Goal: Task Accomplishment & Management: Use online tool/utility

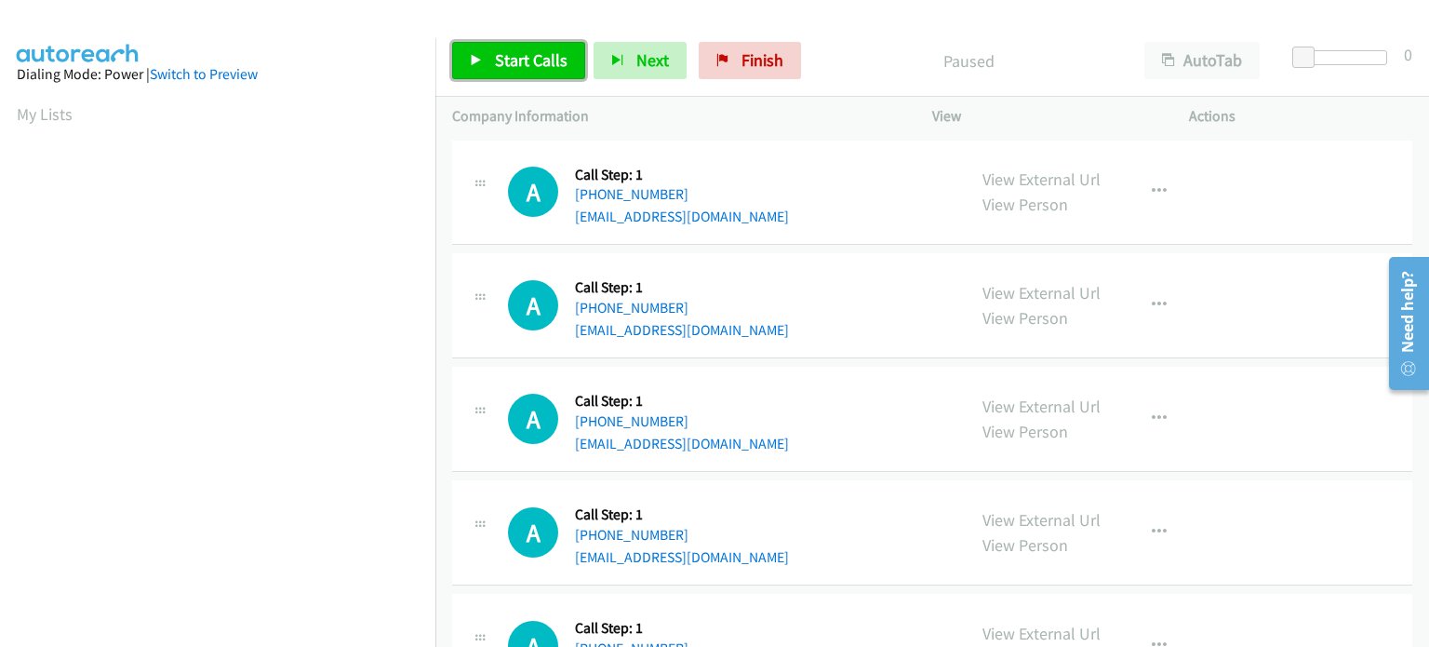
click at [530, 69] on span "Start Calls" at bounding box center [531, 59] width 73 height 21
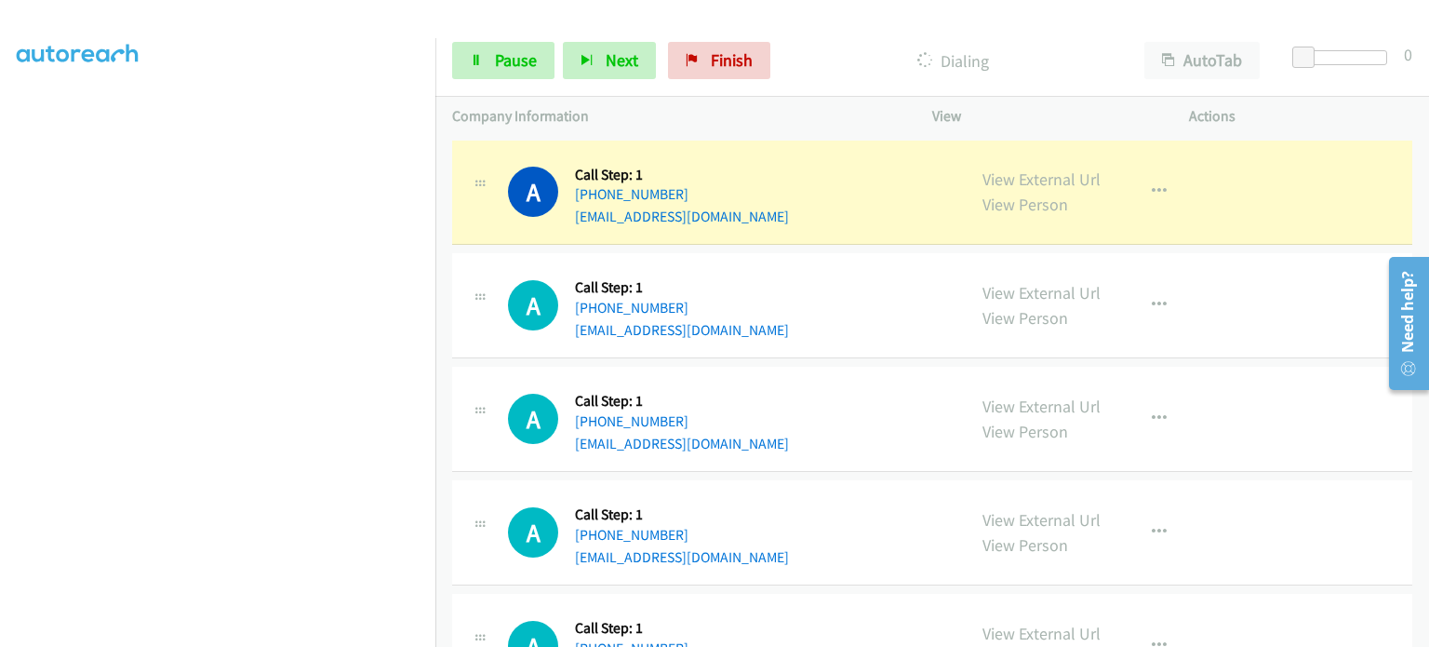
scroll to position [397, 0]
click at [280, 637] on section at bounding box center [218, 205] width 402 height 891
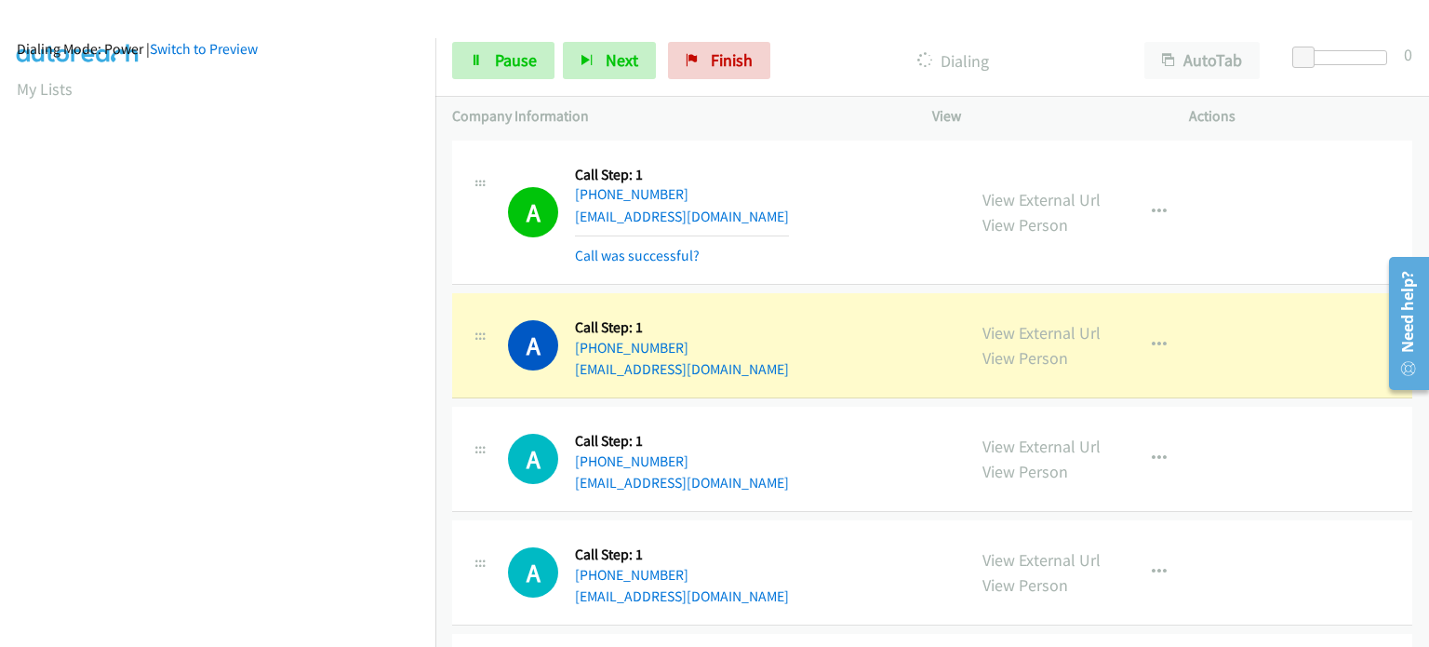
scroll to position [0, 0]
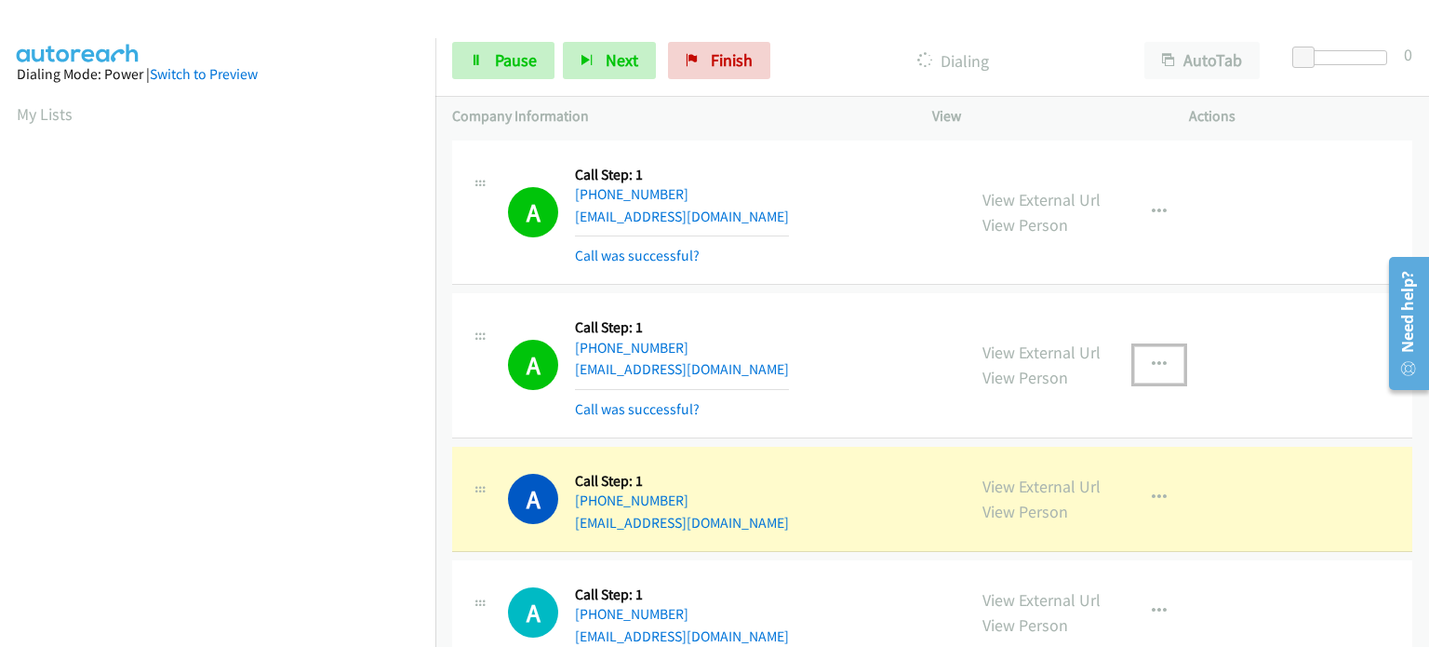
click at [1160, 364] on button "button" at bounding box center [1159, 364] width 50 height 37
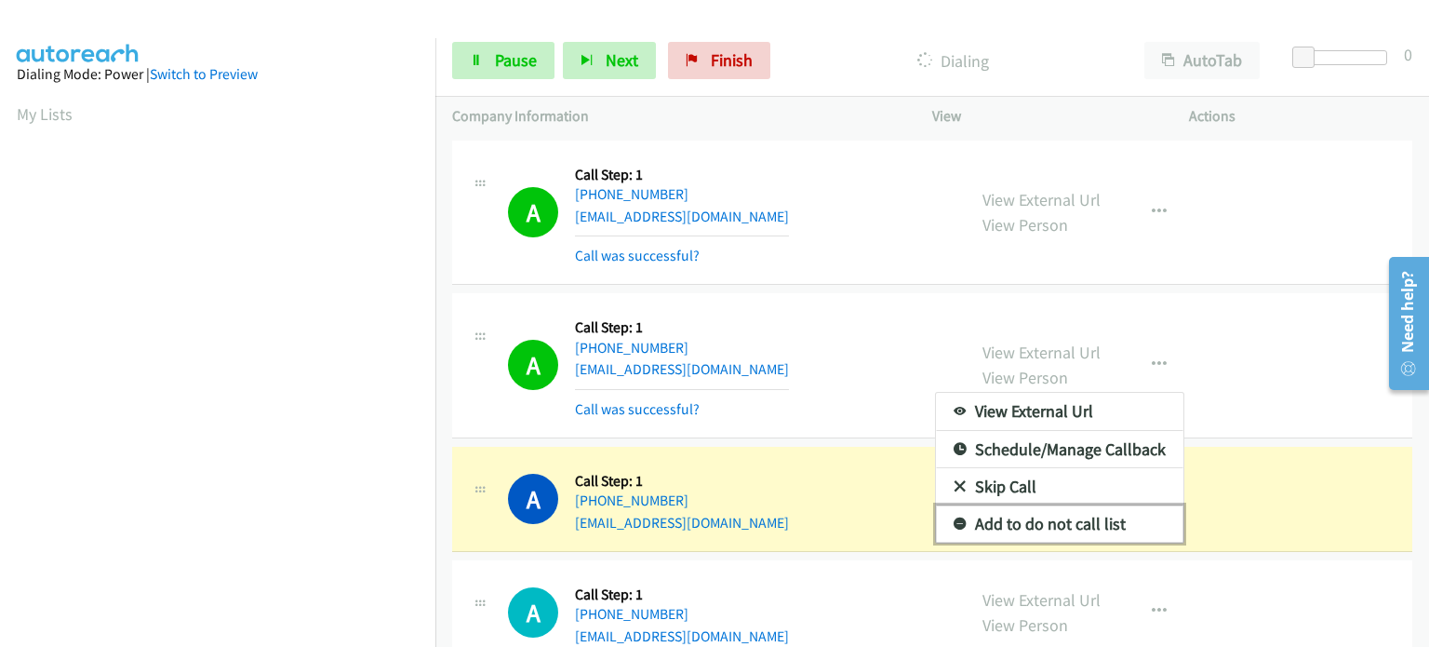
click at [1107, 520] on link "Add to do not call list" at bounding box center [1060, 523] width 248 height 37
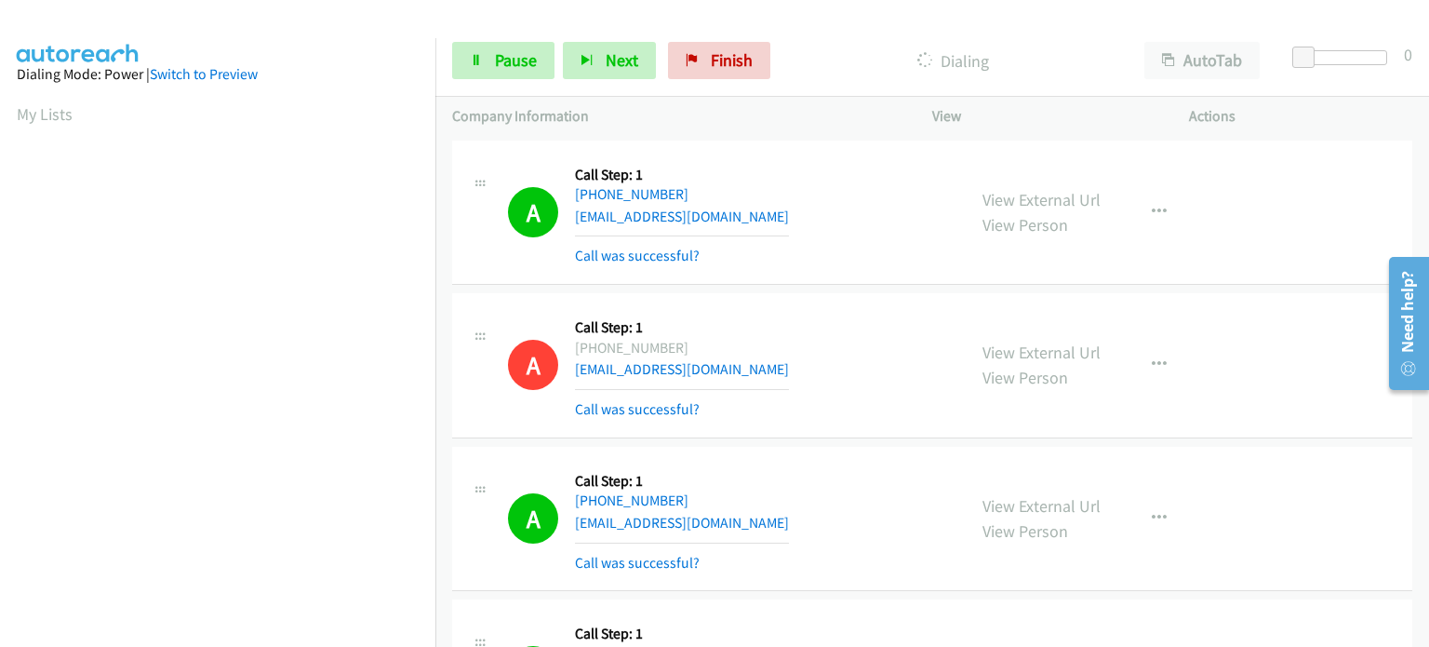
scroll to position [397, 0]
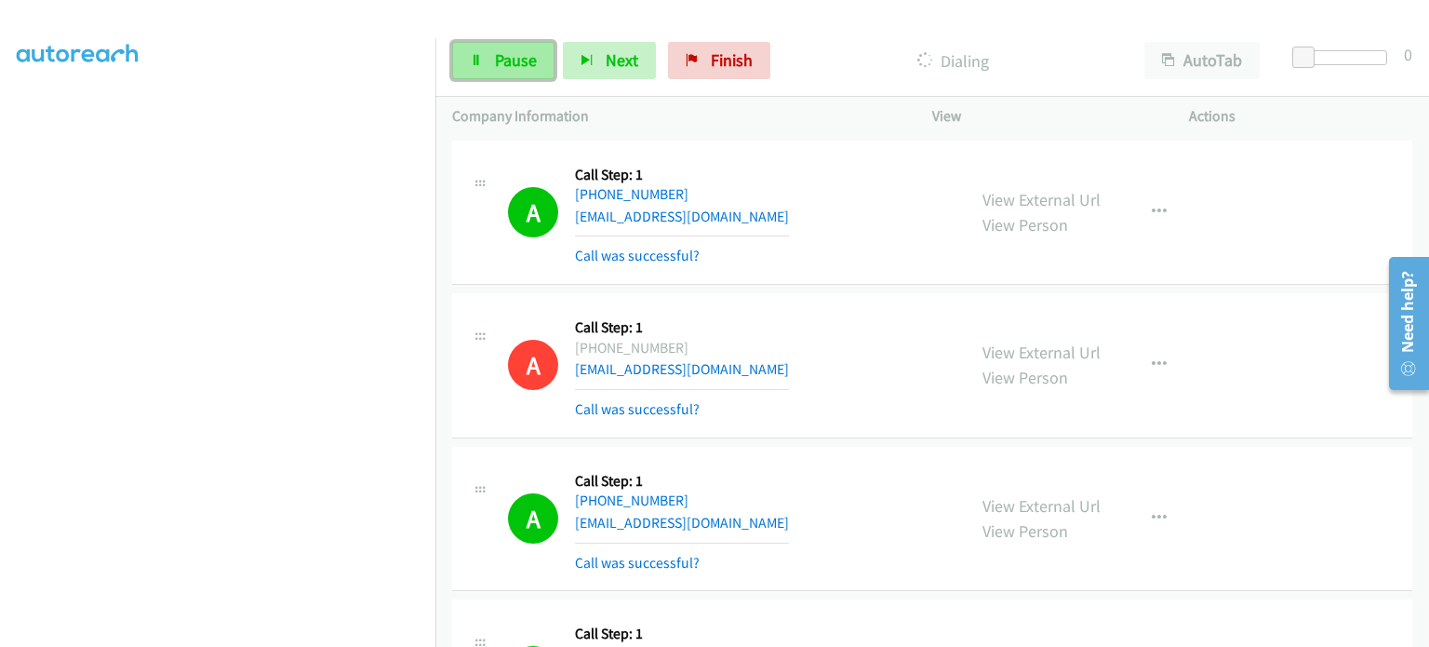
click at [517, 62] on span "Pause" at bounding box center [516, 59] width 42 height 21
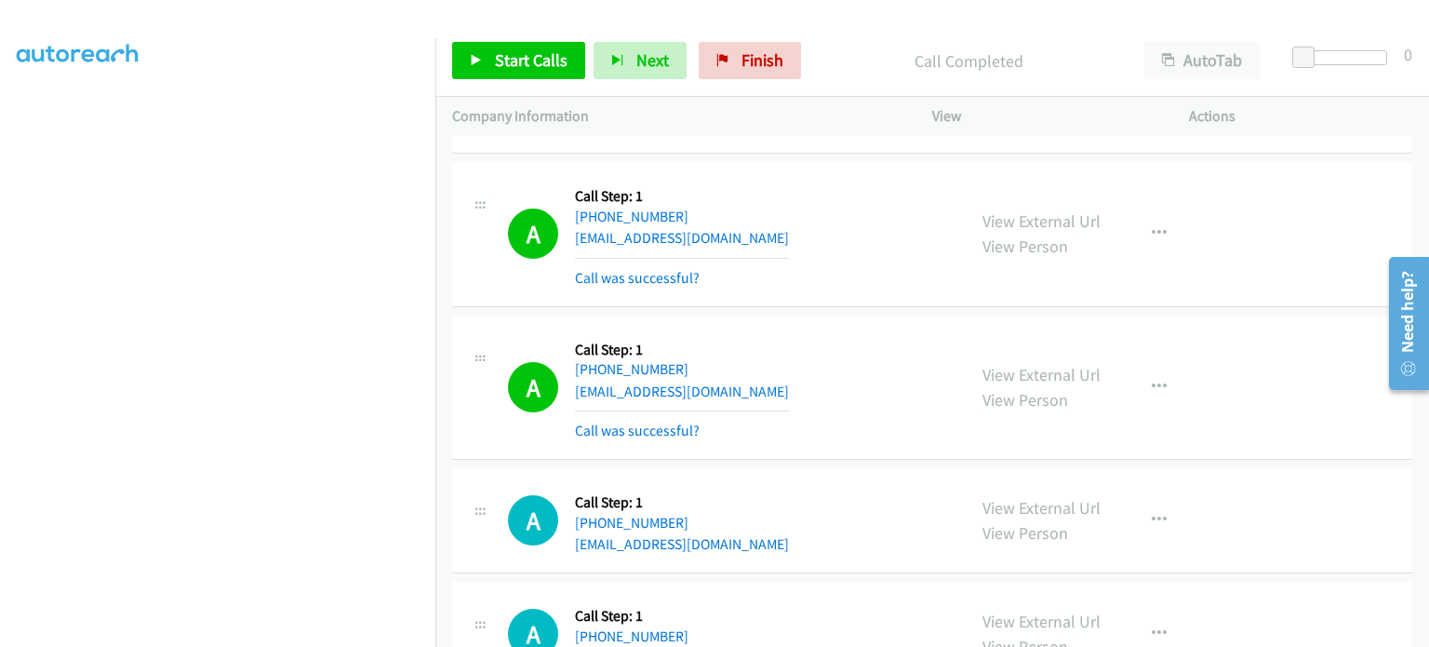
scroll to position [2234, 0]
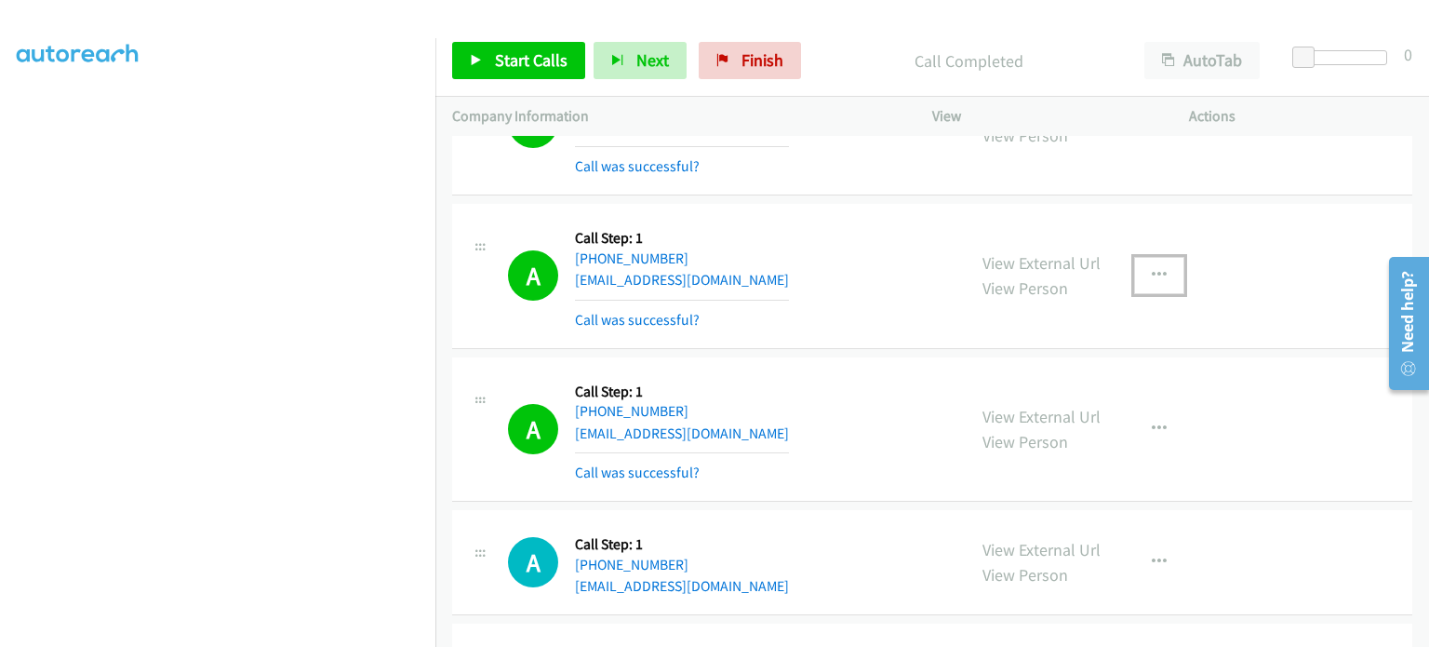
click at [1152, 271] on icon "button" at bounding box center [1159, 275] width 15 height 15
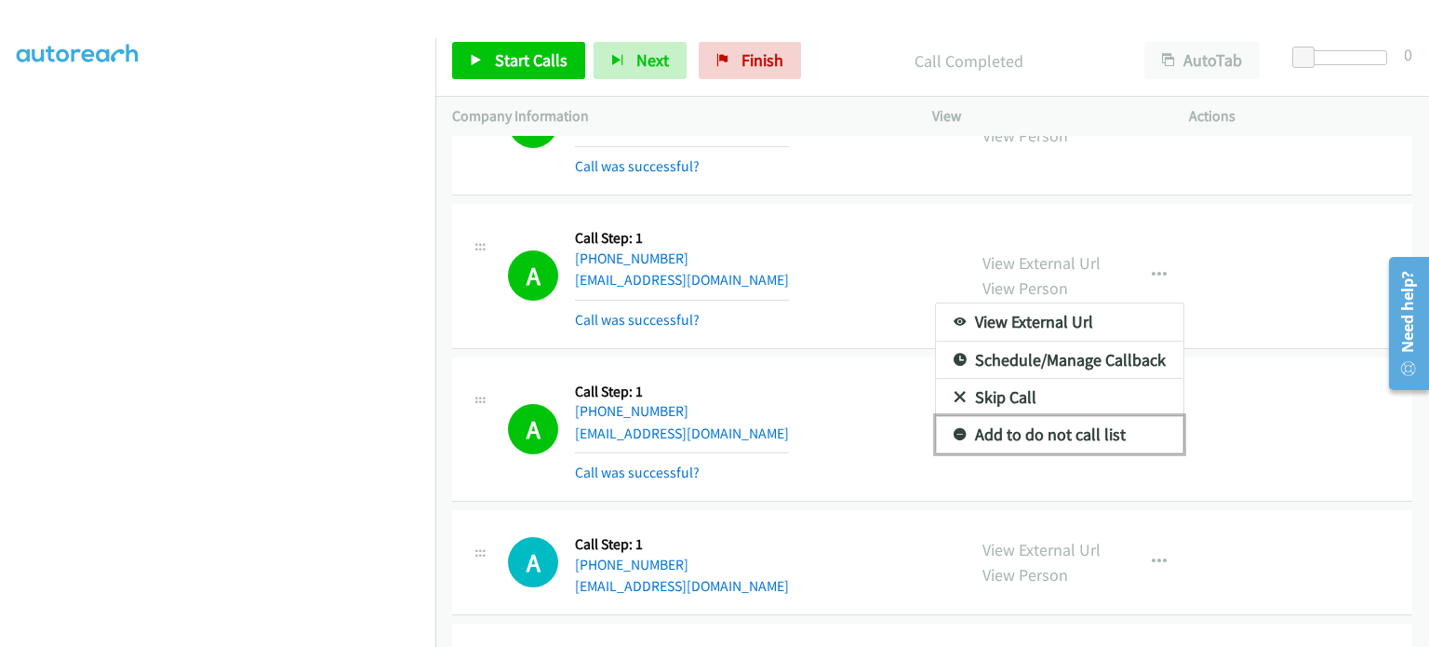
click at [1092, 423] on link "Add to do not call list" at bounding box center [1060, 434] width 248 height 37
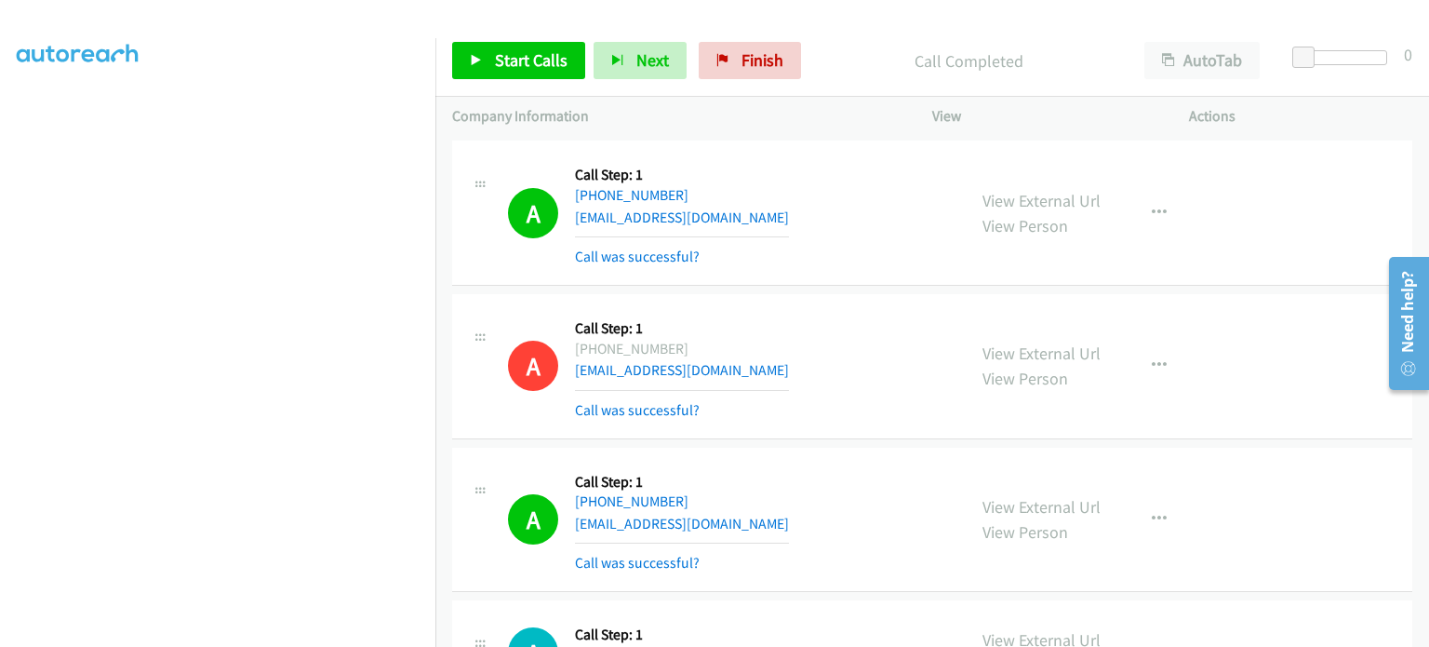
scroll to position [2141, 0]
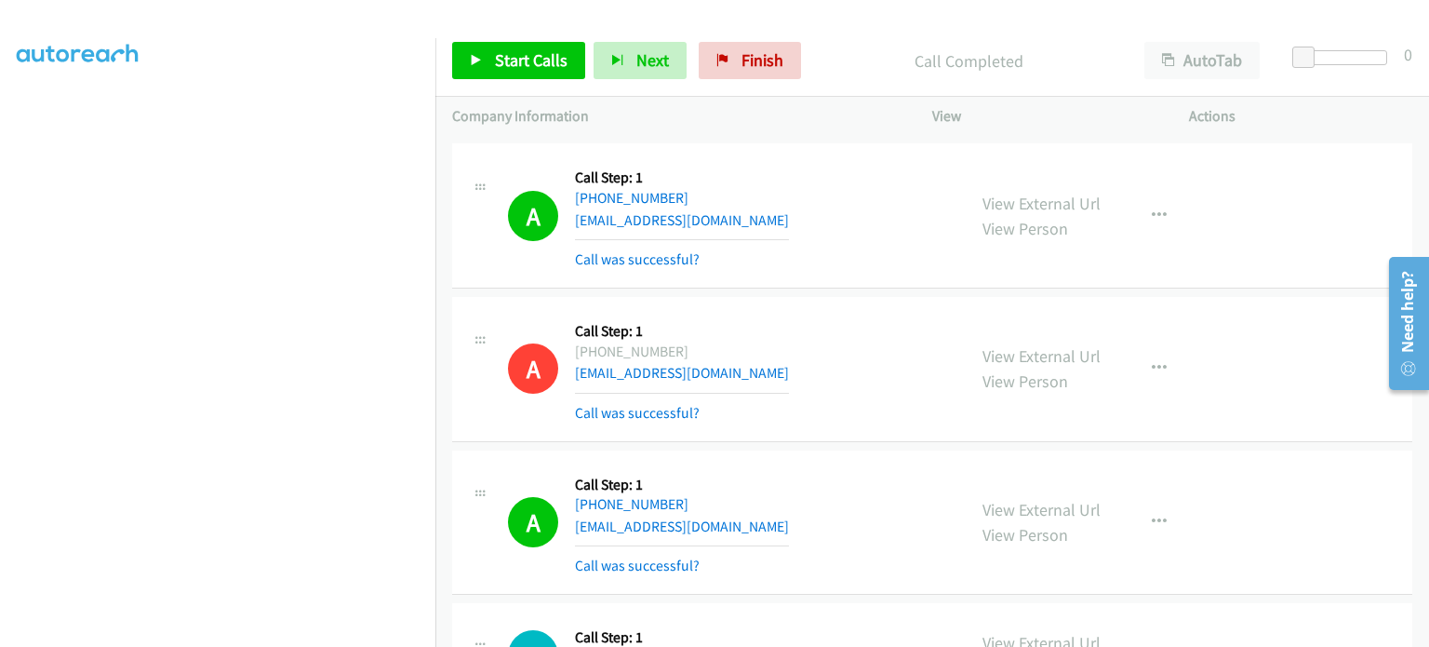
click at [912, 360] on div "A Callback Scheduled Call Step: 1 America/Chicago +1 815-766-0070 ljphillips7@c…" at bounding box center [728, 369] width 441 height 111
click at [493, 44] on link "Start Calls" at bounding box center [518, 60] width 133 height 37
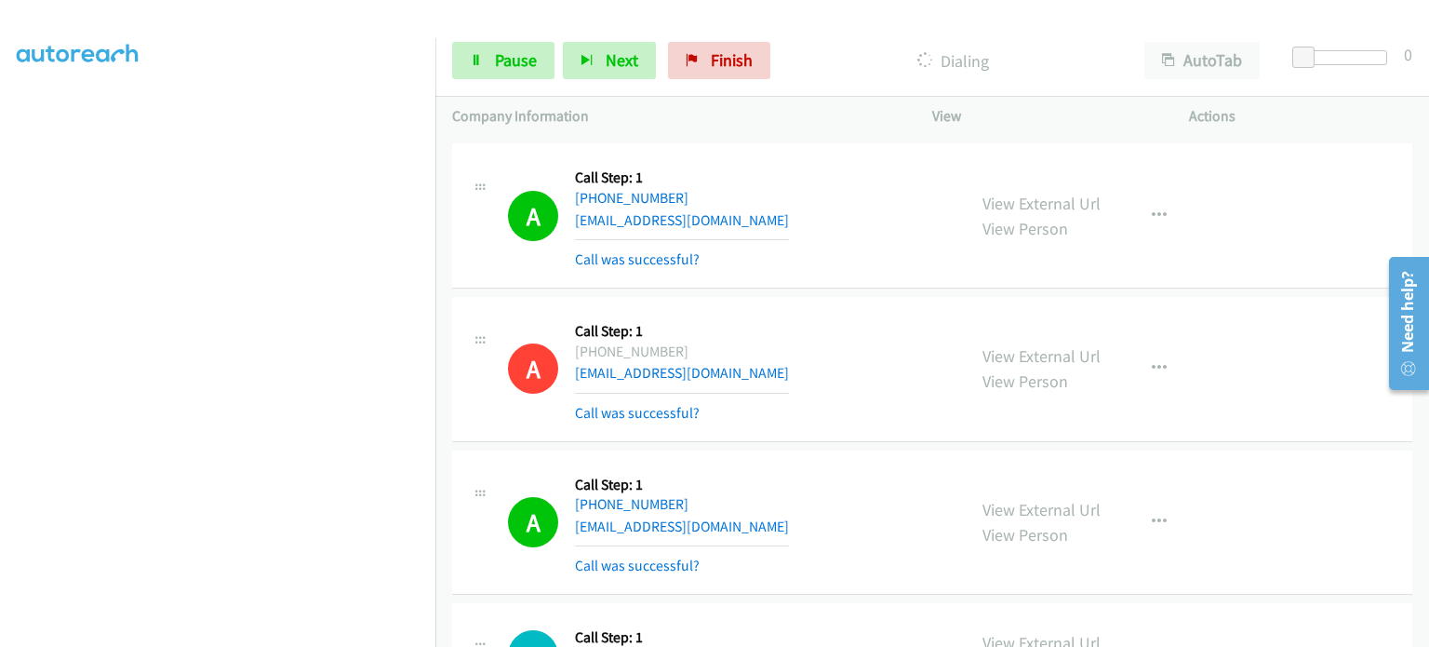
click at [259, 634] on section at bounding box center [218, 205] width 402 height 891
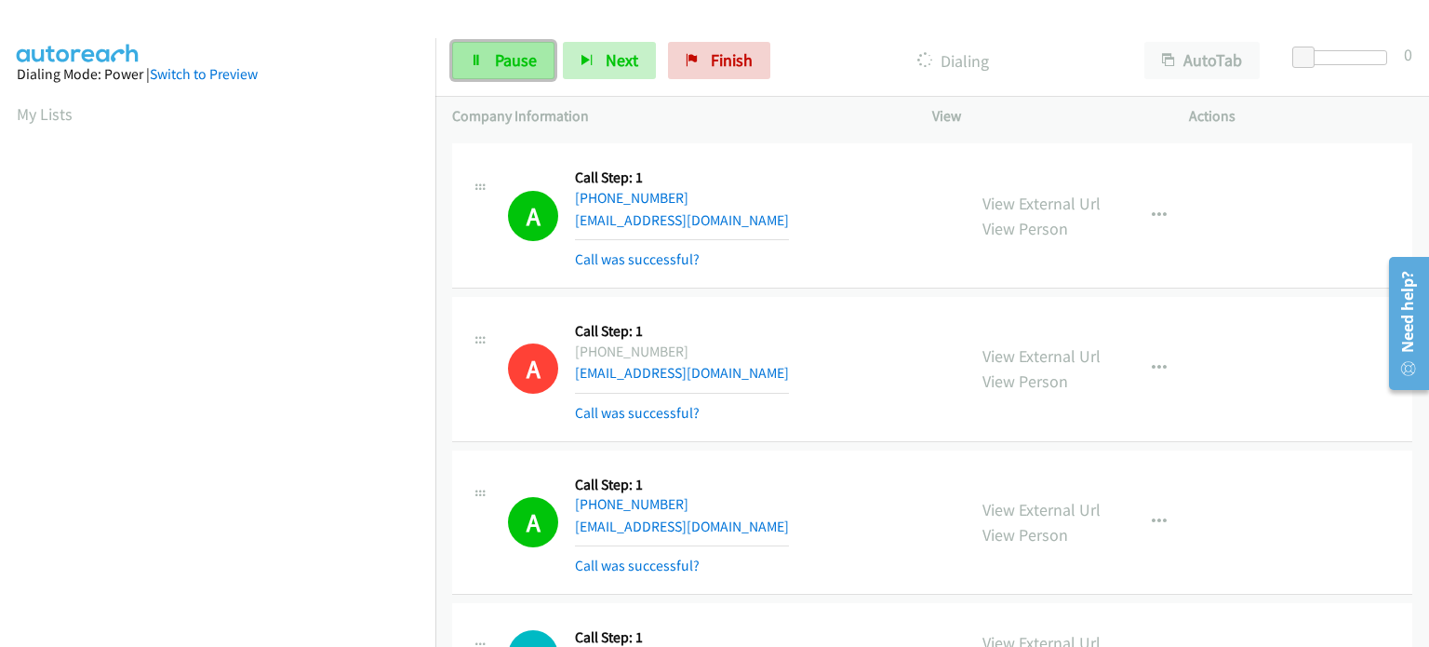
click at [518, 64] on span "Pause" at bounding box center [516, 59] width 42 height 21
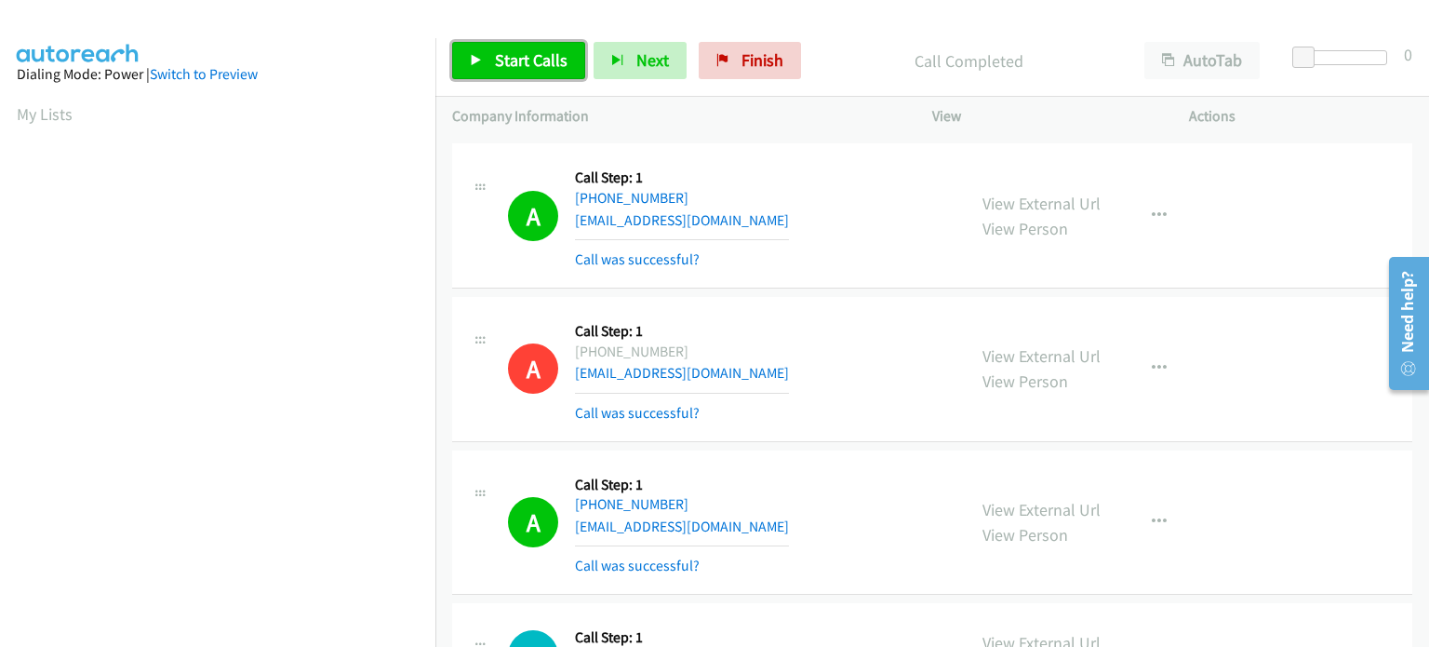
click at [510, 61] on span "Start Calls" at bounding box center [531, 59] width 73 height 21
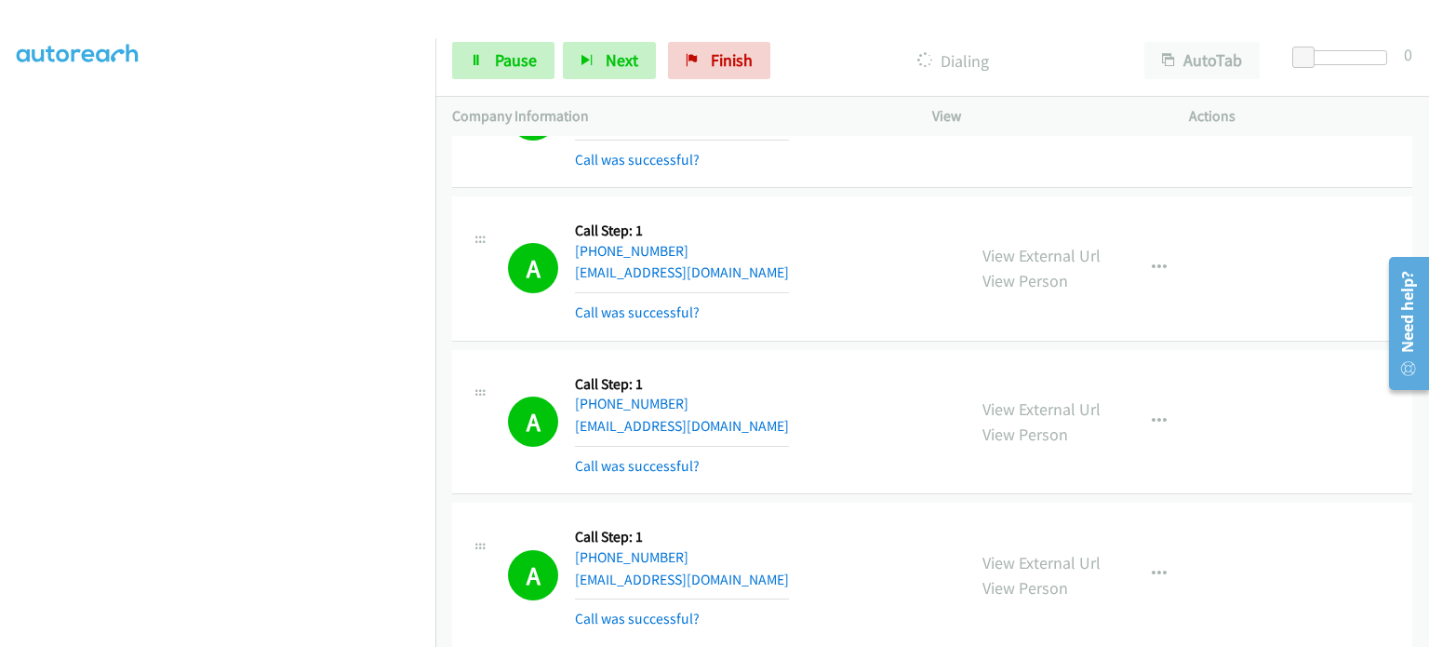
scroll to position [2978, 0]
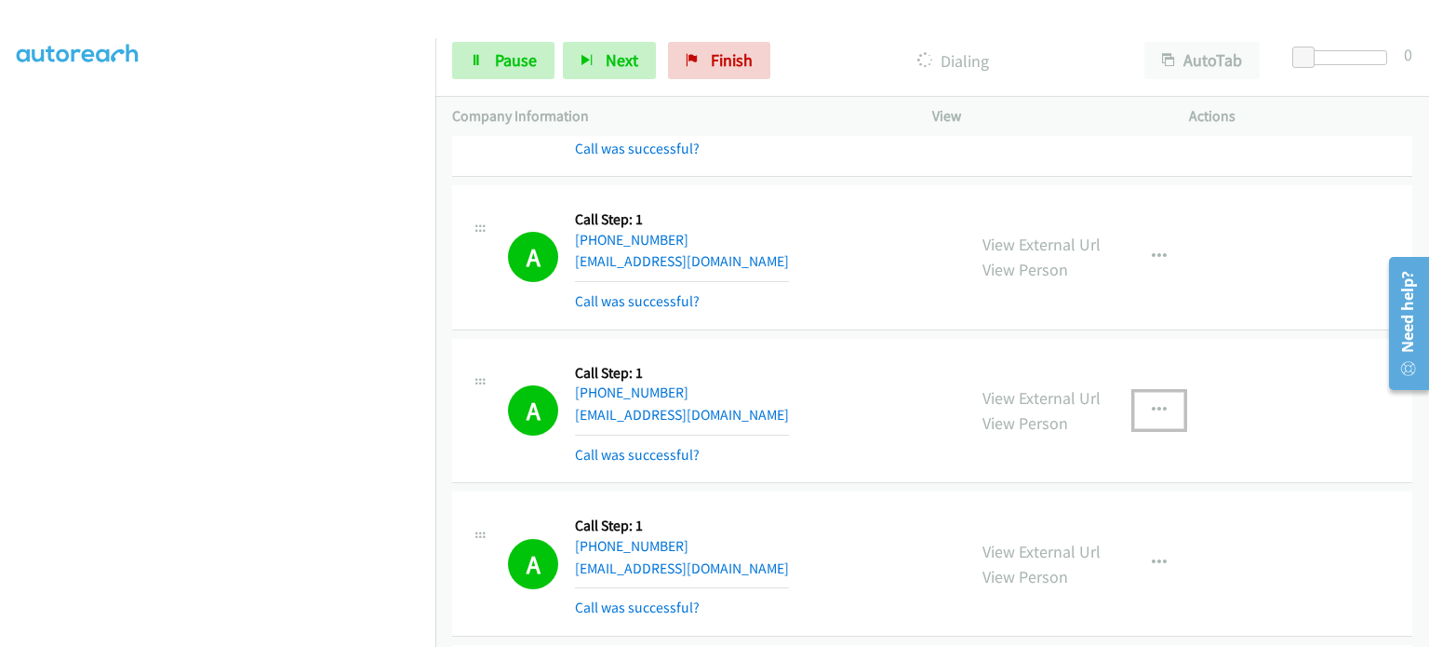
click at [1153, 403] on icon "button" at bounding box center [1159, 410] width 15 height 15
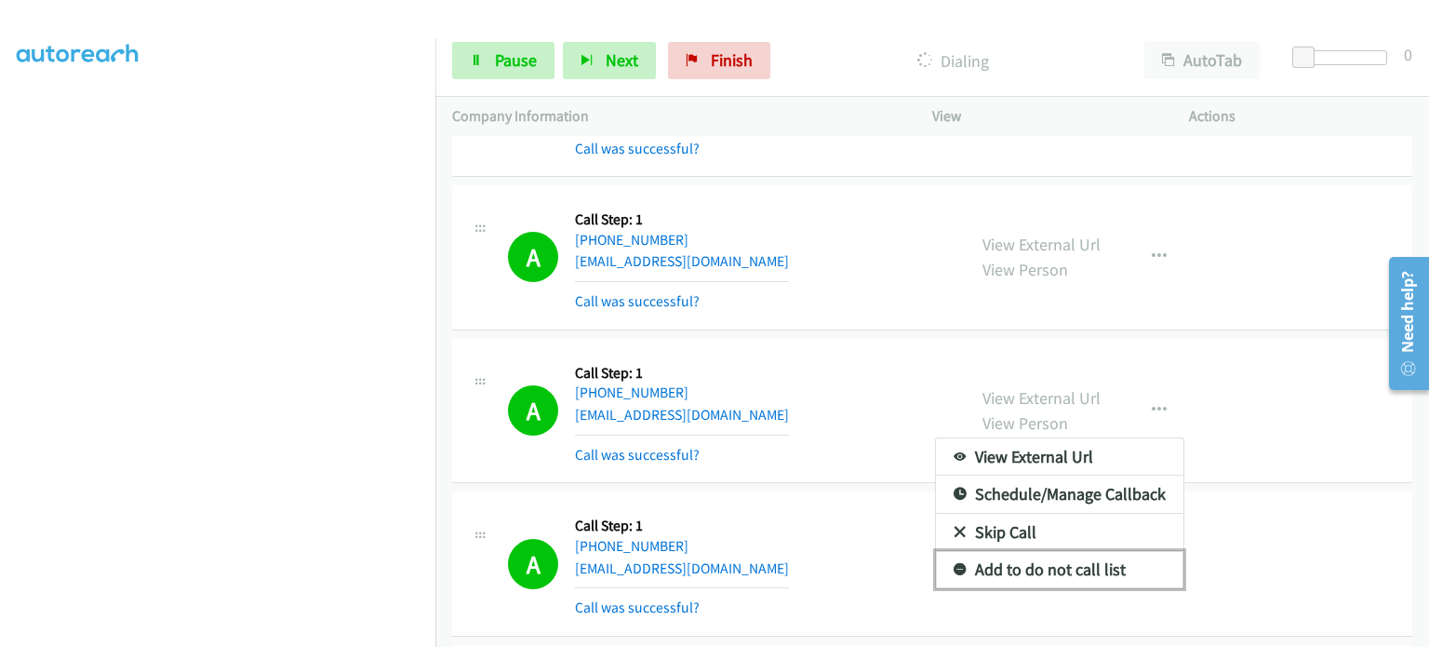
click at [1067, 563] on link "Add to do not call list" at bounding box center [1060, 569] width 248 height 37
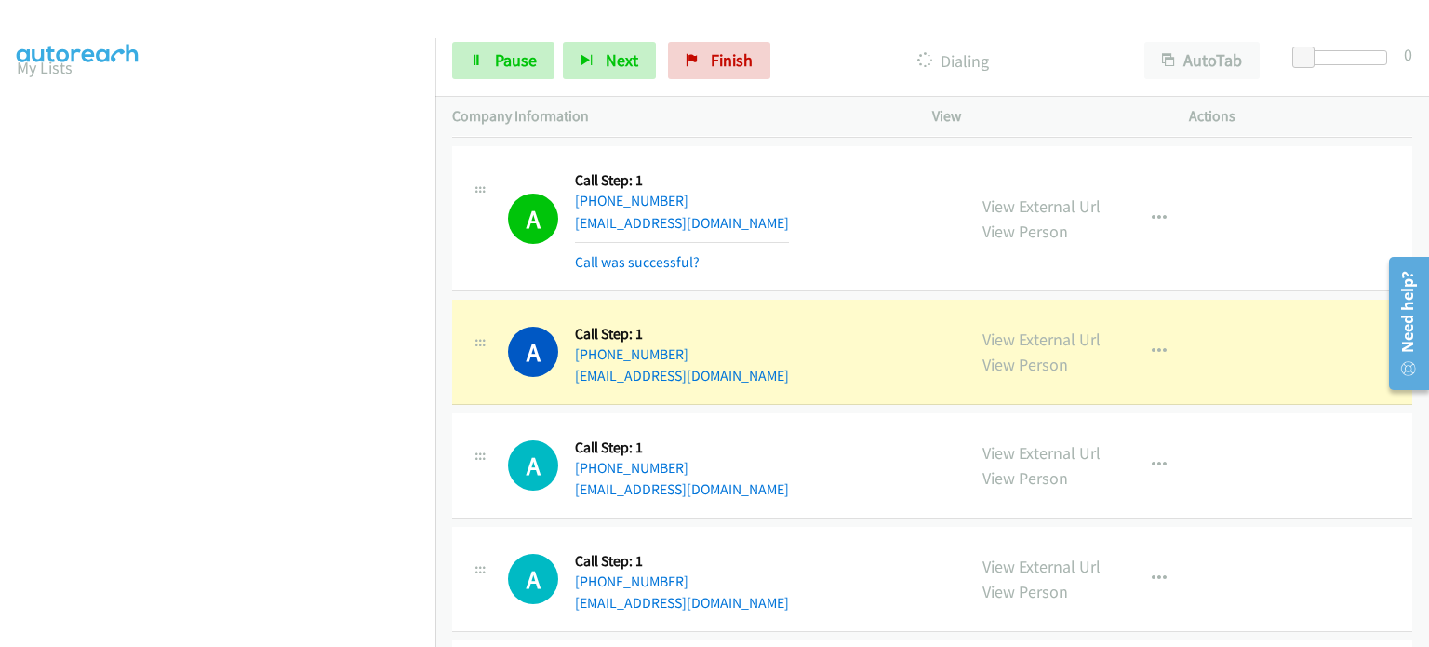
scroll to position [0, 0]
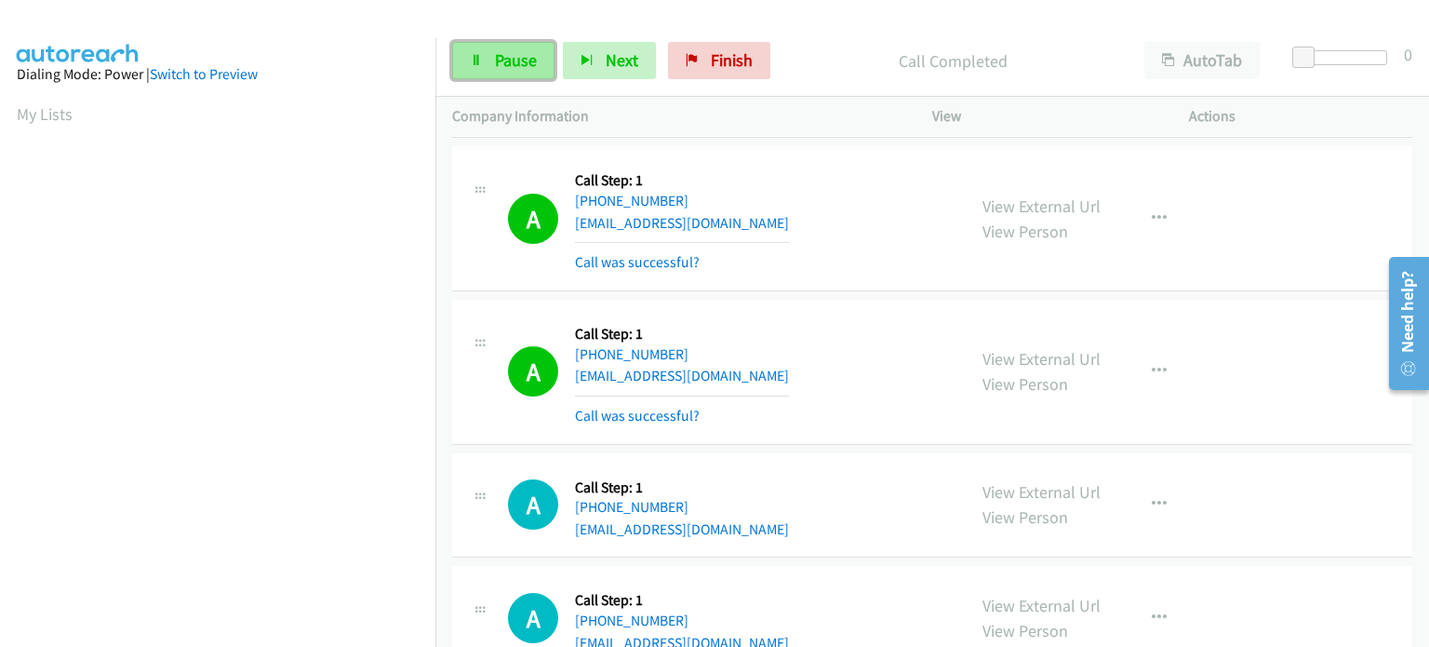
click at [507, 55] on span "Pause" at bounding box center [516, 59] width 42 height 21
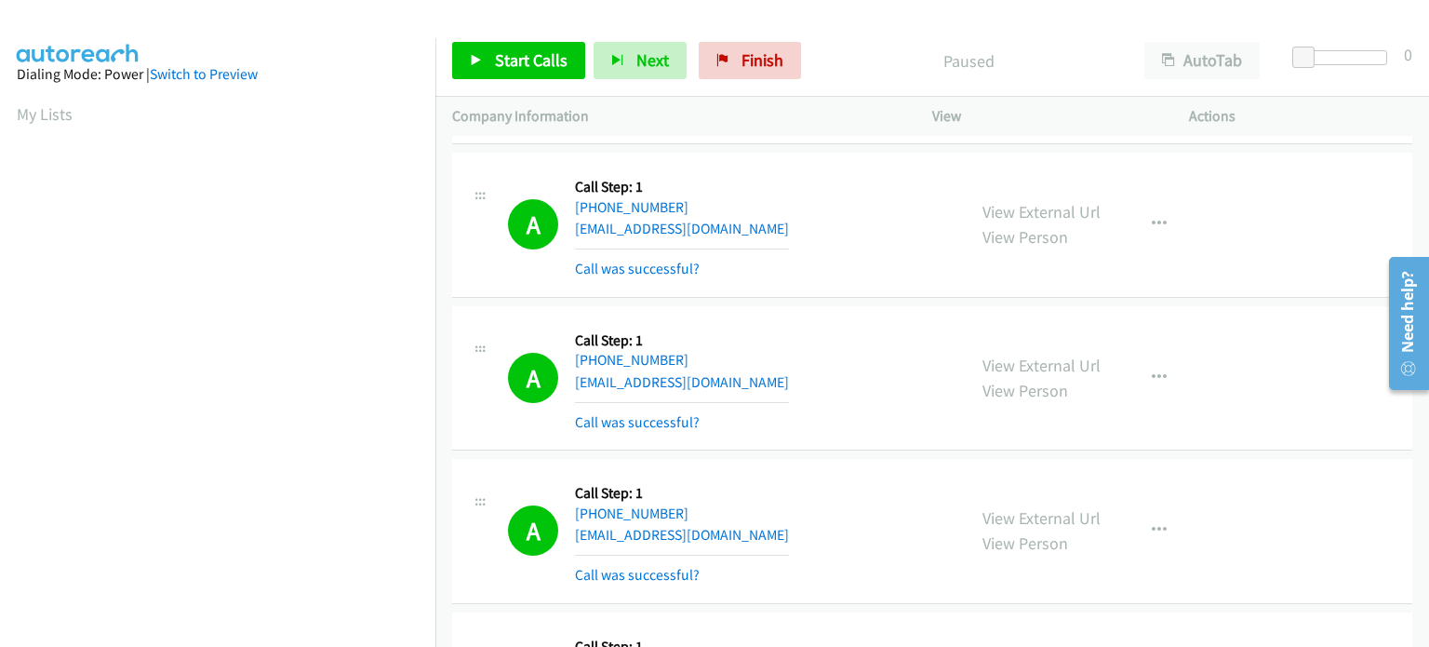
scroll to position [2699, 0]
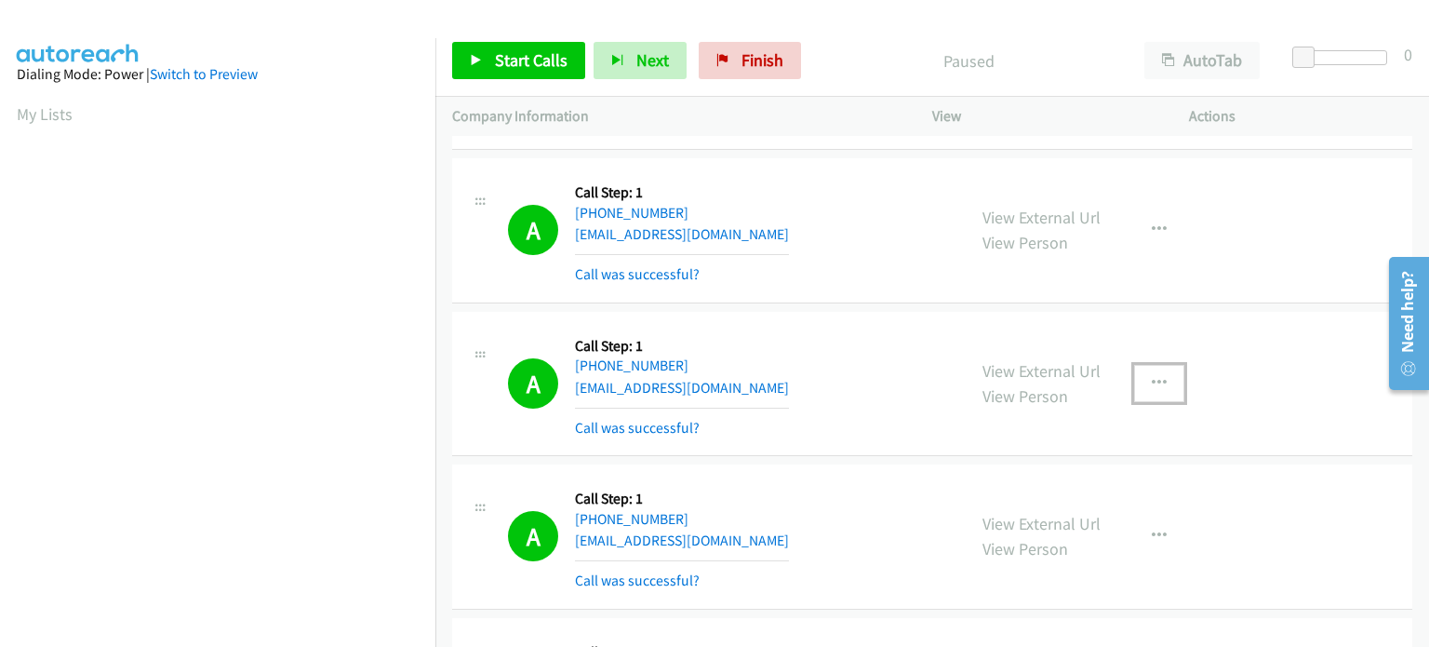
click at [1158, 379] on icon "button" at bounding box center [1159, 383] width 15 height 15
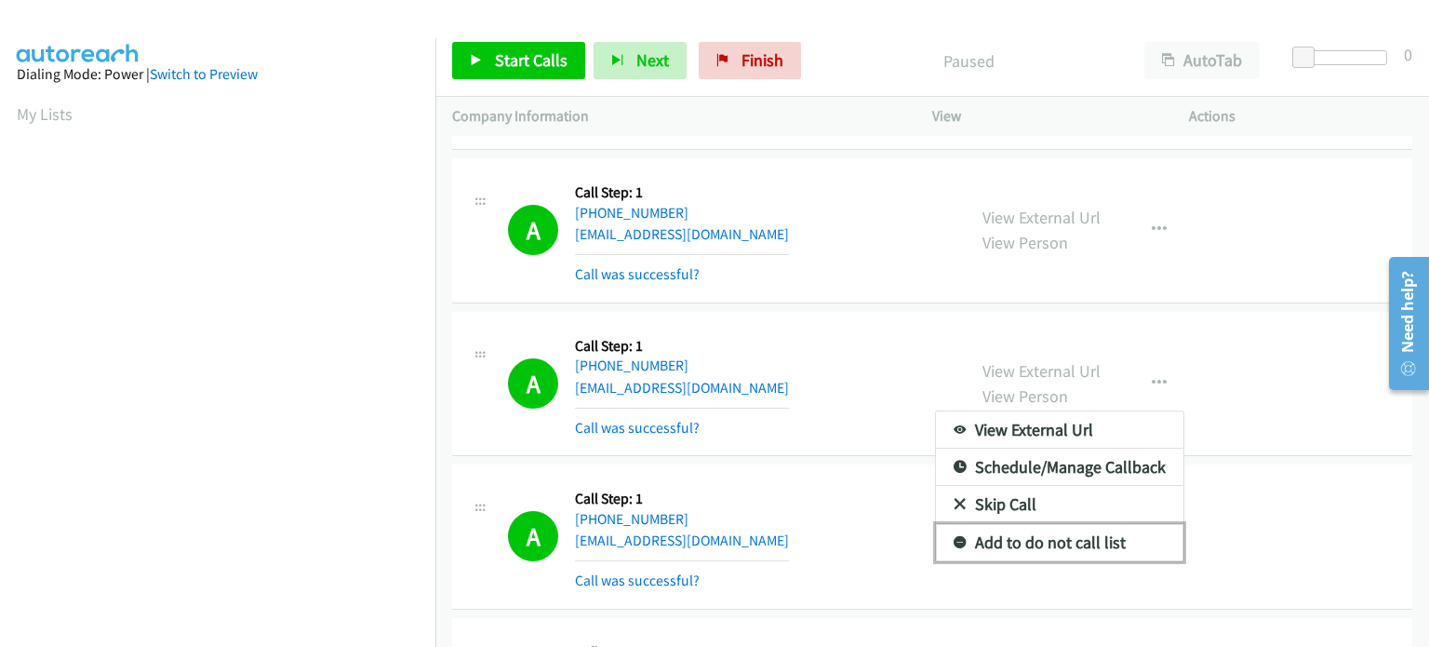
click at [1109, 543] on link "Add to do not call list" at bounding box center [1060, 542] width 248 height 37
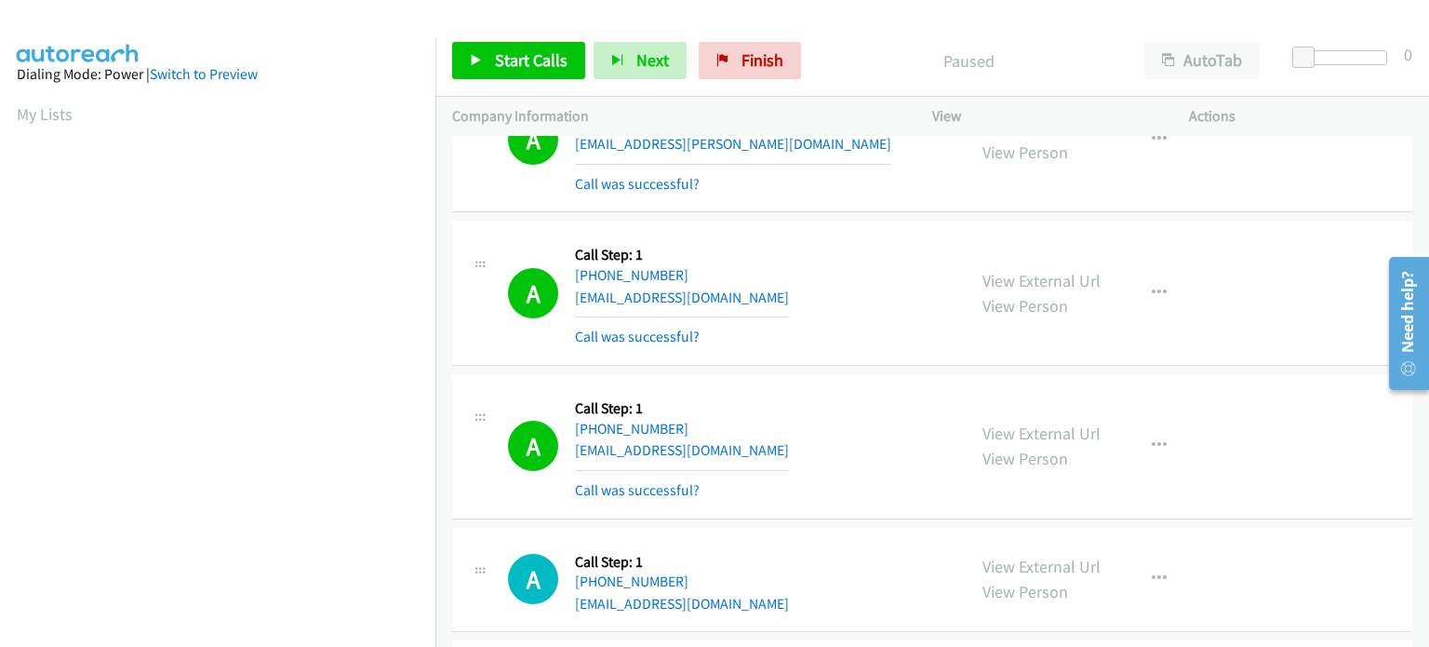
scroll to position [3723, 0]
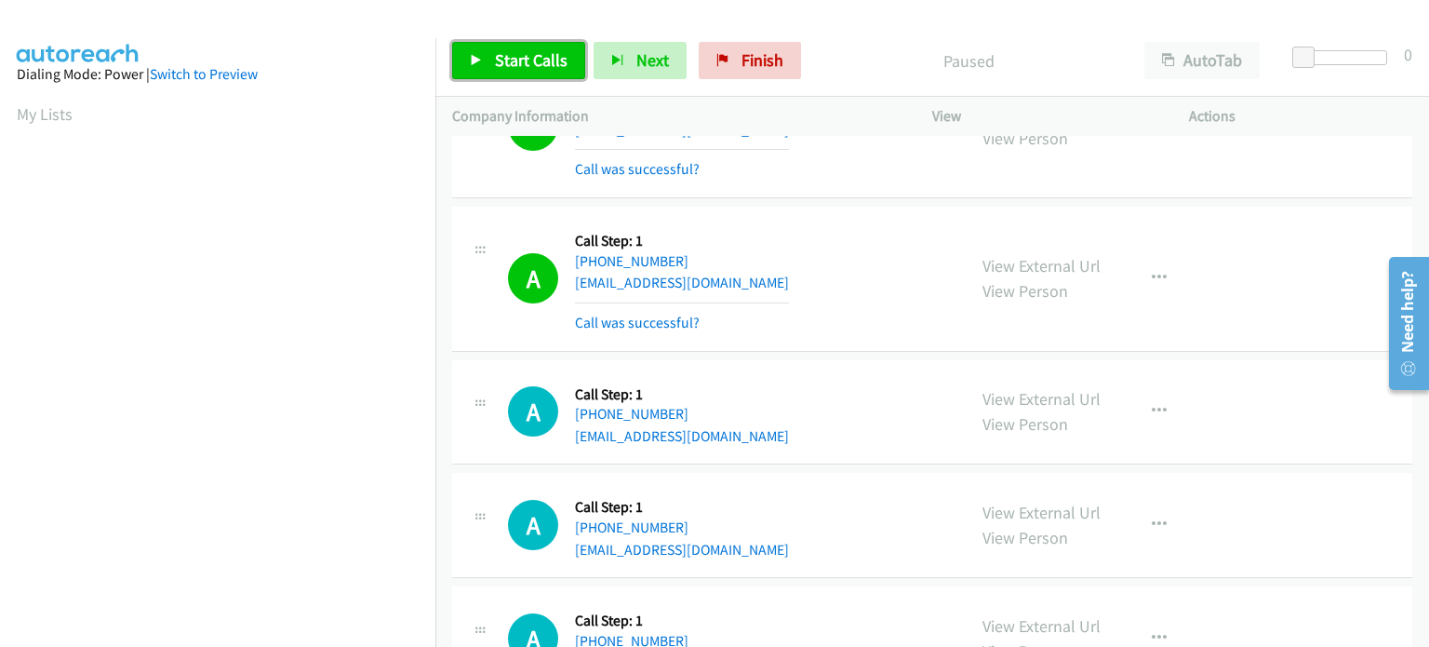
click at [510, 58] on span "Start Calls" at bounding box center [531, 59] width 73 height 21
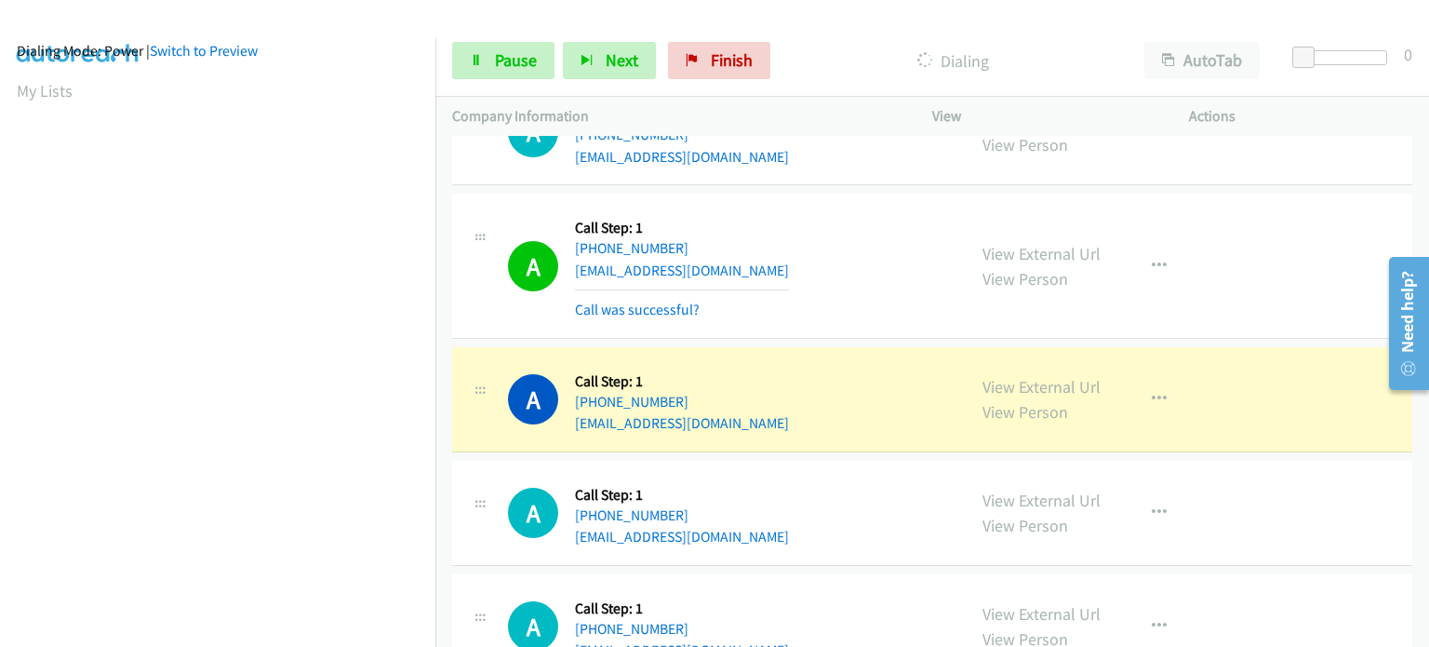
scroll to position [397, 0]
click at [498, 69] on link "Pause" at bounding box center [503, 60] width 102 height 37
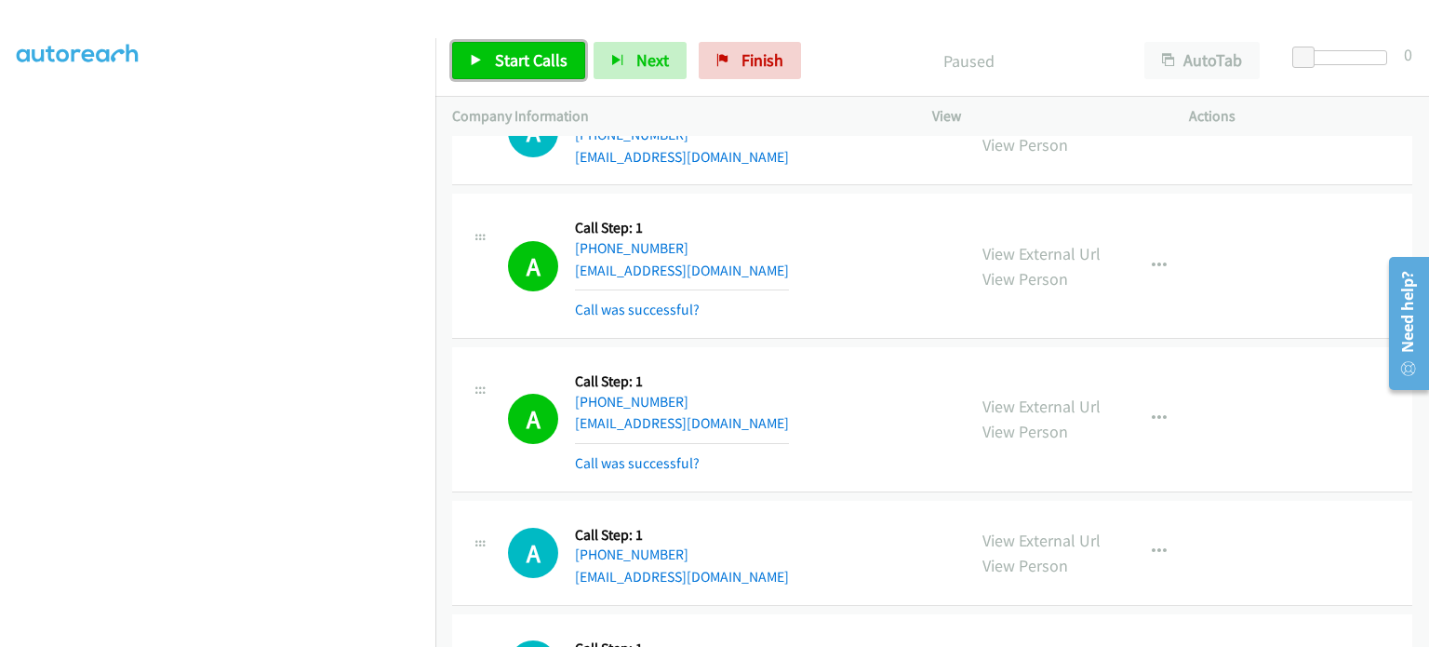
click at [501, 64] on span "Start Calls" at bounding box center [531, 59] width 73 height 21
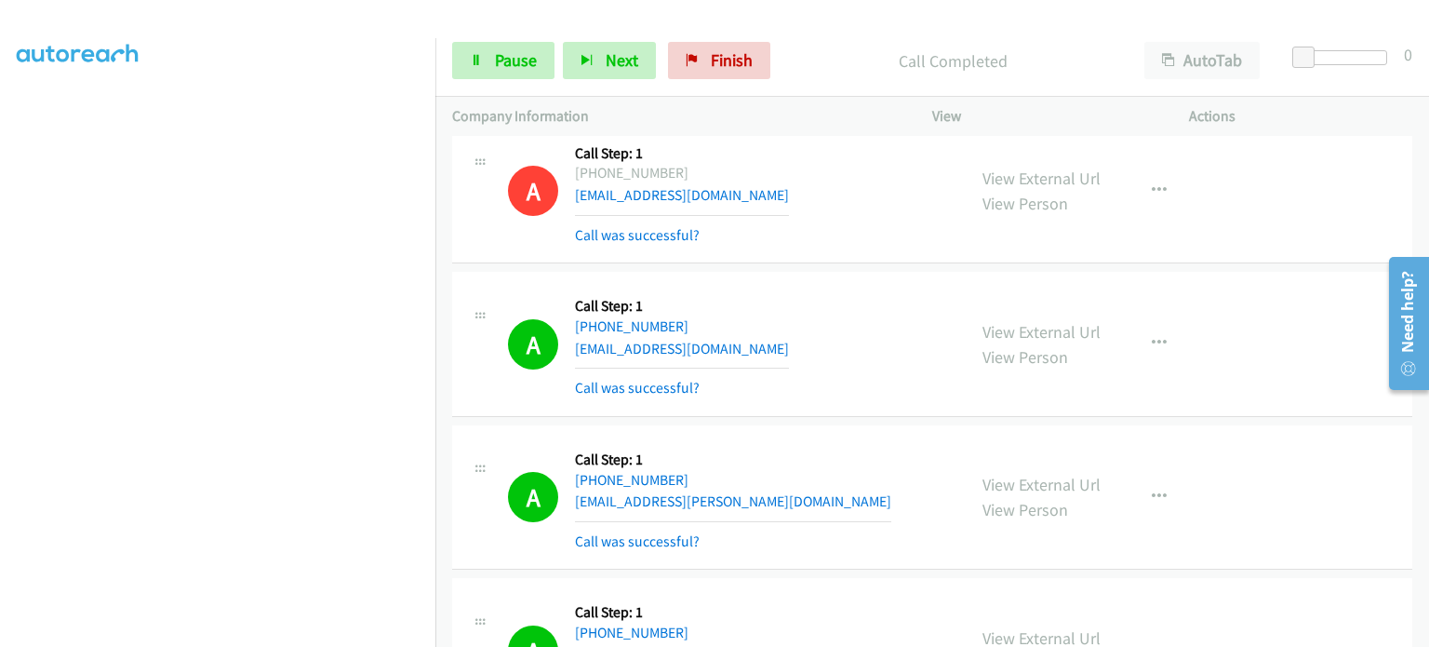
scroll to position [3164, 0]
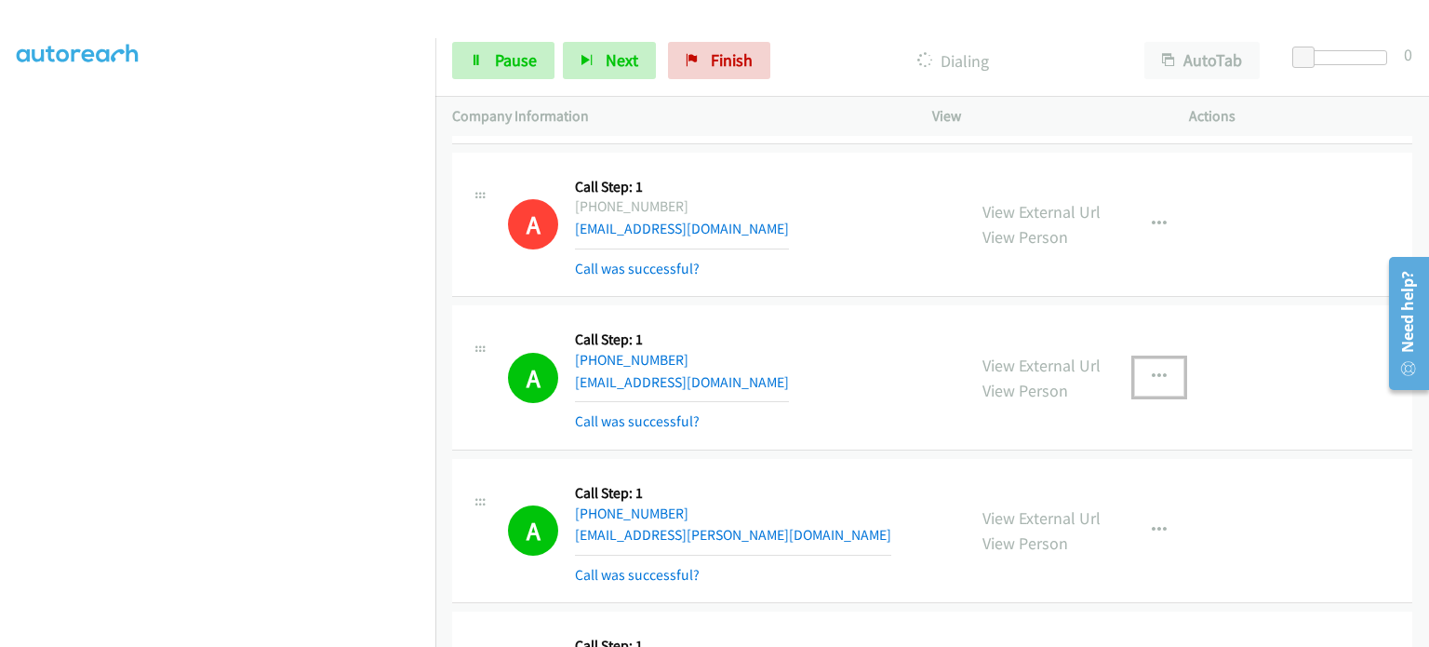
click at [1152, 369] on icon "button" at bounding box center [1159, 376] width 15 height 15
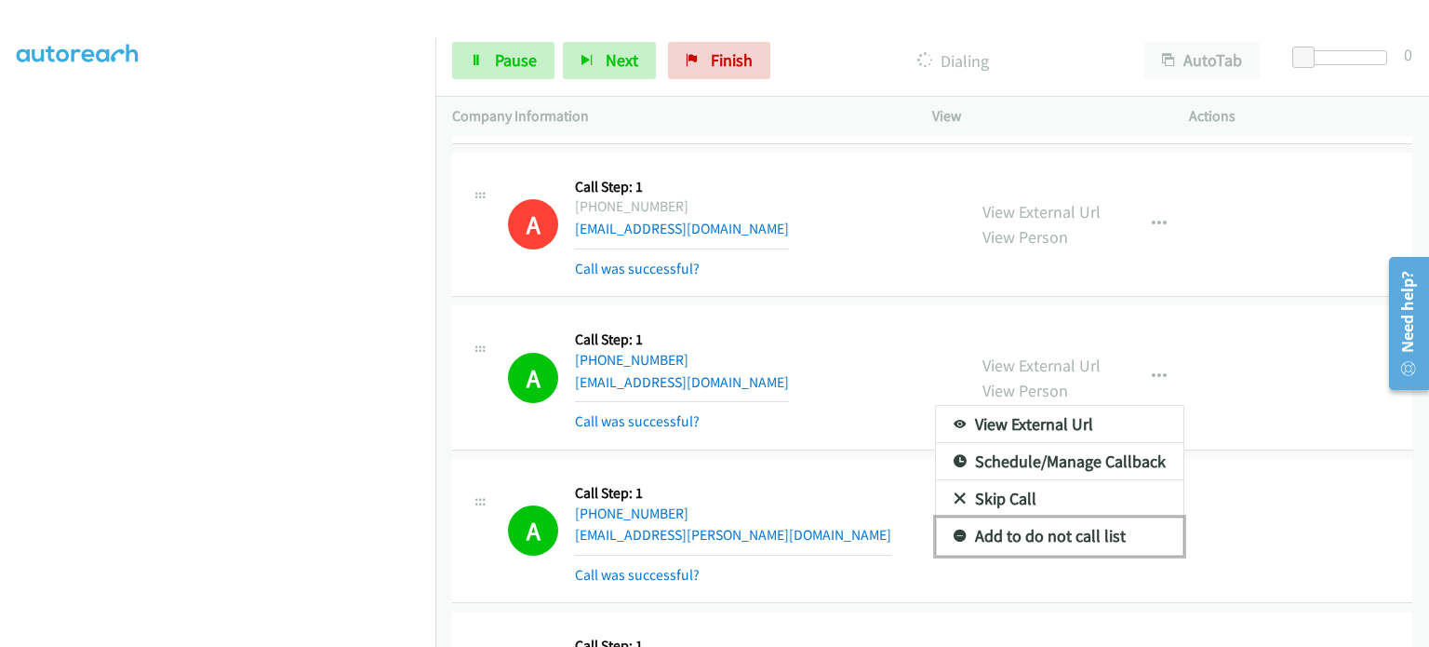
click at [1000, 527] on link "Add to do not call list" at bounding box center [1060, 535] width 248 height 37
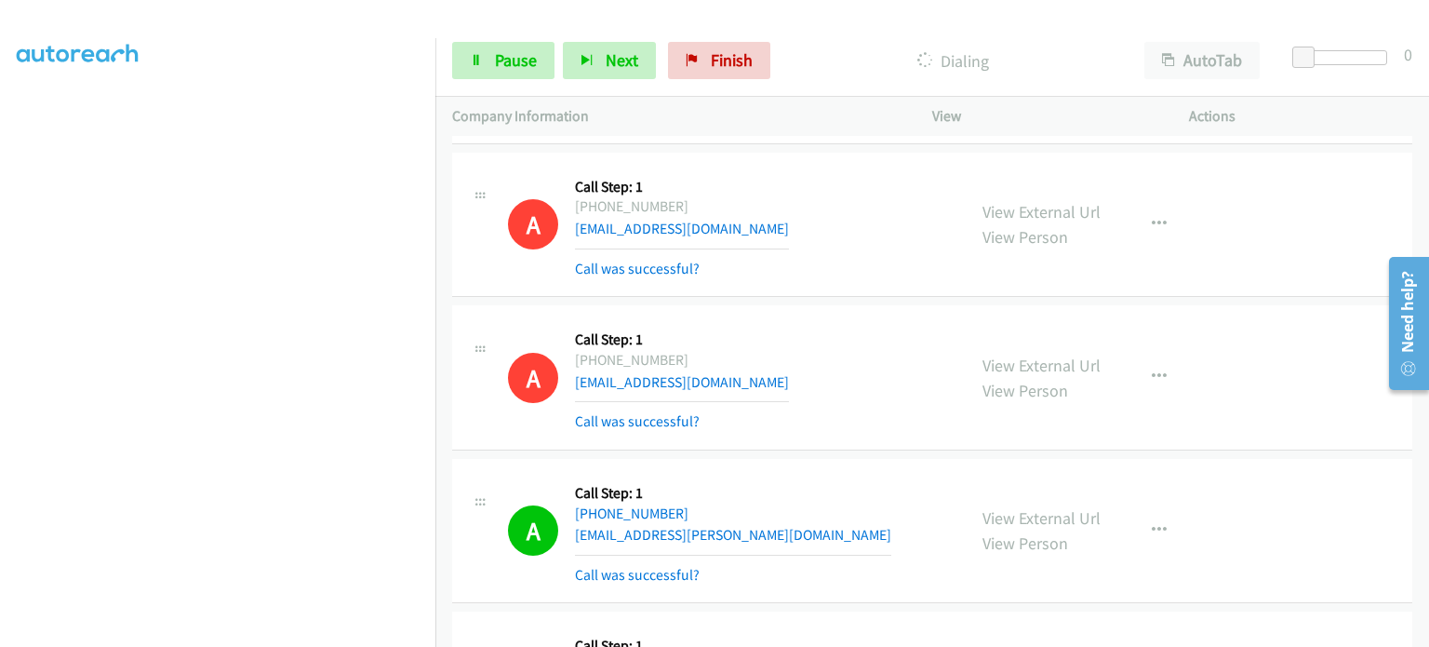
scroll to position [186, 0]
drag, startPoint x: 501, startPoint y: 54, endPoint x: 428, endPoint y: 90, distance: 81.2
click at [501, 56] on span "Pause" at bounding box center [516, 59] width 42 height 21
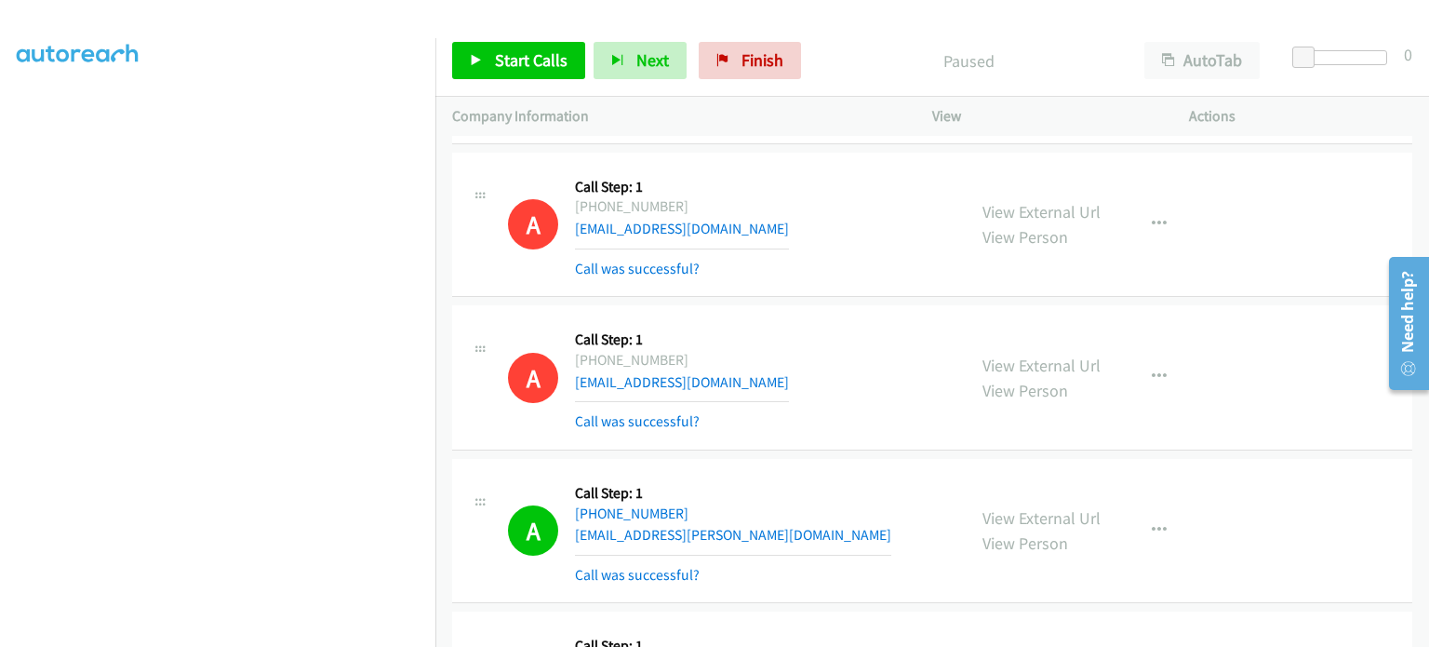
scroll to position [397, 0]
click at [498, 62] on span "Start Calls" at bounding box center [531, 59] width 73 height 21
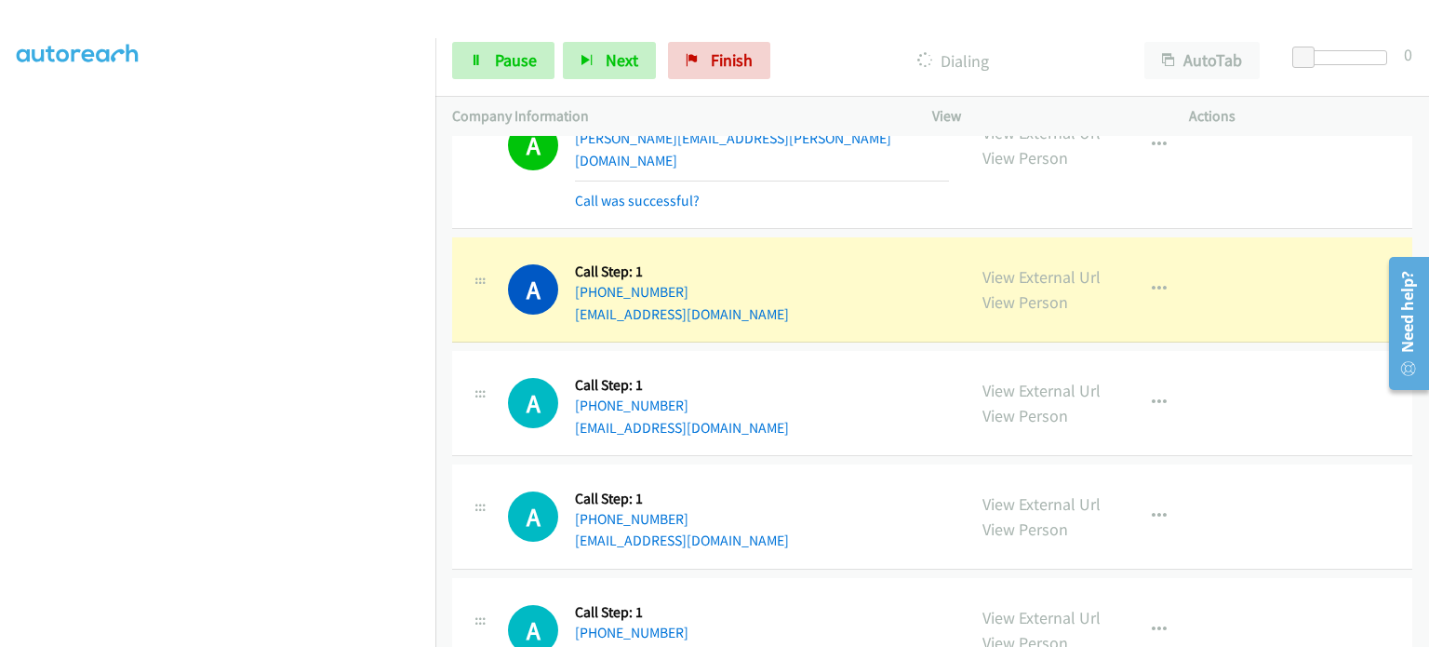
scroll to position [7073, 0]
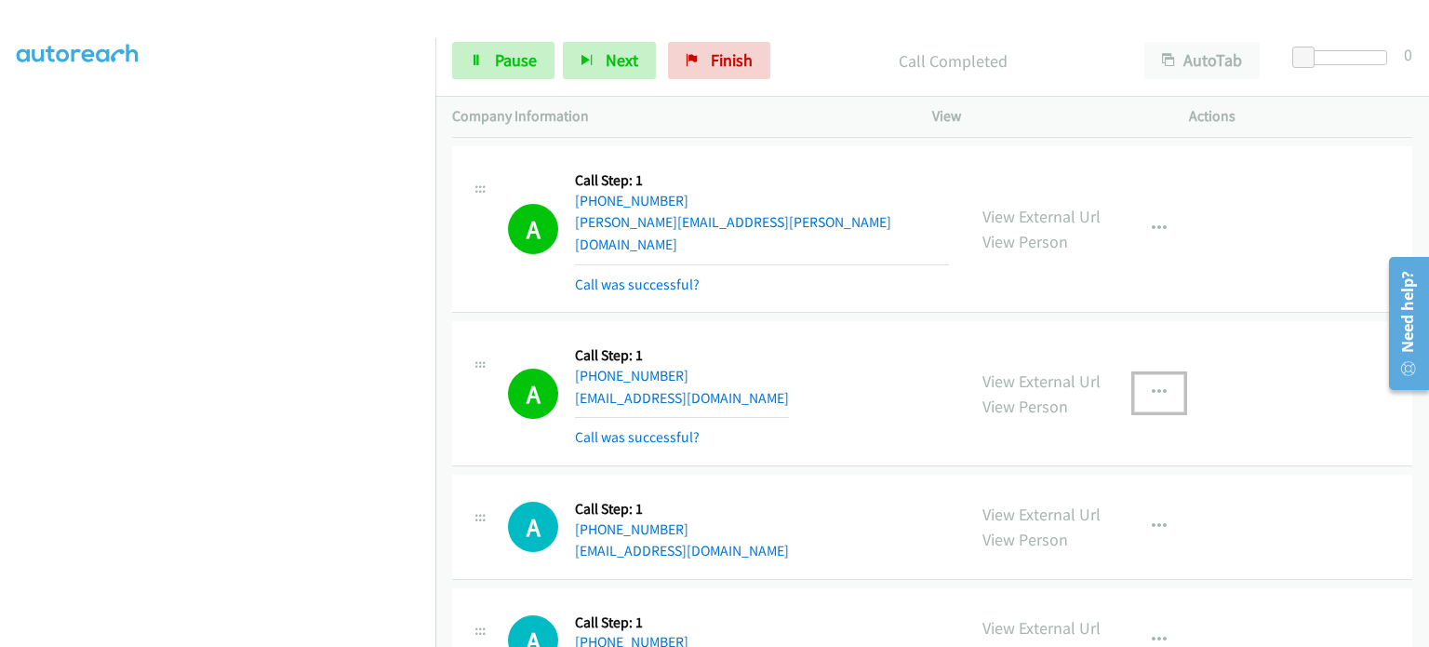
click at [1159, 374] on button "button" at bounding box center [1159, 392] width 50 height 37
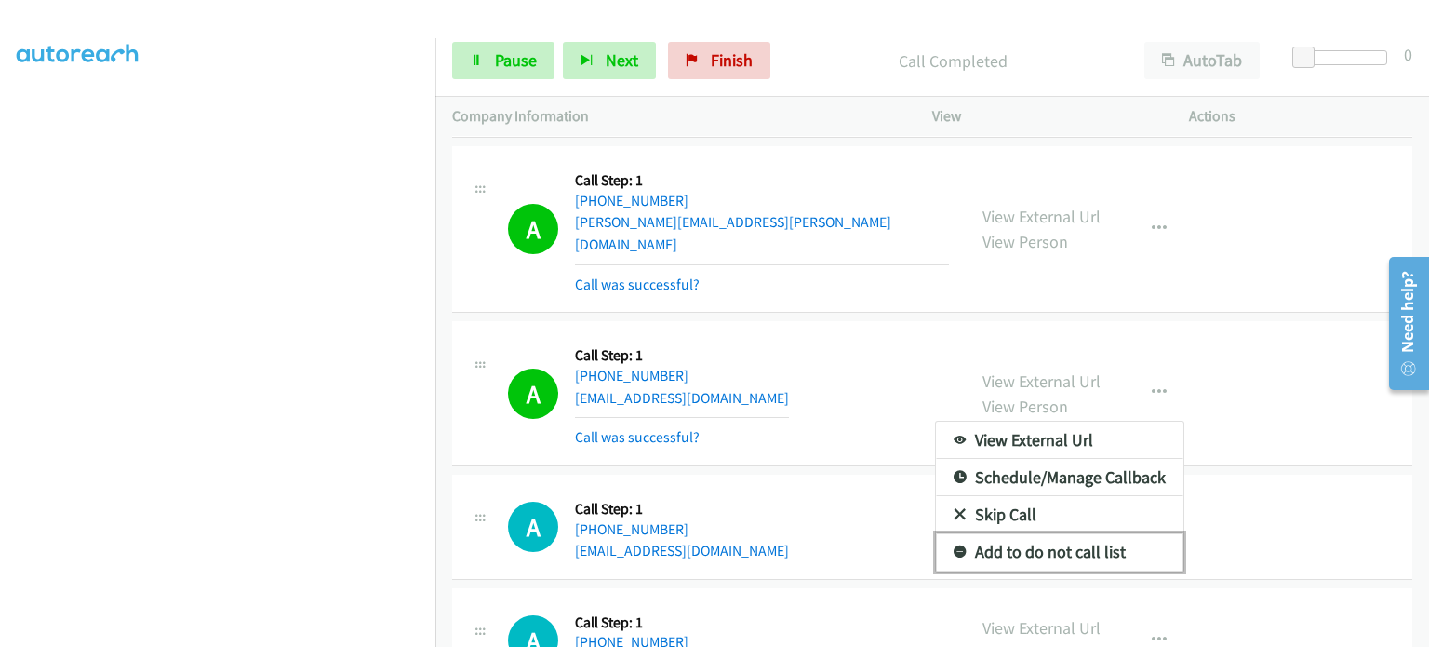
click at [1027, 533] on link "Add to do not call list" at bounding box center [1060, 551] width 248 height 37
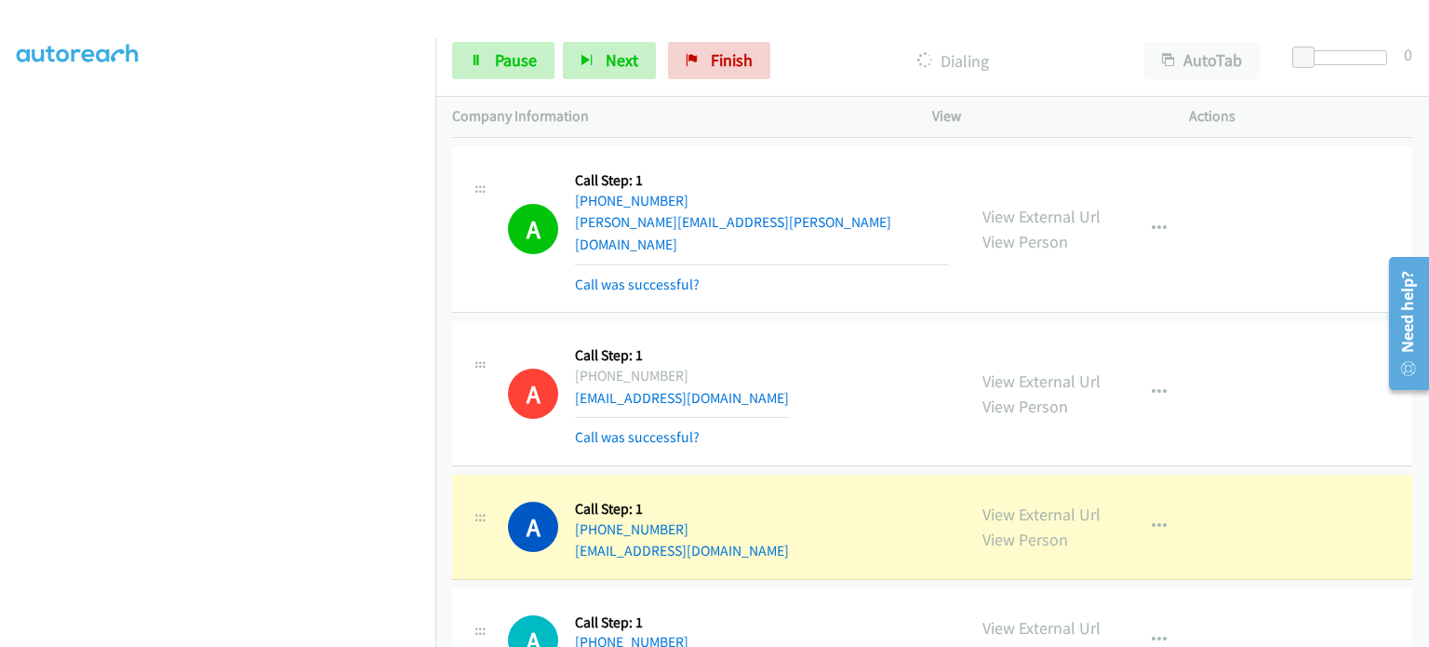
scroll to position [0, 0]
drag, startPoint x: 499, startPoint y: 15, endPoint x: 500, endPoint y: 42, distance: 27.0
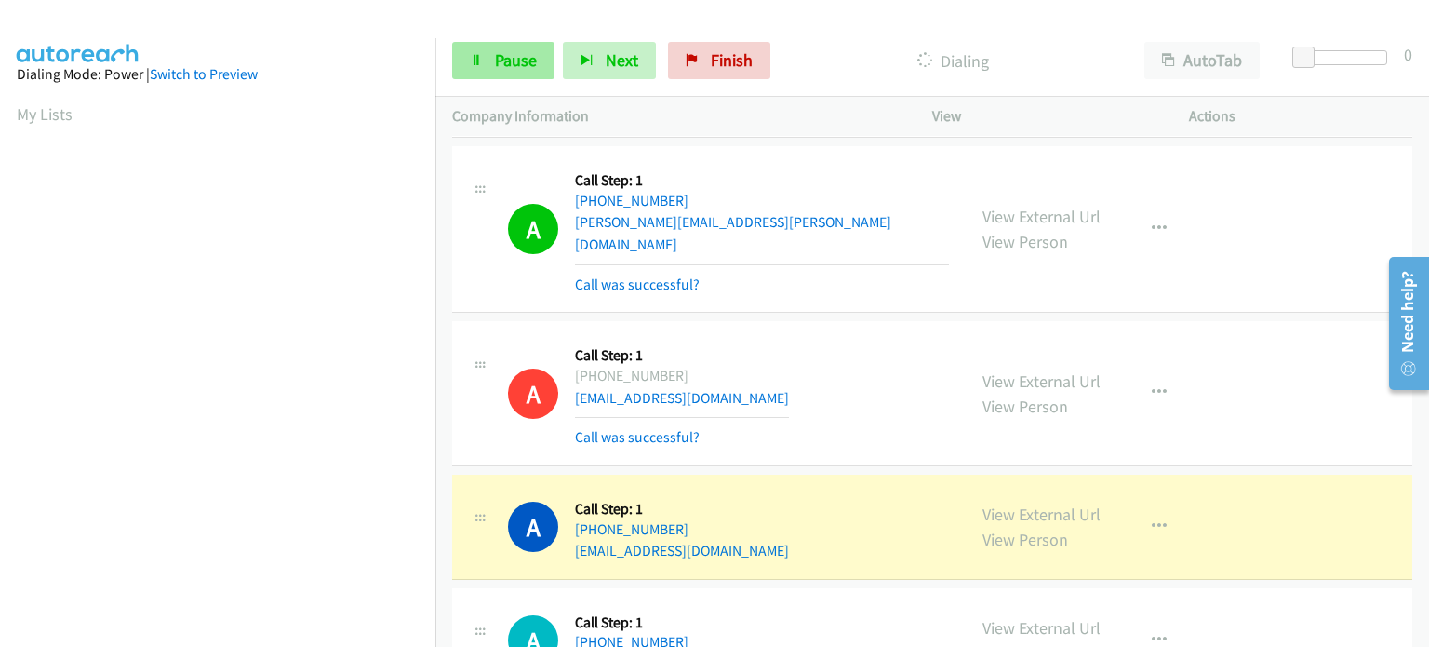
click at [500, 16] on div at bounding box center [706, 36] width 1413 height 72
click at [503, 68] on span "Pause" at bounding box center [516, 59] width 42 height 21
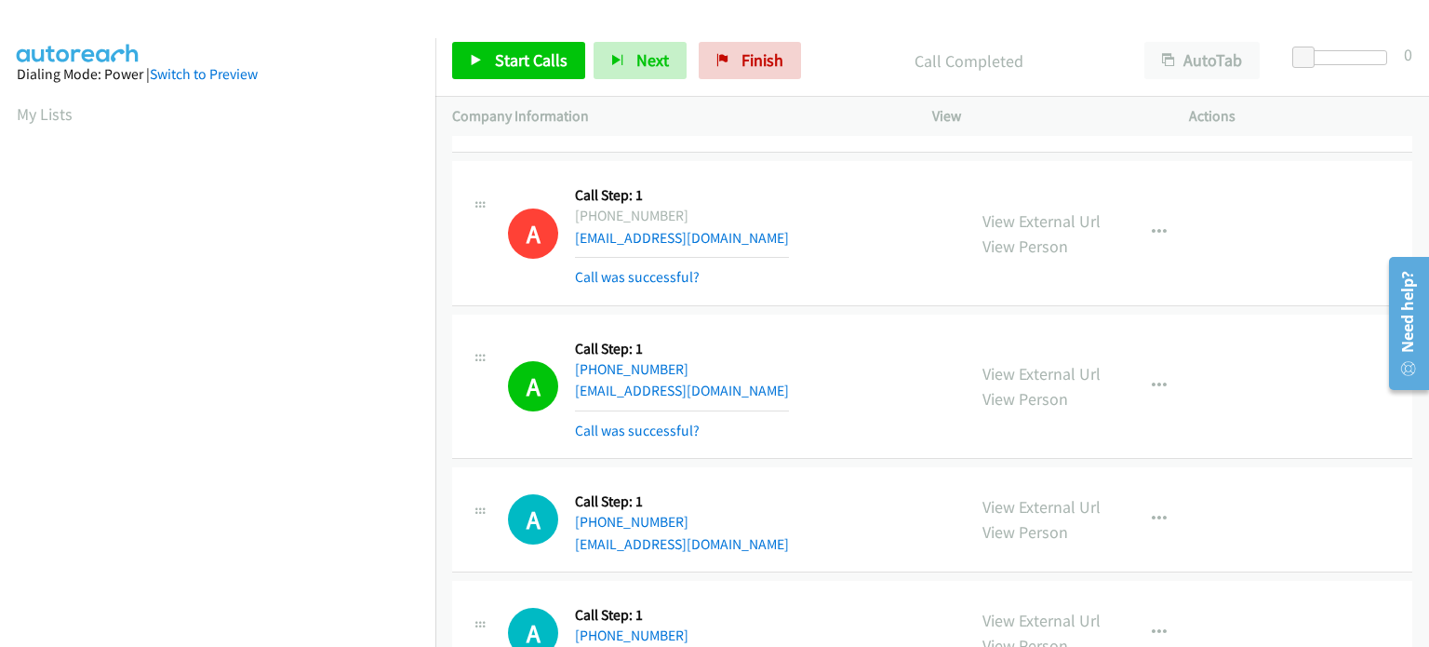
scroll to position [7259, 0]
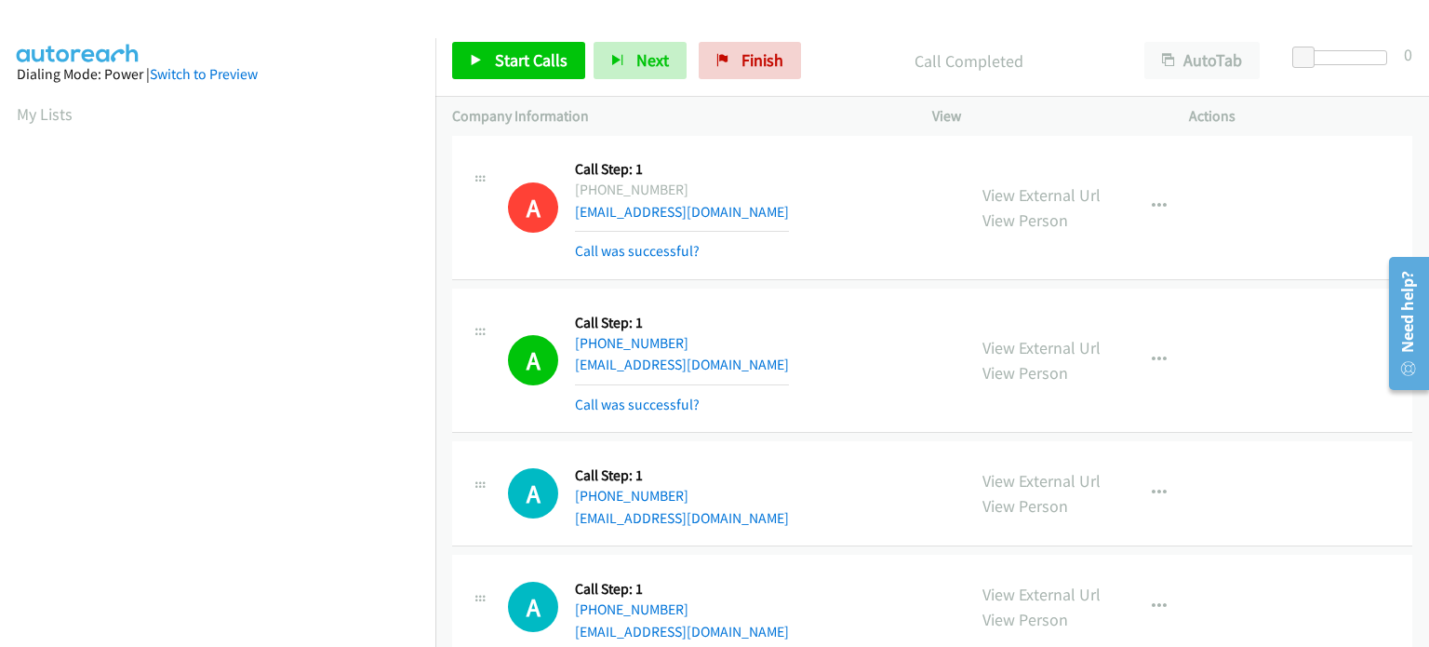
click at [864, 348] on div "A Callback Scheduled Call Step: 1 America/New_York +1 410-259-9947 ppshsh@gmail…" at bounding box center [728, 360] width 441 height 111
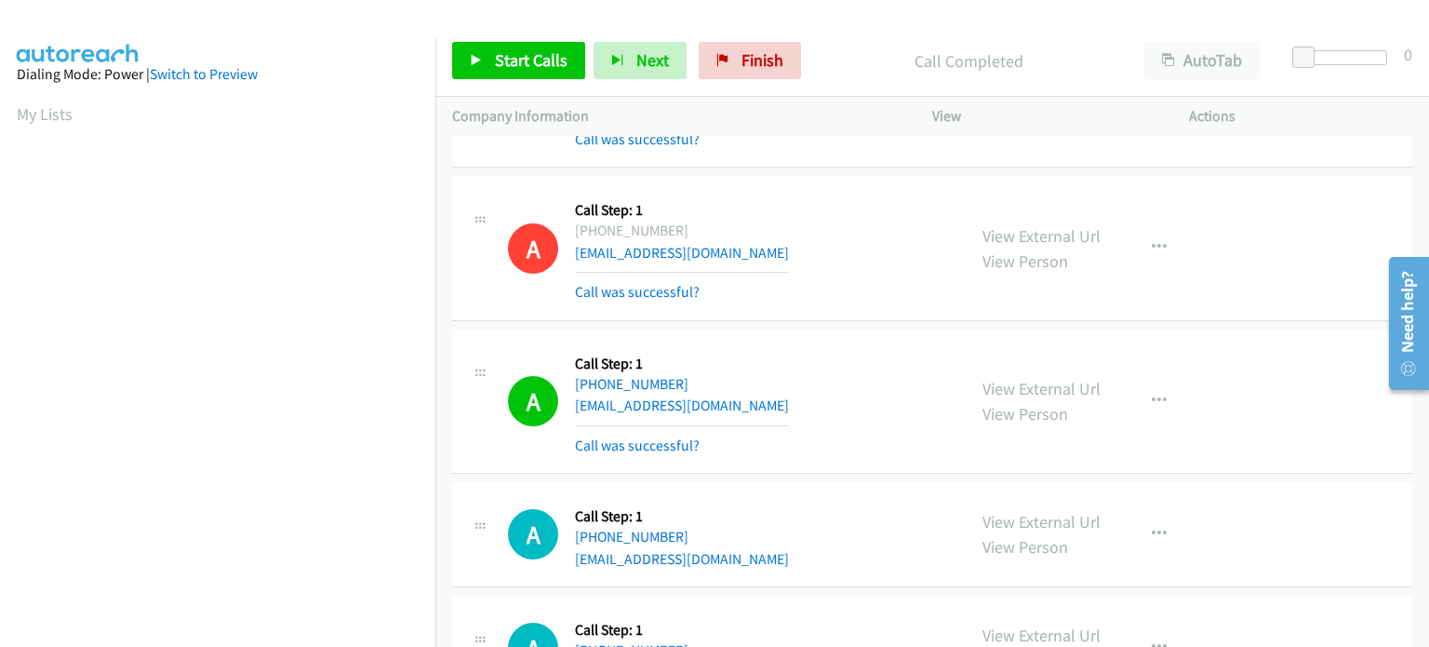
scroll to position [7166, 0]
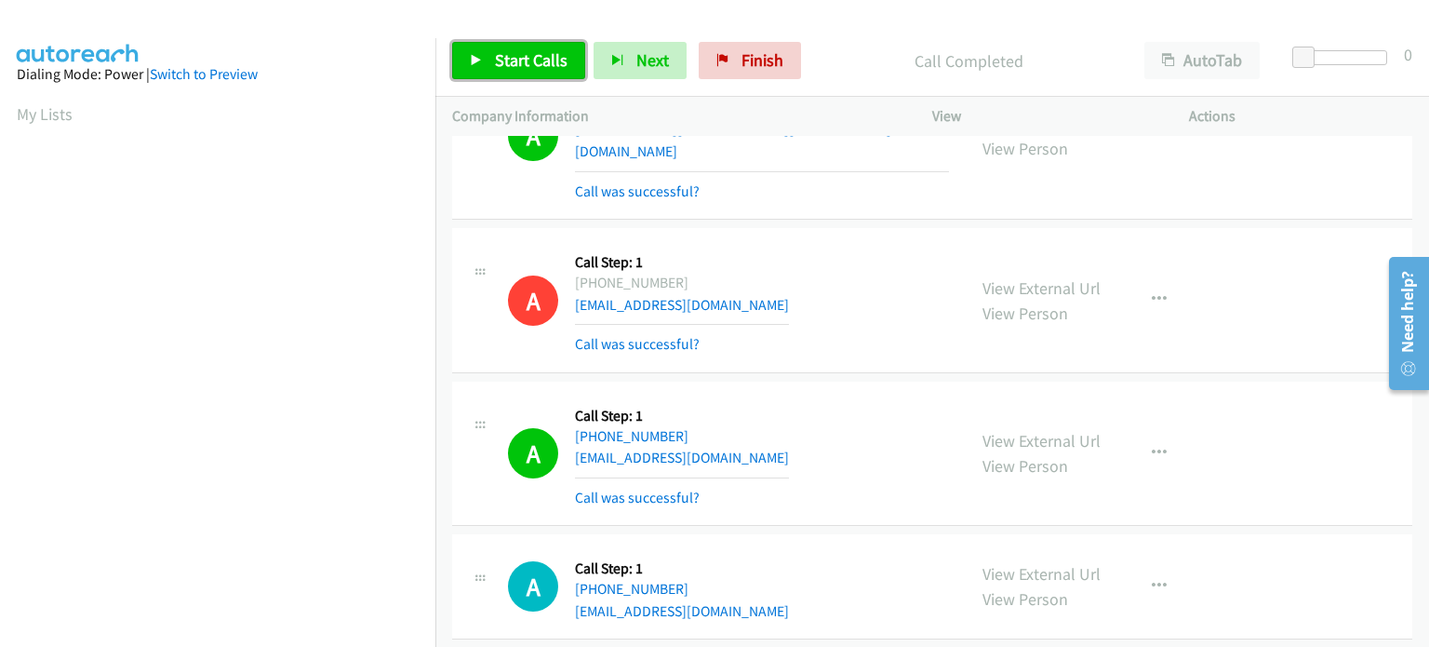
click at [518, 63] on span "Start Calls" at bounding box center [531, 59] width 73 height 21
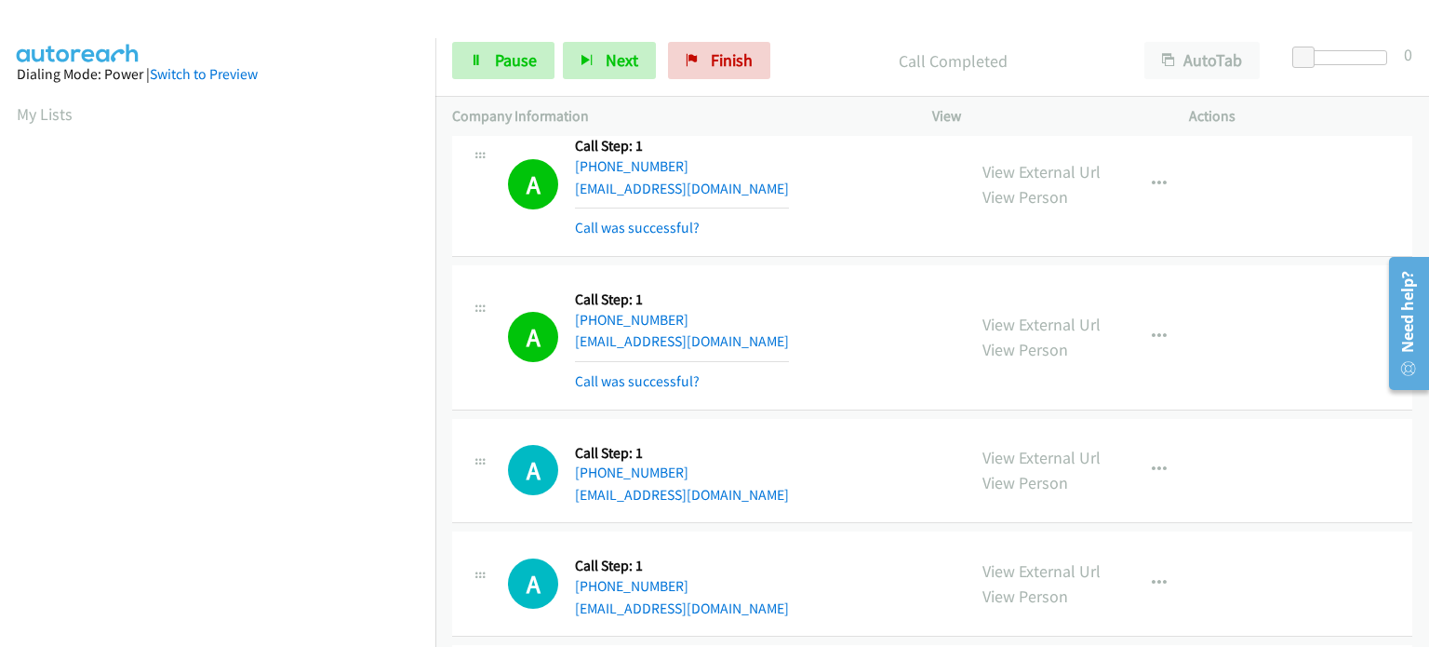
scroll to position [7445, 0]
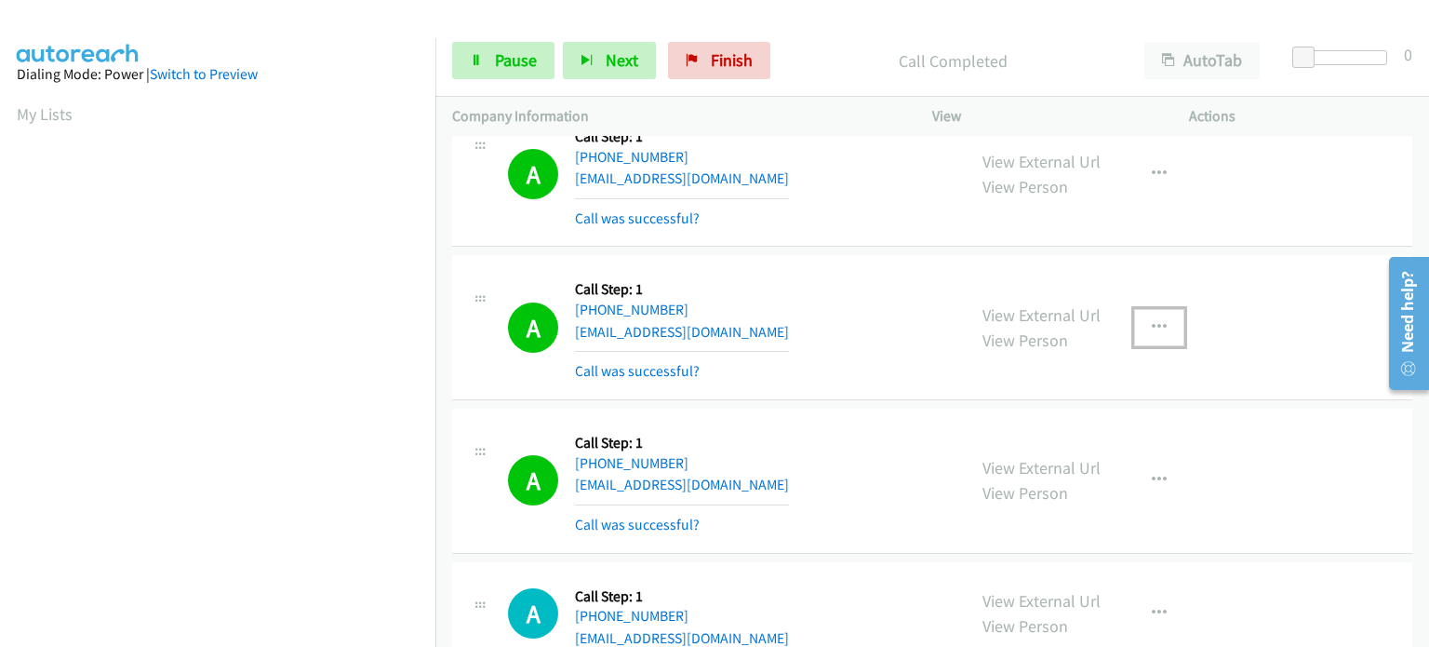
click at [1153, 320] on icon "button" at bounding box center [1159, 327] width 15 height 15
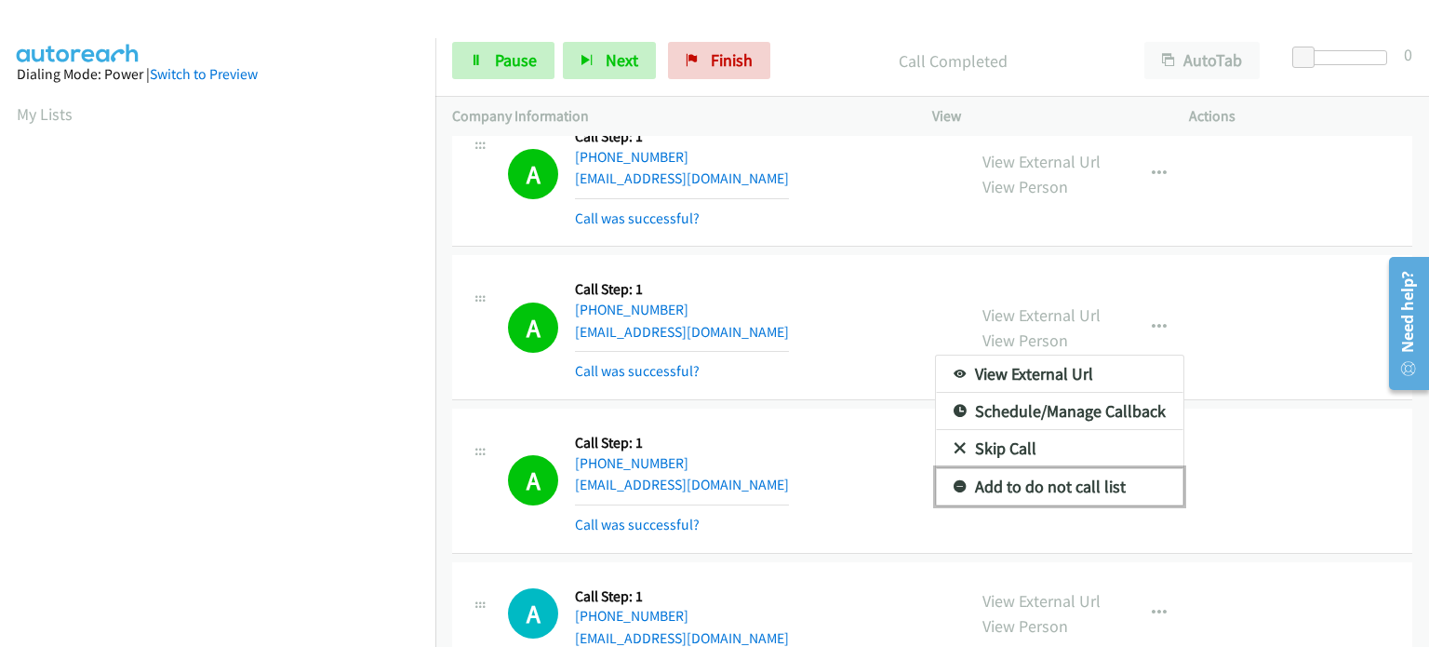
click at [998, 468] on link "Add to do not call list" at bounding box center [1060, 486] width 248 height 37
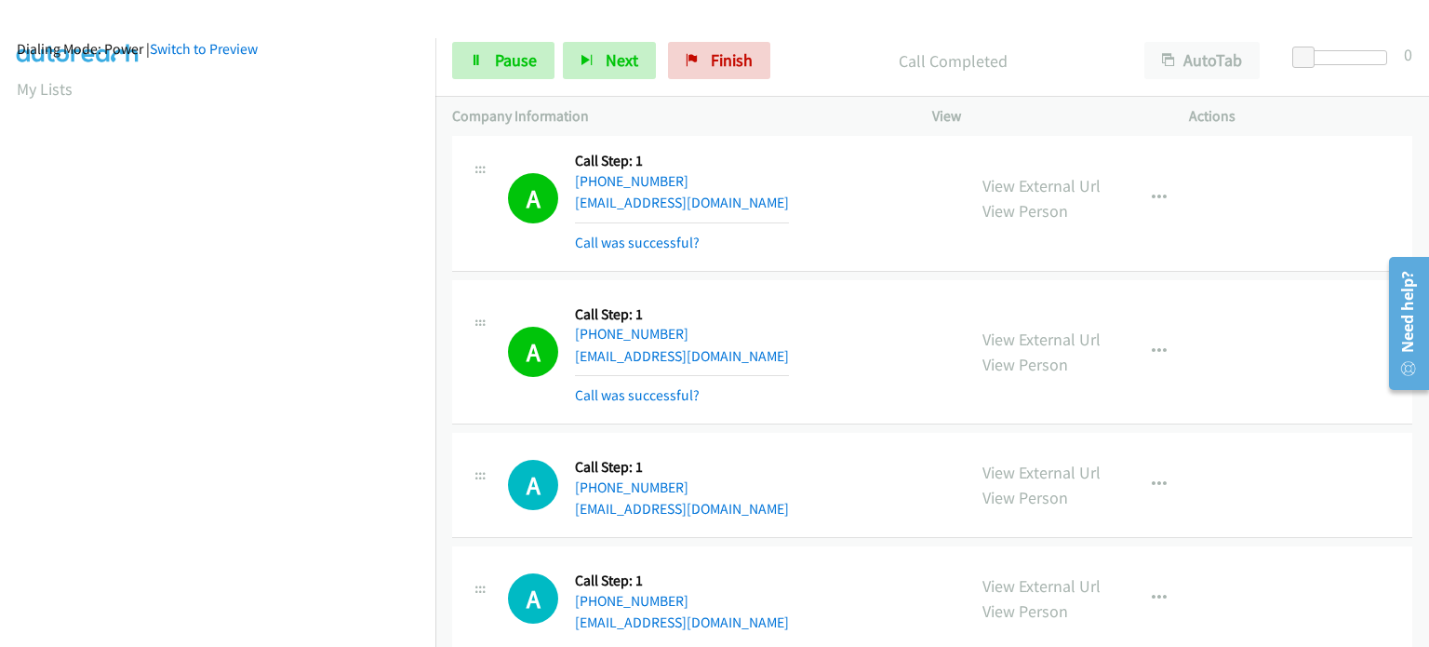
scroll to position [7818, 0]
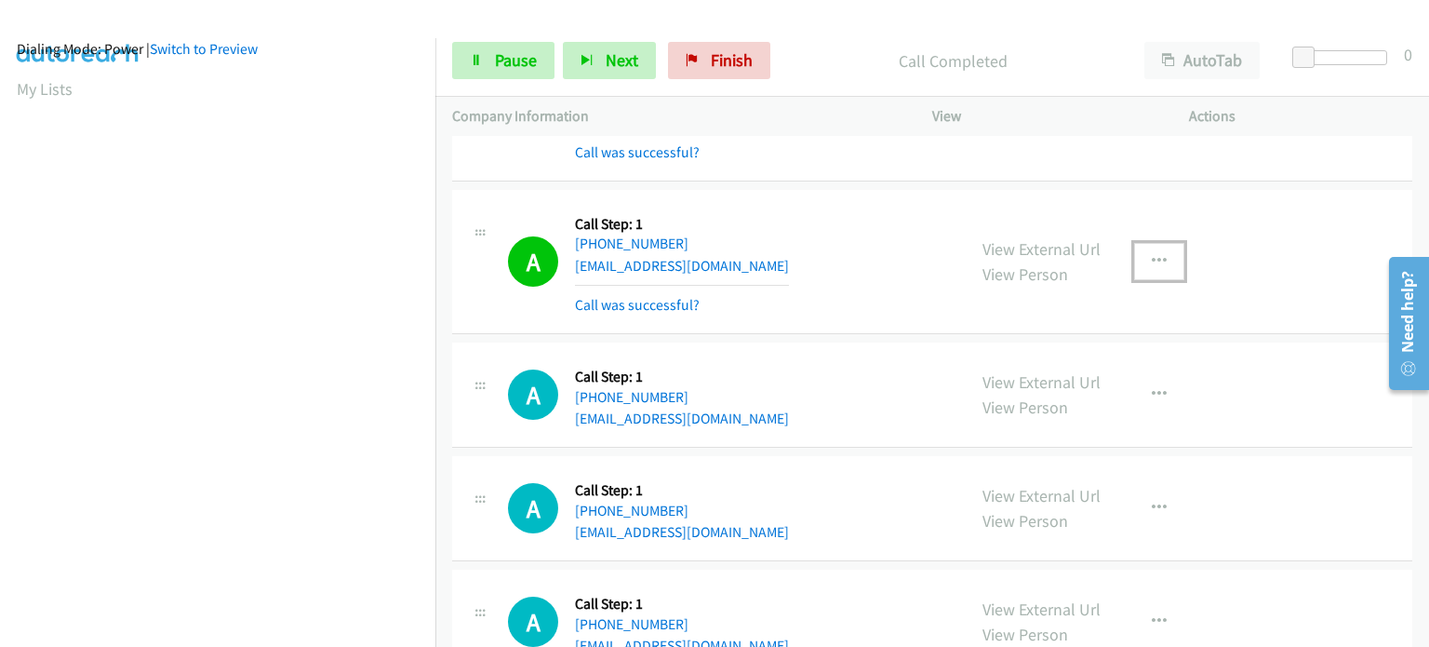
click at [1152, 254] on icon "button" at bounding box center [1159, 261] width 15 height 15
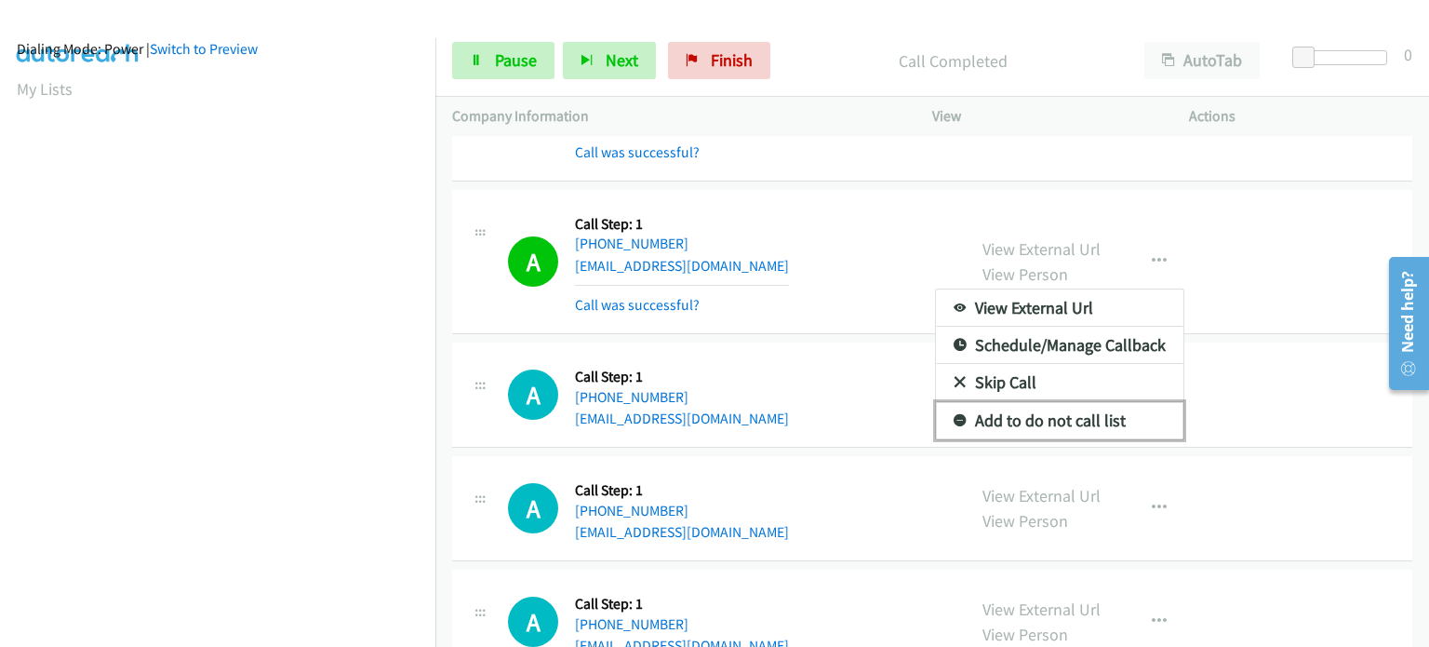
click at [1027, 402] on link "Add to do not call list" at bounding box center [1060, 420] width 248 height 37
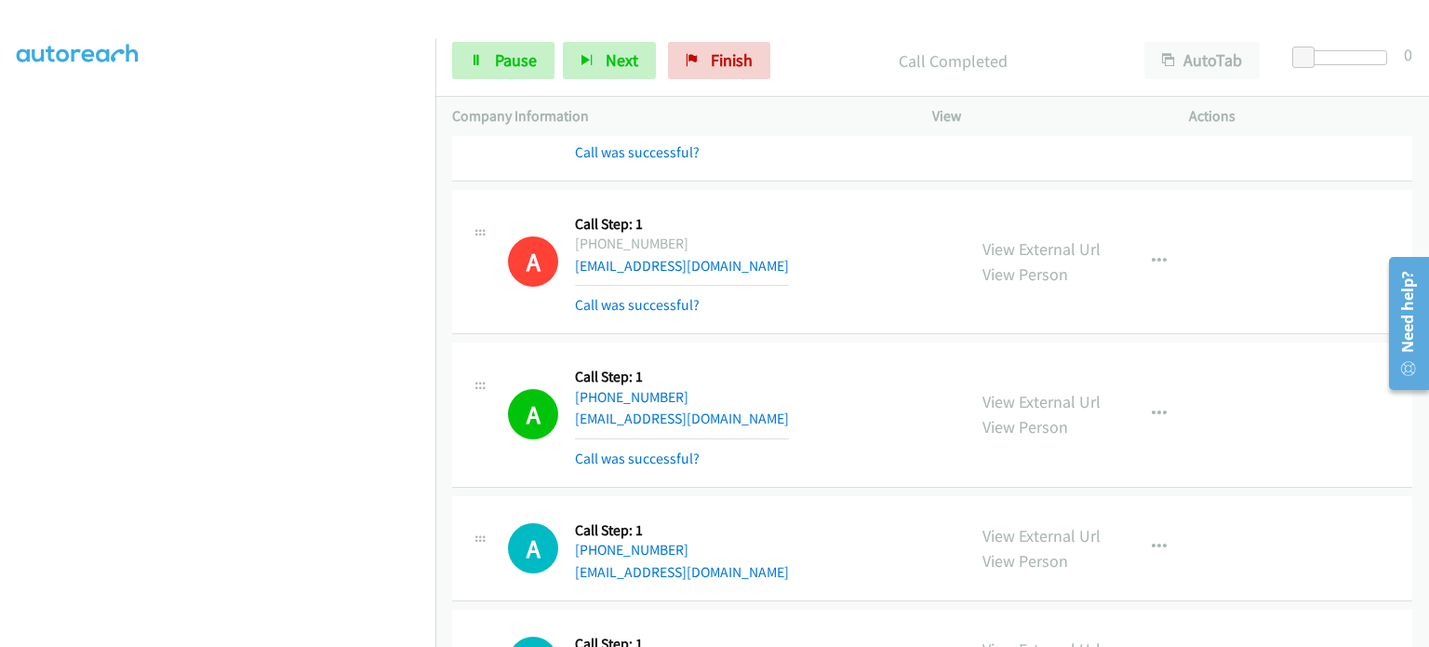
scroll to position [397, 0]
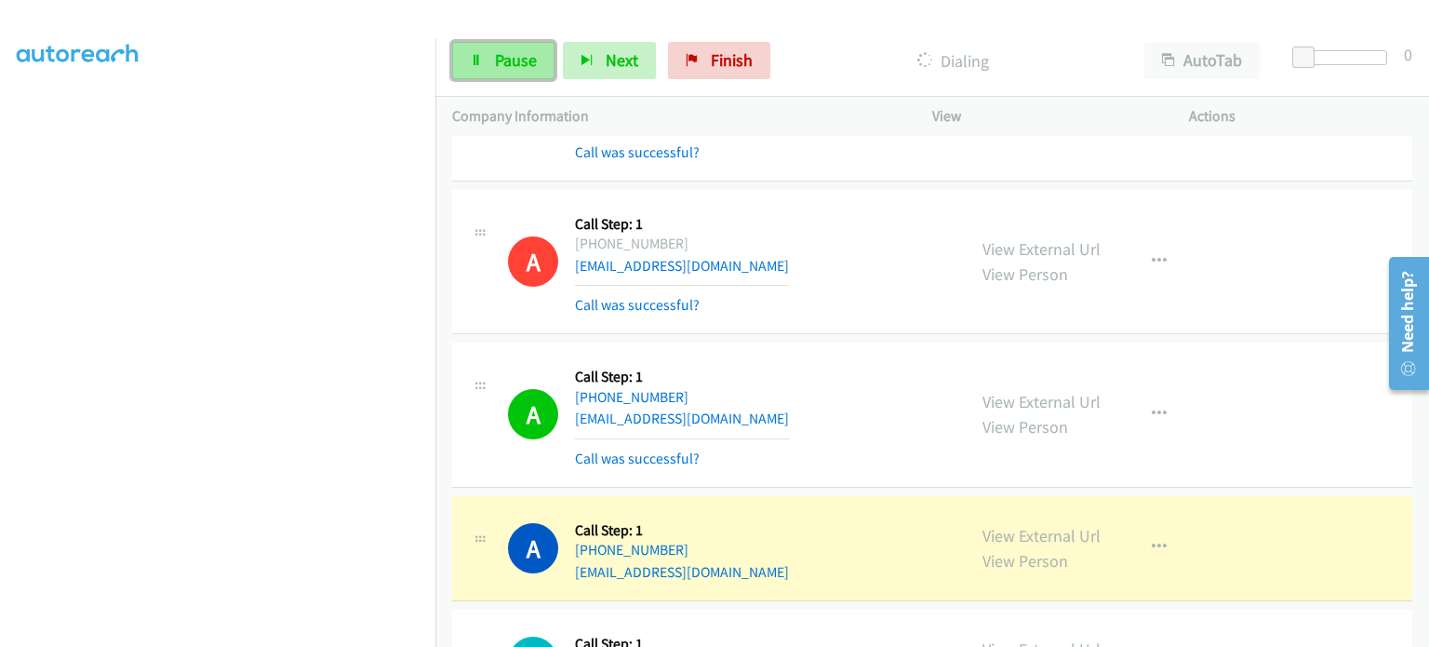
click at [497, 55] on span "Pause" at bounding box center [516, 59] width 42 height 21
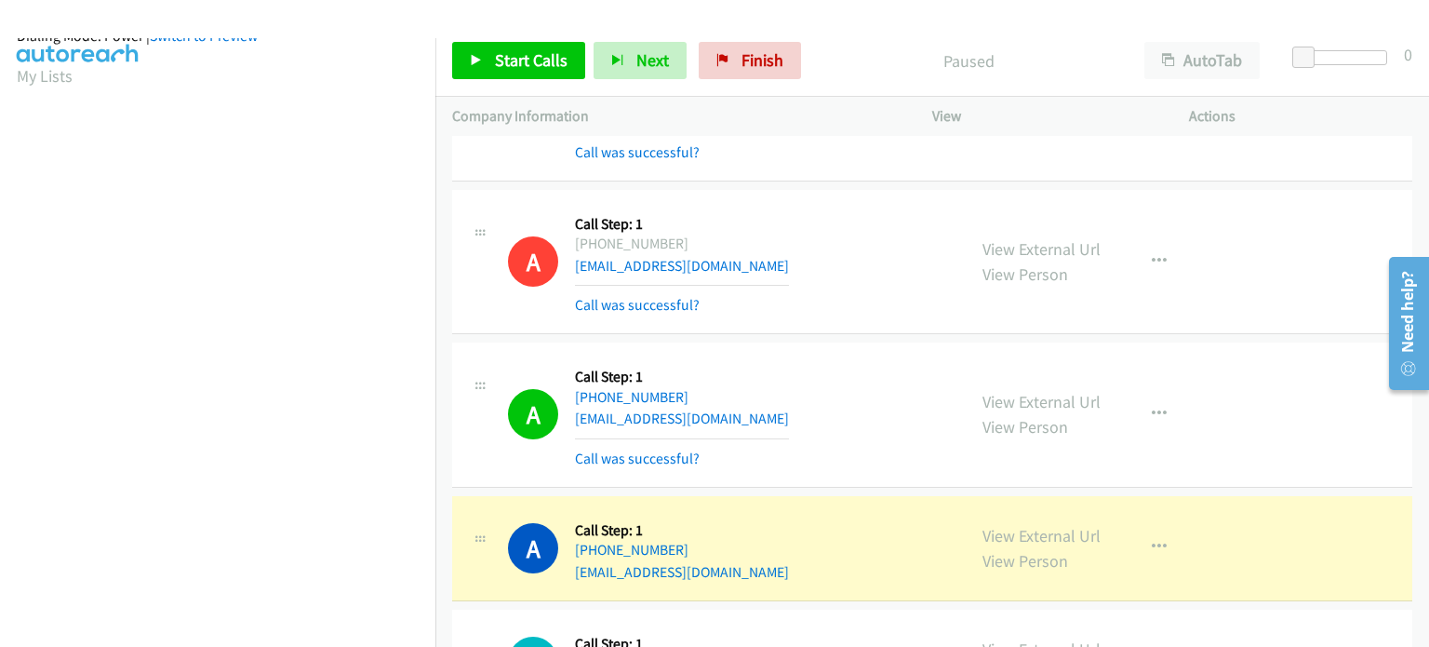
scroll to position [25, 0]
click at [1157, 407] on icon "button" at bounding box center [1159, 414] width 15 height 15
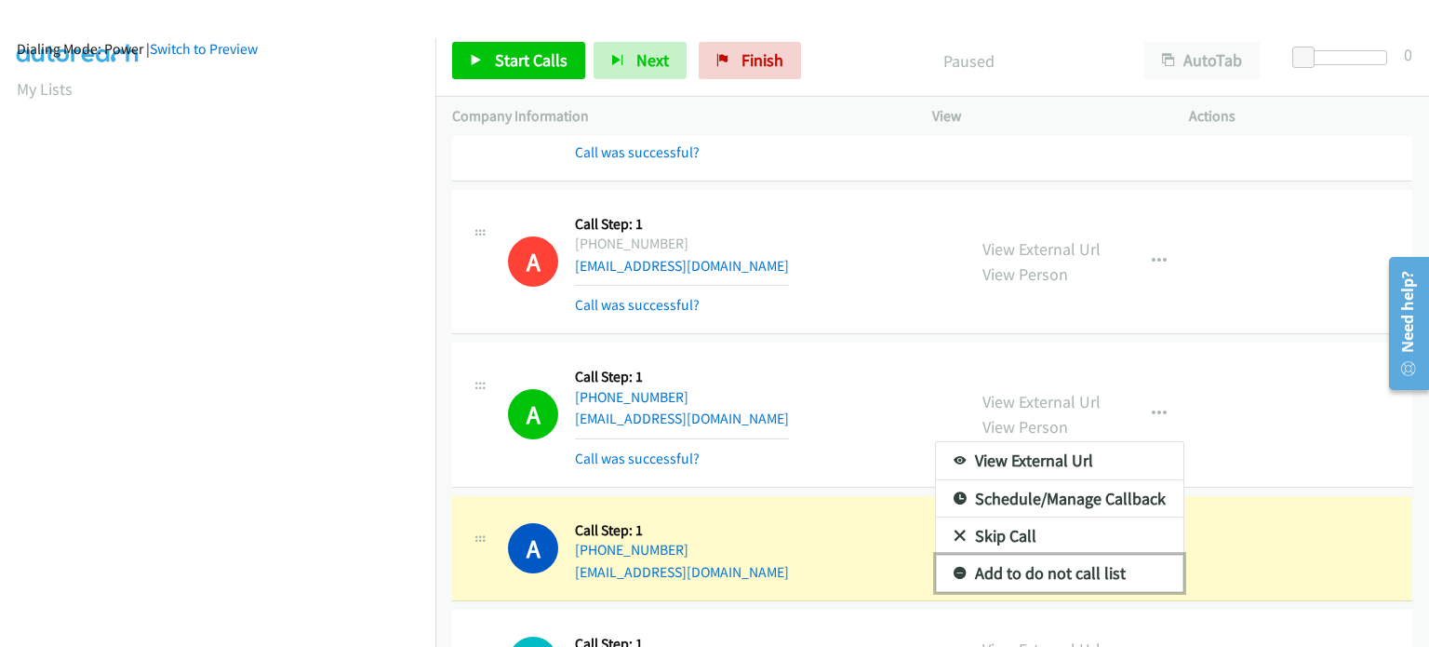
click at [1093, 555] on link "Add to do not call list" at bounding box center [1060, 573] width 248 height 37
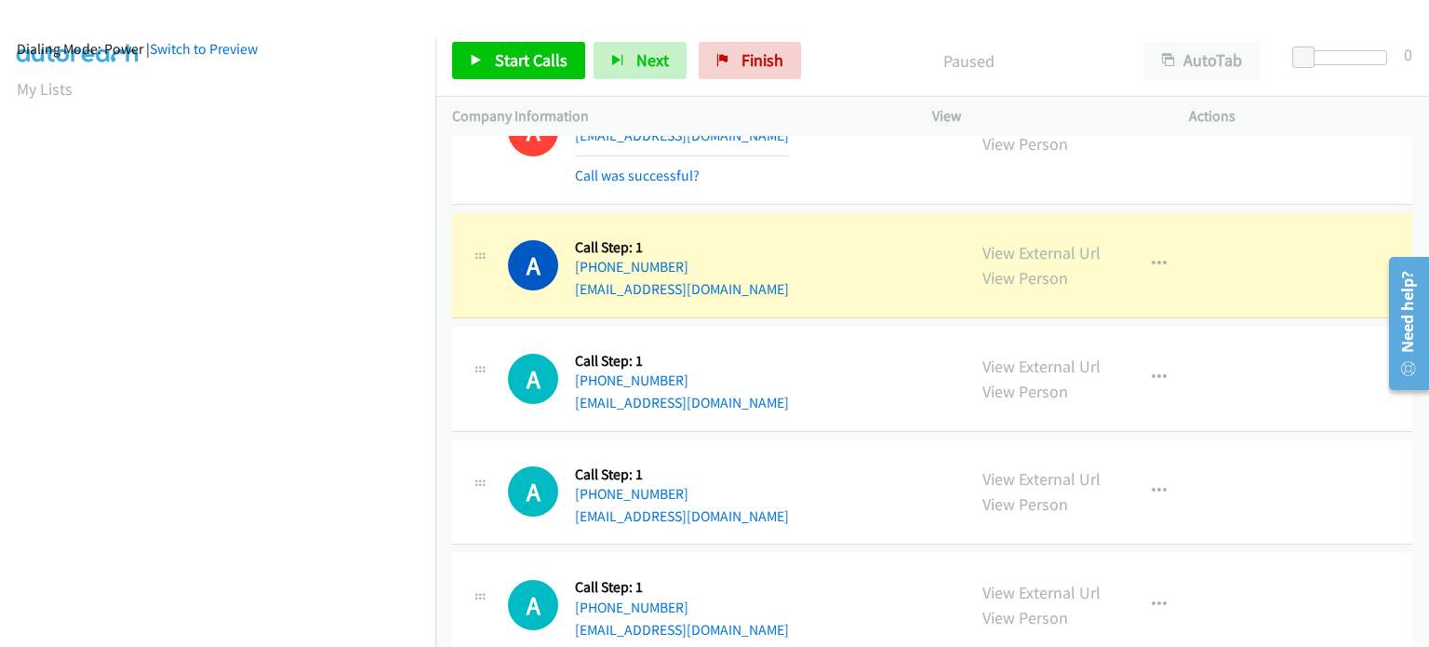
scroll to position [8097, 0]
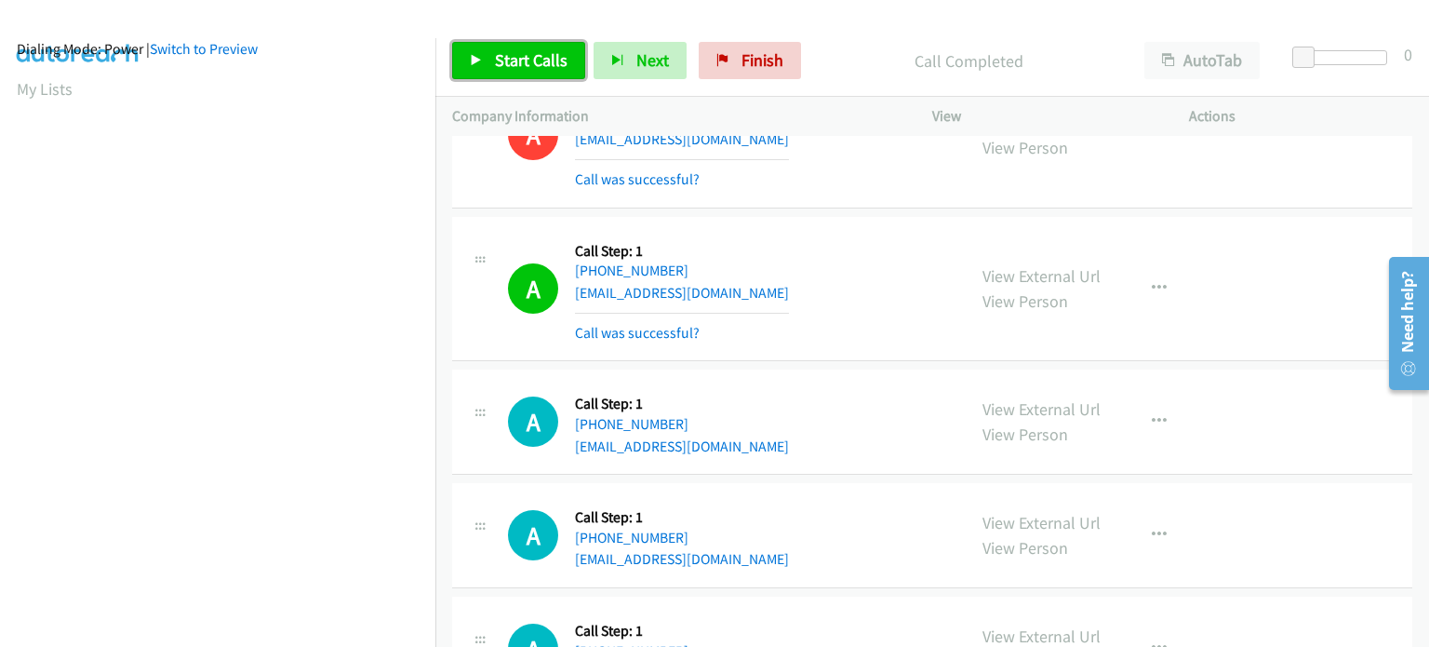
click at [476, 47] on link "Start Calls" at bounding box center [518, 60] width 133 height 37
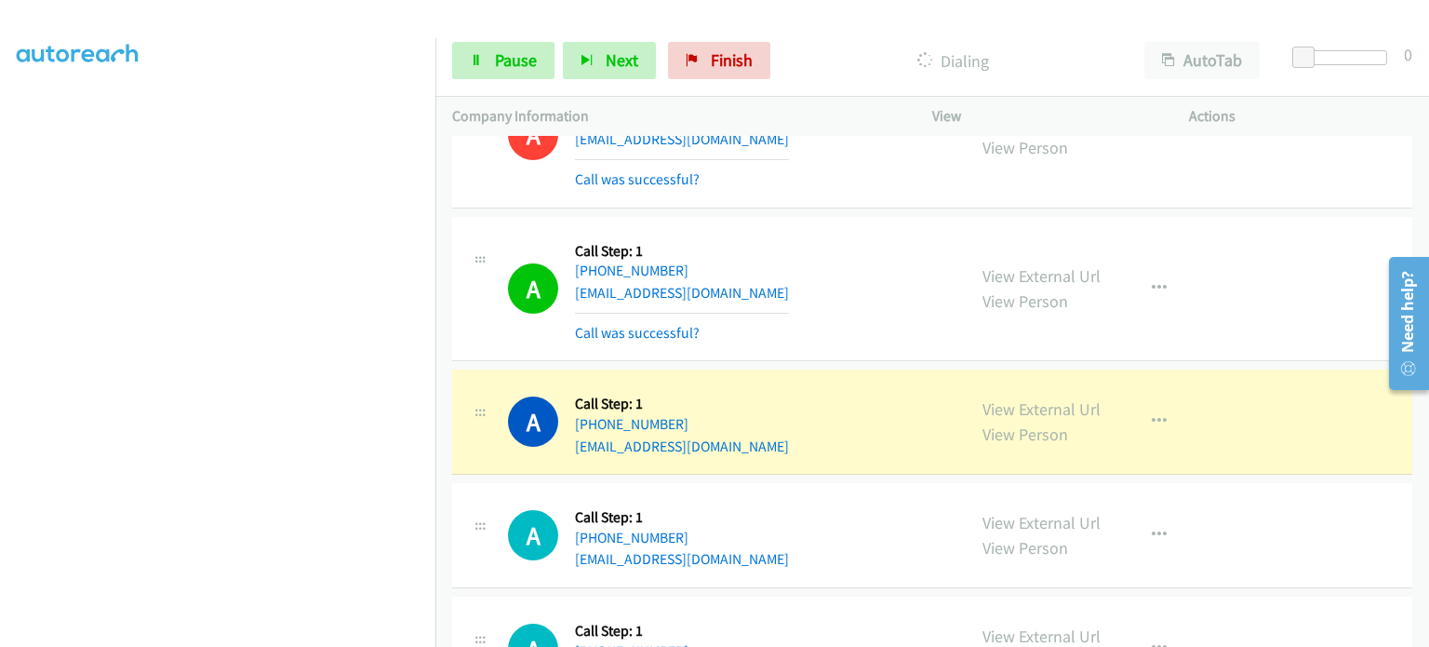
scroll to position [209, 0]
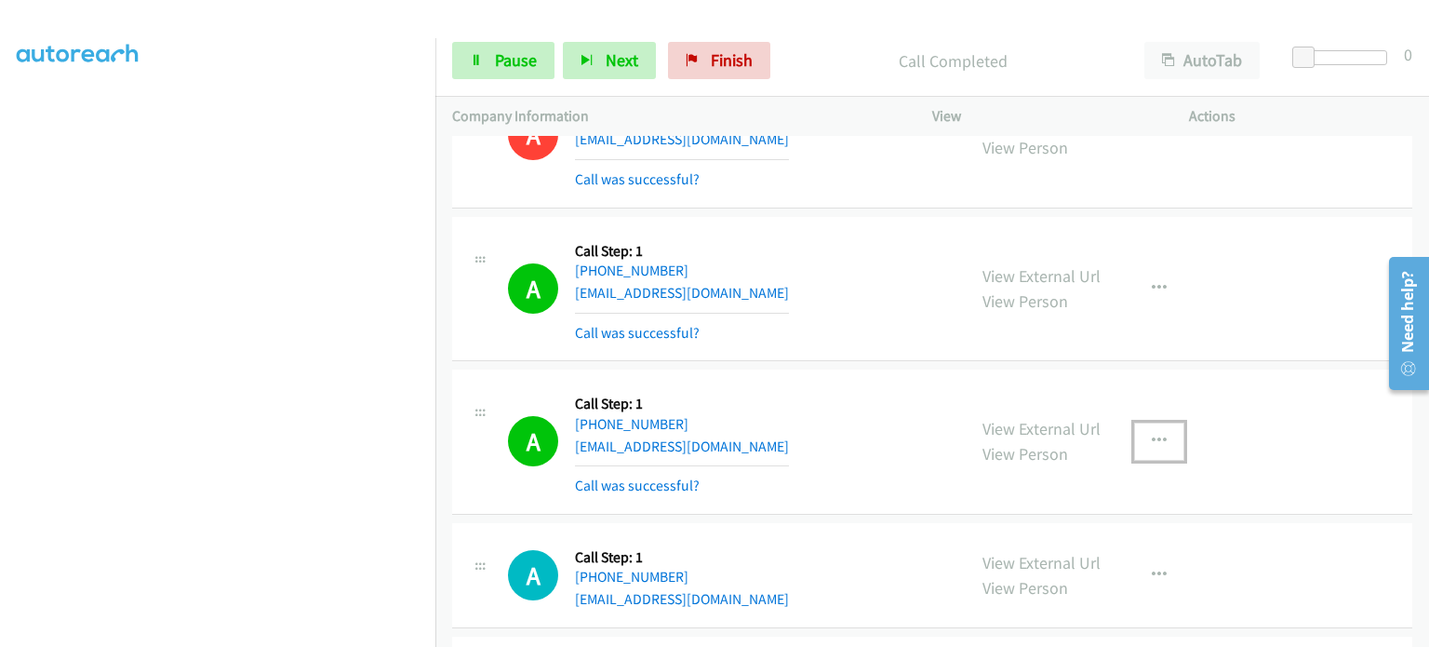
click at [1152, 434] on icon "button" at bounding box center [1159, 441] width 15 height 15
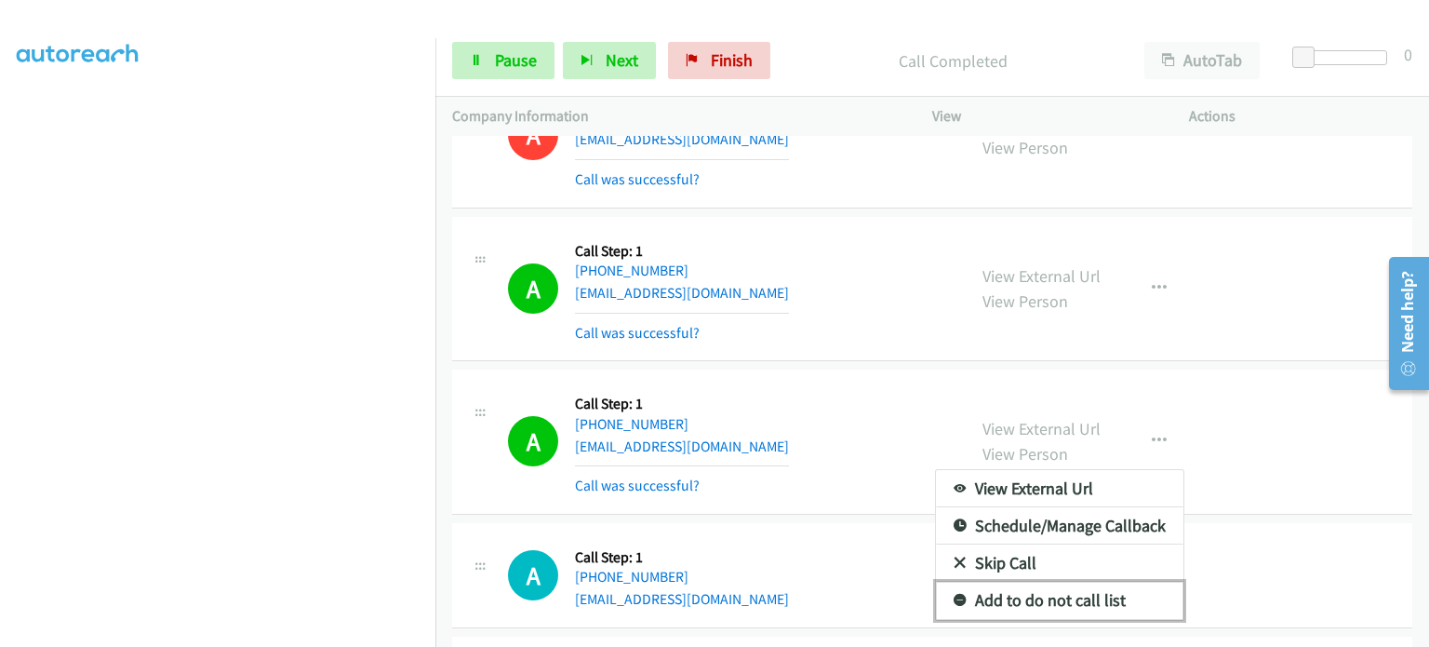
click at [1050, 582] on link "Add to do not call list" at bounding box center [1060, 600] width 248 height 37
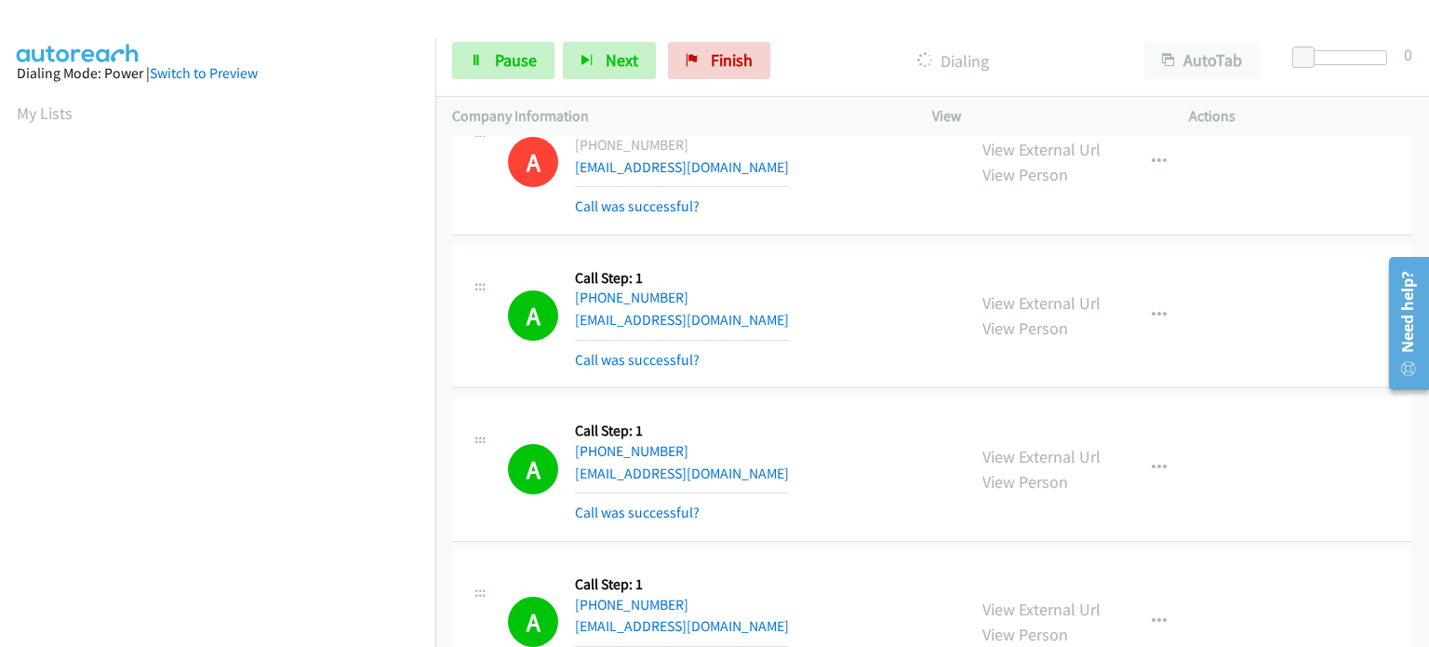
scroll to position [0, 0]
click at [485, 55] on link "Pause" at bounding box center [503, 60] width 102 height 37
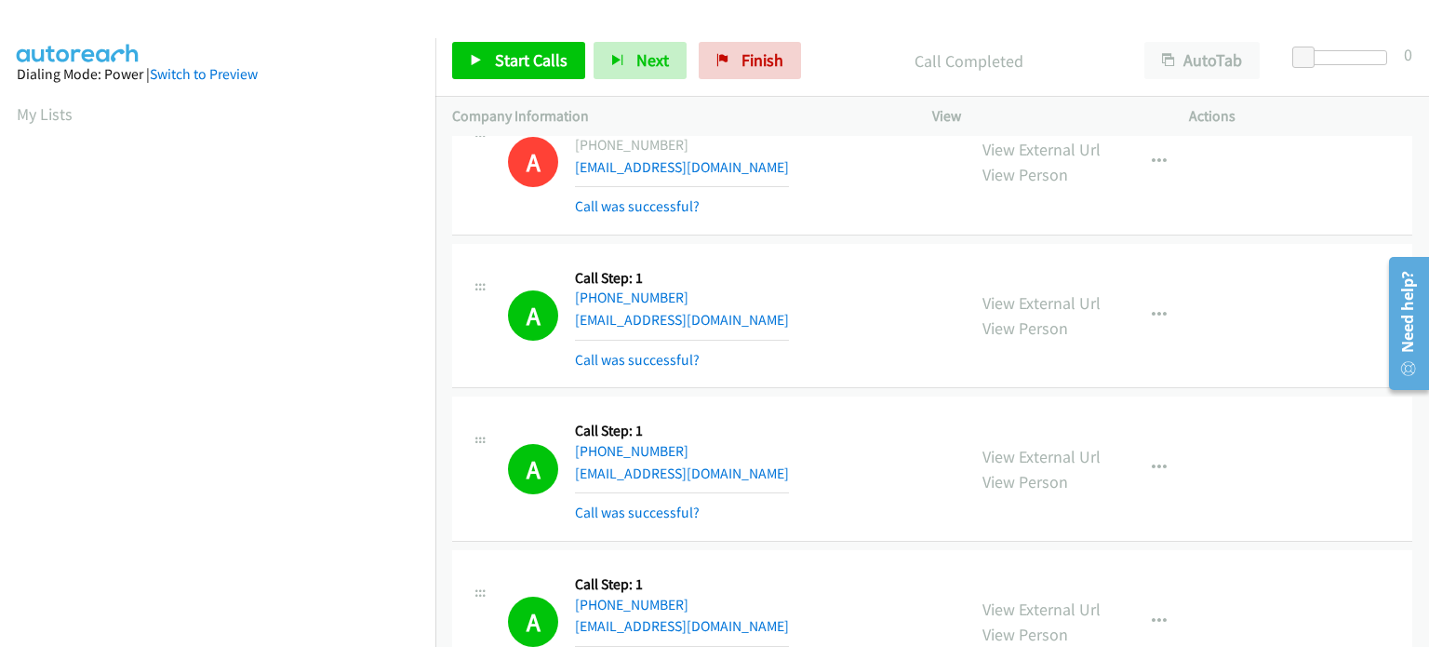
scroll to position [105, 0]
click at [506, 54] on span "Start Calls" at bounding box center [531, 59] width 73 height 21
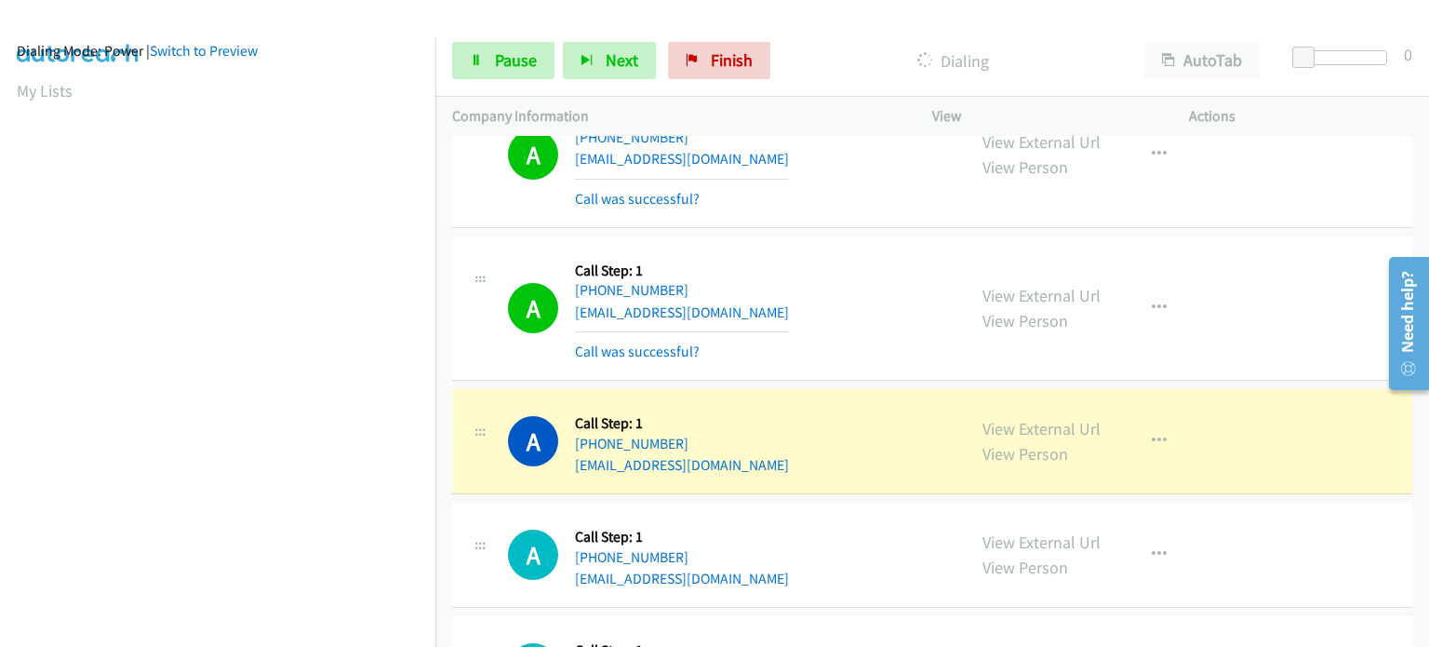
scroll to position [10144, 0]
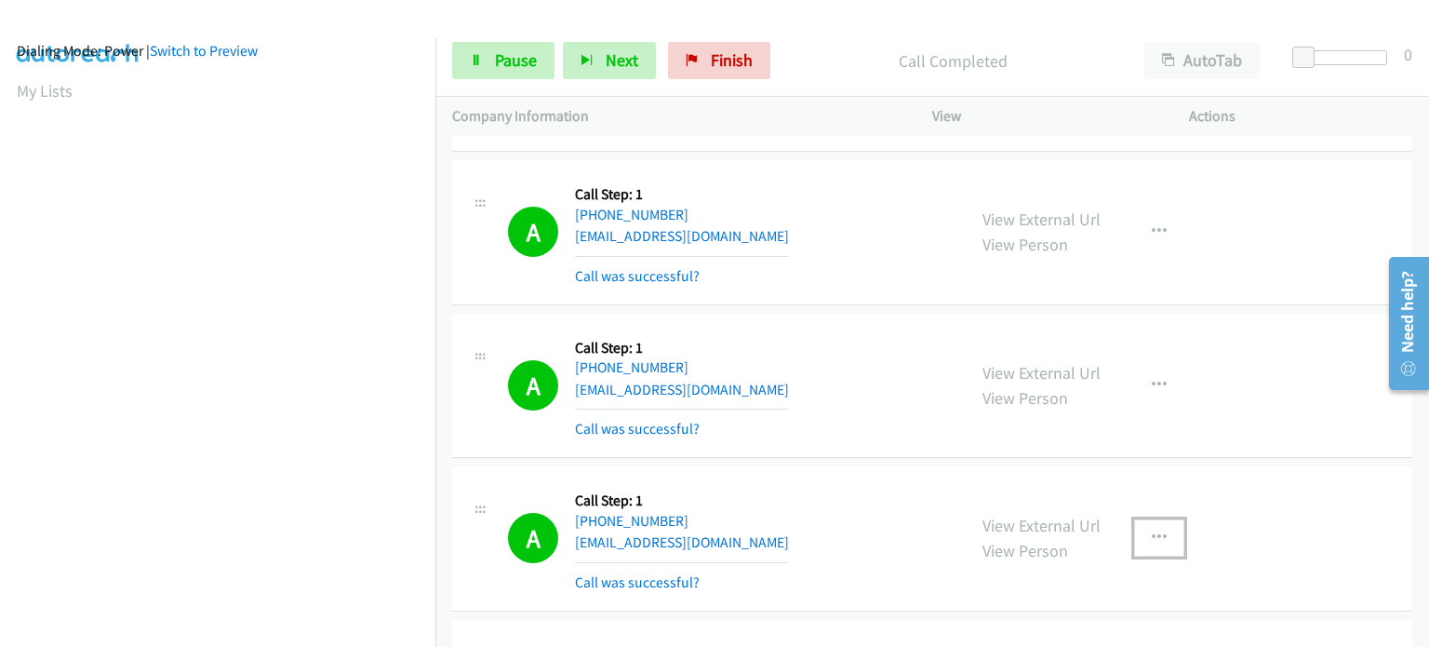
click at [1158, 530] on icon "button" at bounding box center [1159, 537] width 15 height 15
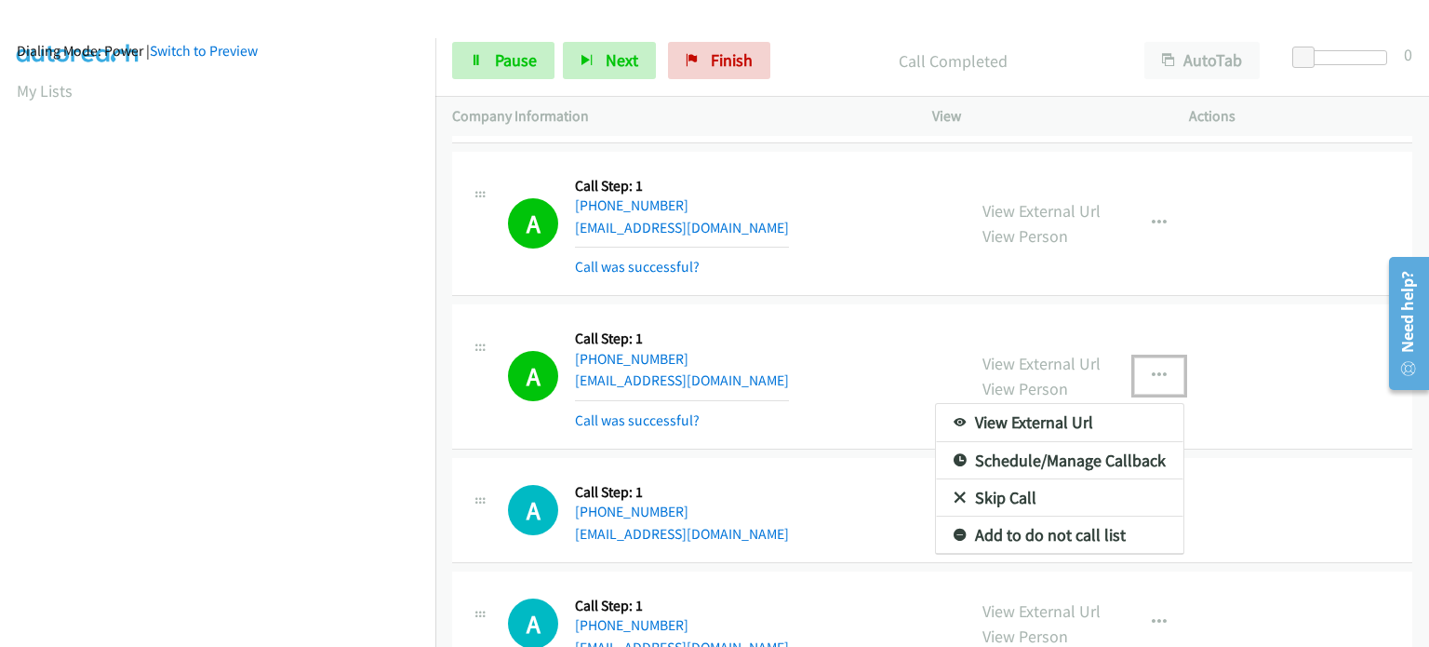
scroll to position [10330, 0]
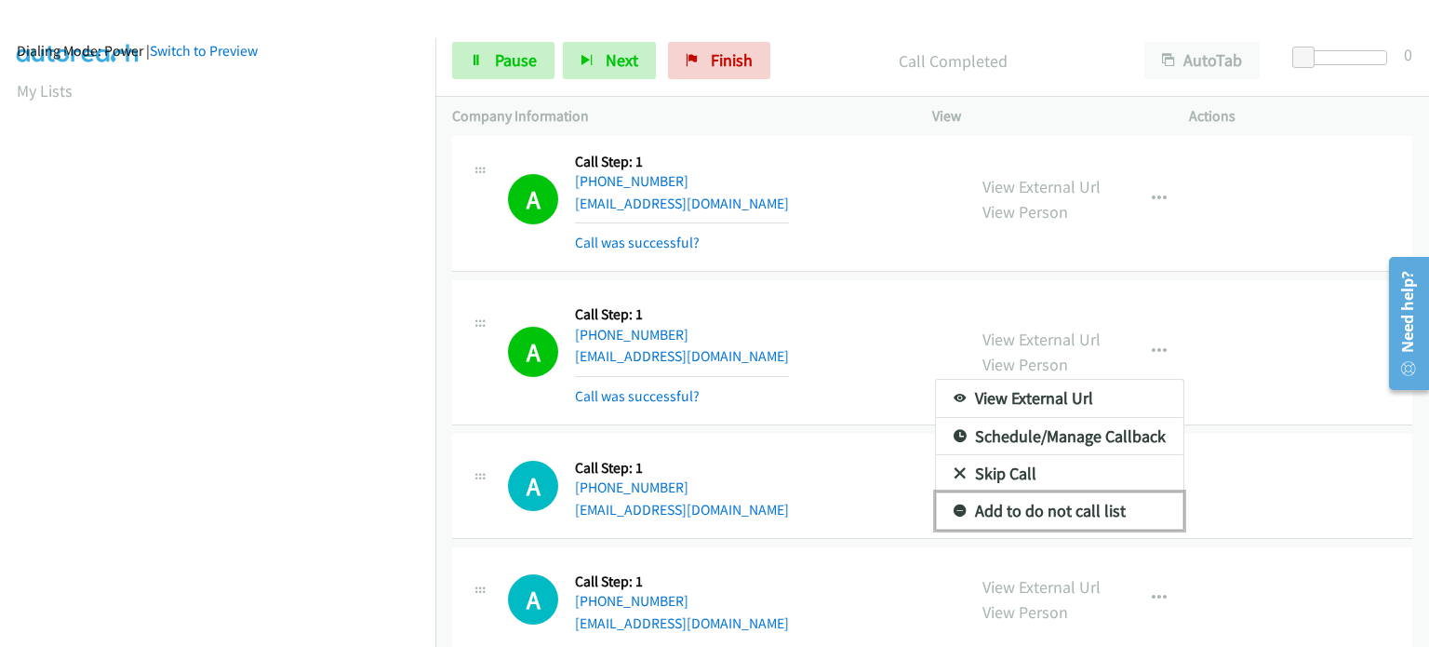
click at [1013, 492] on link "Add to do not call list" at bounding box center [1060, 510] width 248 height 37
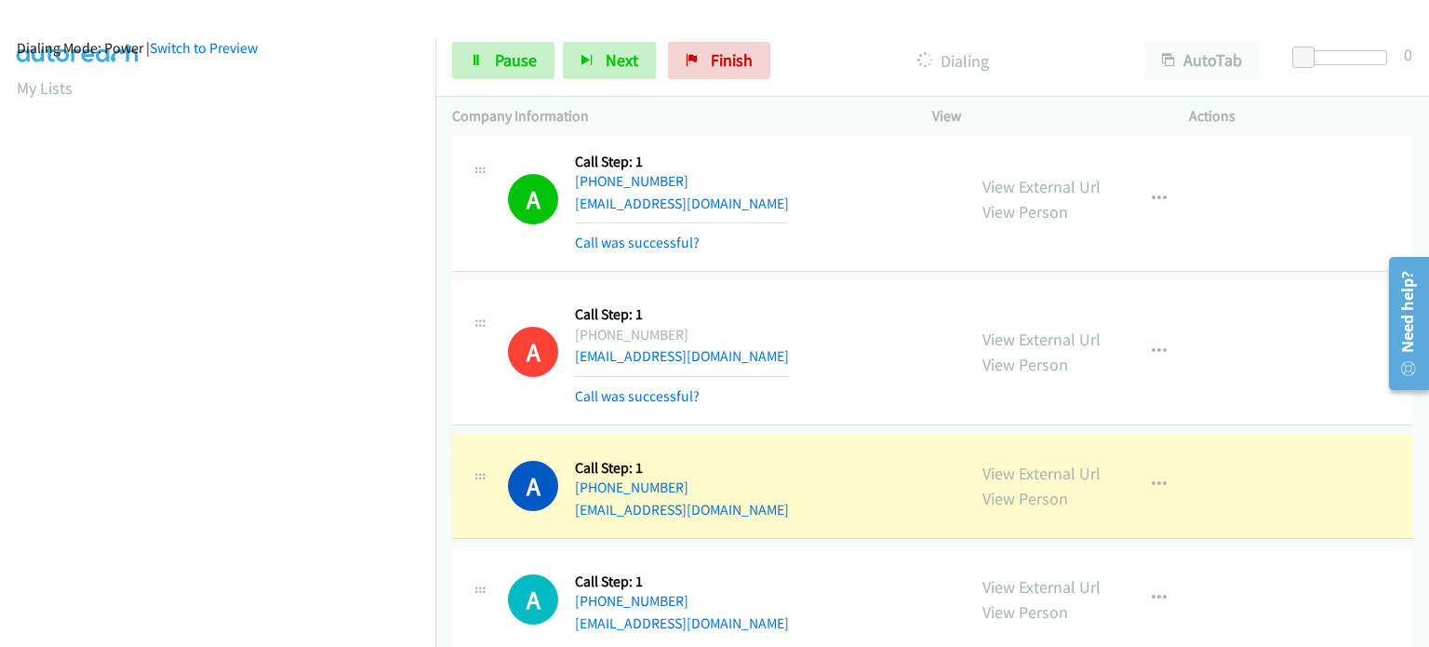
scroll to position [23, 0]
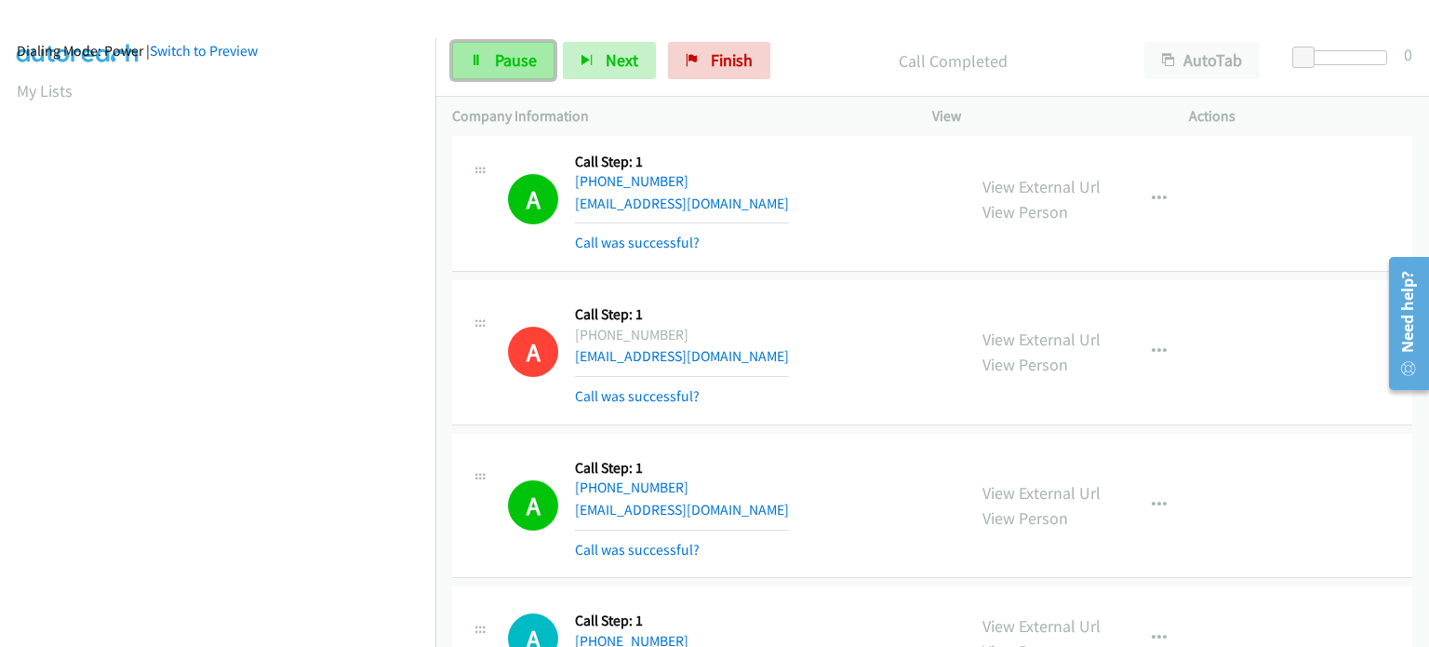
click at [480, 75] on link "Pause" at bounding box center [503, 60] width 102 height 37
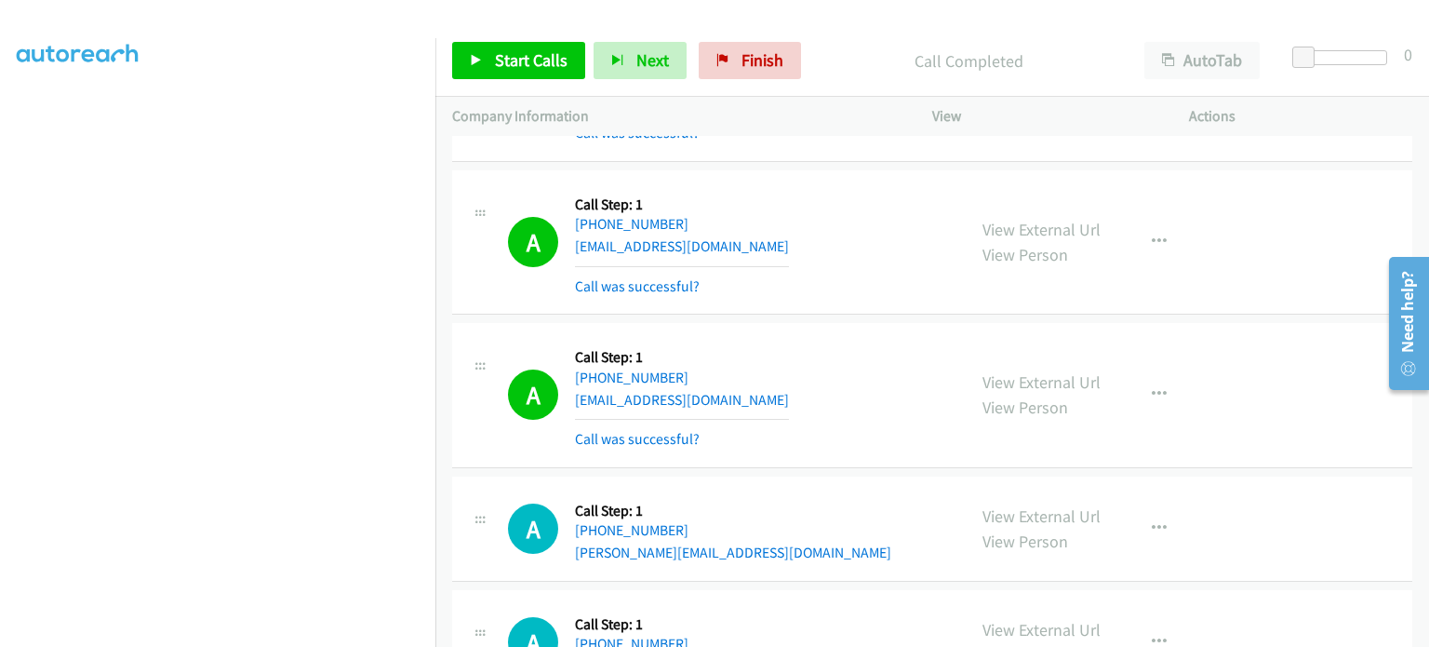
scroll to position [10535, 0]
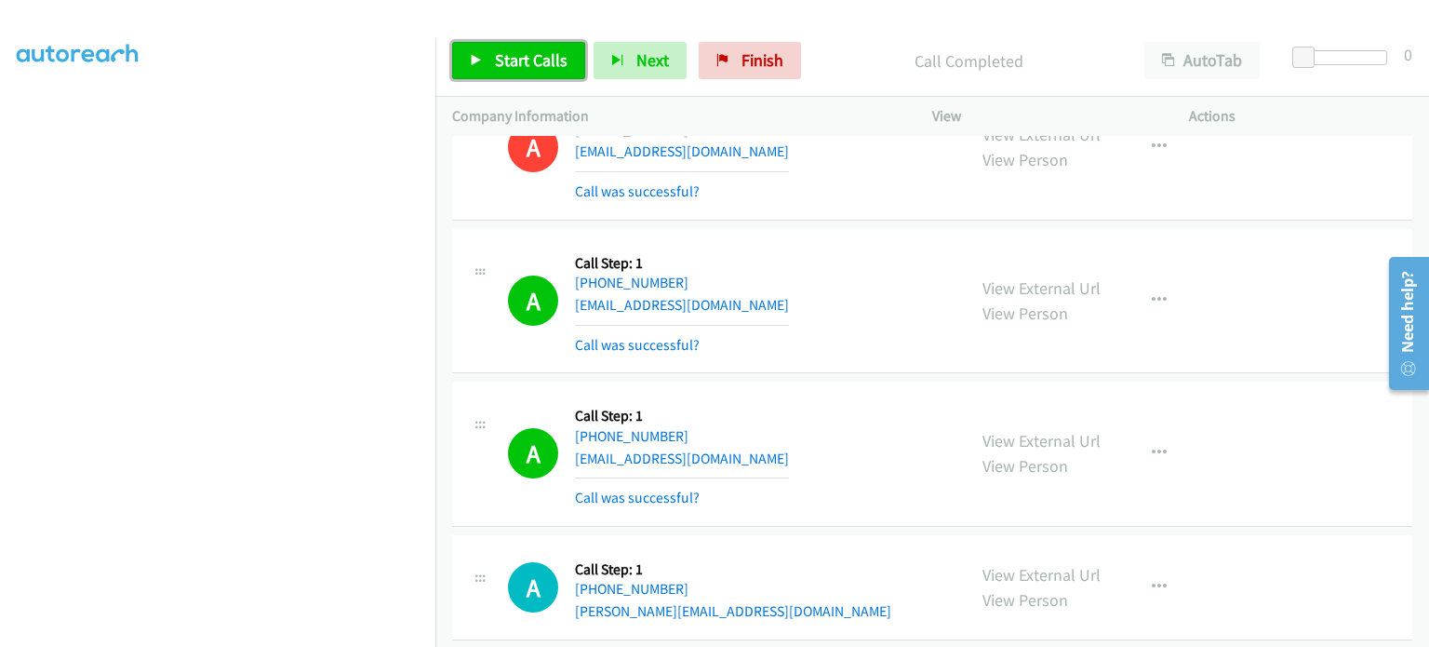
click at [517, 66] on span "Start Calls" at bounding box center [531, 59] width 73 height 21
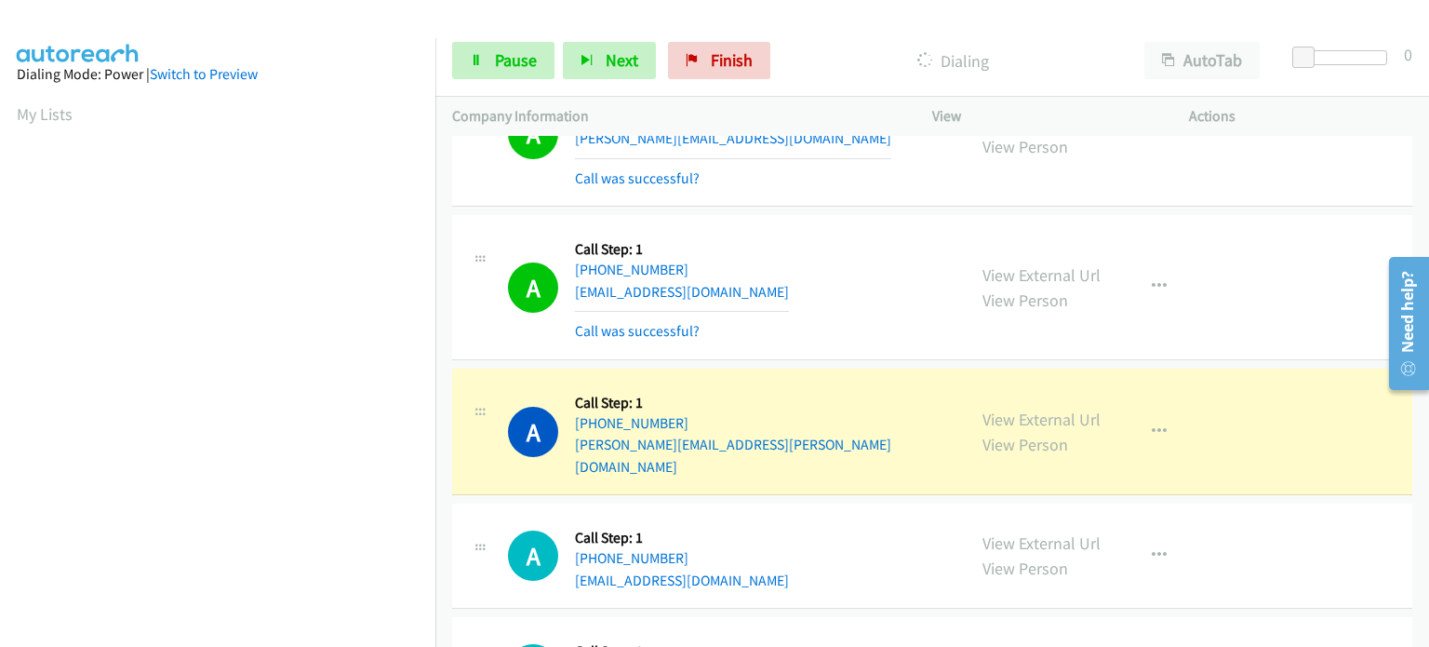
scroll to position [11000, 0]
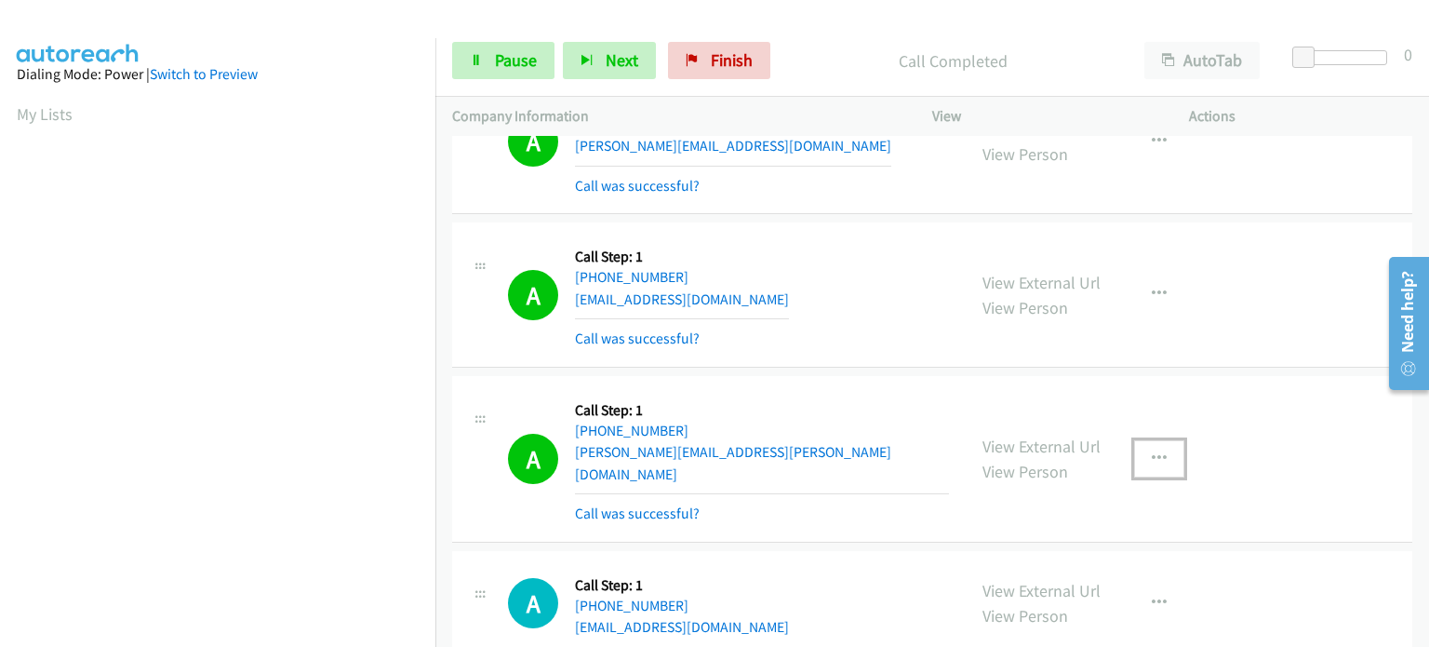
click at [1152, 451] on icon "button" at bounding box center [1159, 458] width 15 height 15
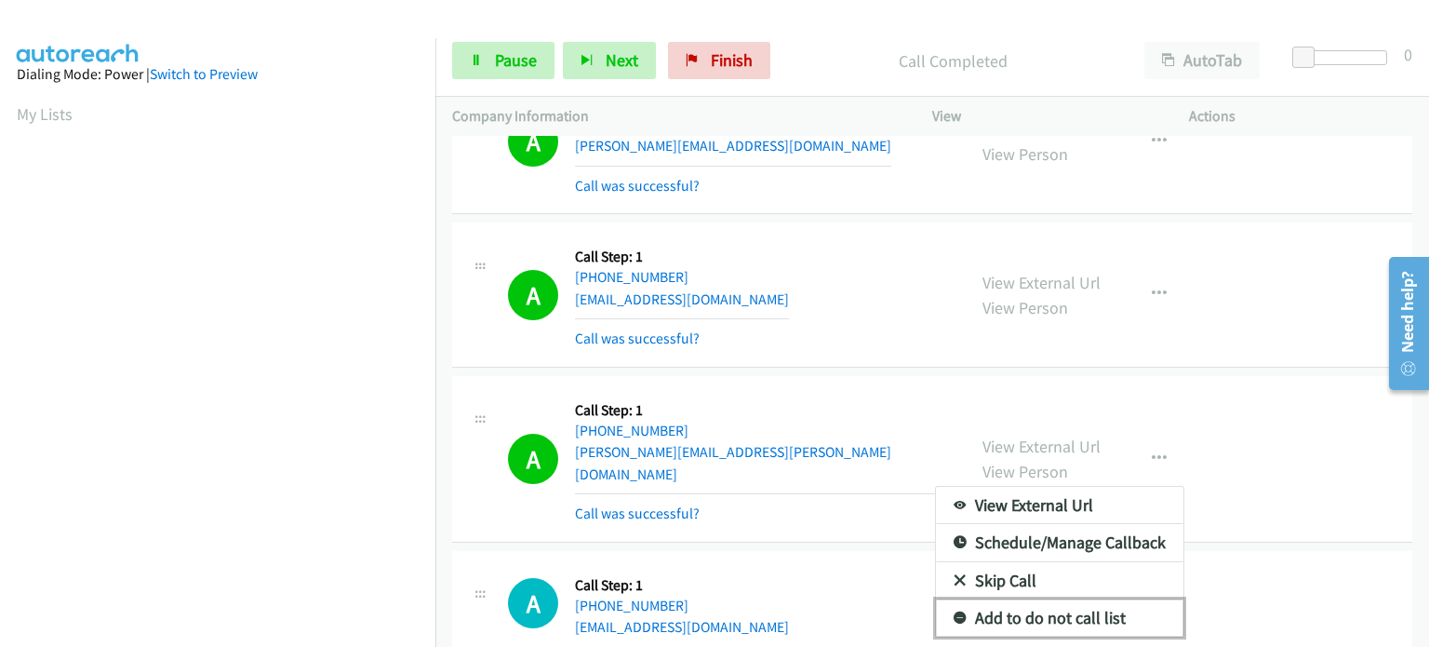
click at [1091, 599] on link "Add to do not call list" at bounding box center [1060, 617] width 248 height 37
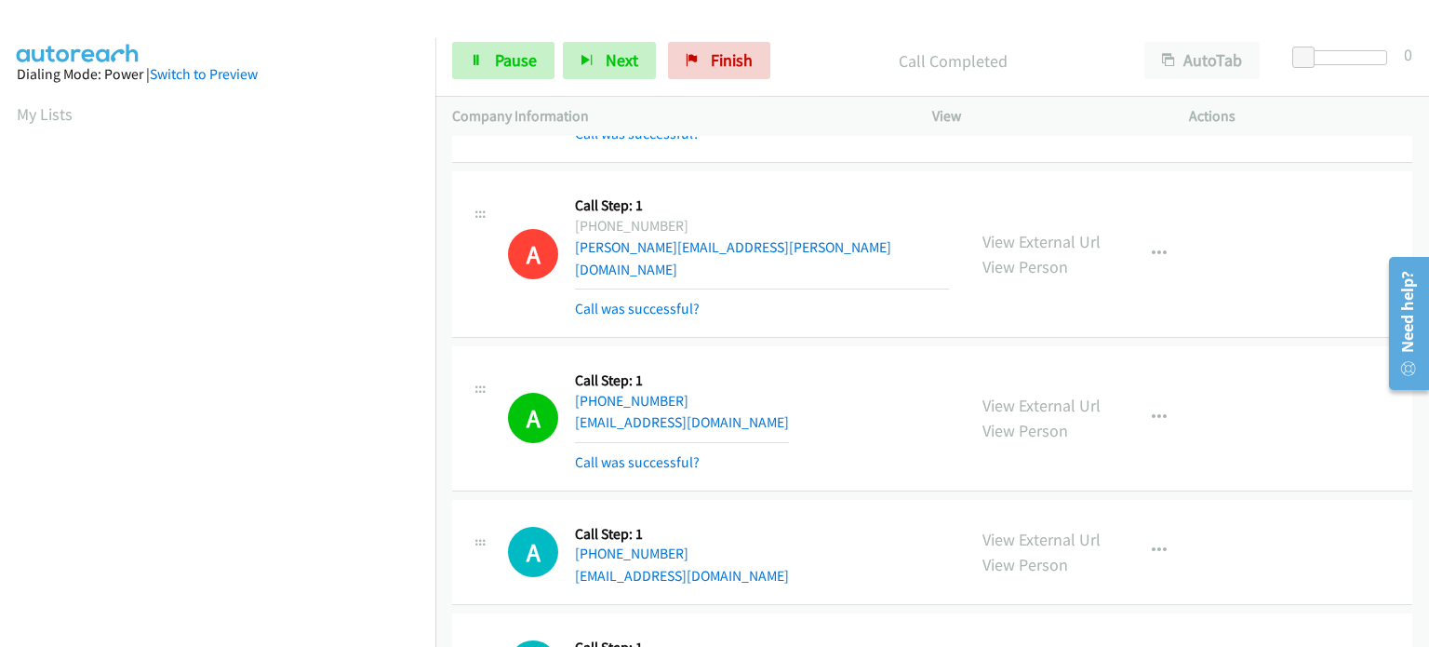
scroll to position [11186, 0]
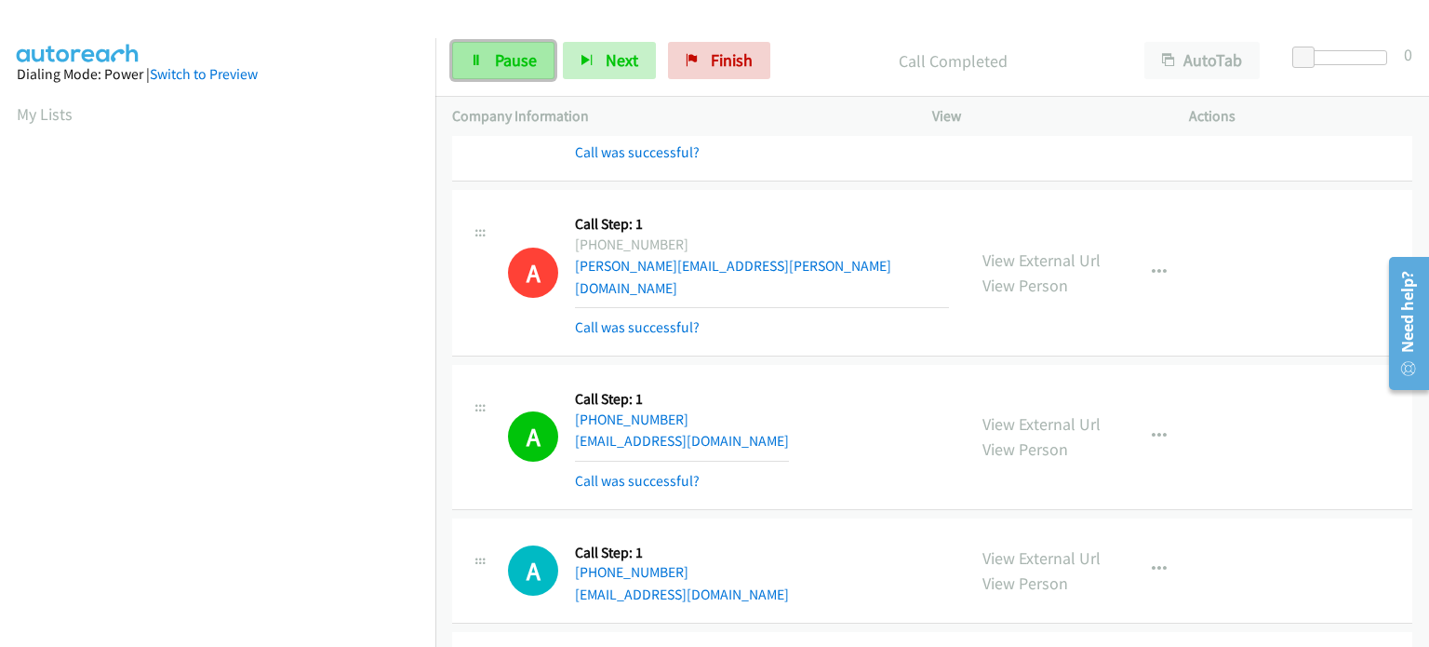
click at [501, 64] on span "Pause" at bounding box center [516, 59] width 42 height 21
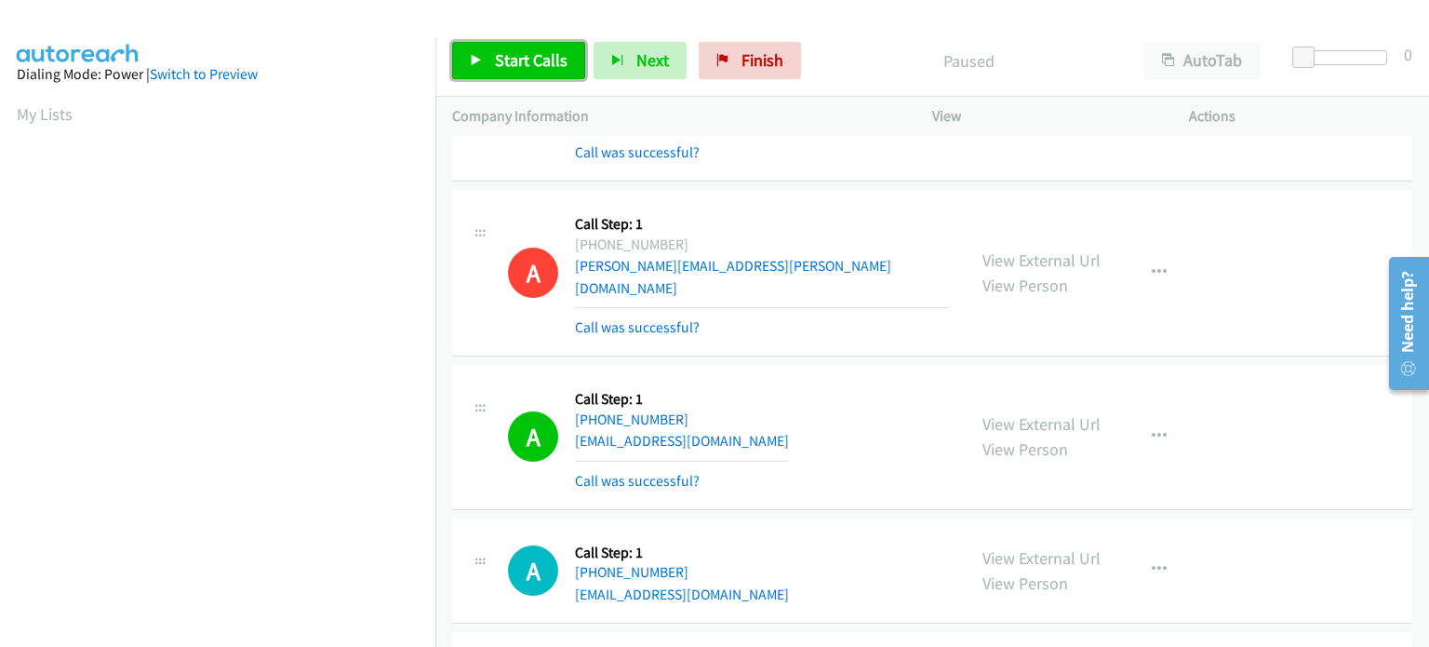
click at [501, 63] on span "Start Calls" at bounding box center [531, 59] width 73 height 21
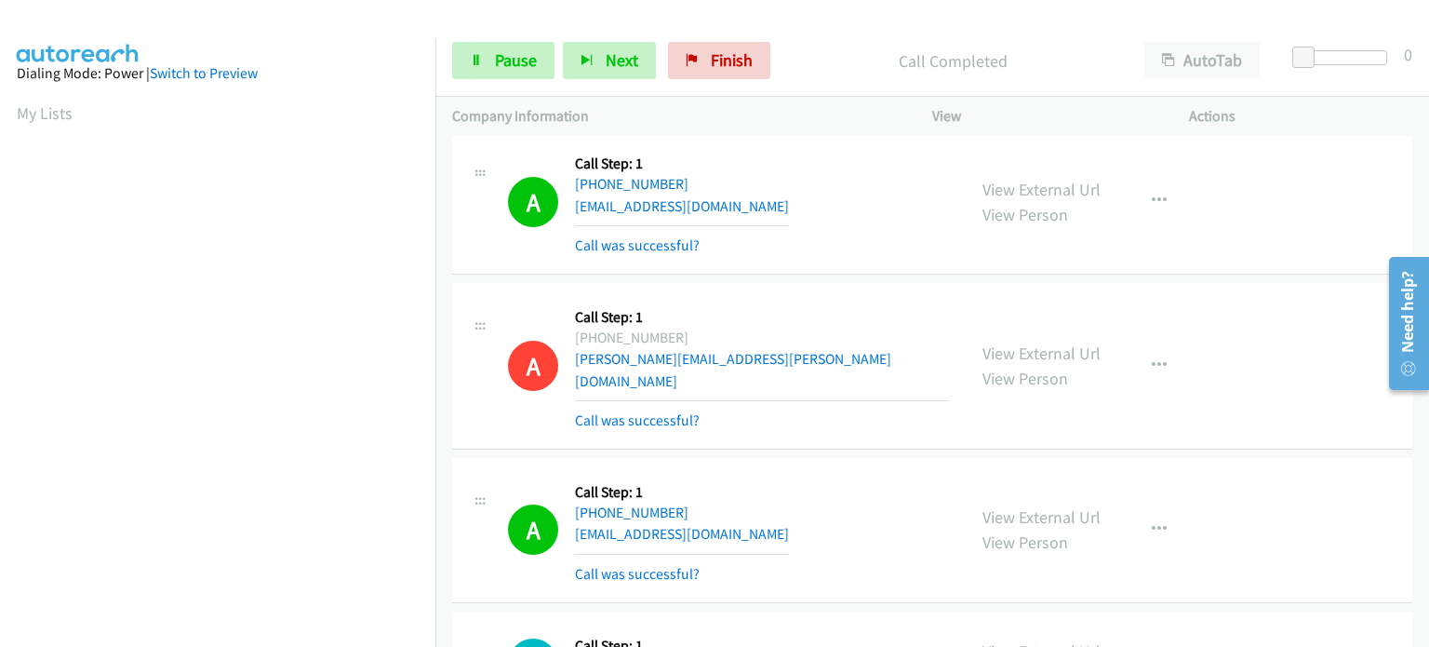
scroll to position [0, 0]
click at [596, 57] on button "Next" at bounding box center [609, 60] width 93 height 37
click at [504, 43] on link "Pause" at bounding box center [503, 60] width 102 height 37
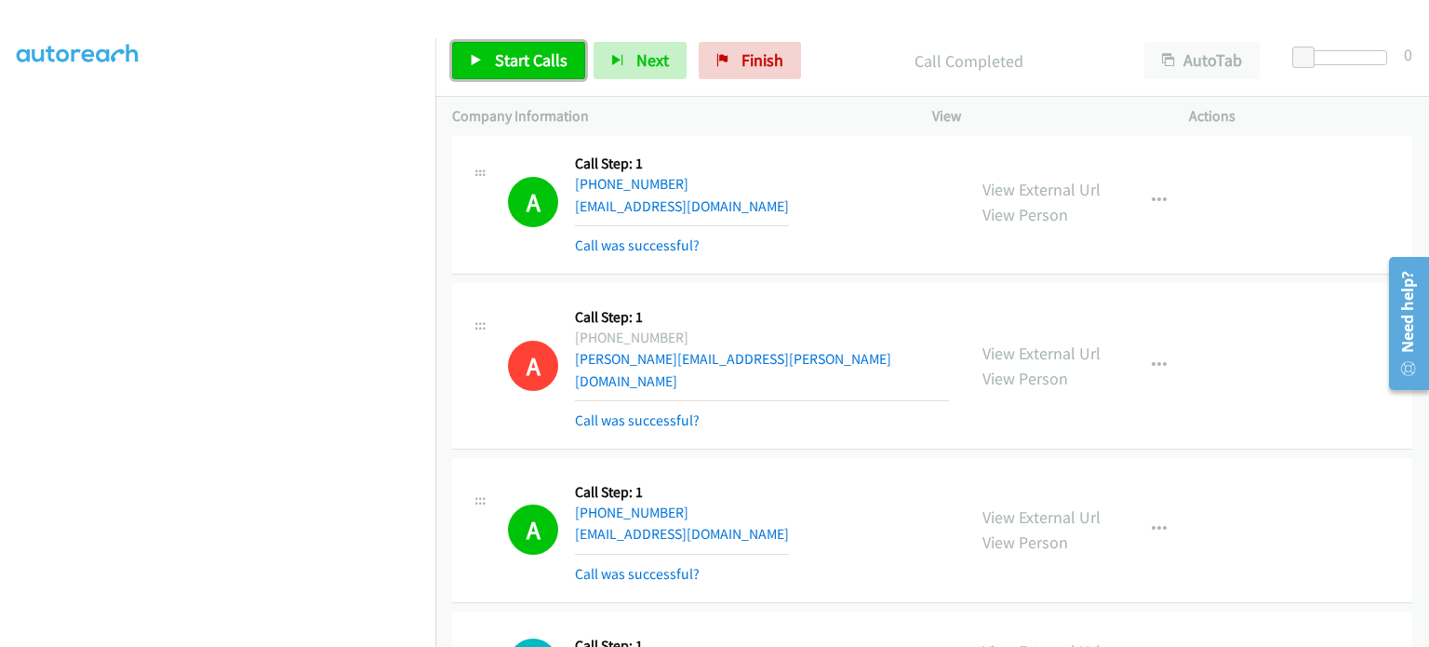
click at [525, 62] on span "Start Calls" at bounding box center [531, 59] width 73 height 21
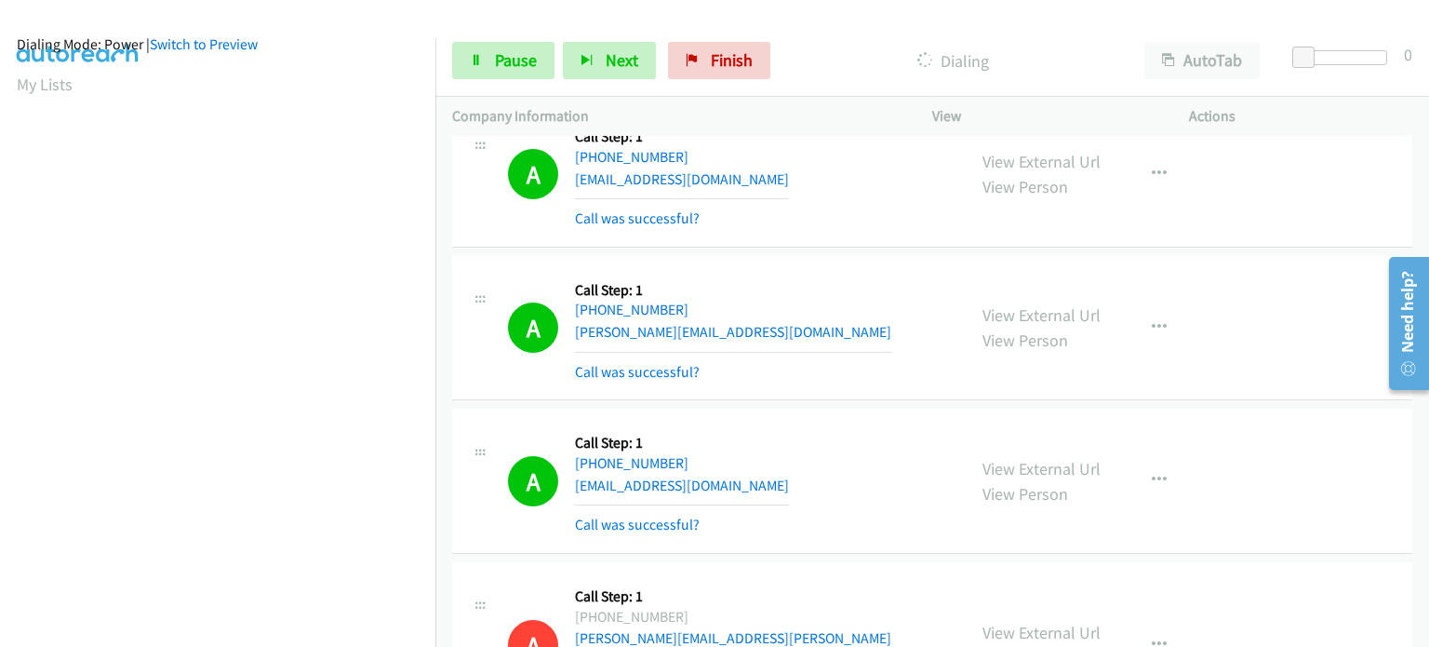
scroll to position [0, 0]
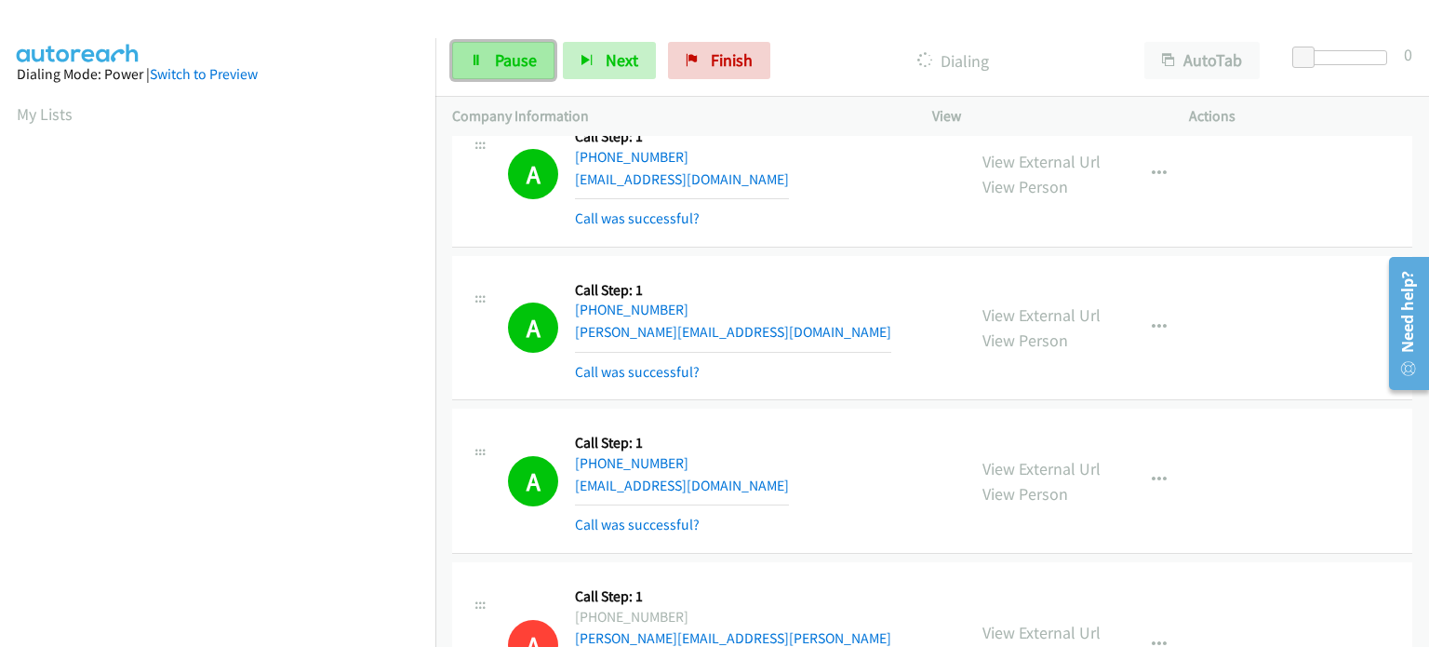
click at [498, 63] on span "Pause" at bounding box center [516, 59] width 42 height 21
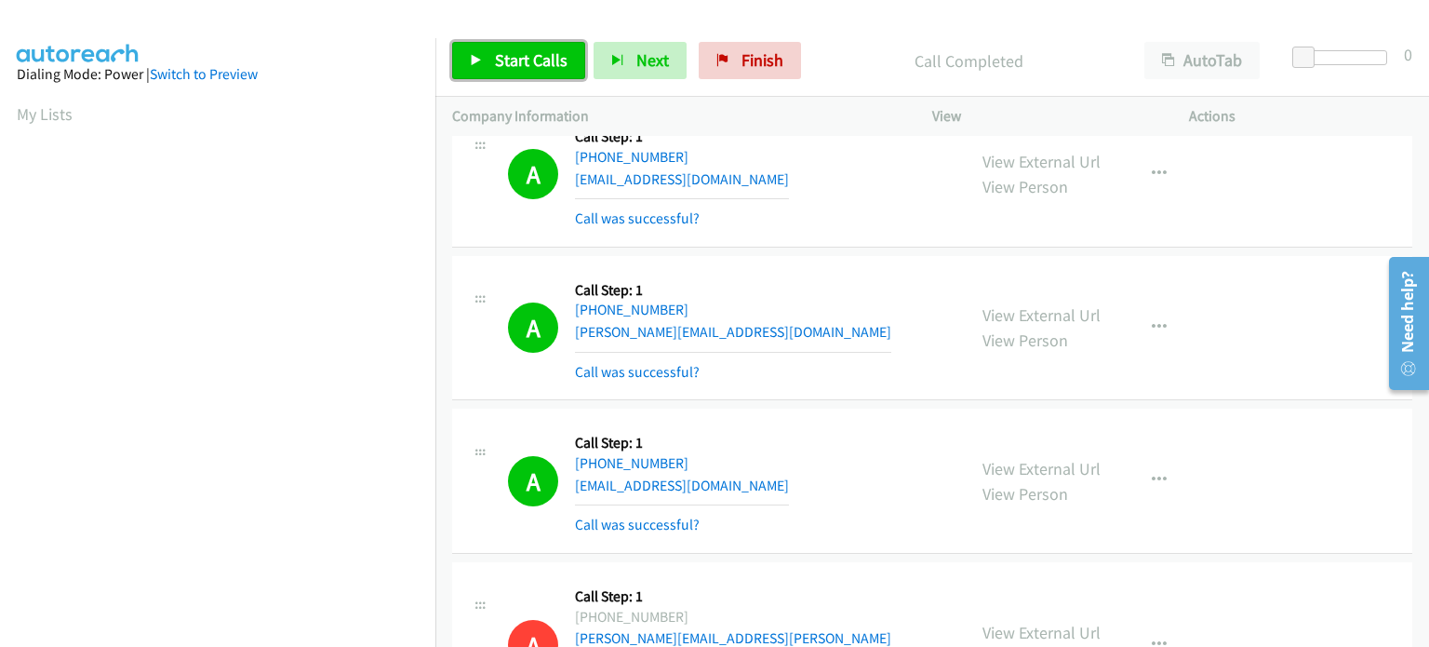
click at [522, 49] on span "Start Calls" at bounding box center [531, 59] width 73 height 21
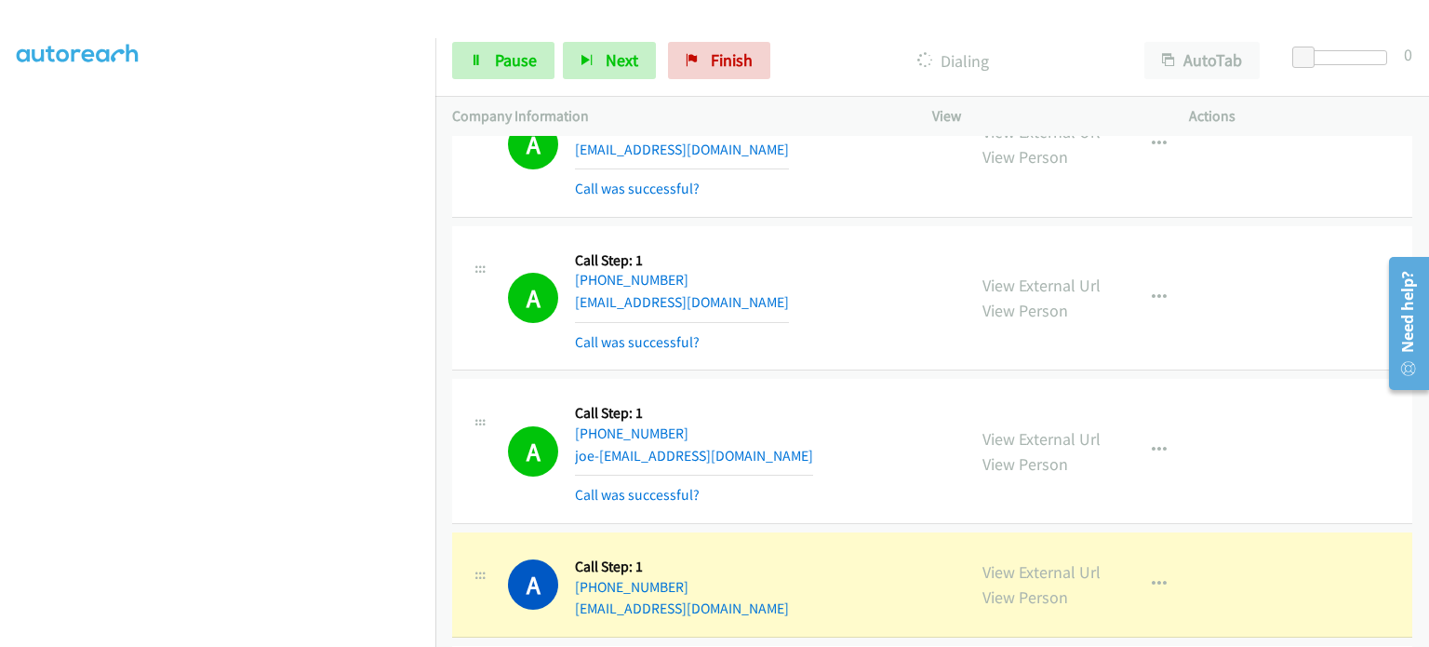
scroll to position [13234, 0]
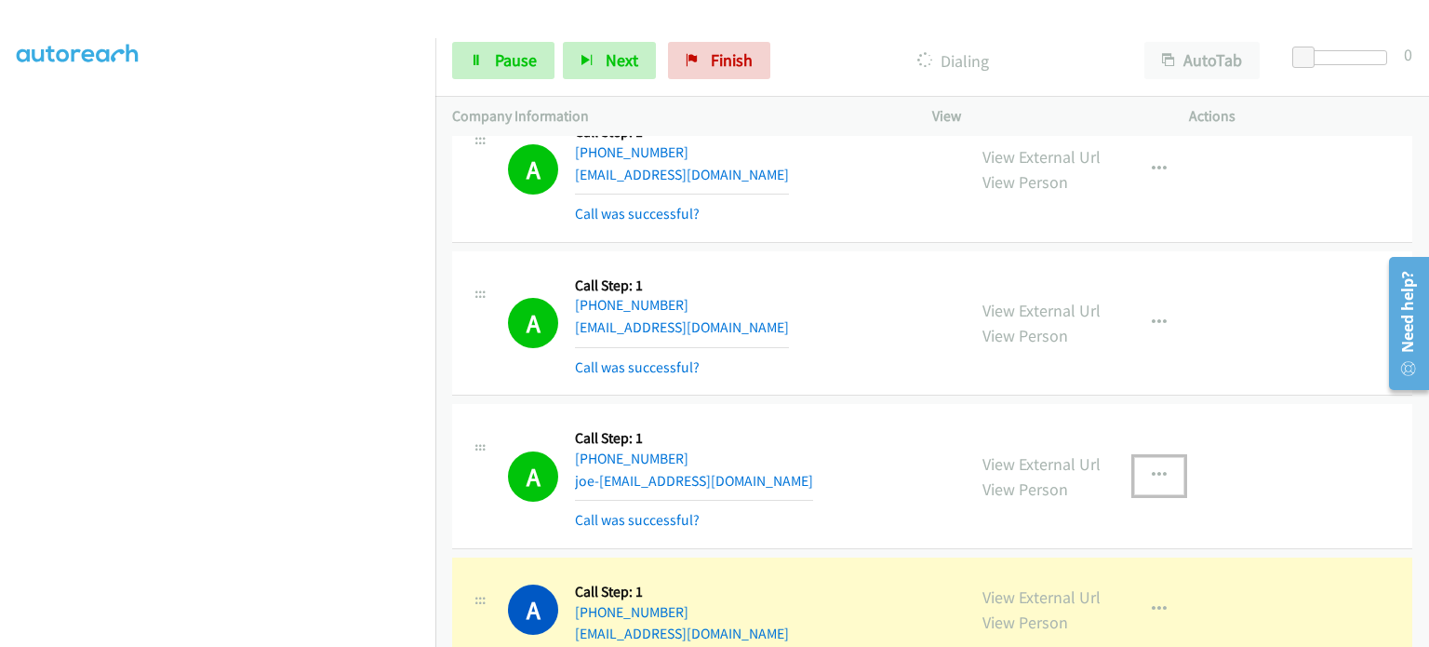
click at [1155, 468] on icon "button" at bounding box center [1159, 475] width 15 height 15
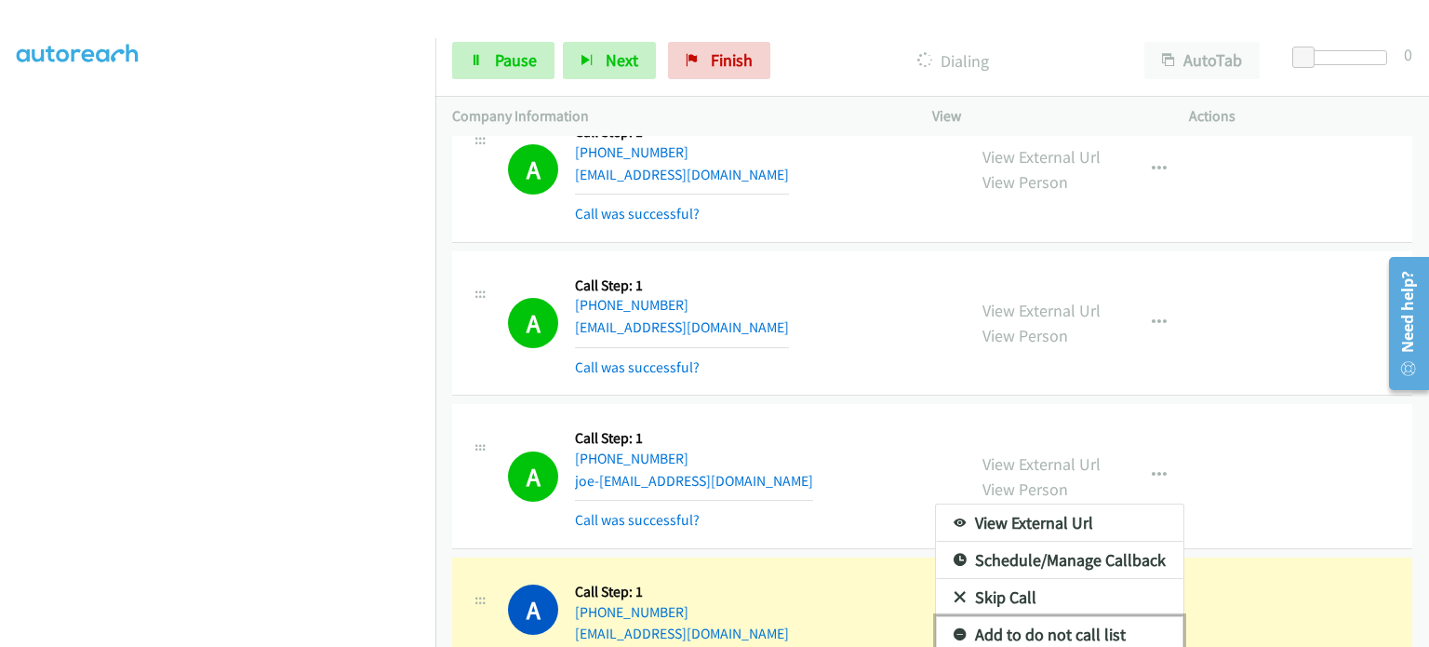
click at [1076, 616] on link "Add to do not call list" at bounding box center [1060, 634] width 248 height 37
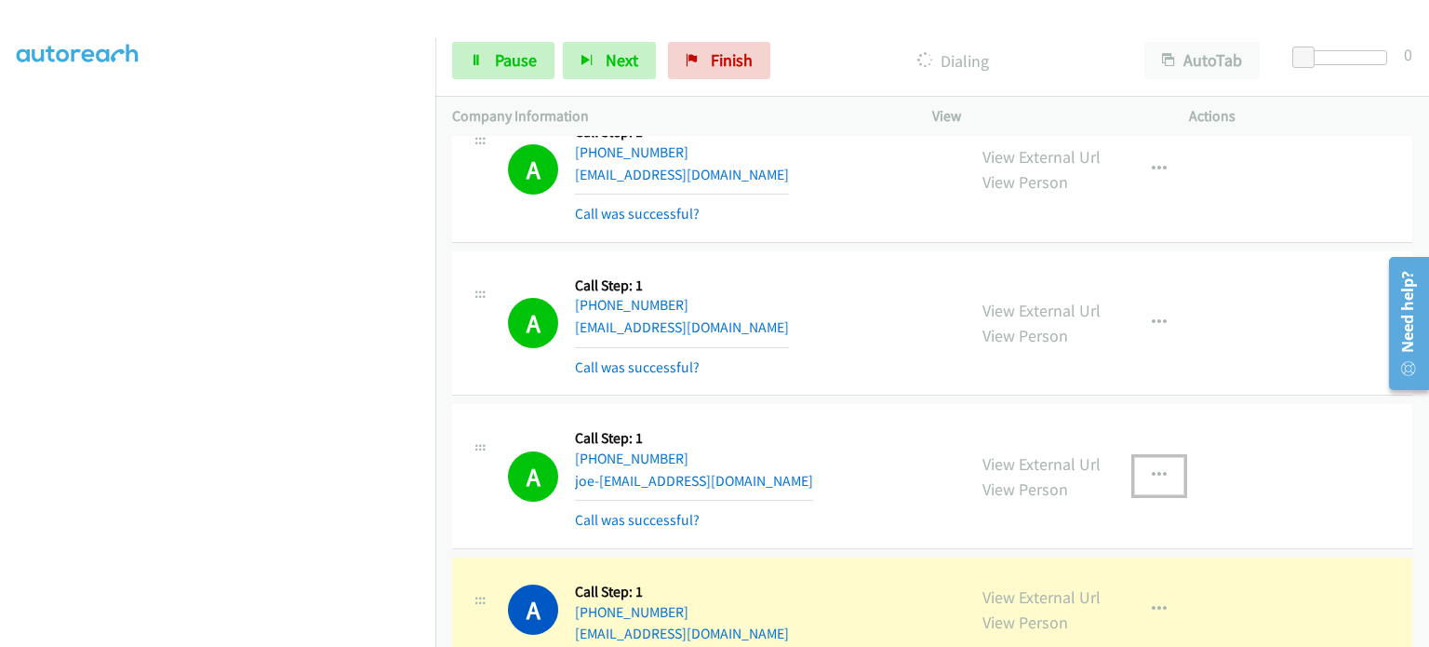
click at [1156, 468] on icon "button" at bounding box center [1159, 475] width 15 height 15
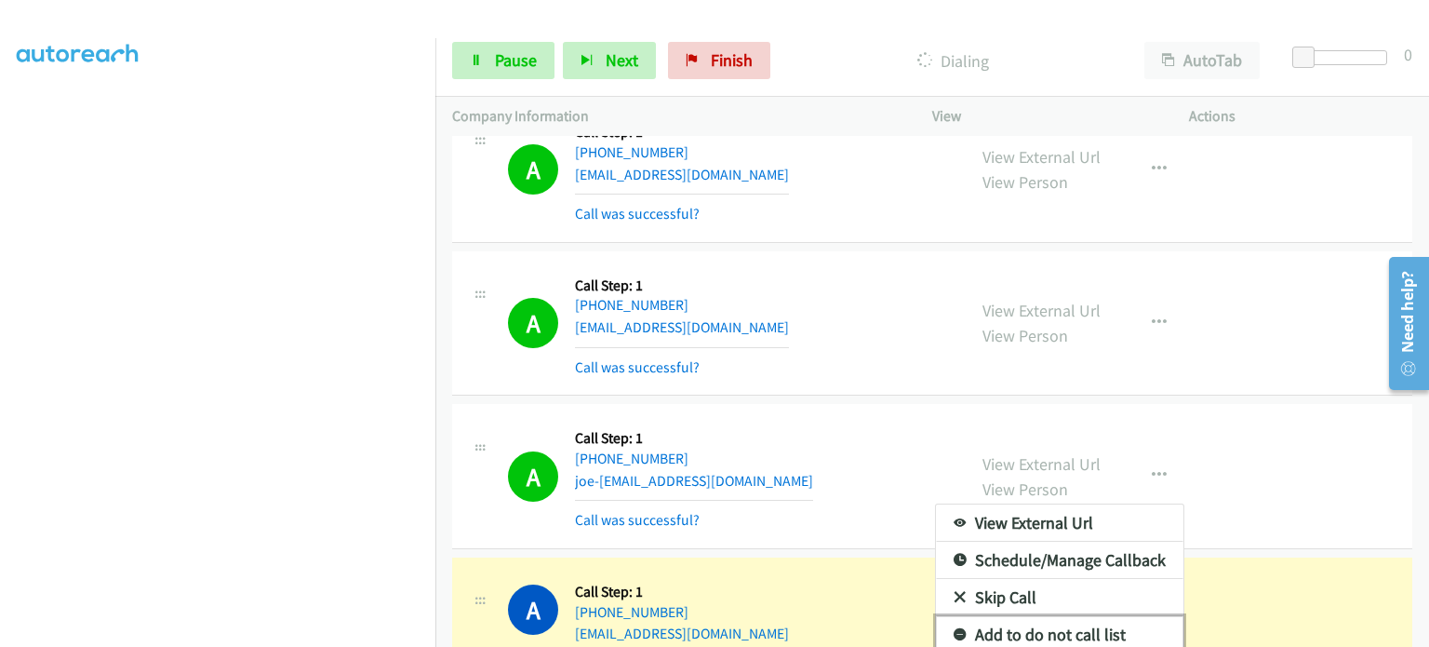
click at [1064, 616] on link "Add to do not call list" at bounding box center [1060, 634] width 248 height 37
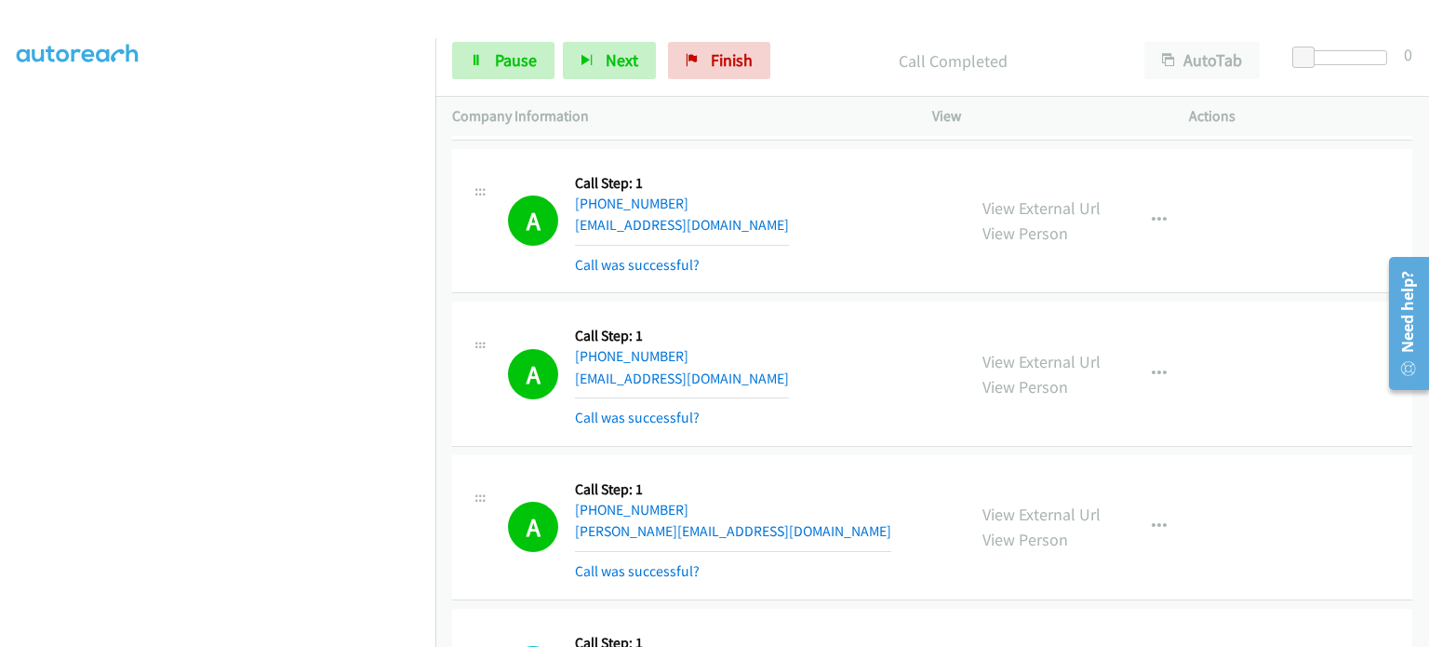
scroll to position [13792, 0]
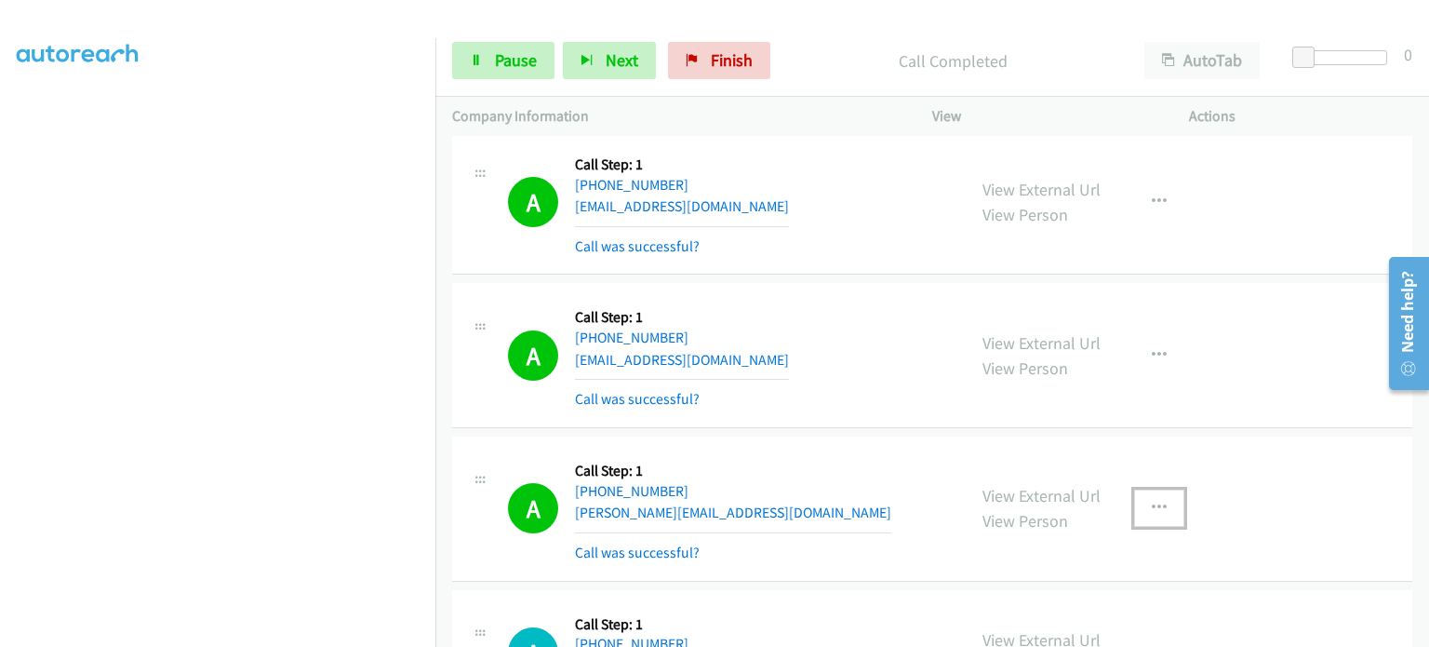
click at [1152, 501] on icon "button" at bounding box center [1159, 508] width 15 height 15
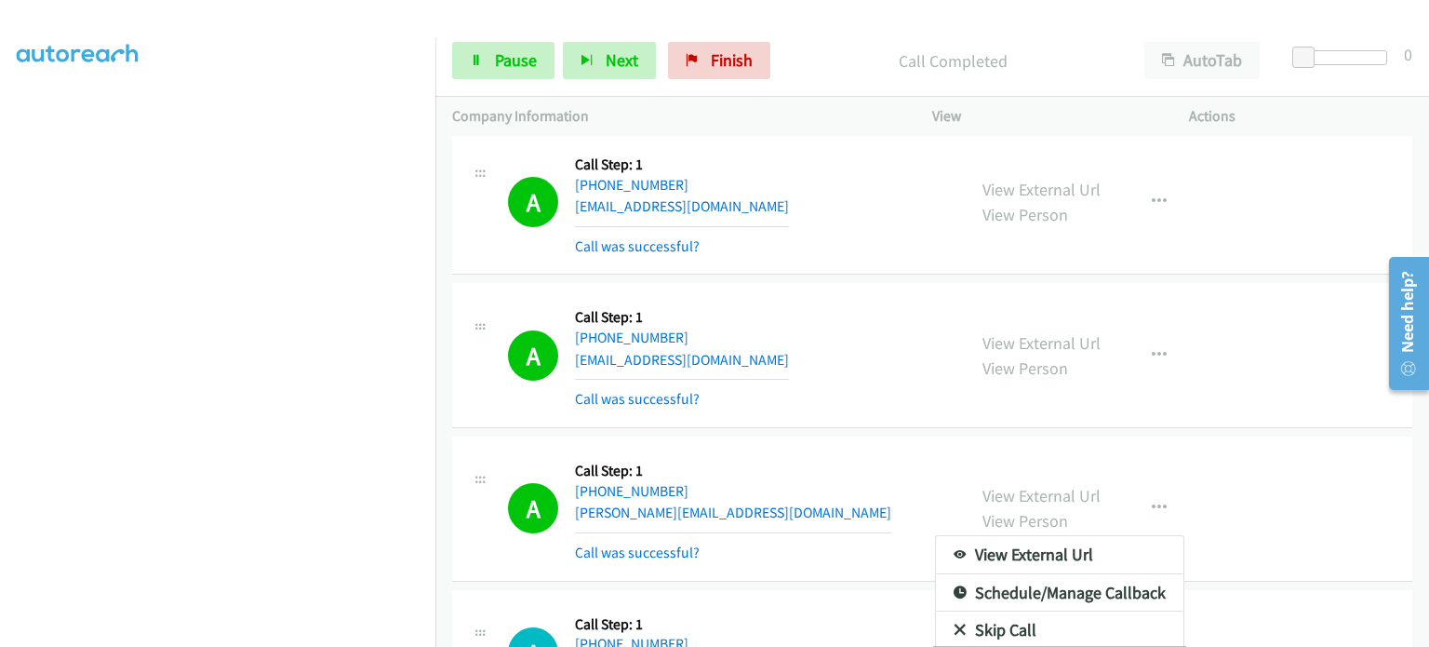
drag, startPoint x: 1032, startPoint y: 570, endPoint x: 1015, endPoint y: 557, distance: 20.7
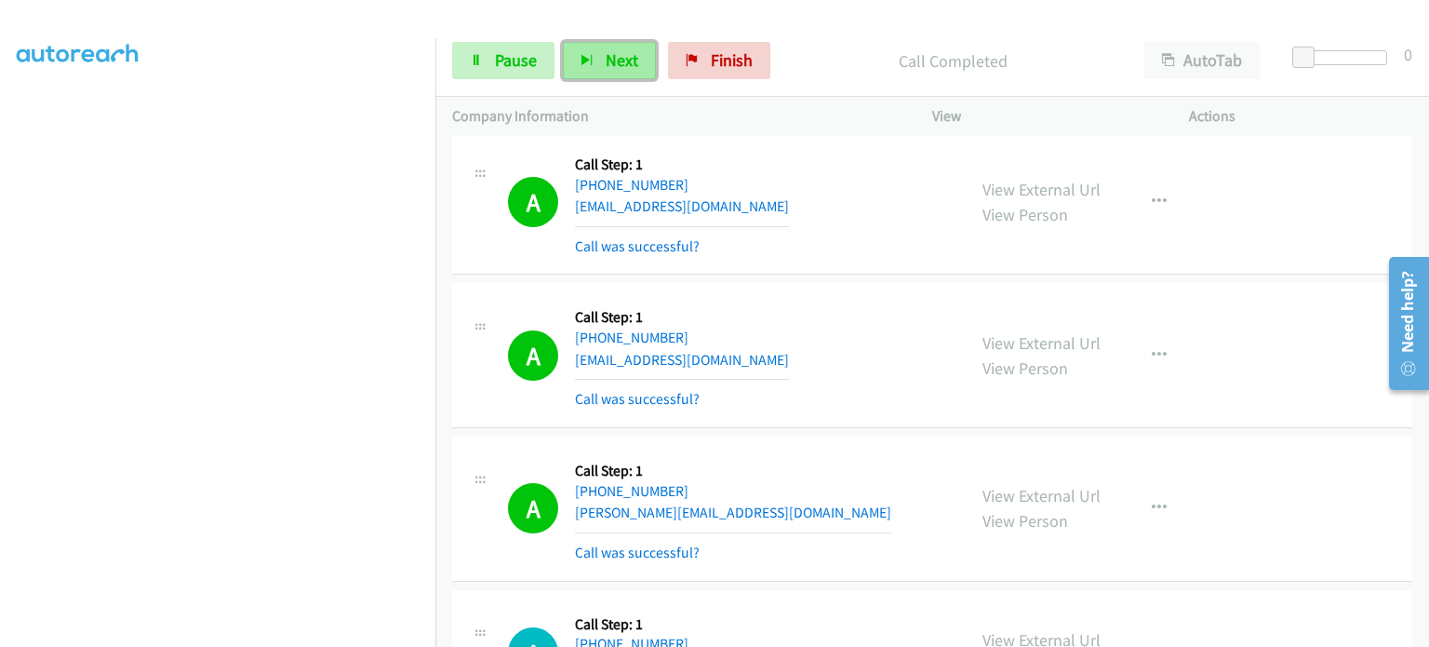
click at [592, 59] on button "Next" at bounding box center [609, 60] width 93 height 37
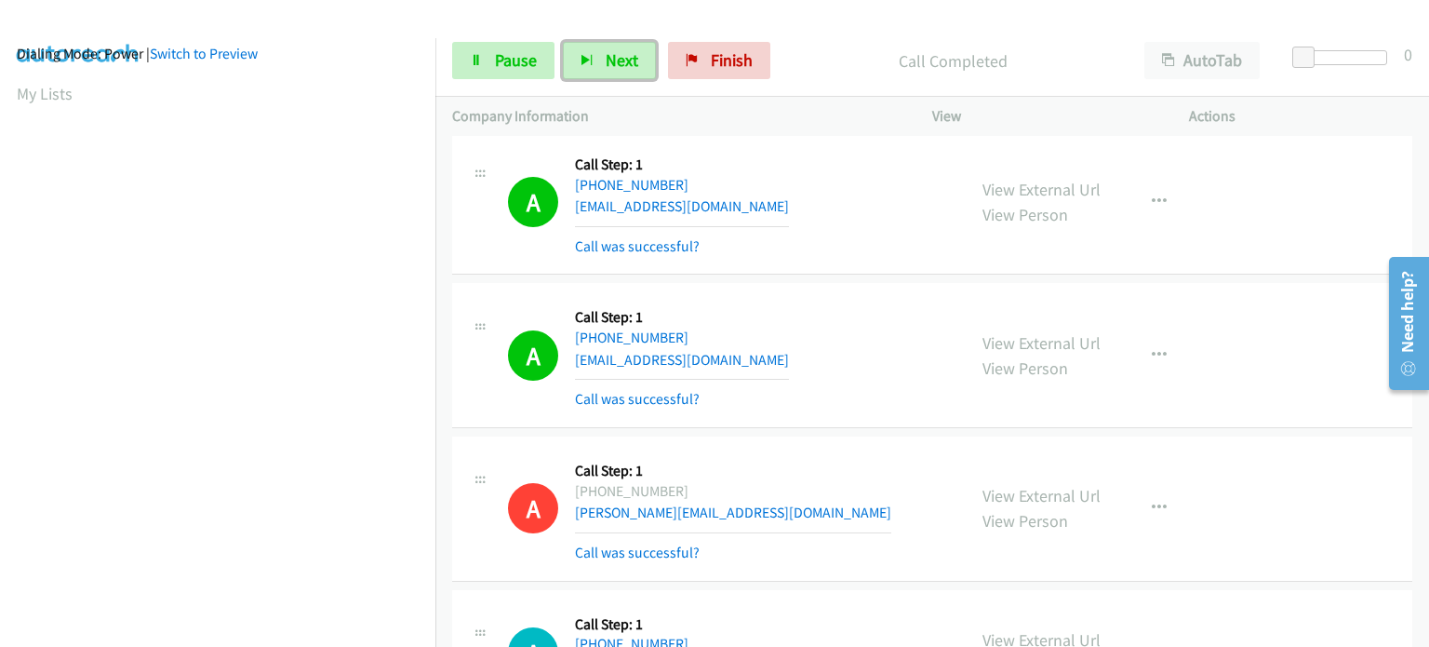
scroll to position [0, 0]
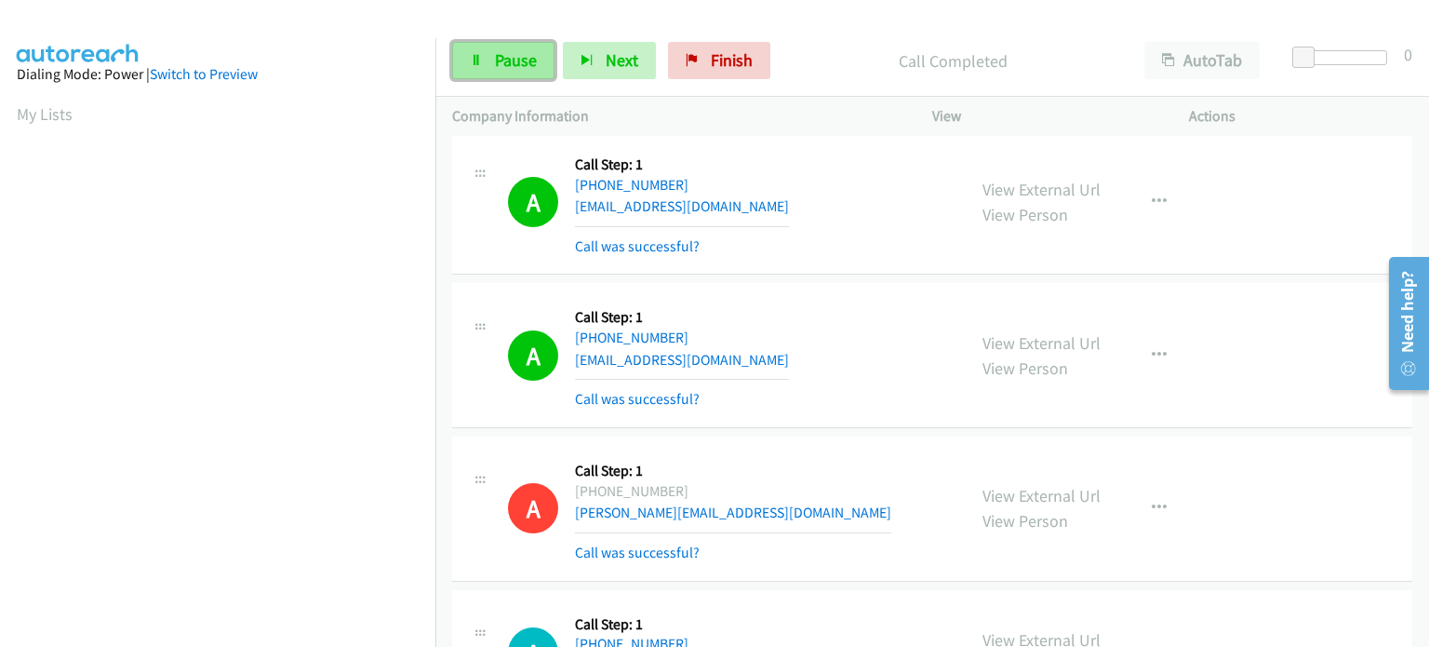
click at [483, 62] on link "Pause" at bounding box center [503, 60] width 102 height 37
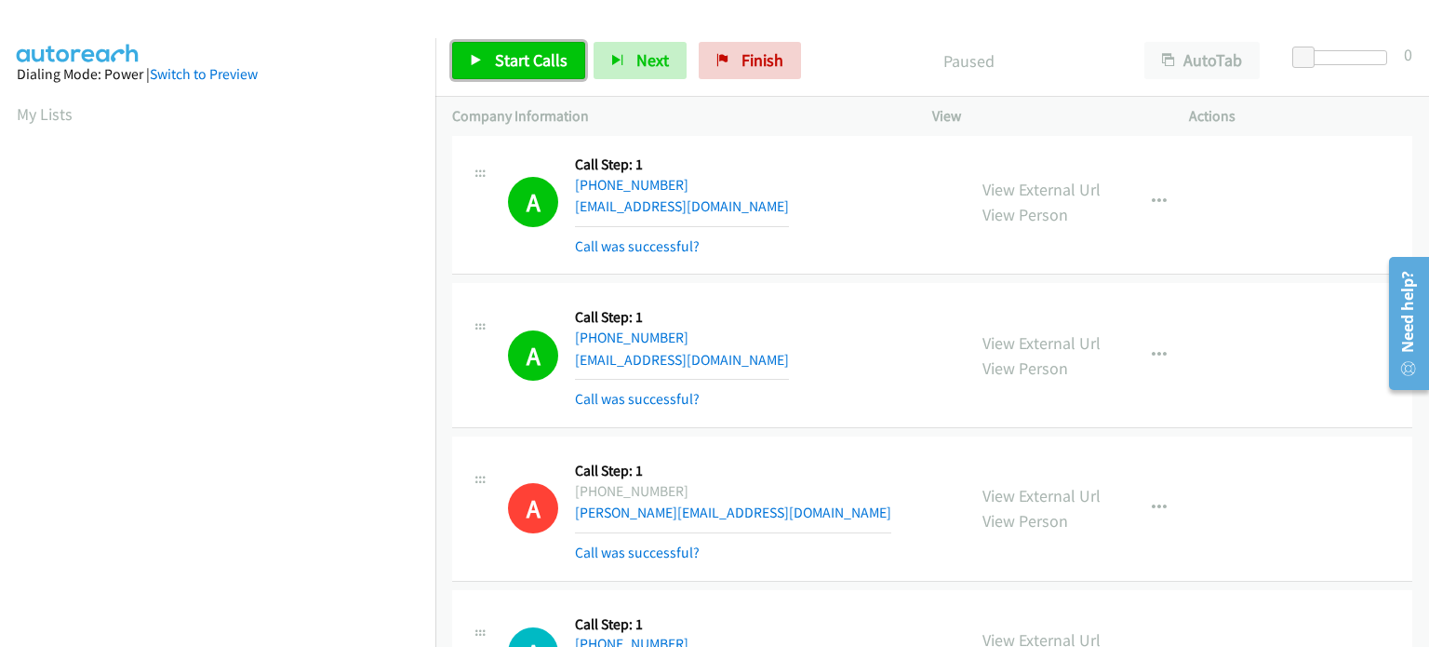
click at [496, 63] on span "Start Calls" at bounding box center [531, 59] width 73 height 21
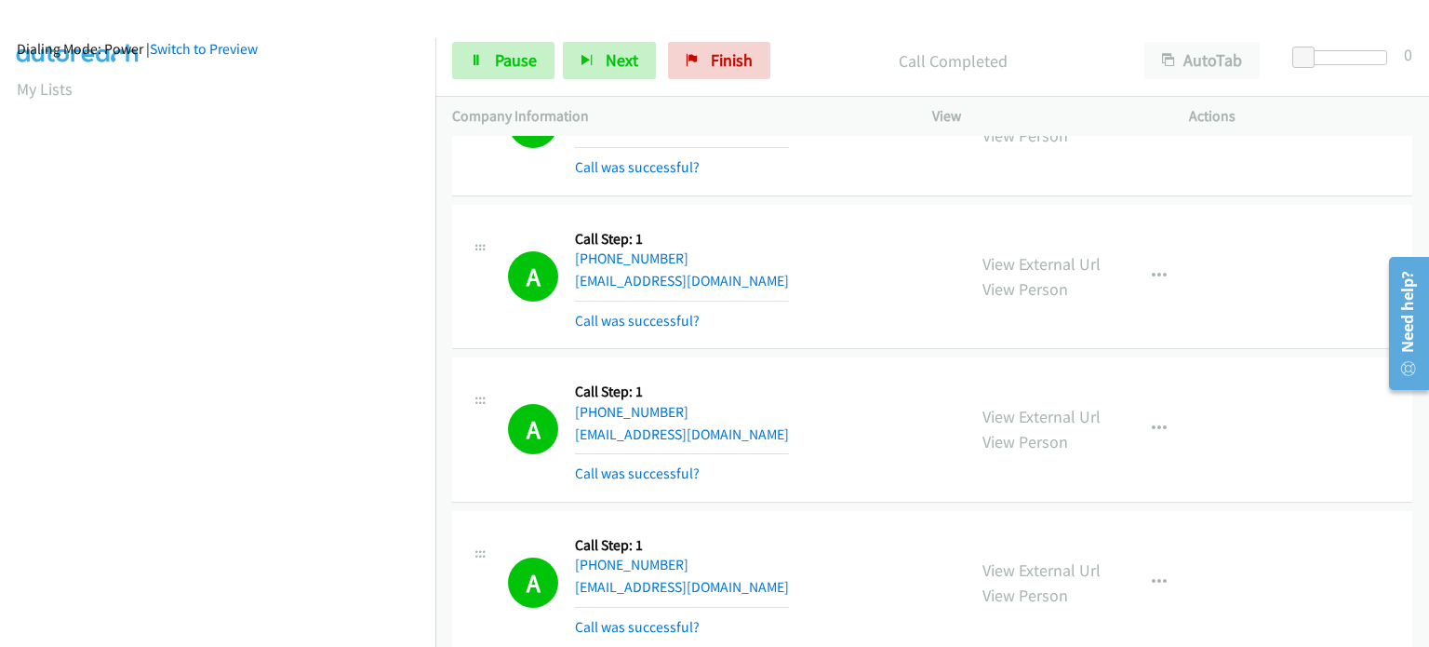
scroll to position [14459, 0]
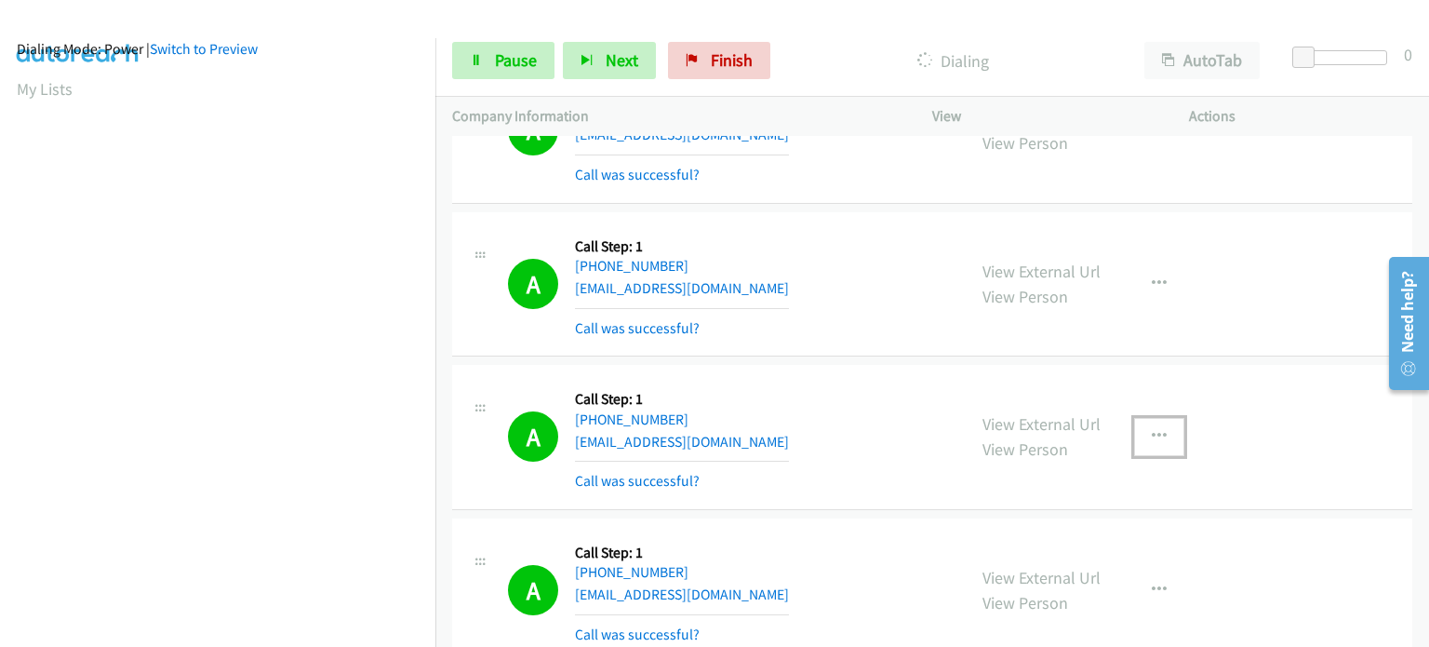
click at [1153, 429] on icon "button" at bounding box center [1159, 436] width 15 height 15
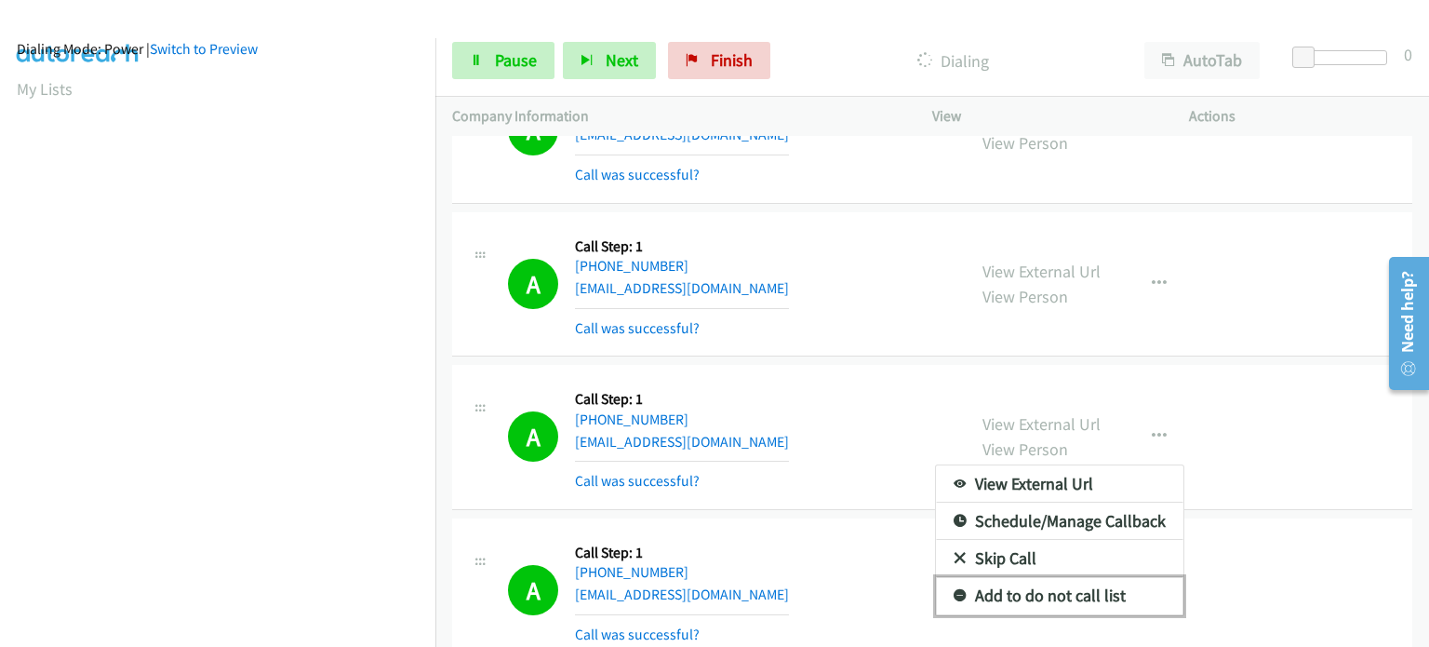
click at [1018, 577] on link "Add to do not call list" at bounding box center [1060, 595] width 248 height 37
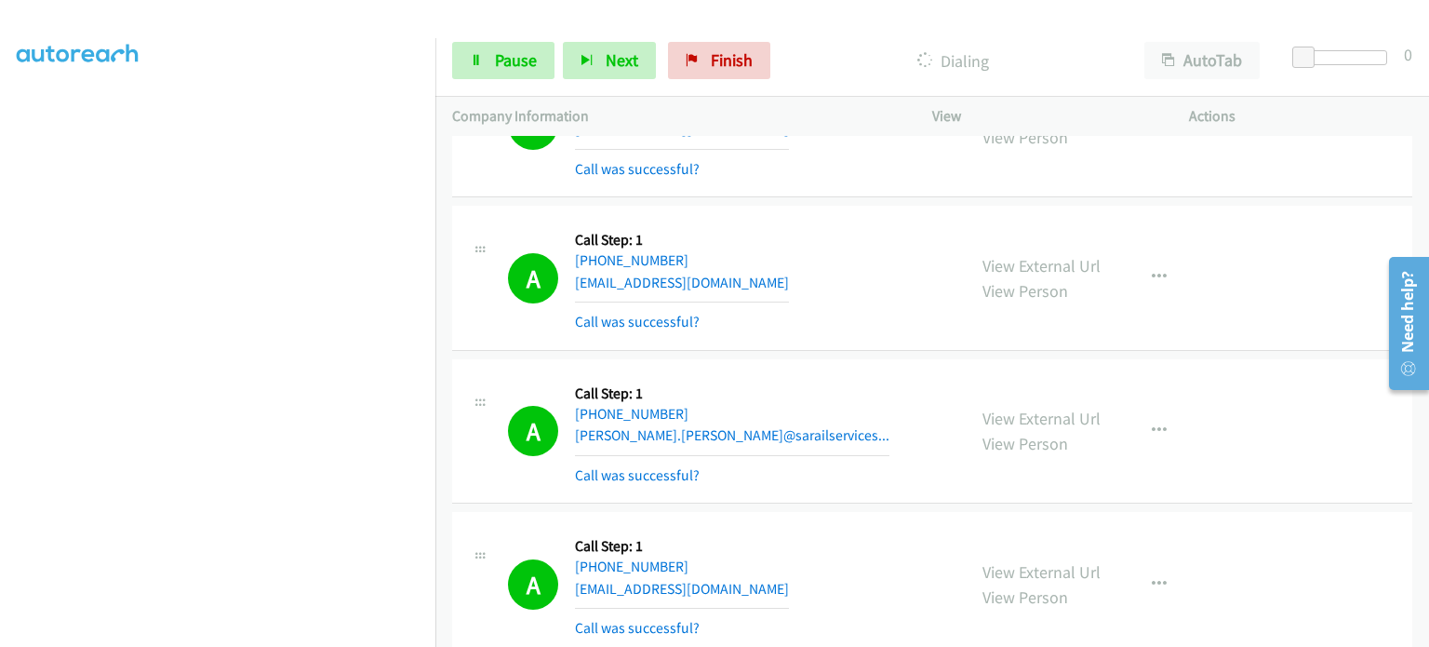
scroll to position [118, 0]
click at [488, 62] on link "Pause" at bounding box center [503, 60] width 102 height 37
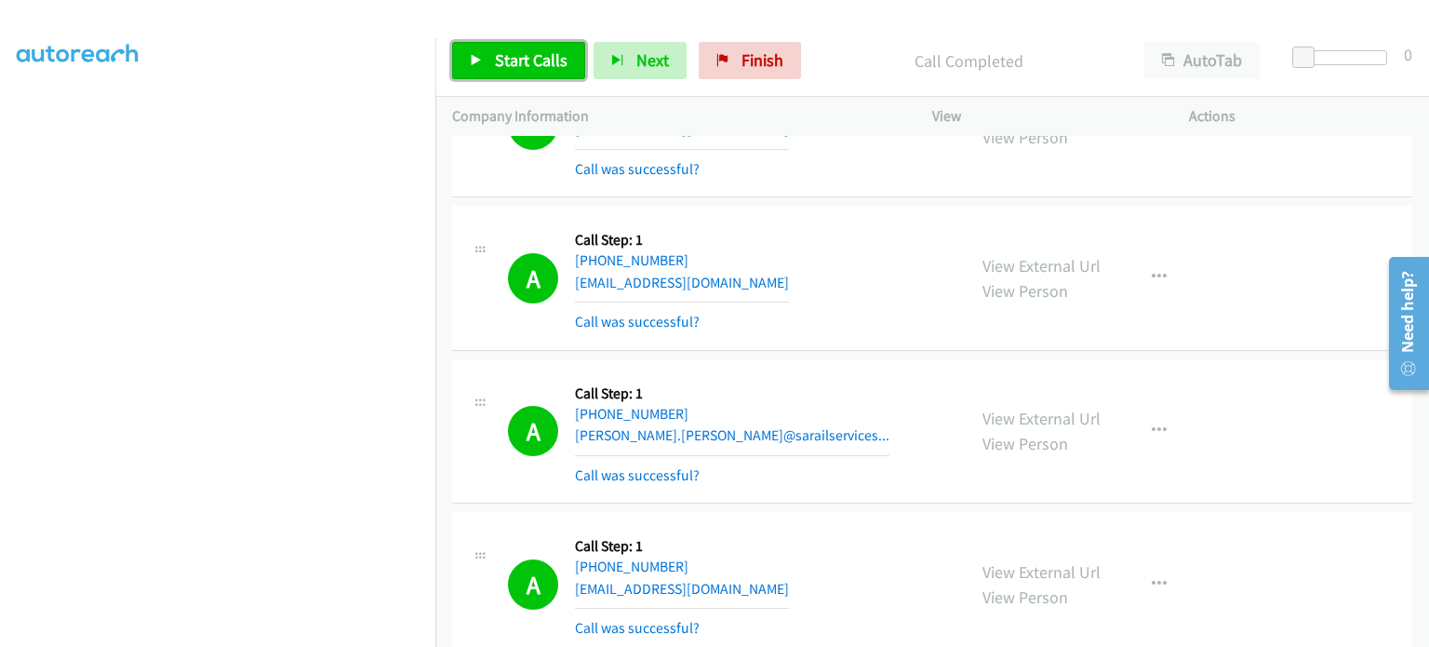
click at [530, 72] on link "Start Calls" at bounding box center [518, 60] width 133 height 37
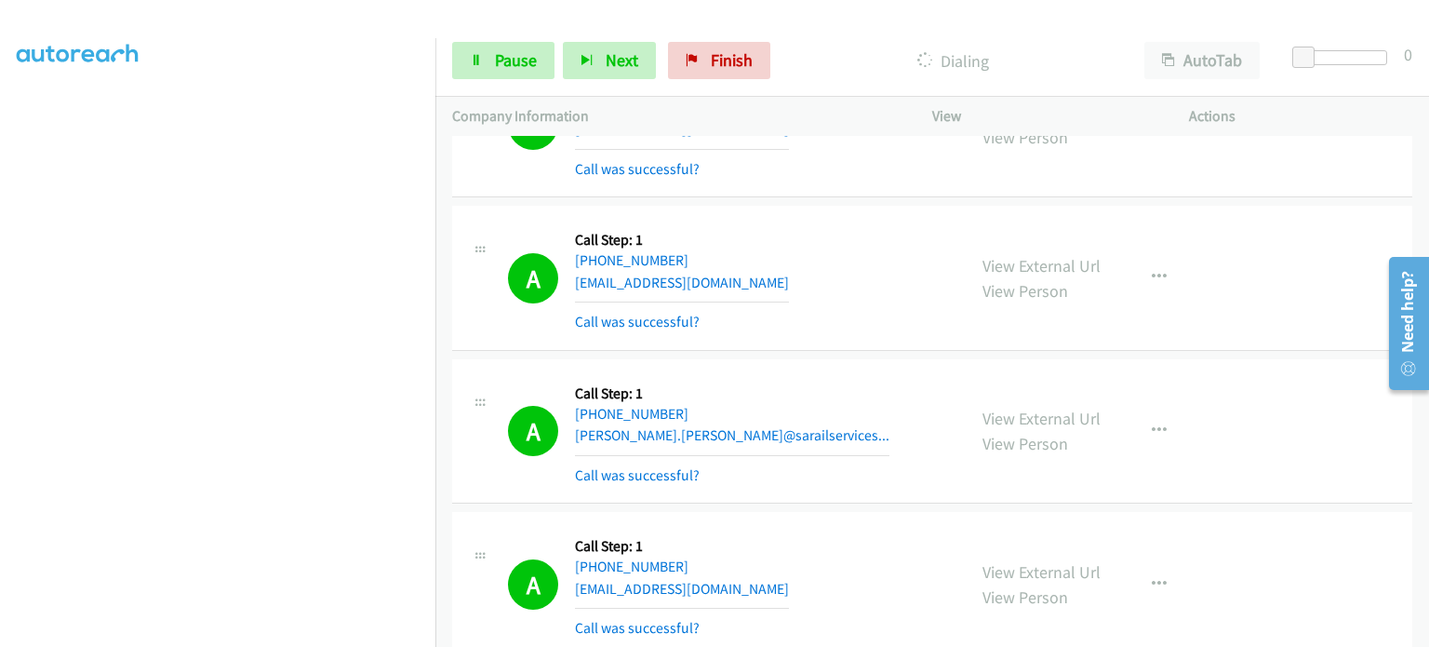
scroll to position [0, 0]
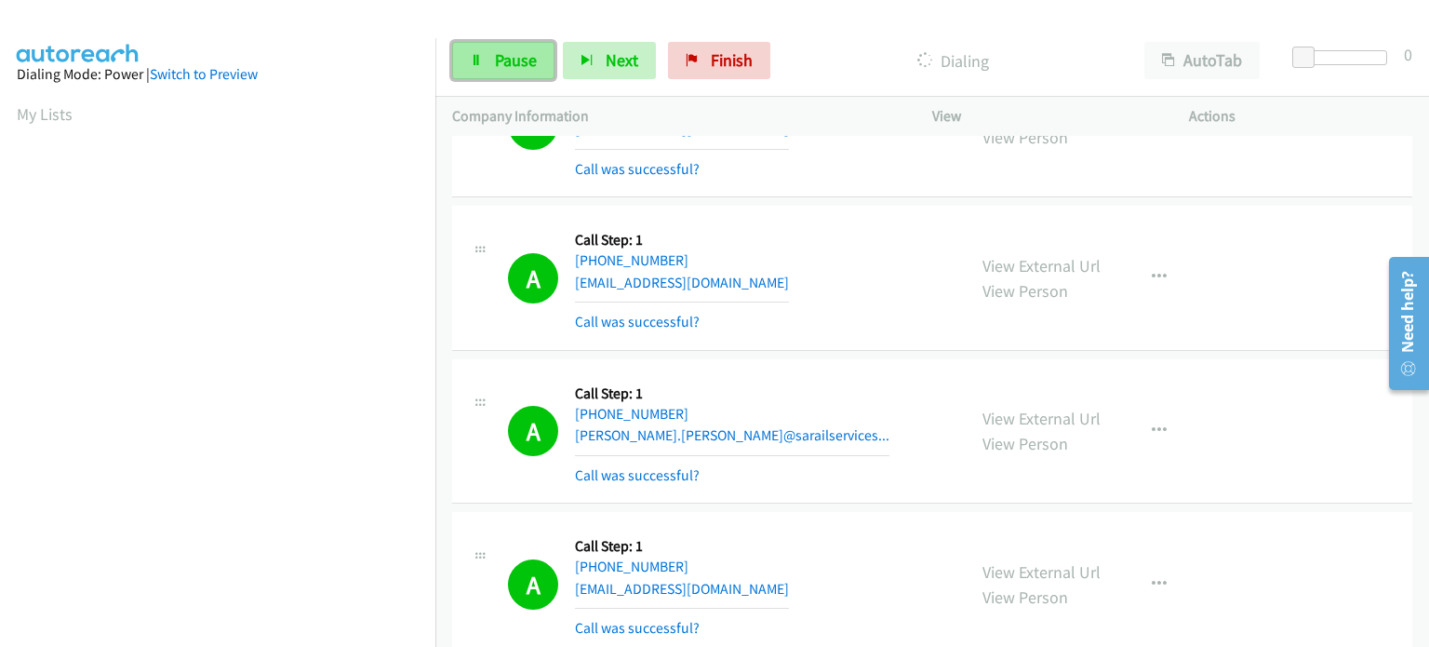
drag, startPoint x: 497, startPoint y: 55, endPoint x: 475, endPoint y: 75, distance: 30.3
click at [497, 55] on span "Pause" at bounding box center [516, 59] width 42 height 21
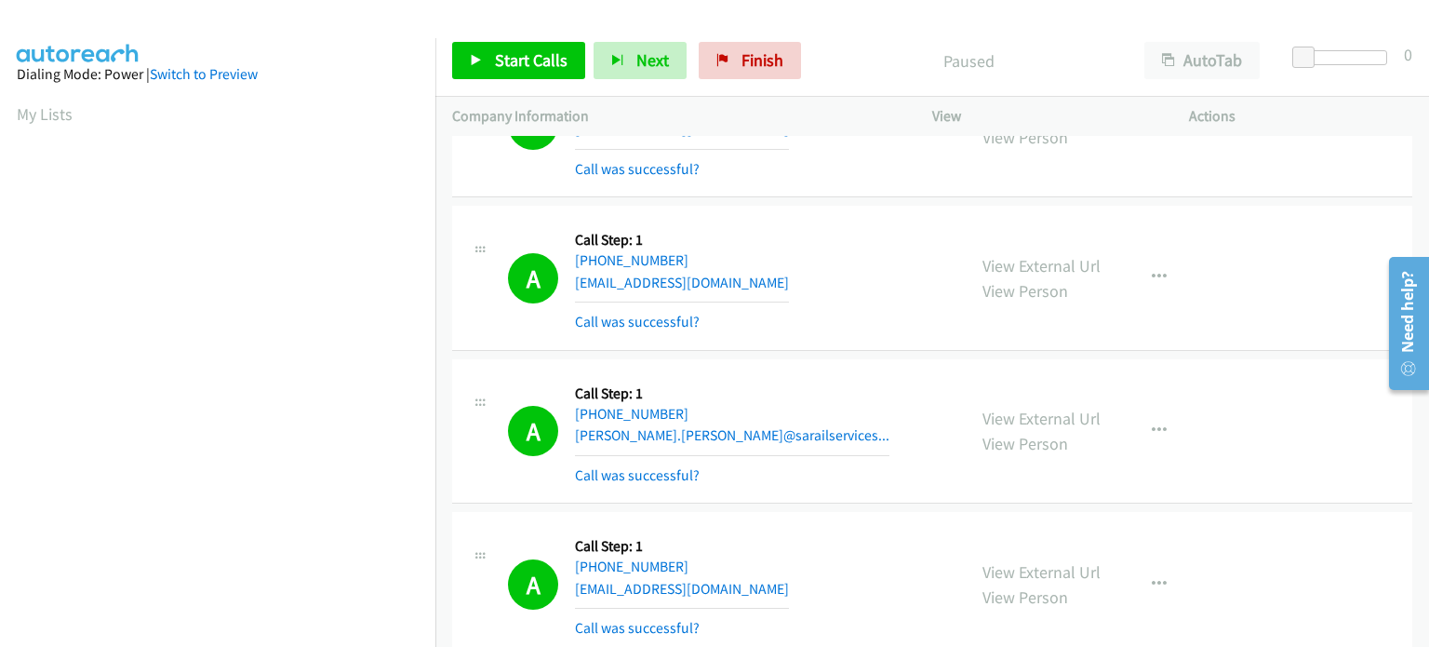
scroll to position [397, 0]
click at [506, 46] on link "Start Calls" at bounding box center [518, 60] width 133 height 37
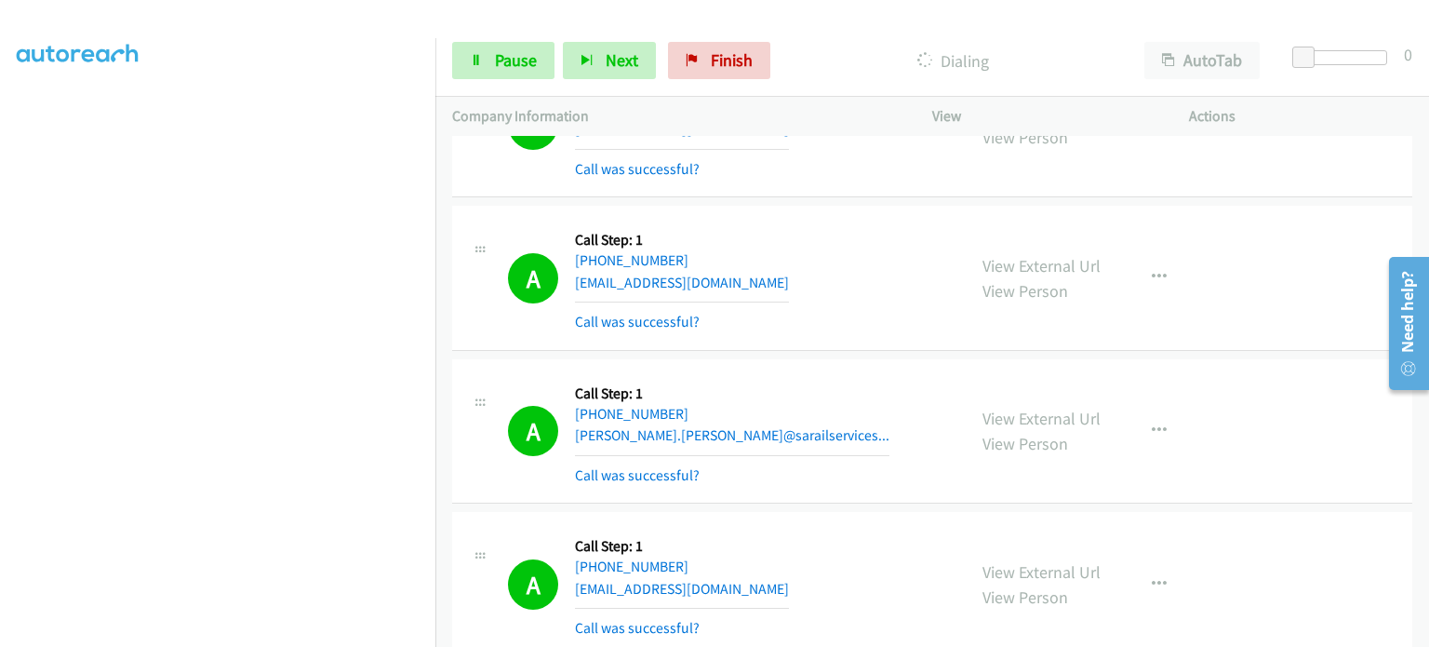
scroll to position [116, 0]
click at [466, 75] on link "Pause" at bounding box center [503, 60] width 102 height 37
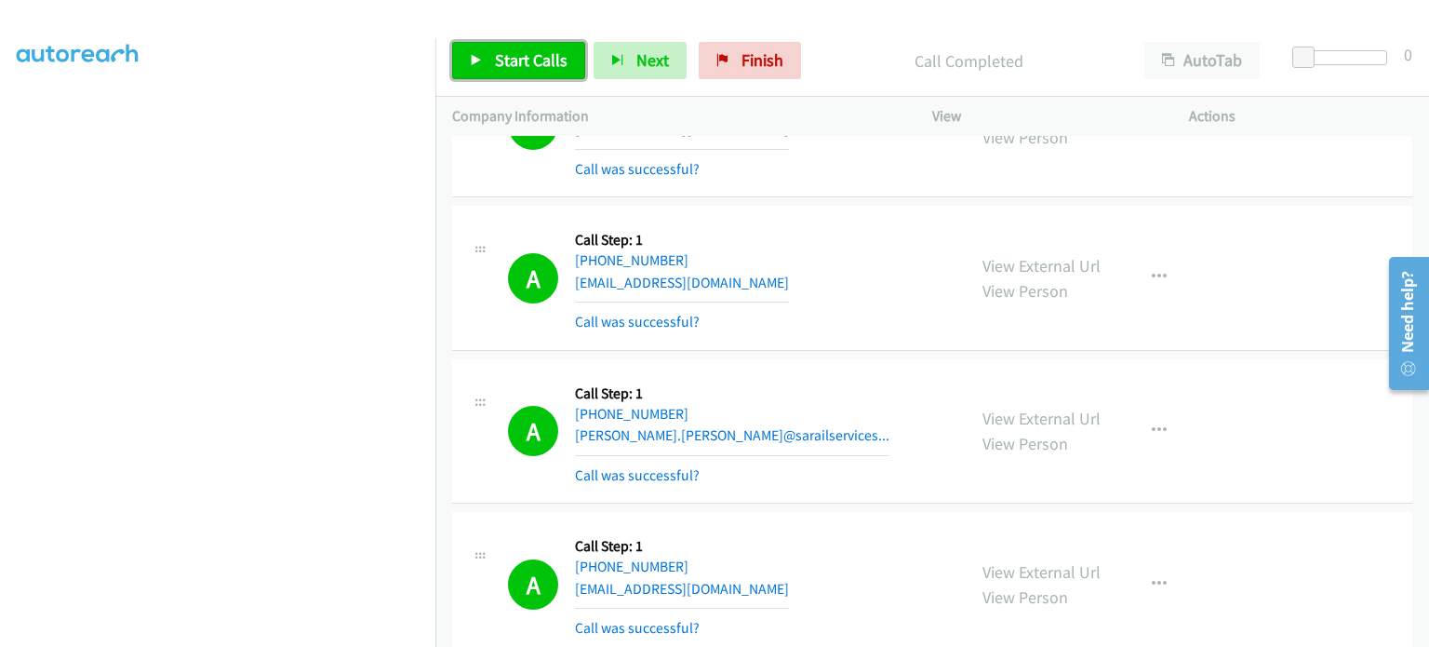
click at [499, 71] on link "Start Calls" at bounding box center [518, 60] width 133 height 37
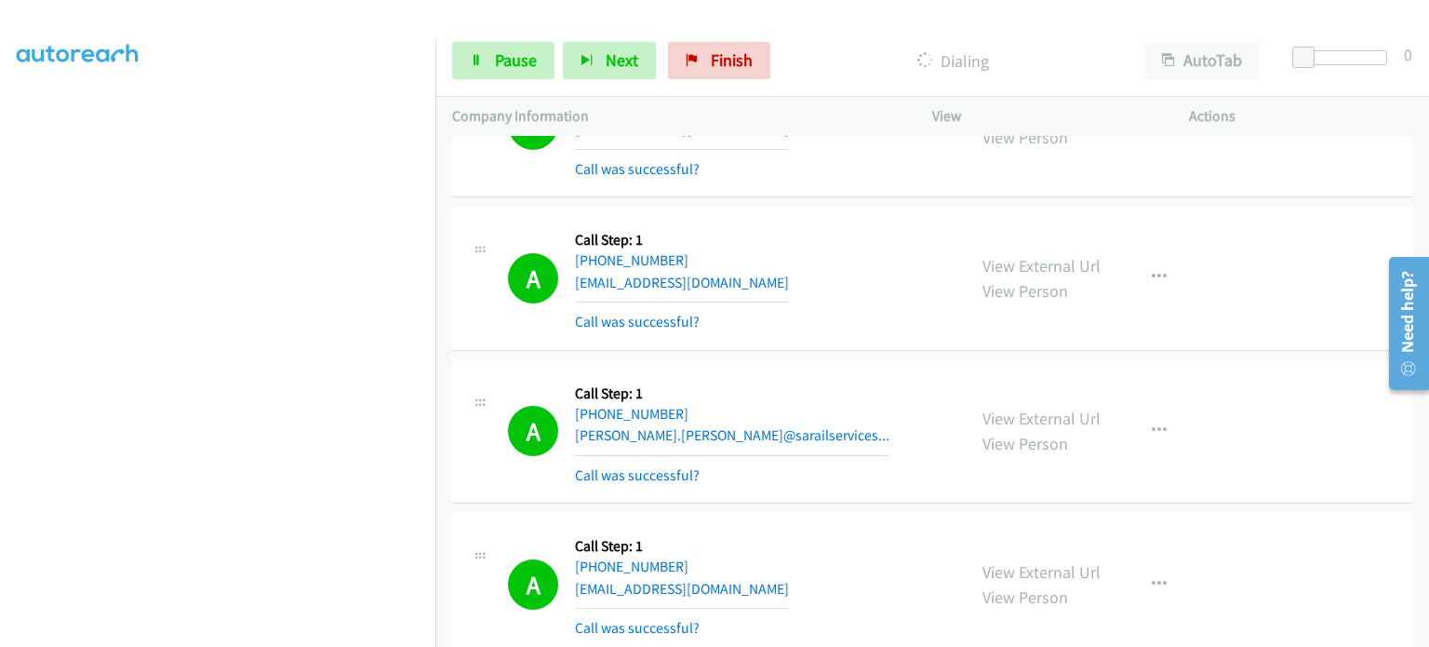
scroll to position [0, 0]
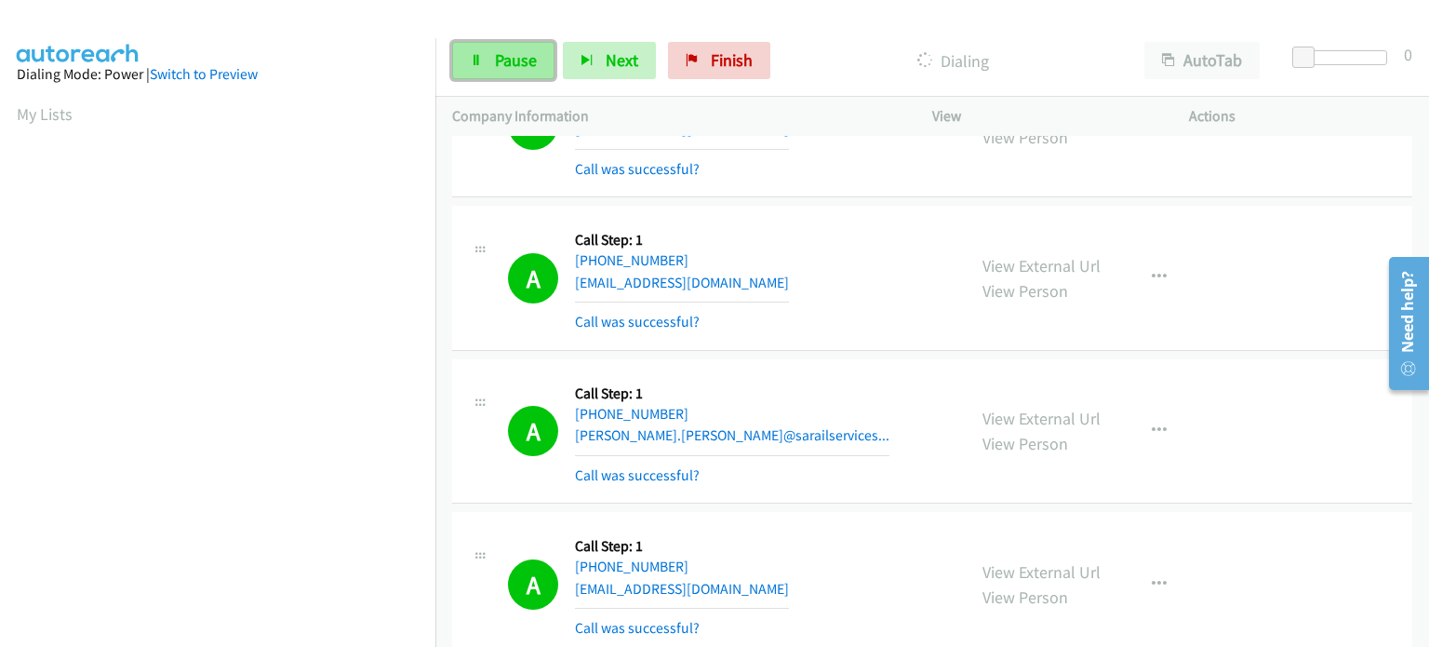
click at [506, 56] on span "Pause" at bounding box center [516, 59] width 42 height 21
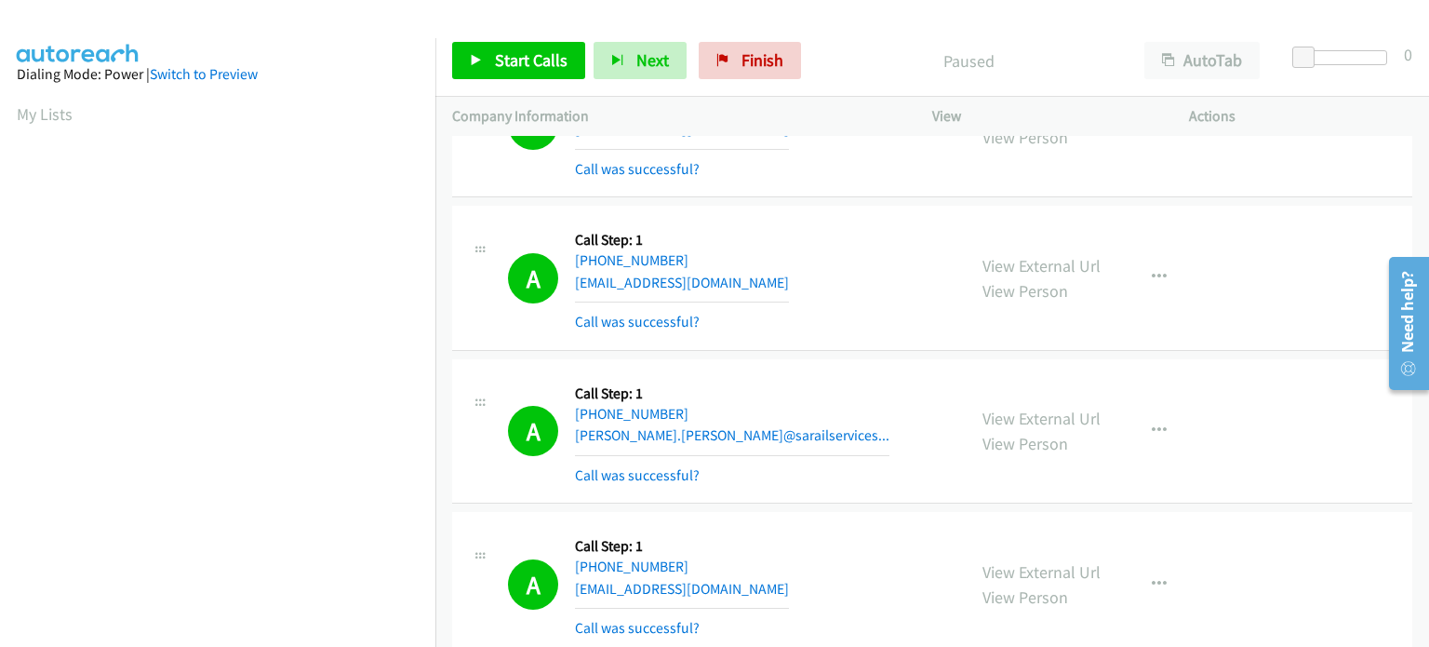
scroll to position [397, 0]
click at [486, 61] on link "Start Calls" at bounding box center [518, 60] width 133 height 37
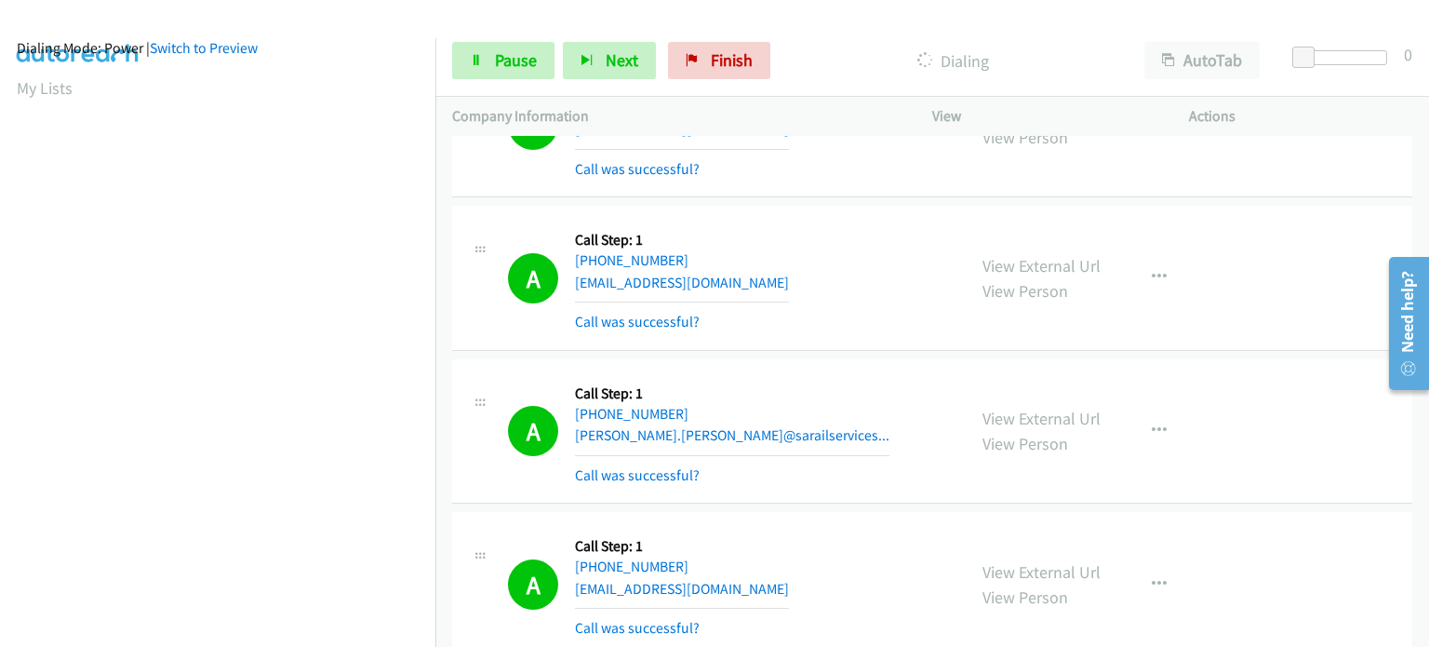
scroll to position [0, 0]
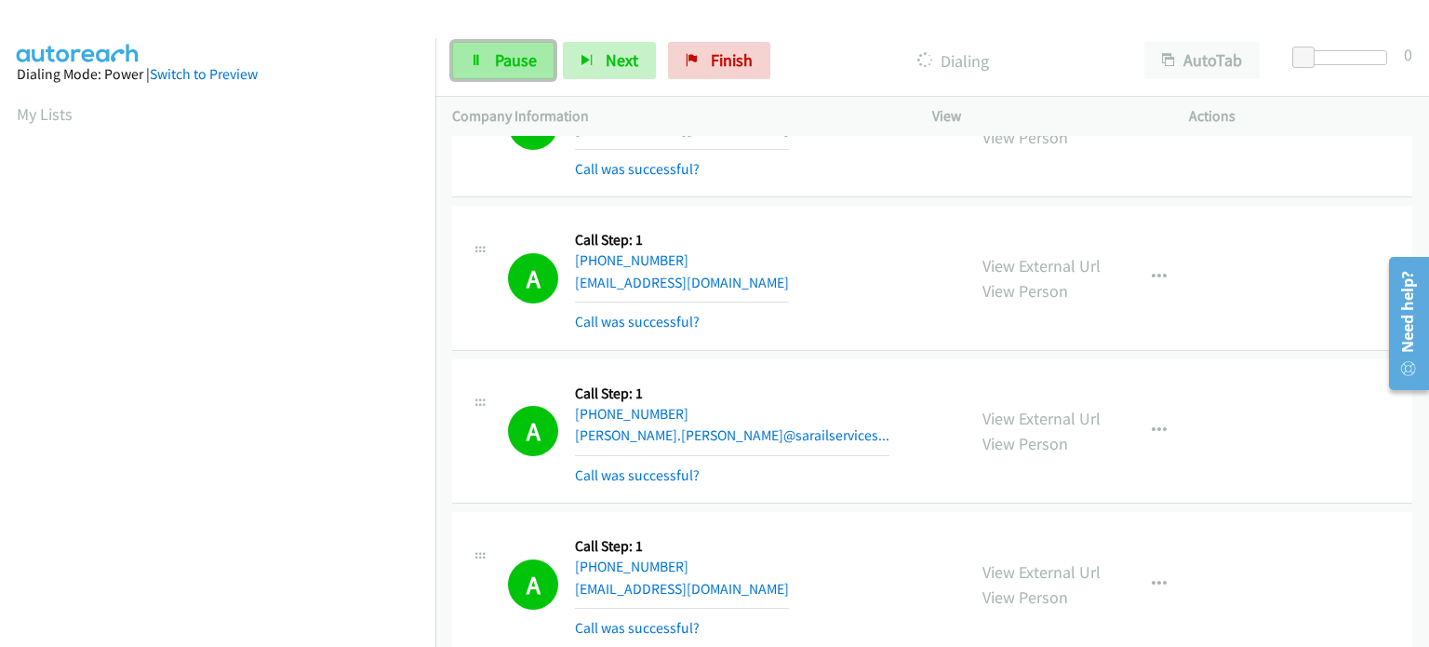
click at [522, 51] on span "Pause" at bounding box center [516, 59] width 42 height 21
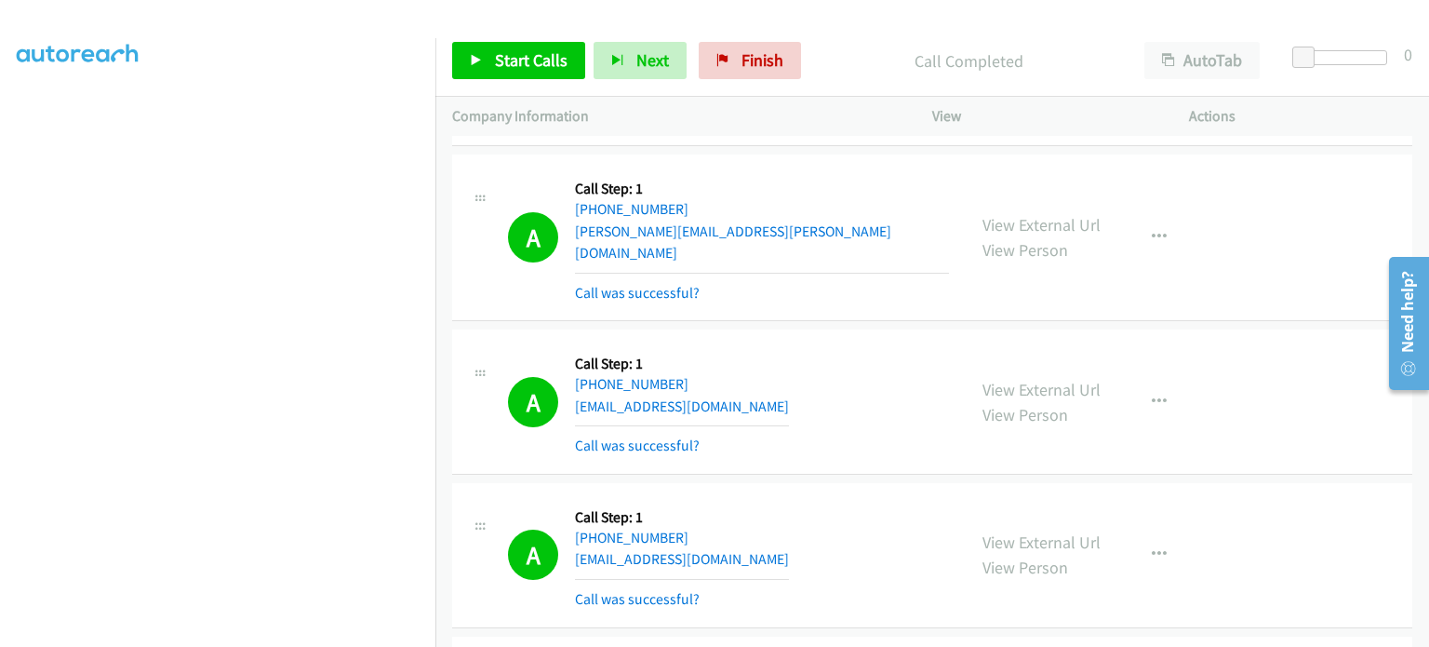
scroll to position [18532, 0]
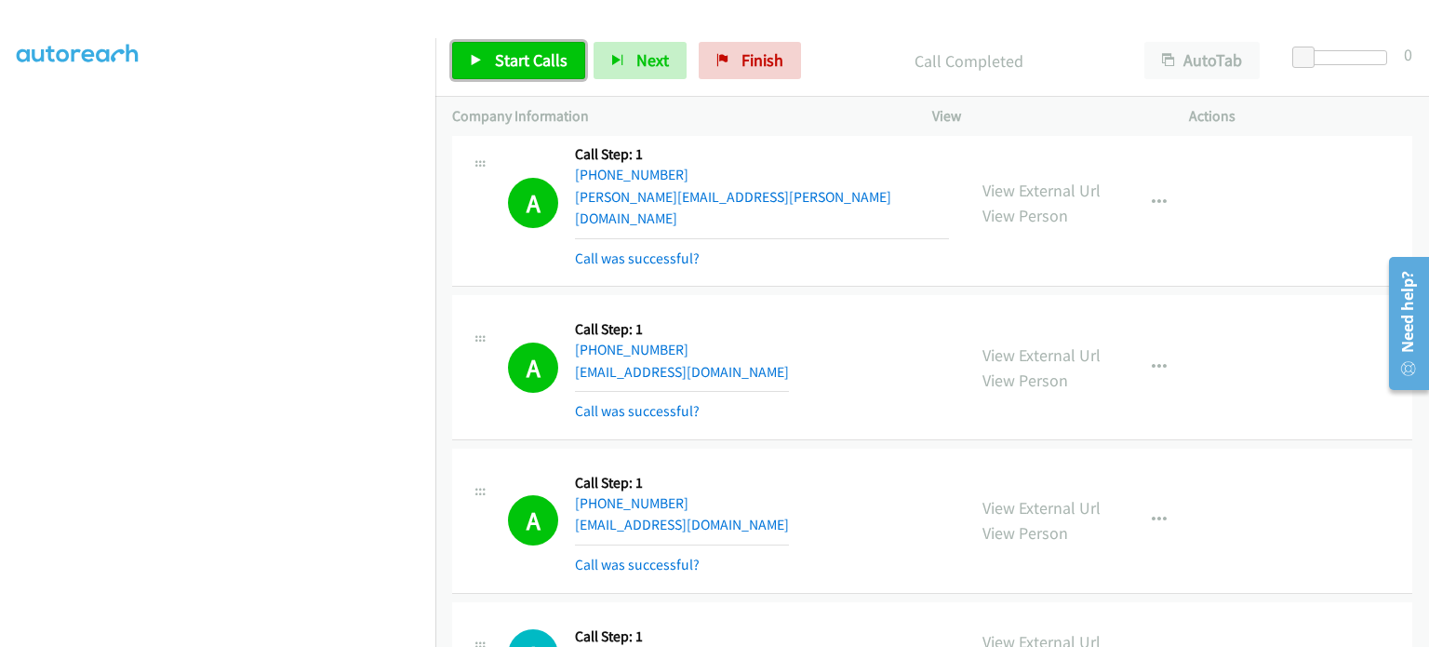
click at [487, 58] on link "Start Calls" at bounding box center [518, 60] width 133 height 37
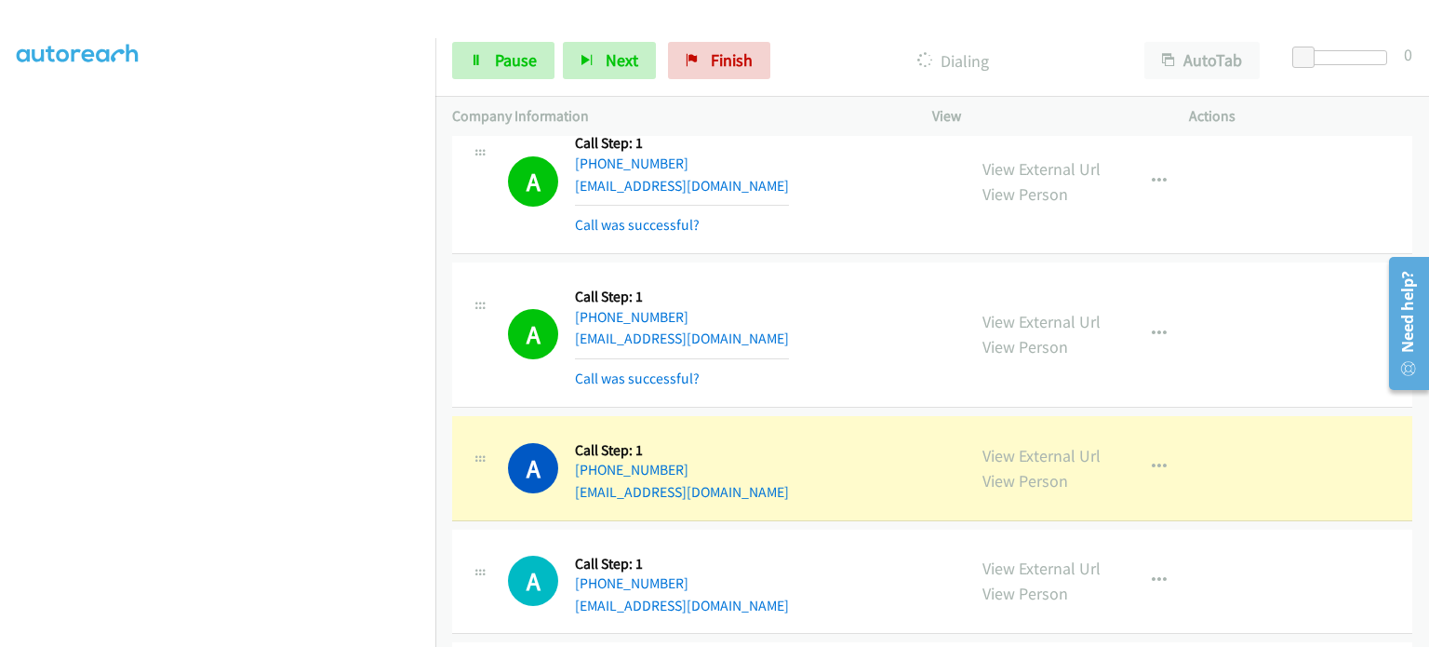
scroll to position [0, 0]
click at [825, 433] on div "A Callback Scheduled Call Step: 1 America/Los_Angeles +1 702-488-2778 chairezal…" at bounding box center [728, 468] width 441 height 71
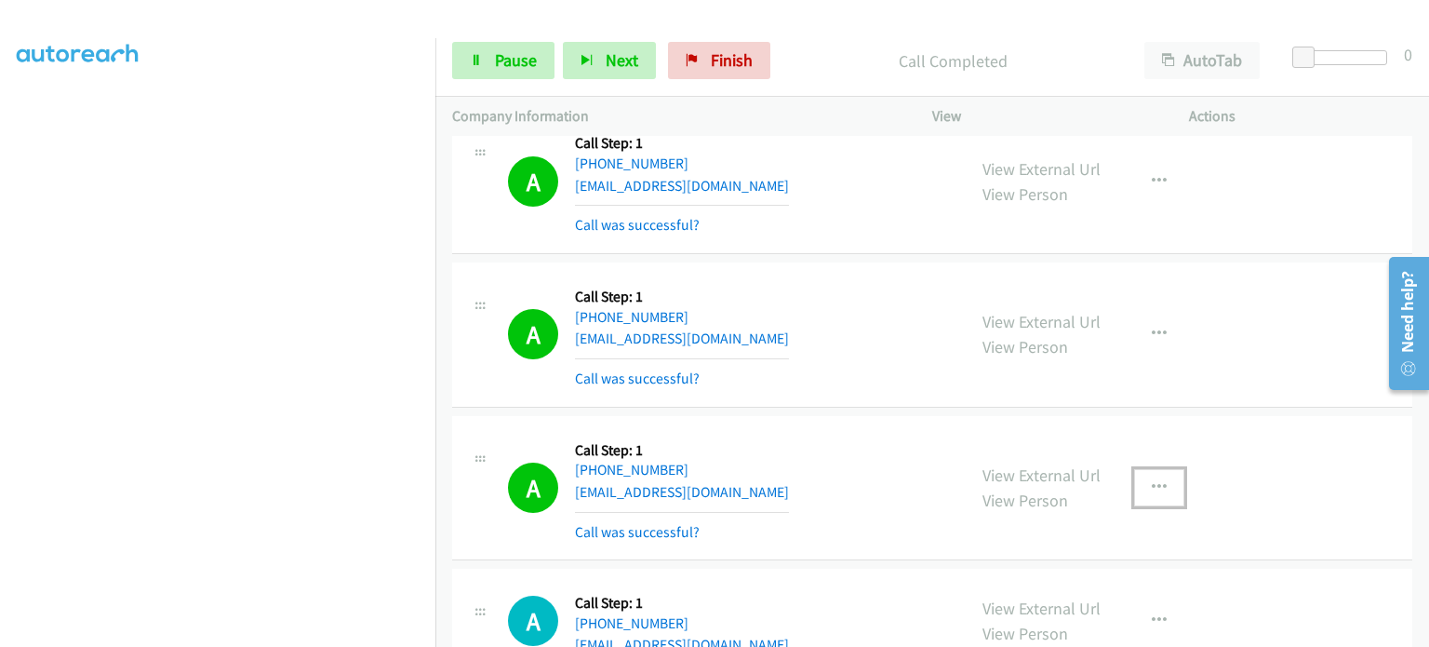
click at [1155, 480] on icon "button" at bounding box center [1159, 487] width 15 height 15
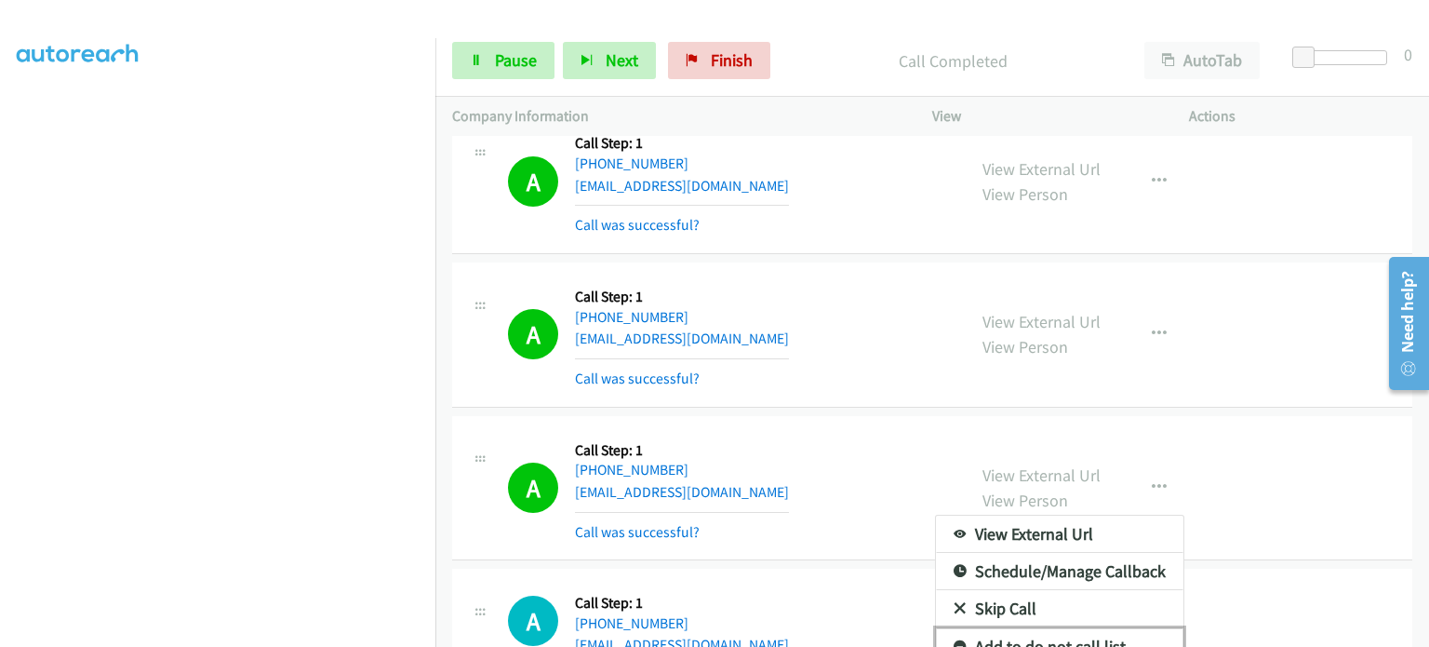
click at [1069, 628] on link "Add to do not call list" at bounding box center [1060, 646] width 248 height 37
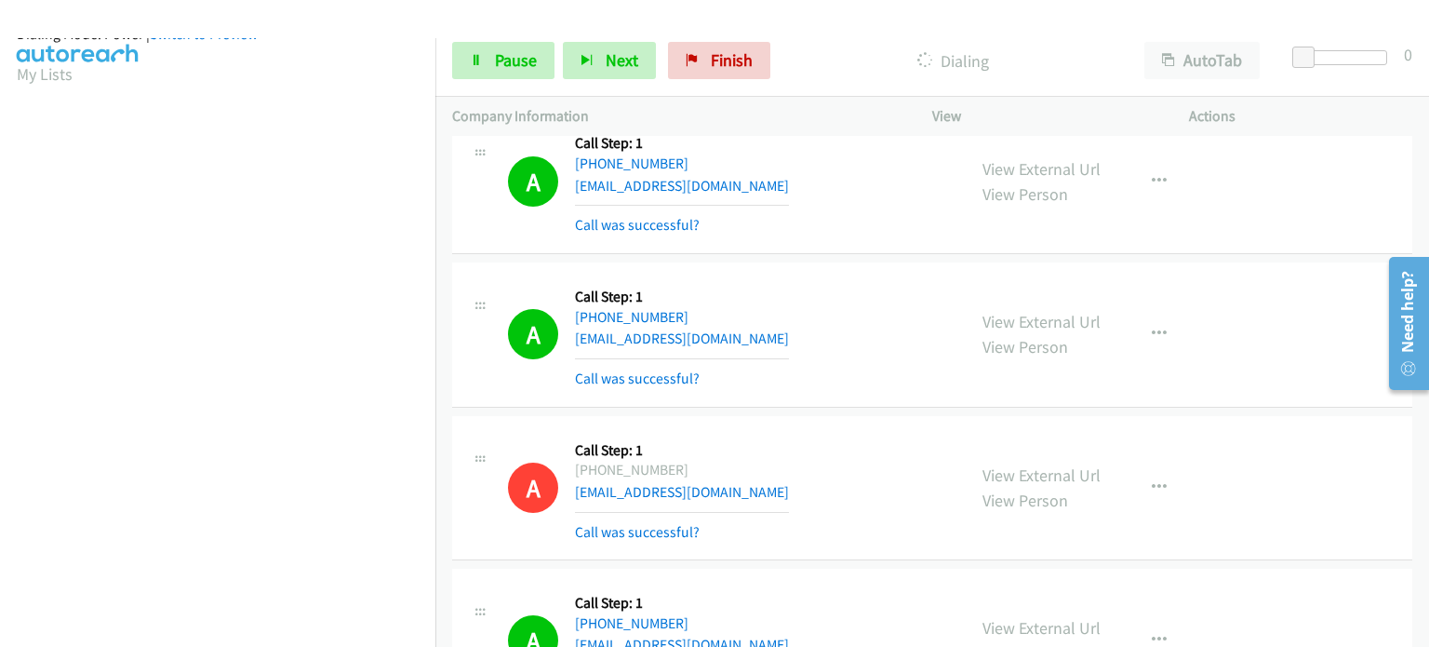
scroll to position [0, 0]
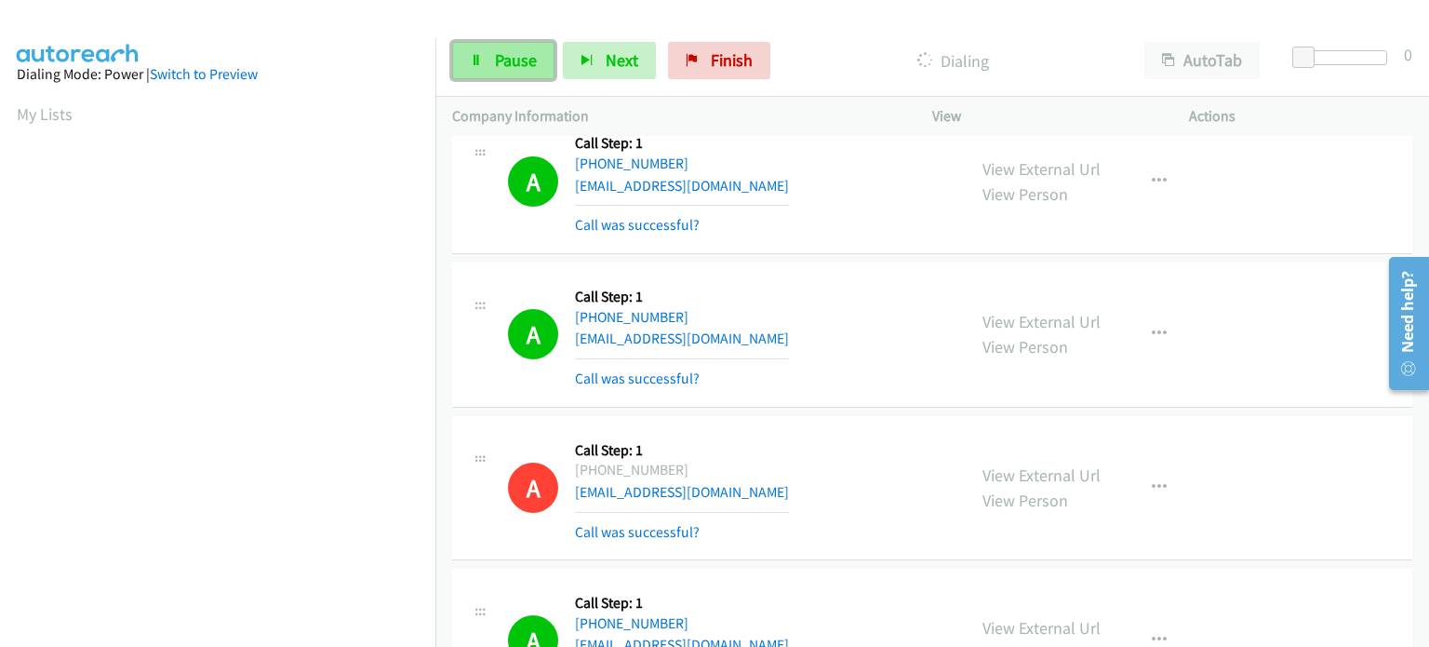
click at [476, 59] on icon at bounding box center [476, 61] width 13 height 13
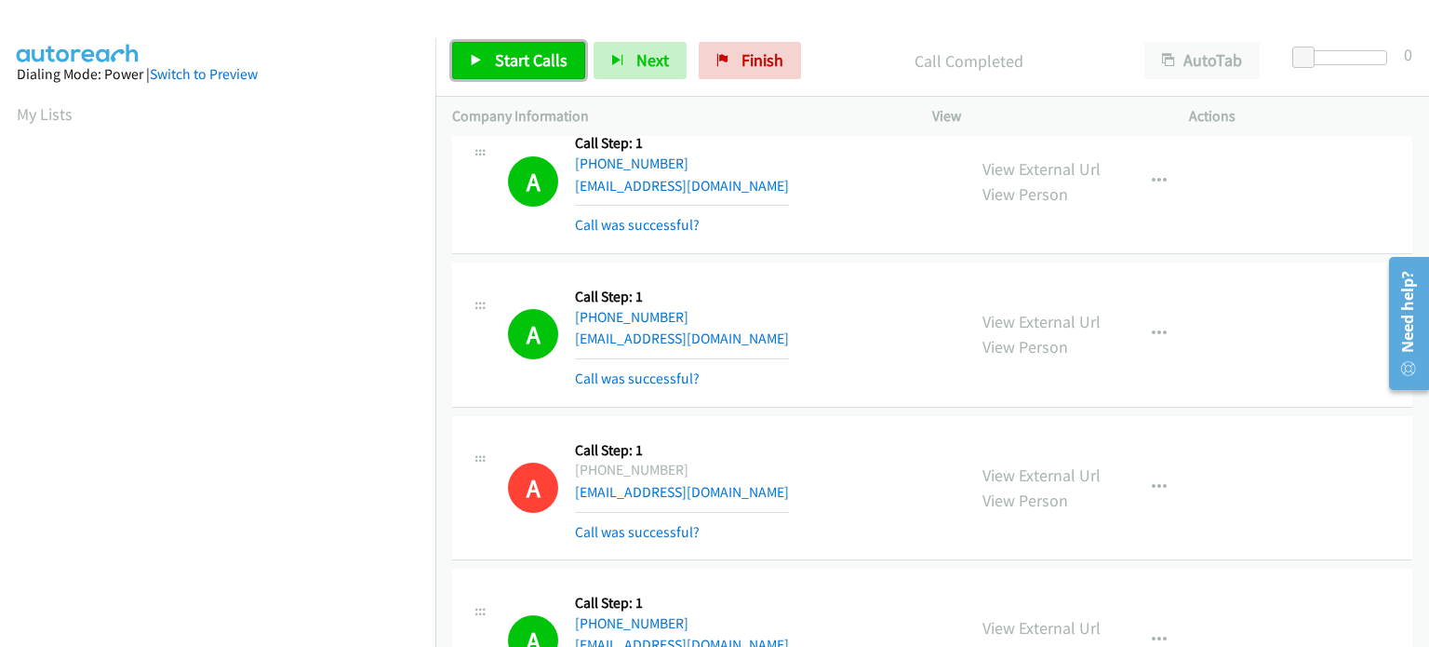
click at [519, 62] on span "Start Calls" at bounding box center [531, 59] width 73 height 21
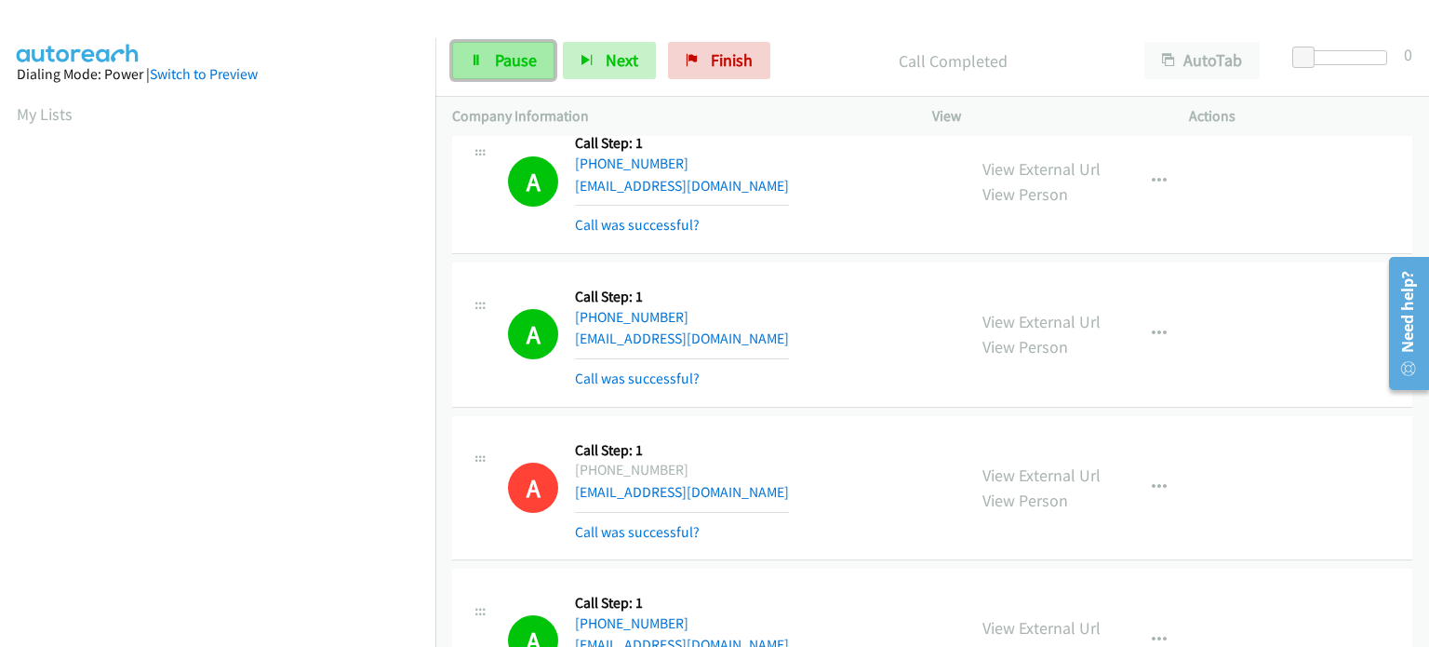
click at [503, 70] on link "Pause" at bounding box center [503, 60] width 102 height 37
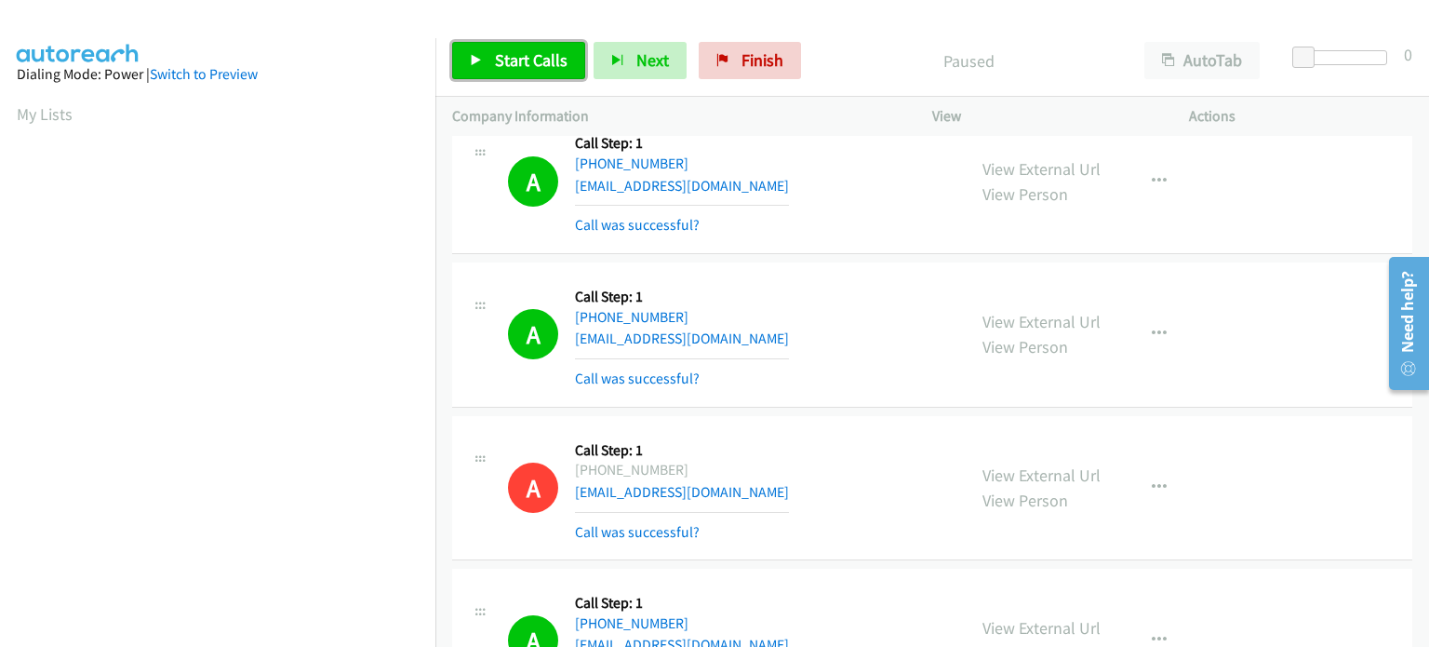
click at [500, 55] on span "Start Calls" at bounding box center [531, 59] width 73 height 21
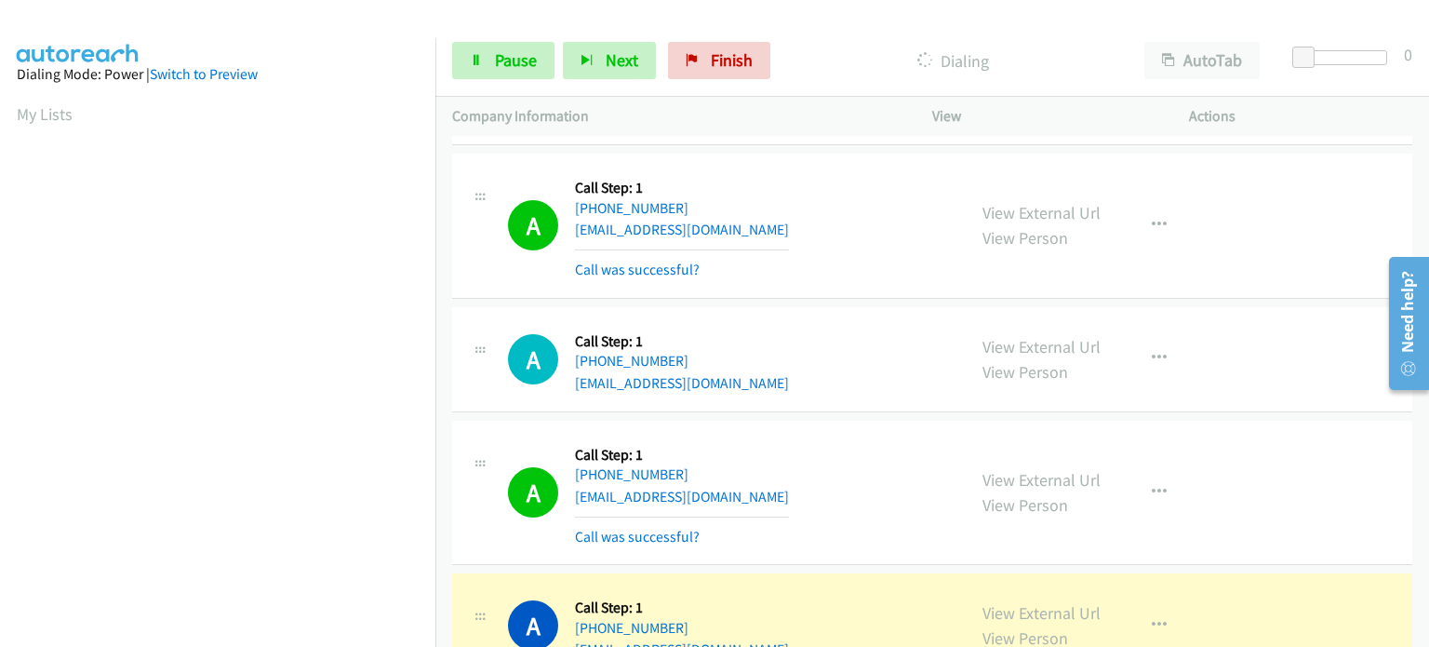
scroll to position [397, 0]
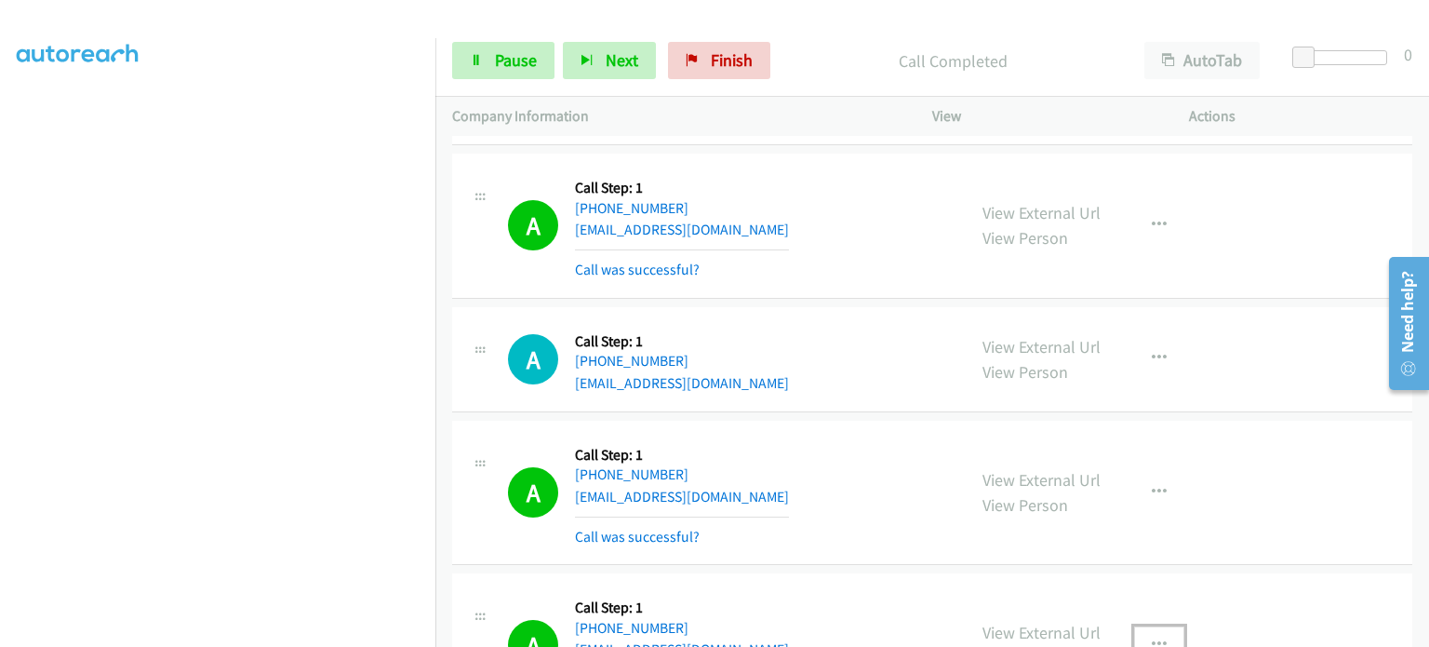
click at [1154, 638] on icon "button" at bounding box center [1159, 645] width 15 height 15
click at [933, 472] on div at bounding box center [714, 323] width 1429 height 647
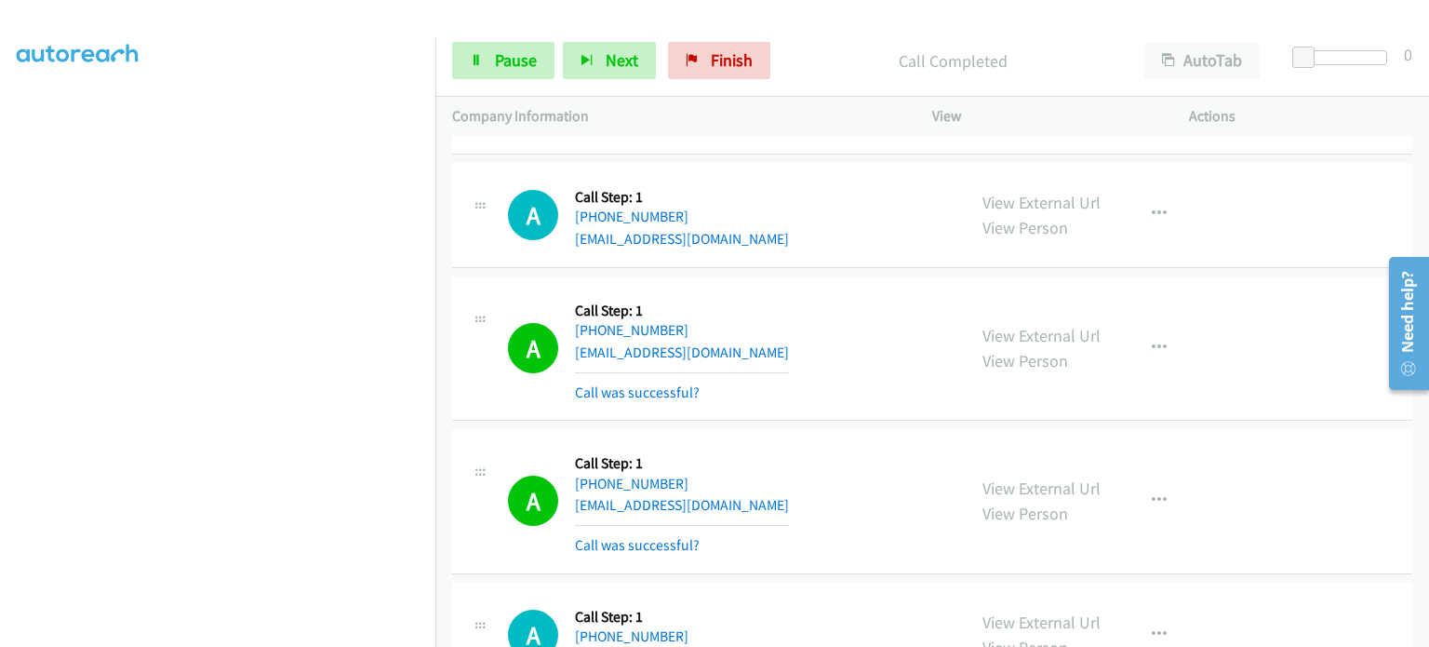
scroll to position [20392, 0]
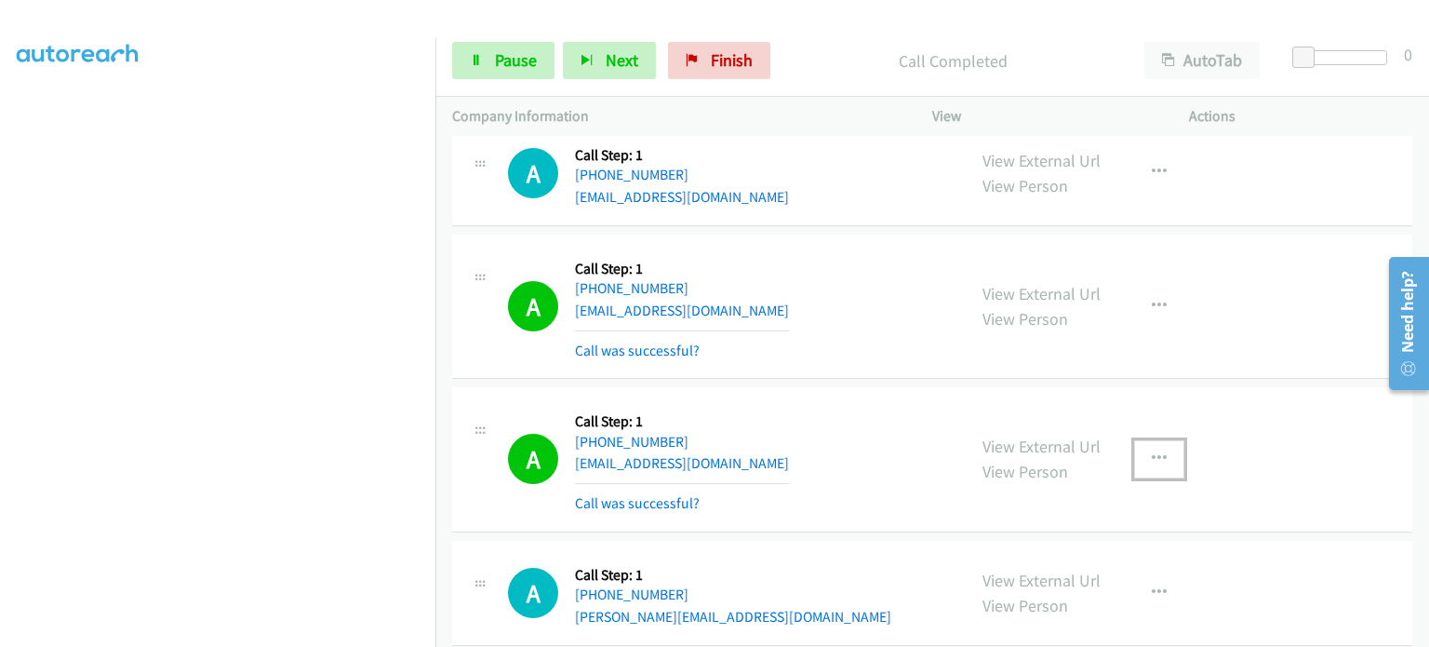
click at [1152, 451] on icon "button" at bounding box center [1159, 458] width 15 height 15
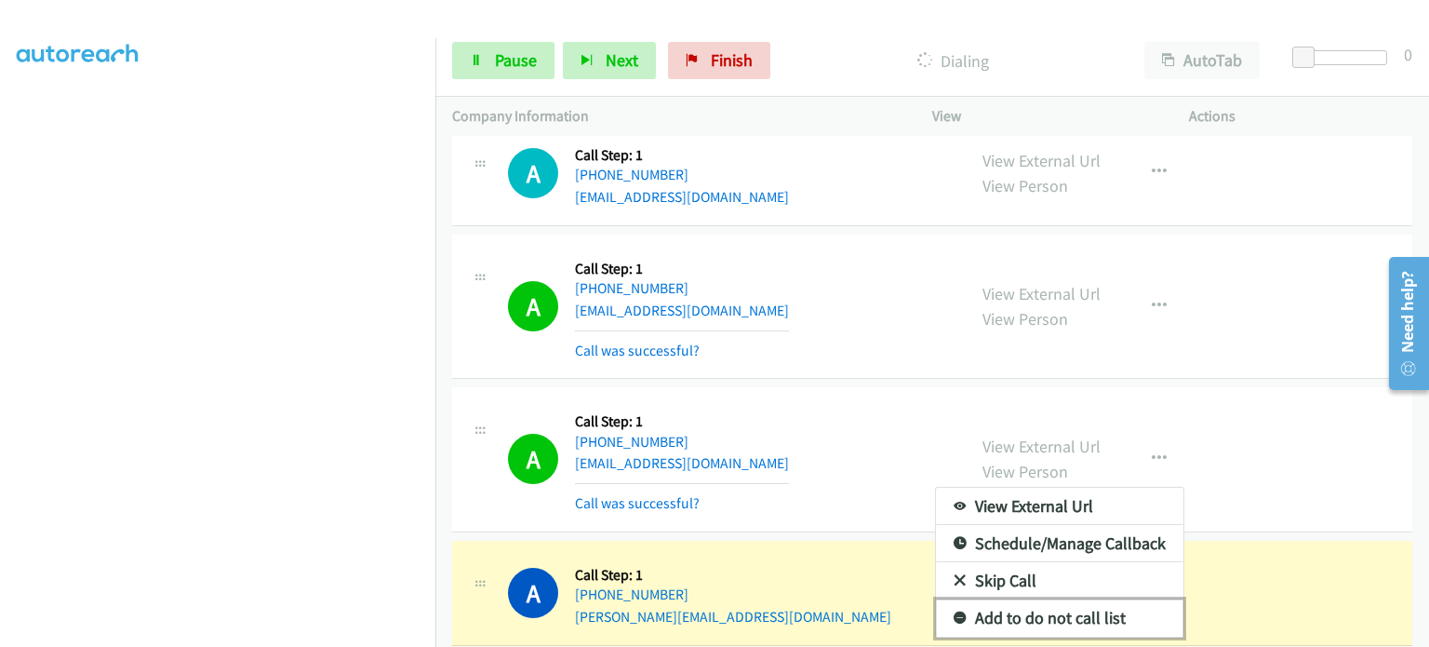
click at [1056, 599] on link "Add to do not call list" at bounding box center [1060, 617] width 248 height 37
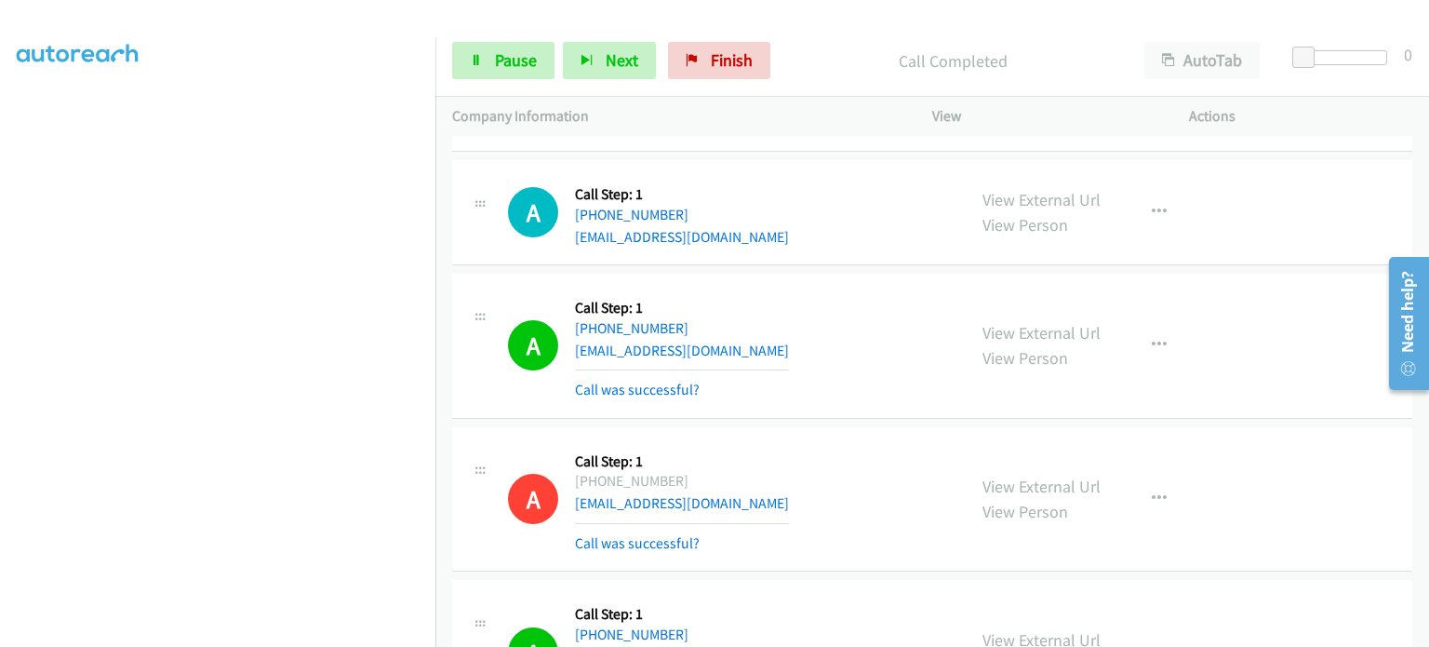
scroll to position [20431, 0]
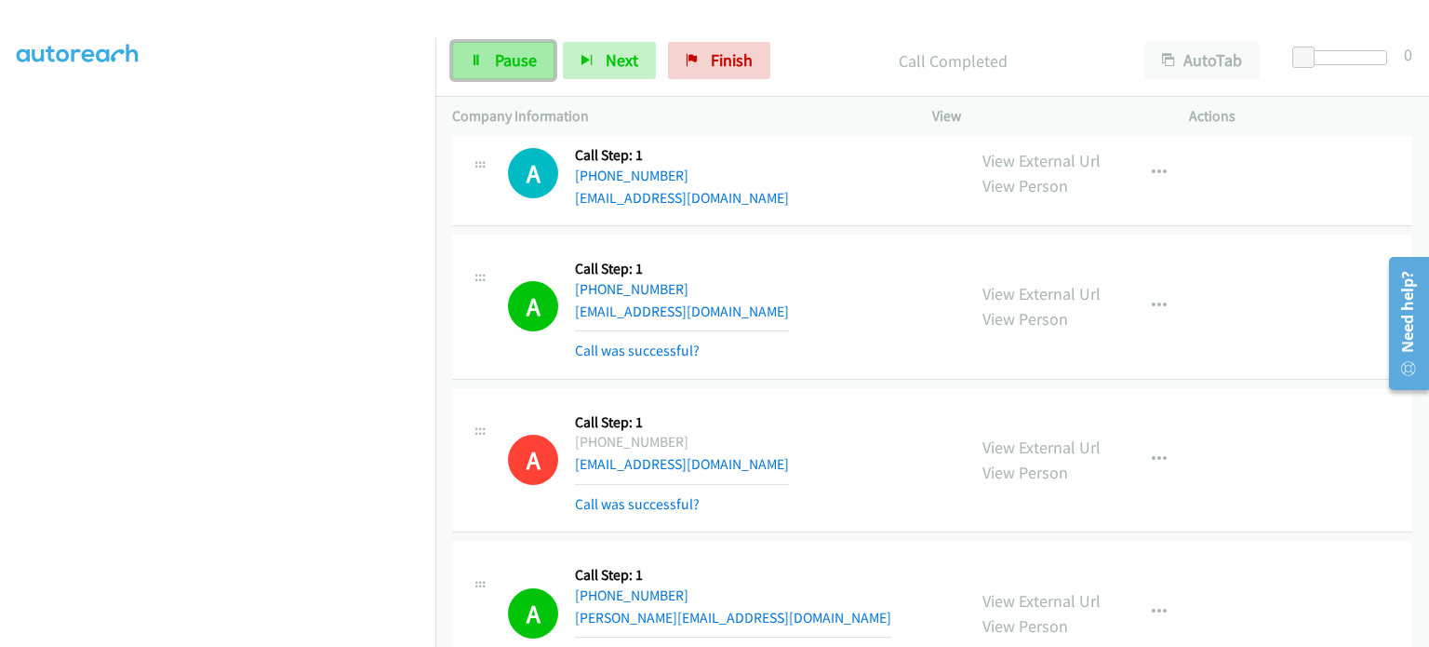
click at [503, 66] on span "Pause" at bounding box center [516, 59] width 42 height 21
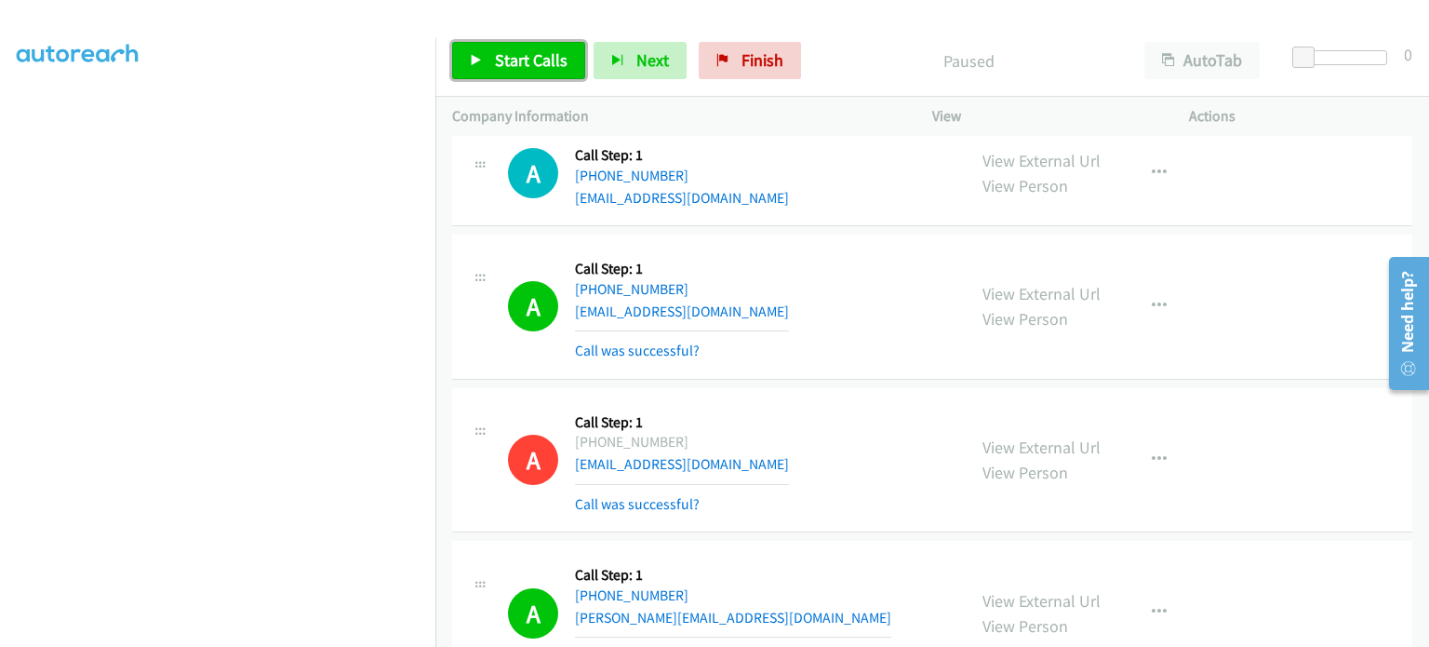
click at [503, 66] on span "Start Calls" at bounding box center [531, 59] width 73 height 21
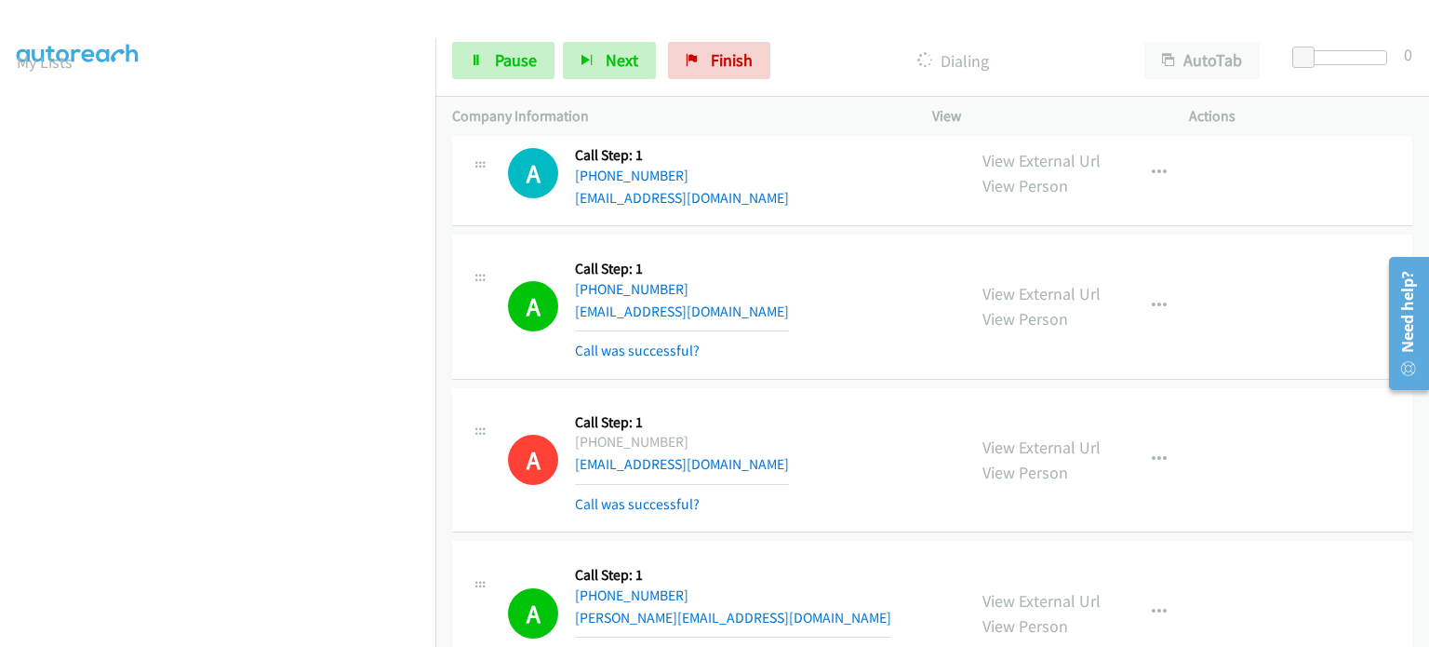
scroll to position [25, 0]
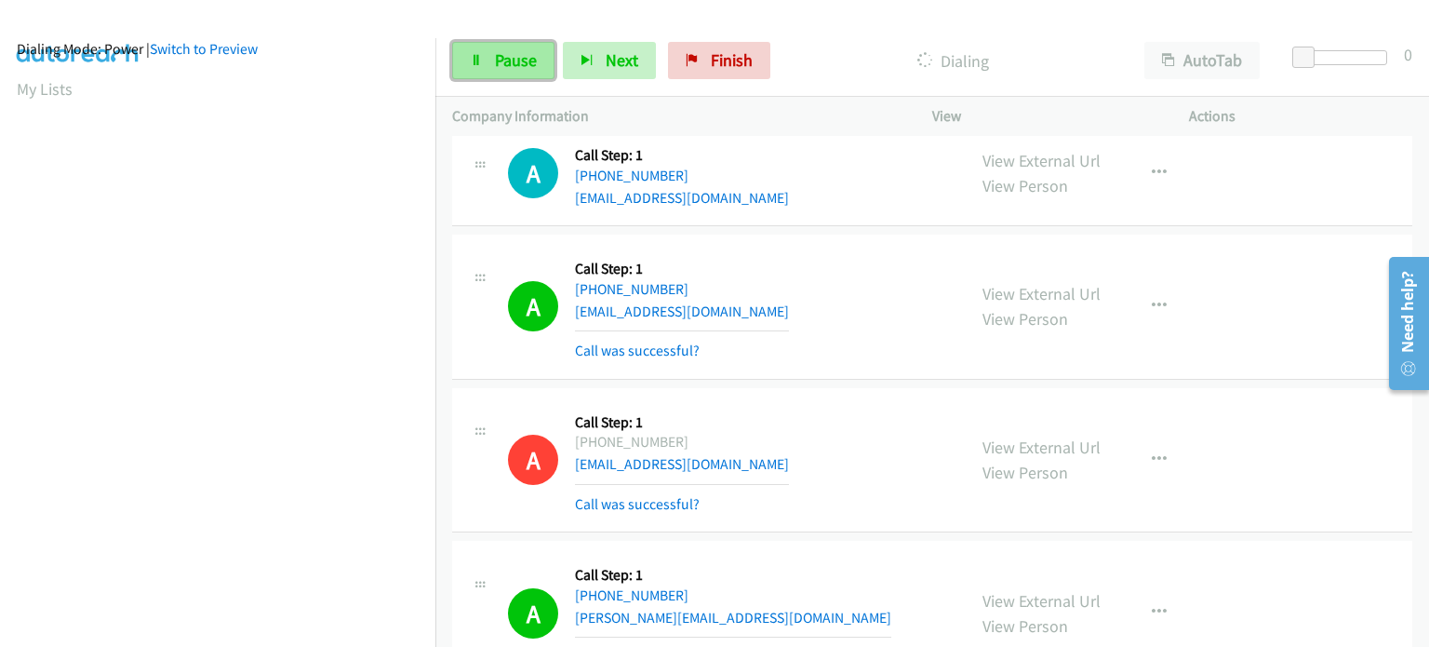
click at [495, 55] on span "Pause" at bounding box center [516, 59] width 42 height 21
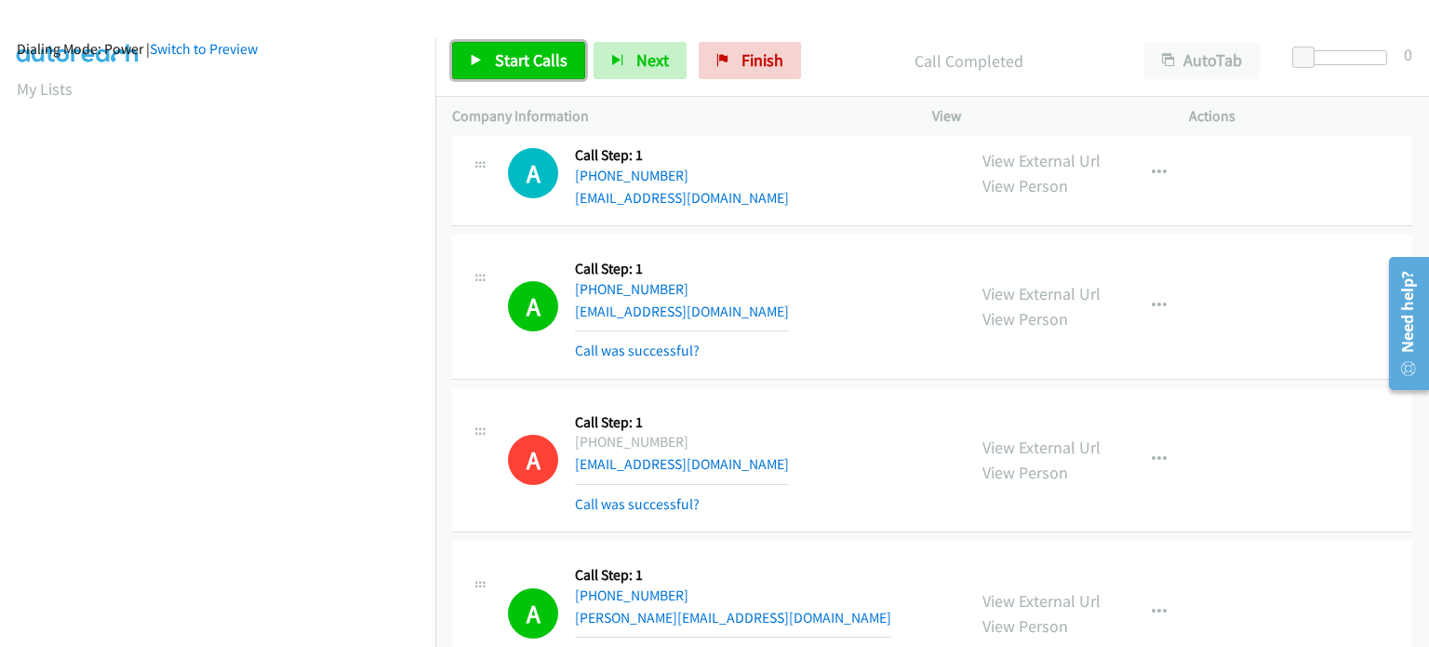
click at [525, 51] on span "Start Calls" at bounding box center [531, 59] width 73 height 21
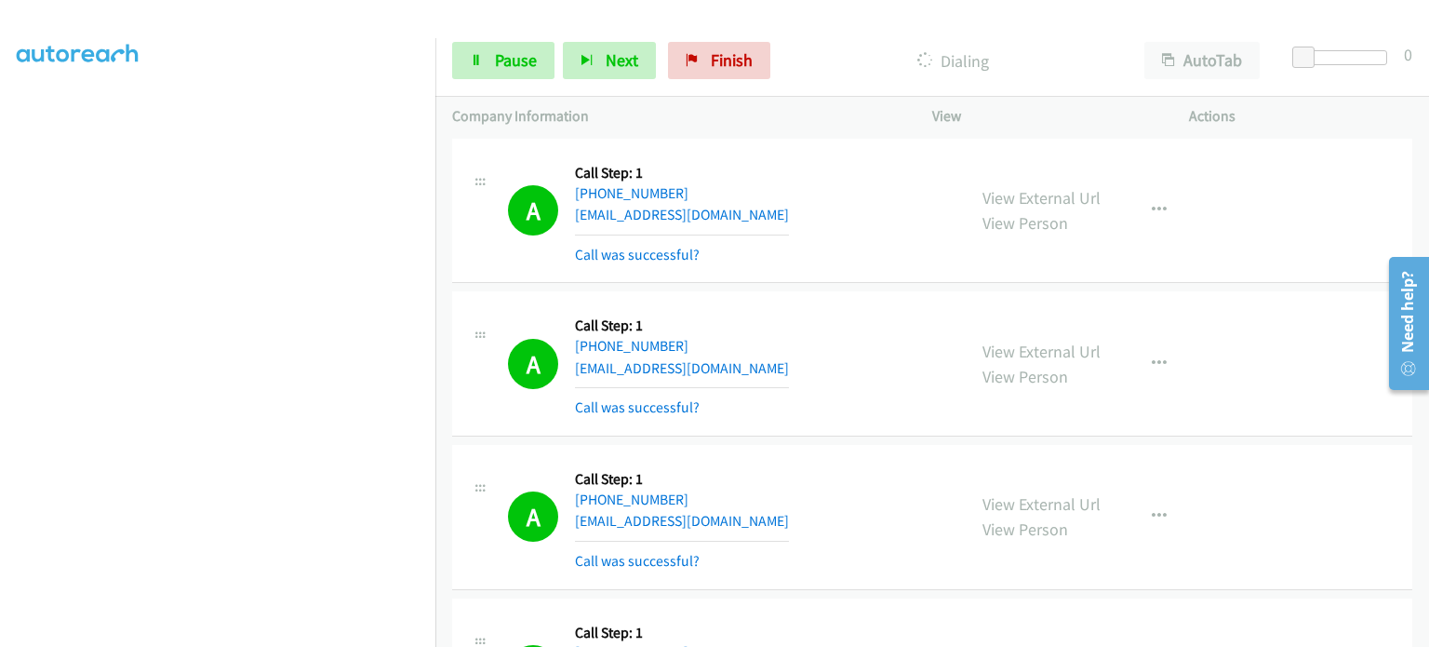
scroll to position [0, 0]
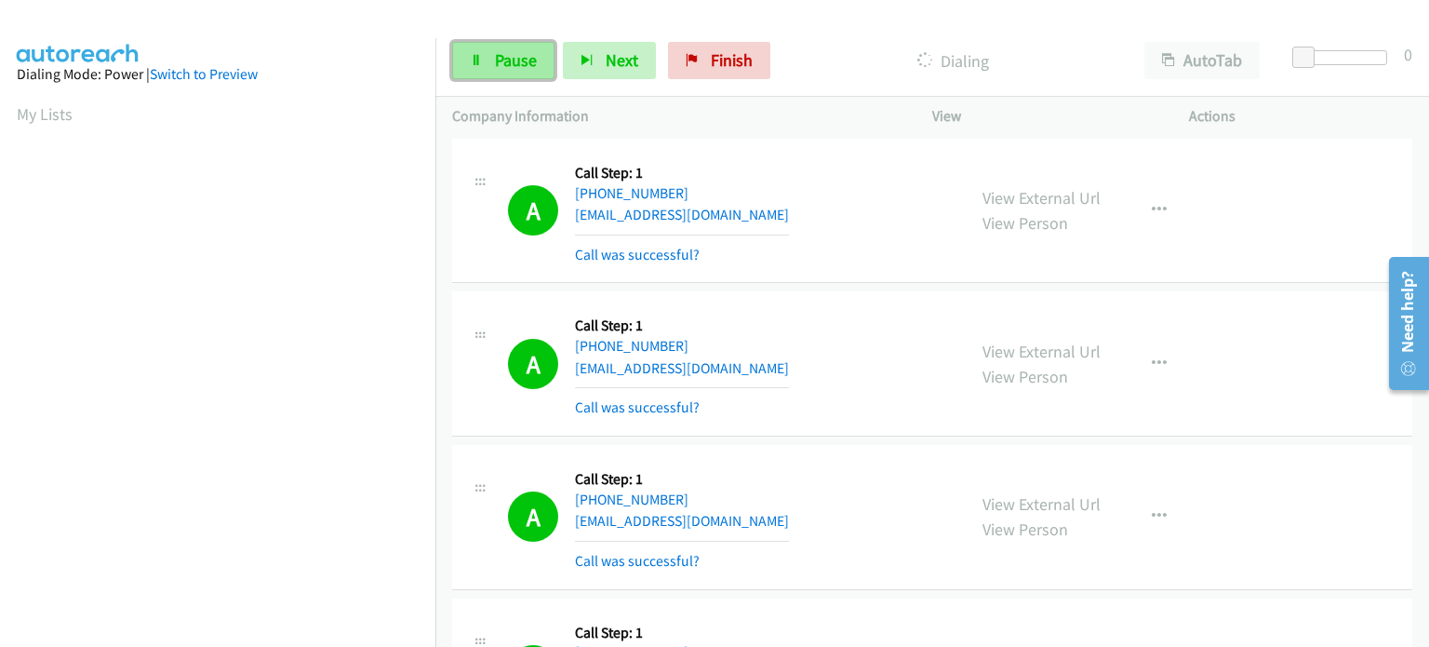
click at [525, 74] on link "Pause" at bounding box center [503, 60] width 102 height 37
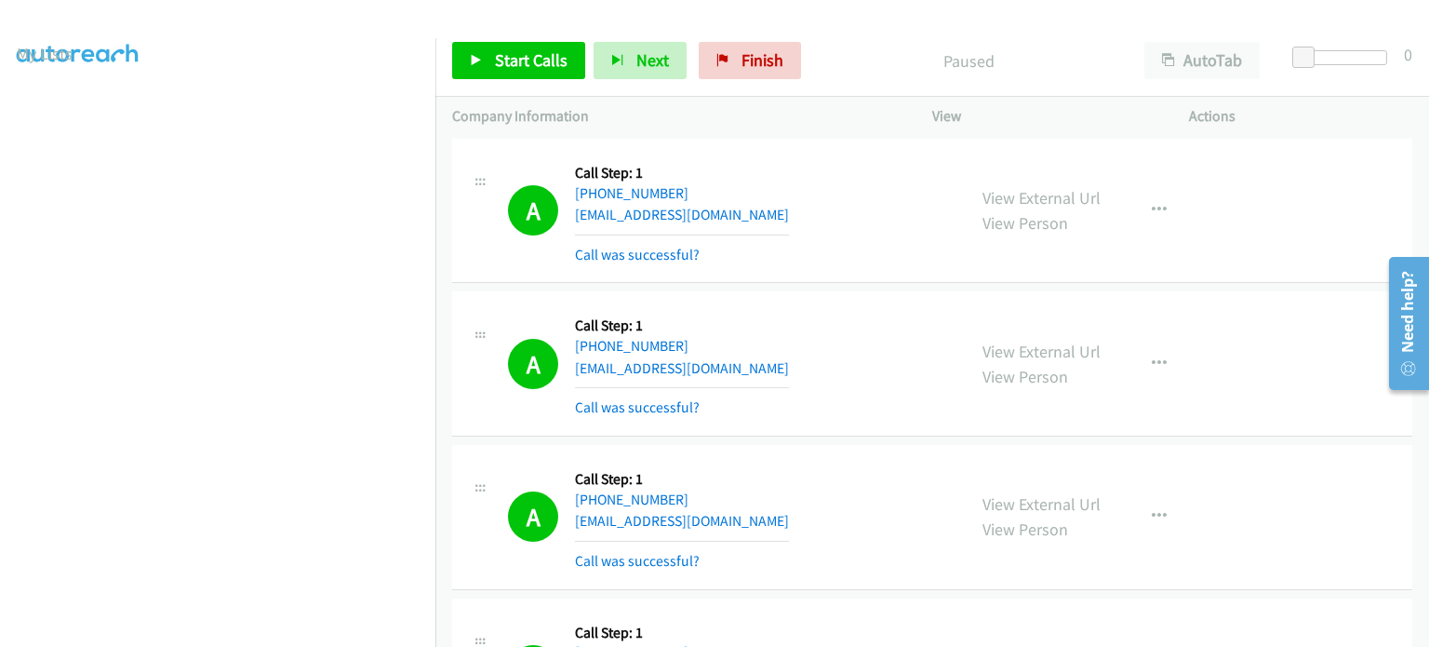
scroll to position [25, 0]
click at [504, 56] on span "Start Calls" at bounding box center [531, 59] width 73 height 21
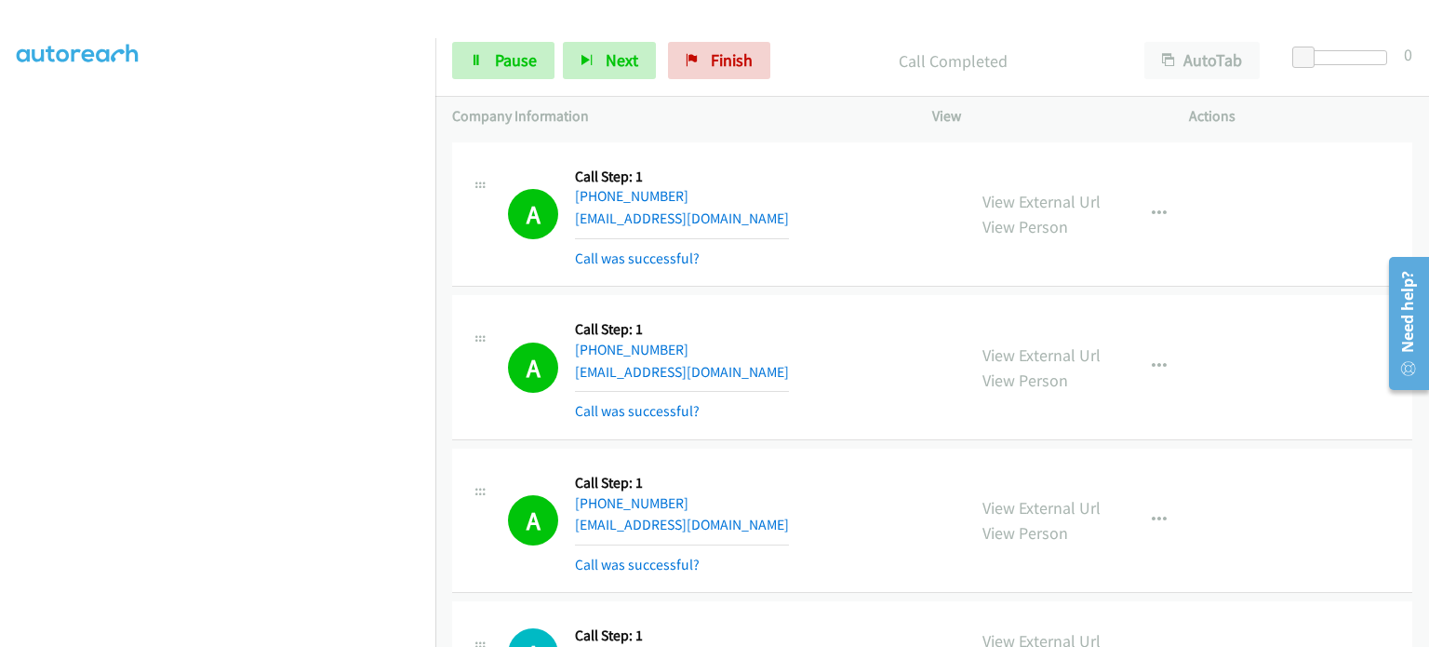
scroll to position [23274, 0]
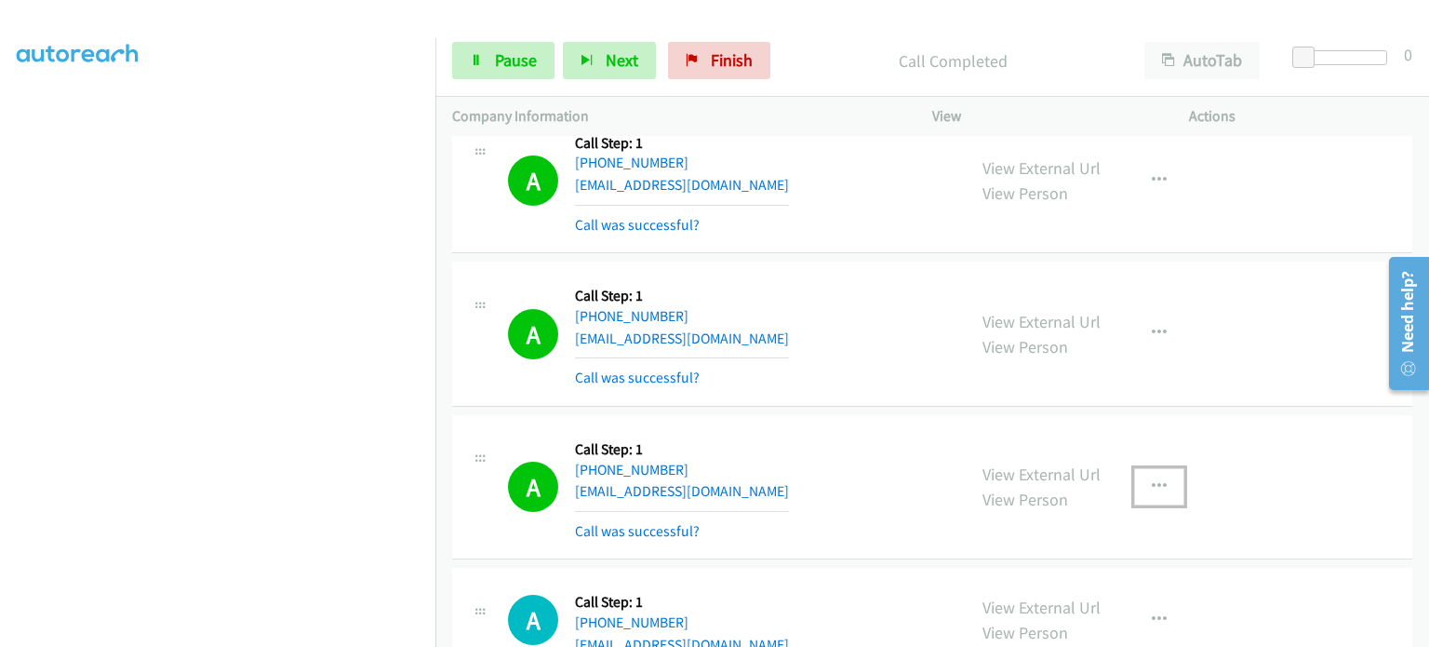
click at [1152, 479] on icon "button" at bounding box center [1159, 486] width 15 height 15
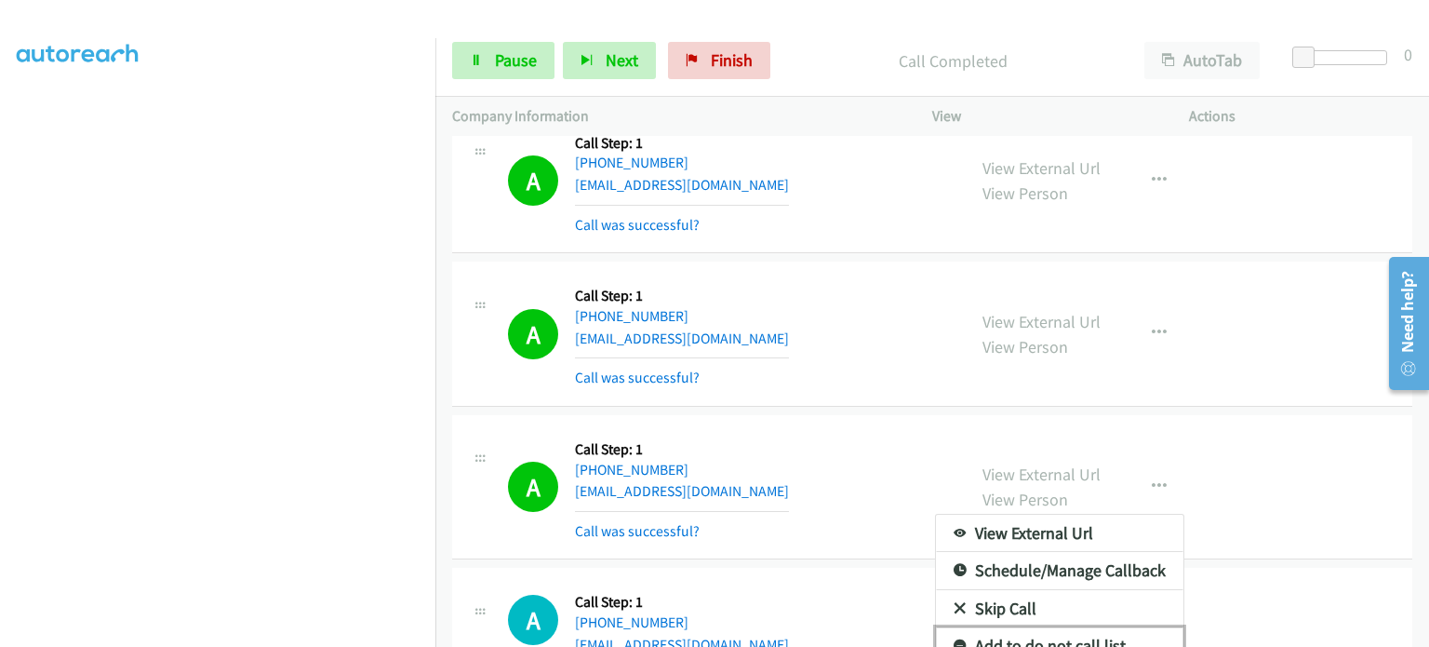
click at [1029, 627] on link "Add to do not call list" at bounding box center [1060, 645] width 248 height 37
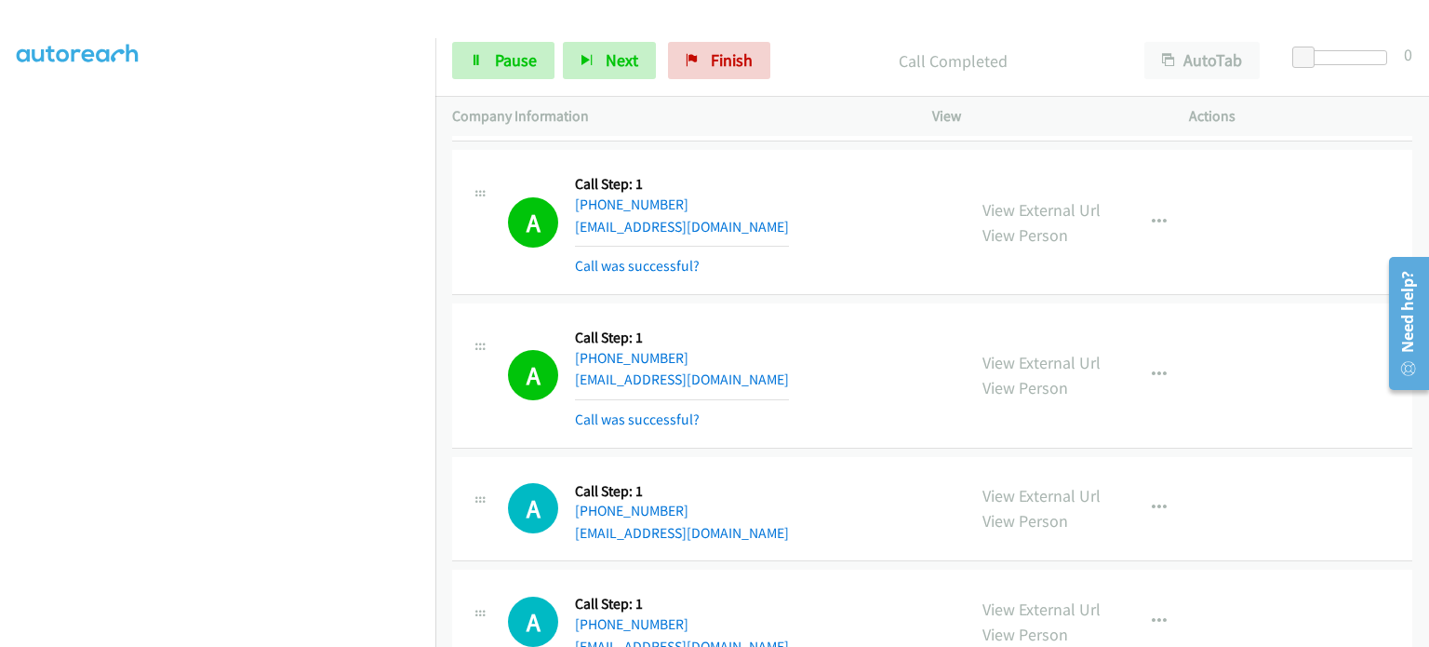
scroll to position [23685, 0]
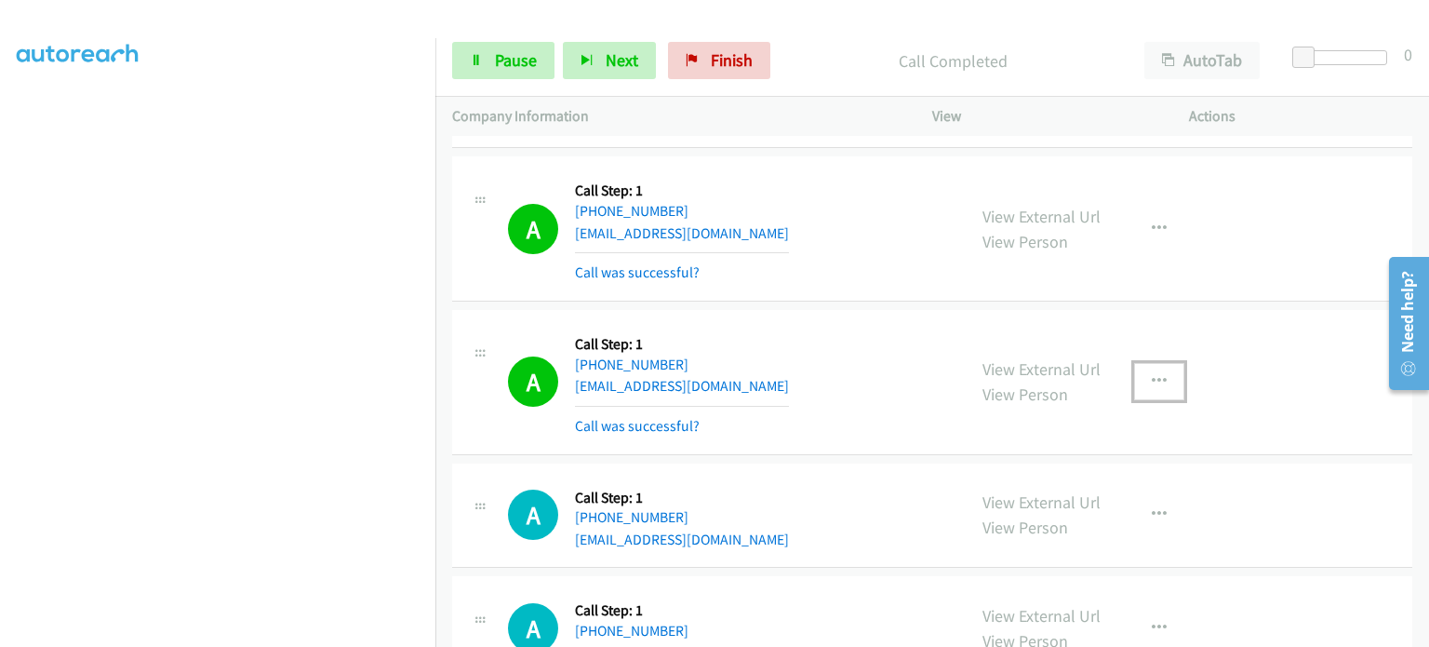
click at [1152, 374] on icon "button" at bounding box center [1159, 381] width 15 height 15
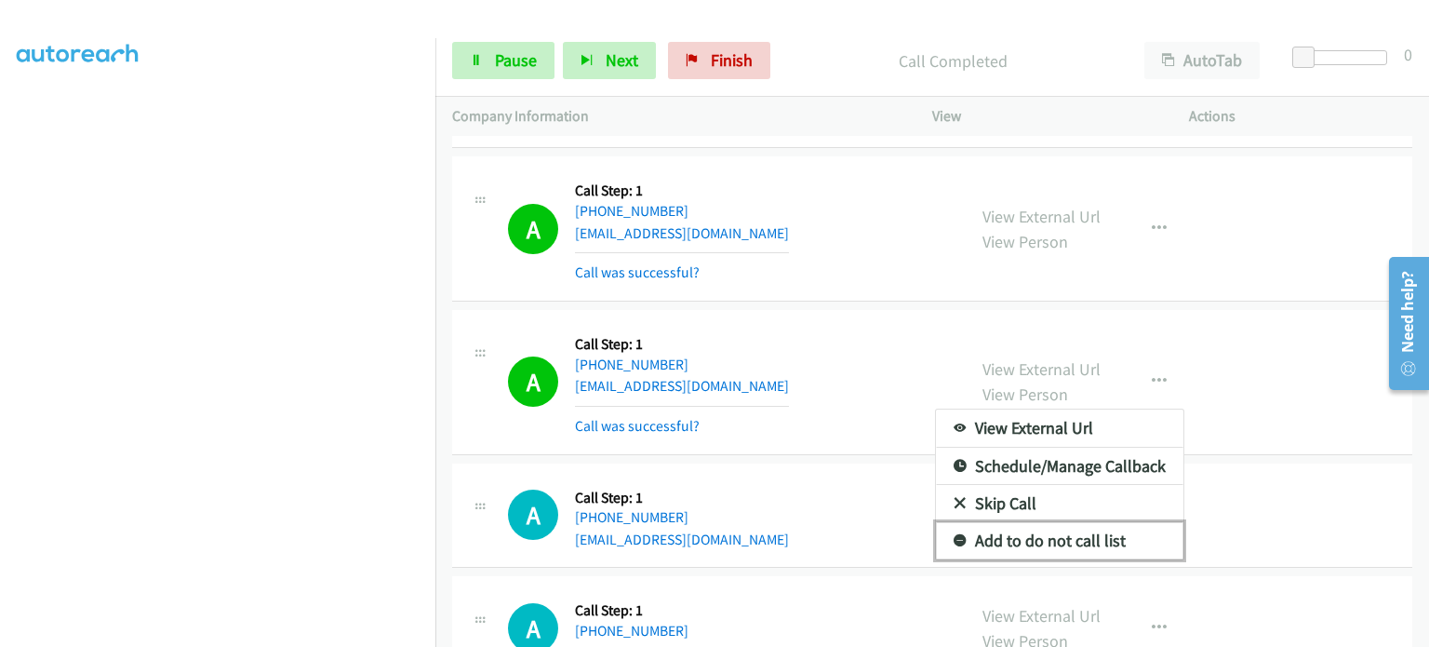
click at [1046, 522] on link "Add to do not call list" at bounding box center [1060, 540] width 248 height 37
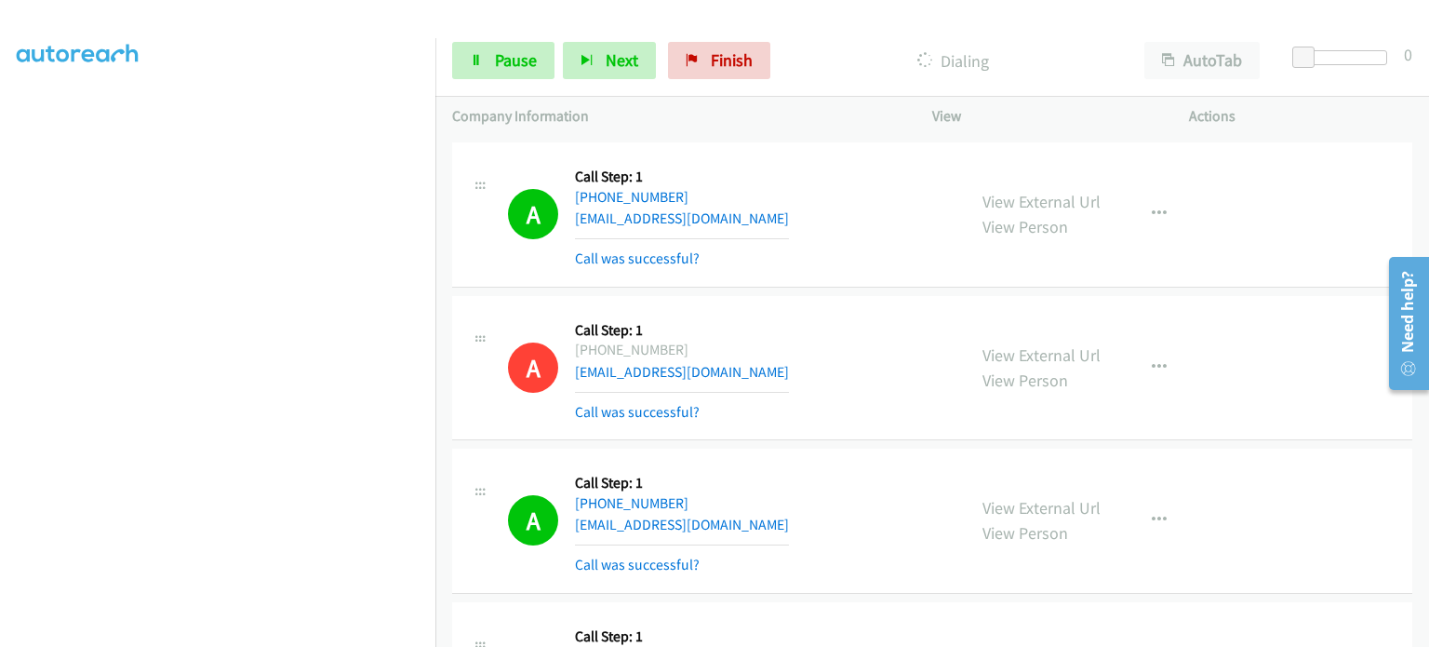
scroll to position [0, 0]
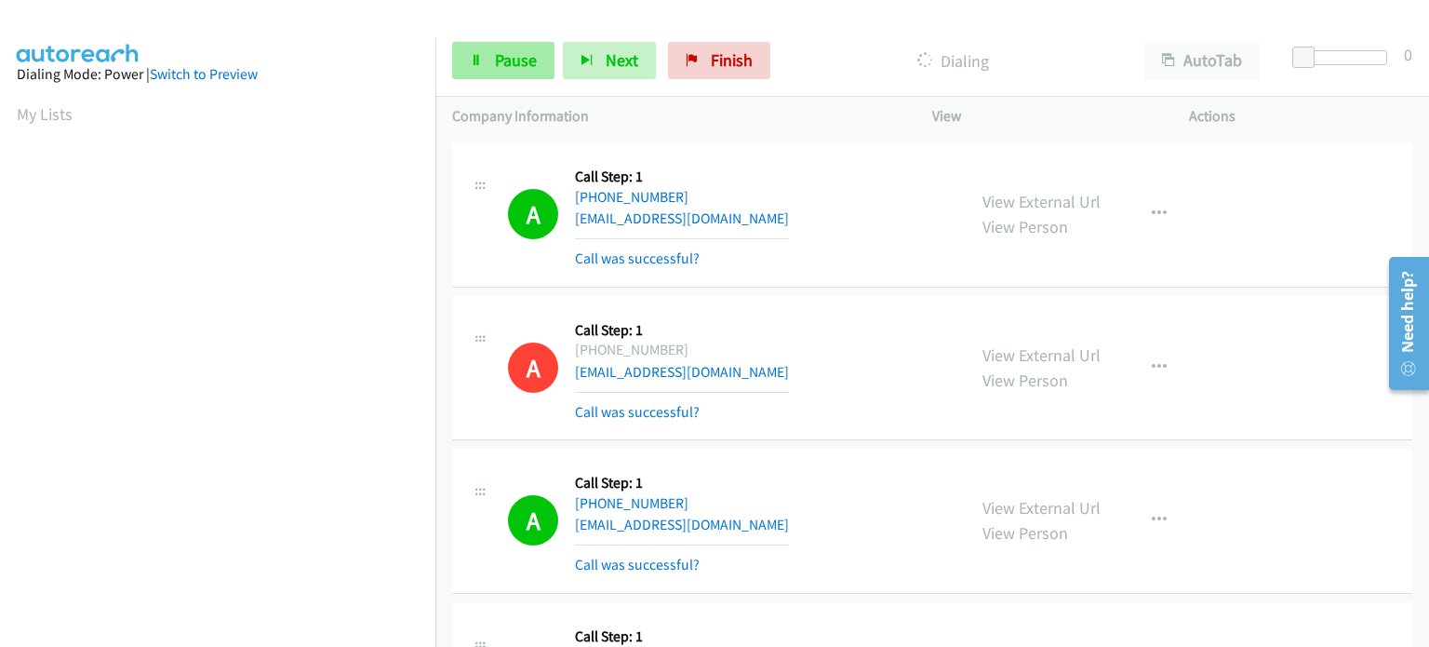
click at [499, 61] on span "Pause" at bounding box center [516, 59] width 42 height 21
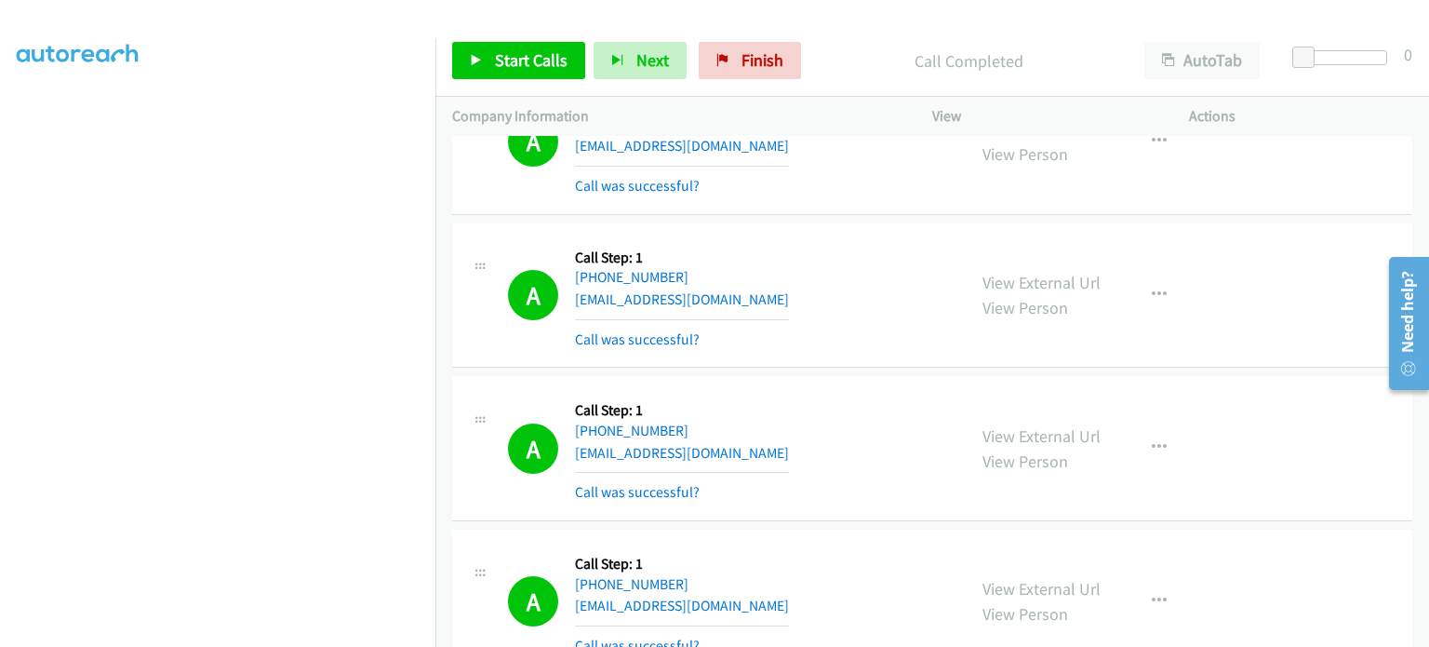
scroll to position [24111, 0]
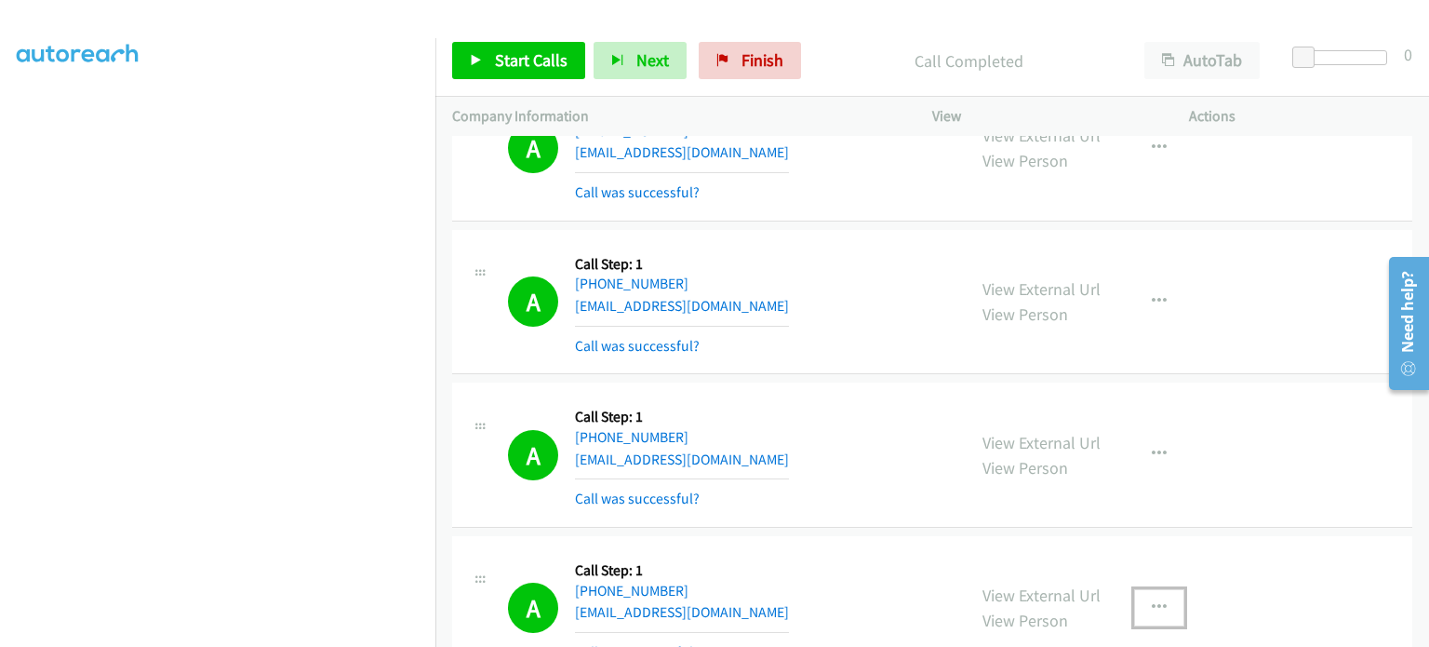
click at [1157, 600] on icon "button" at bounding box center [1159, 607] width 15 height 15
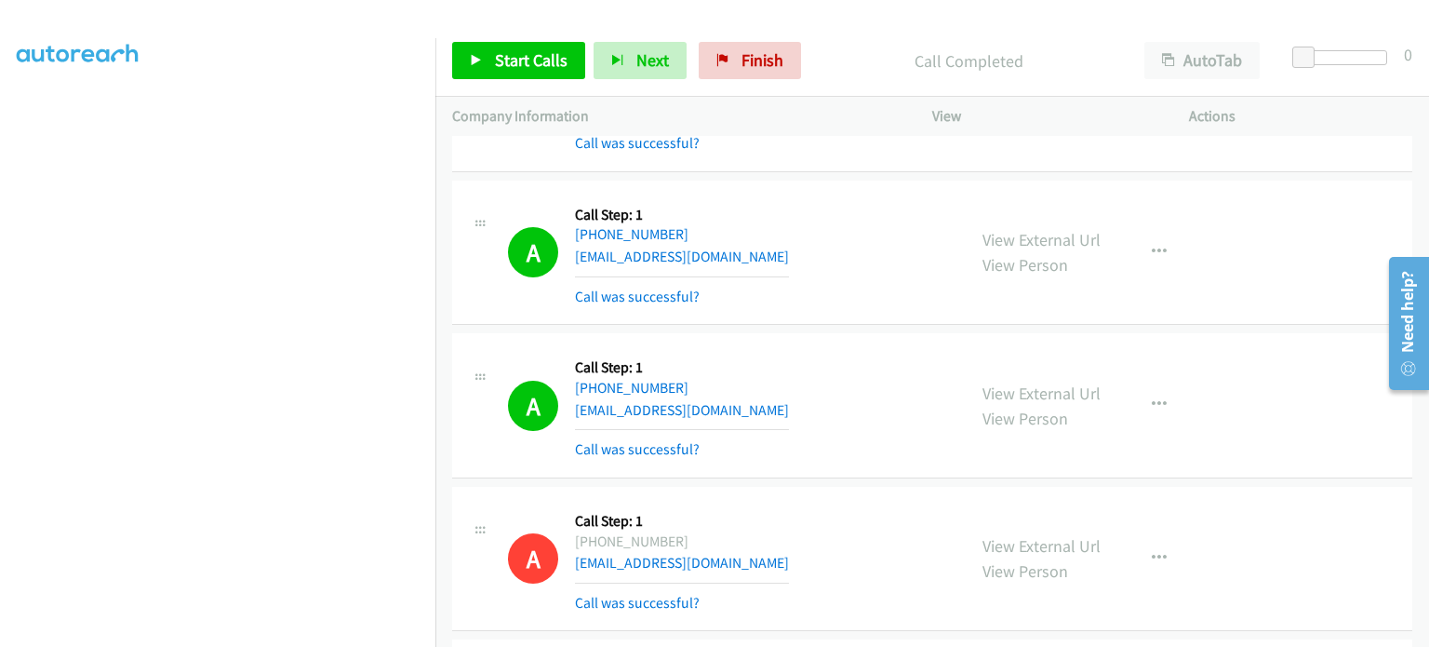
scroll to position [24391, 0]
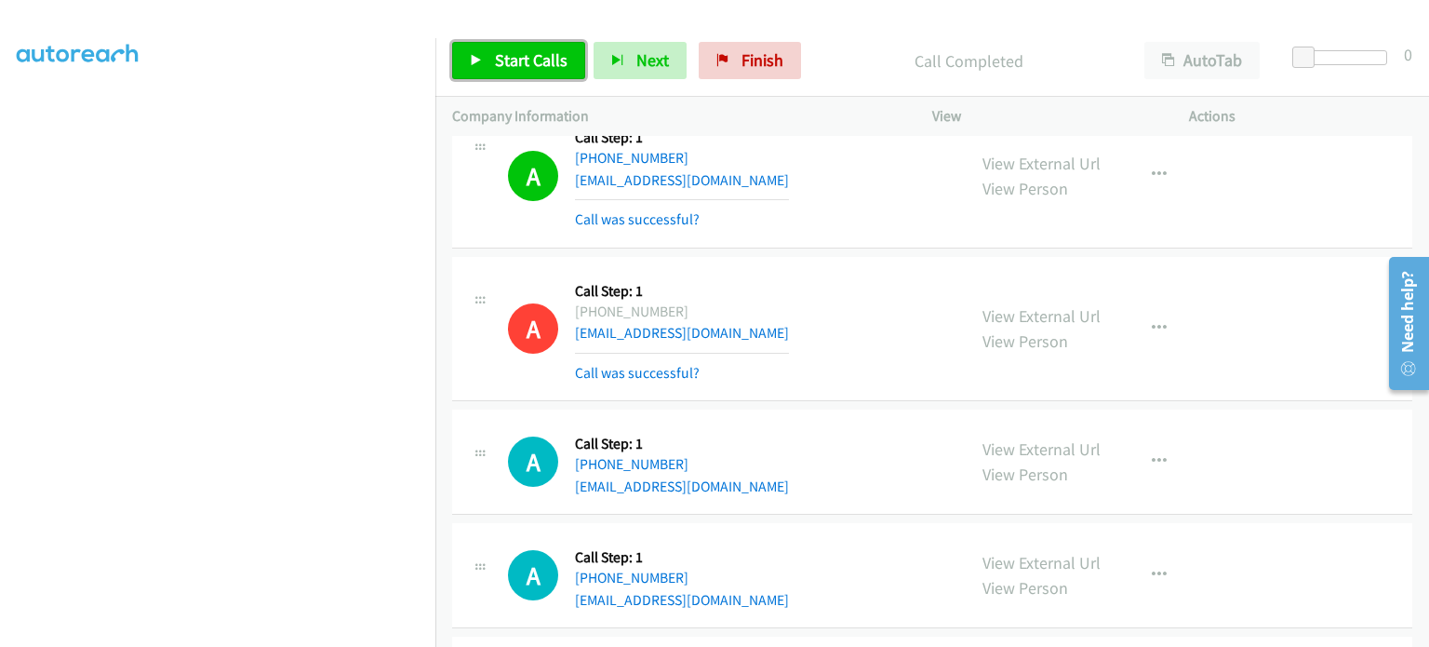
click at [524, 64] on span "Start Calls" at bounding box center [531, 59] width 73 height 21
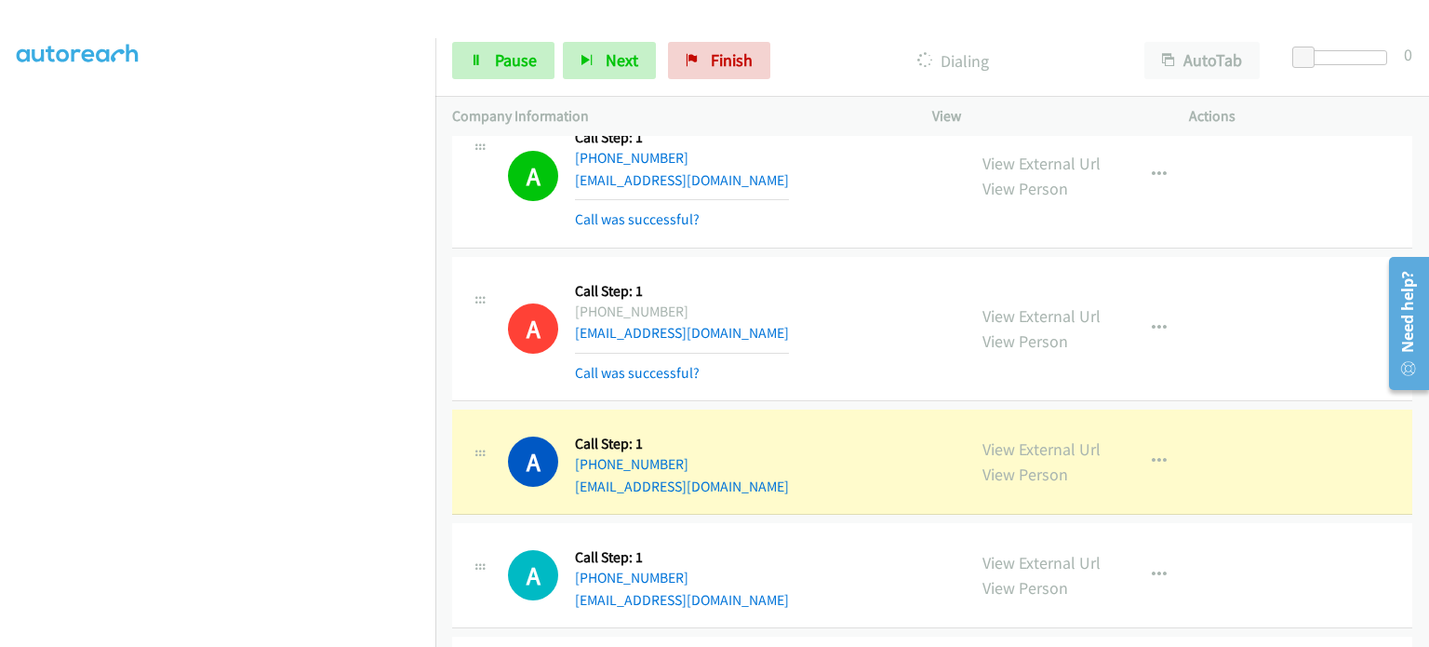
scroll to position [0, 0]
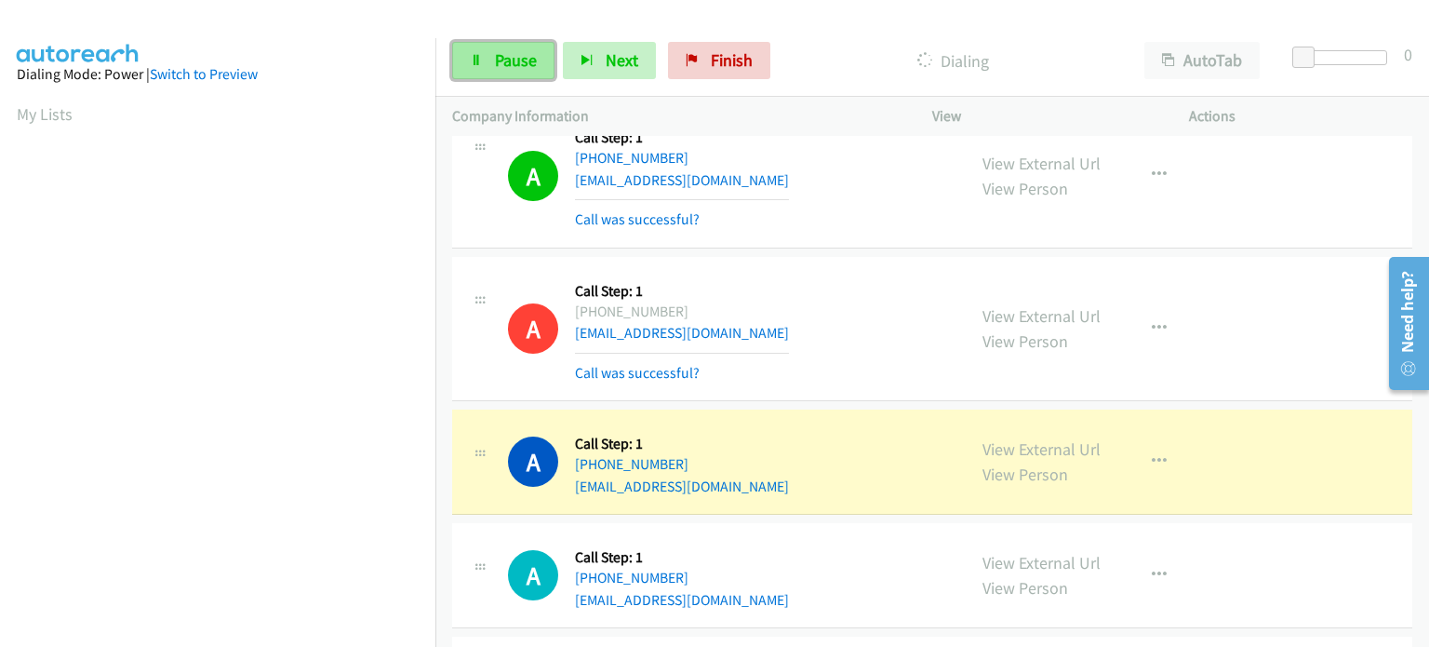
click at [469, 69] on link "Pause" at bounding box center [503, 60] width 102 height 37
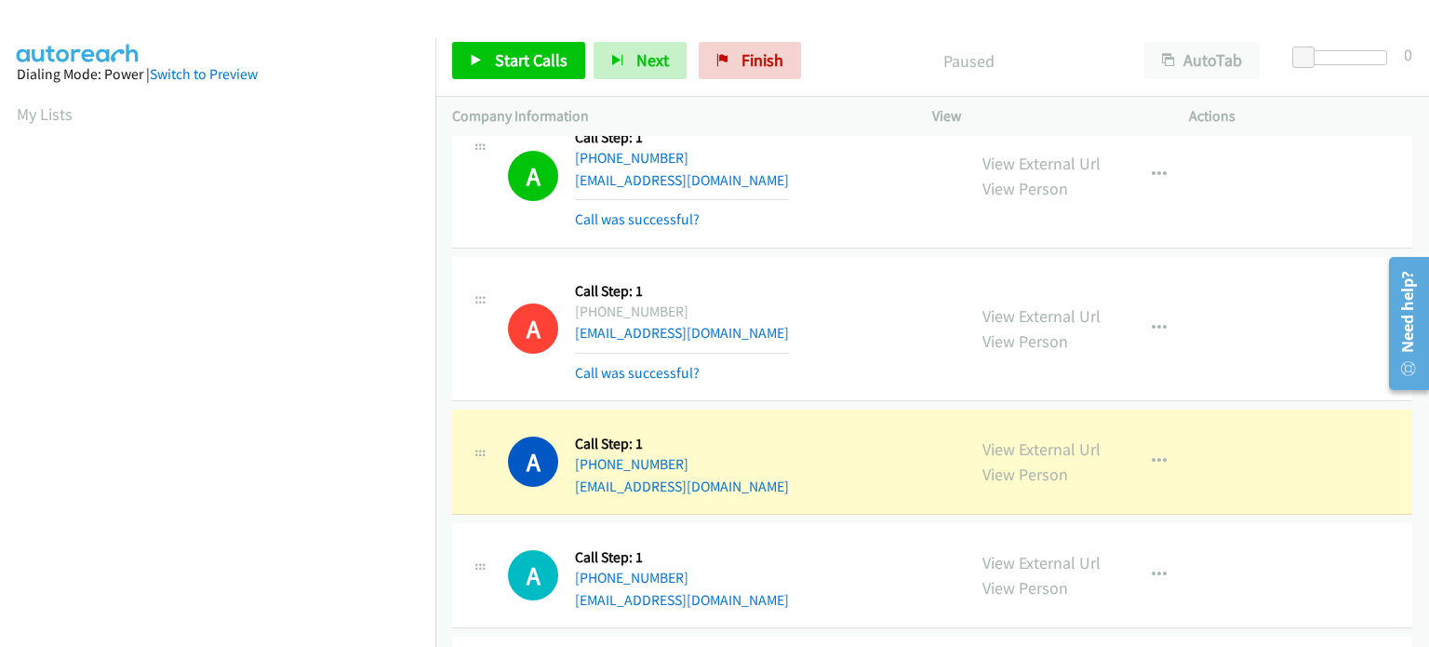
scroll to position [397, 0]
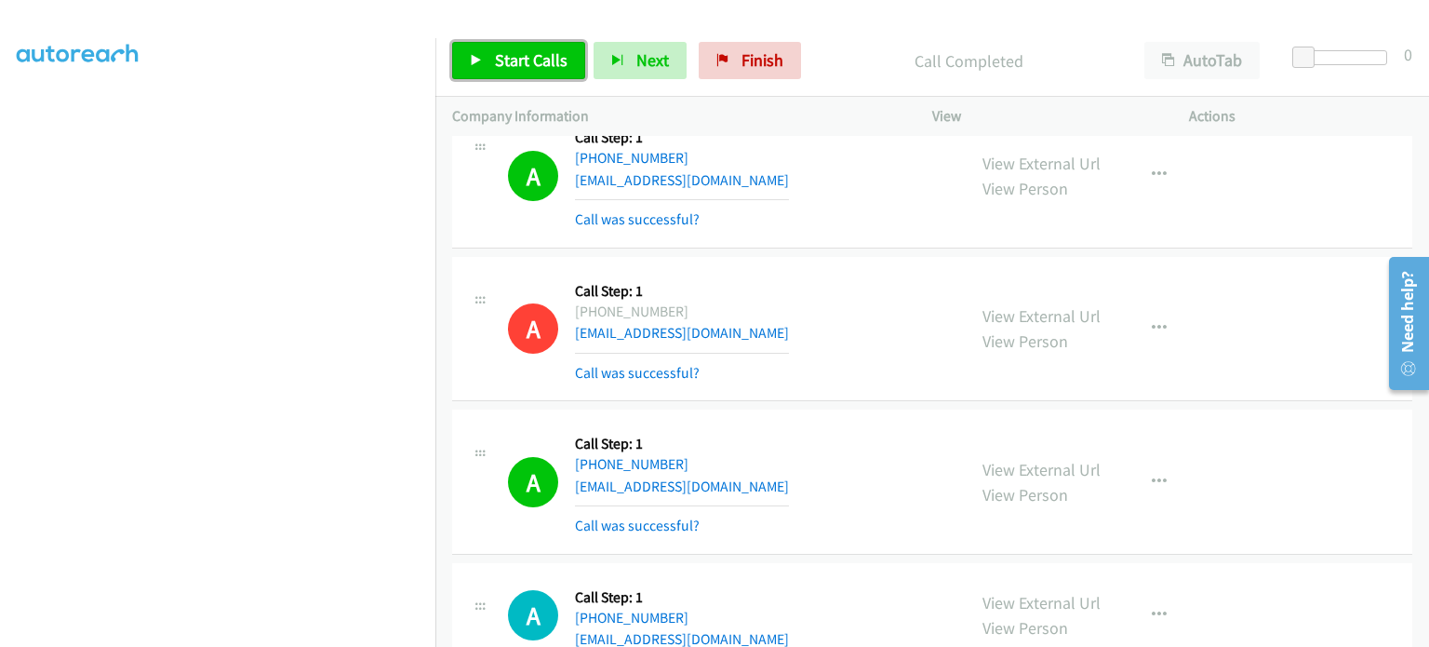
click at [517, 47] on link "Start Calls" at bounding box center [518, 60] width 133 height 37
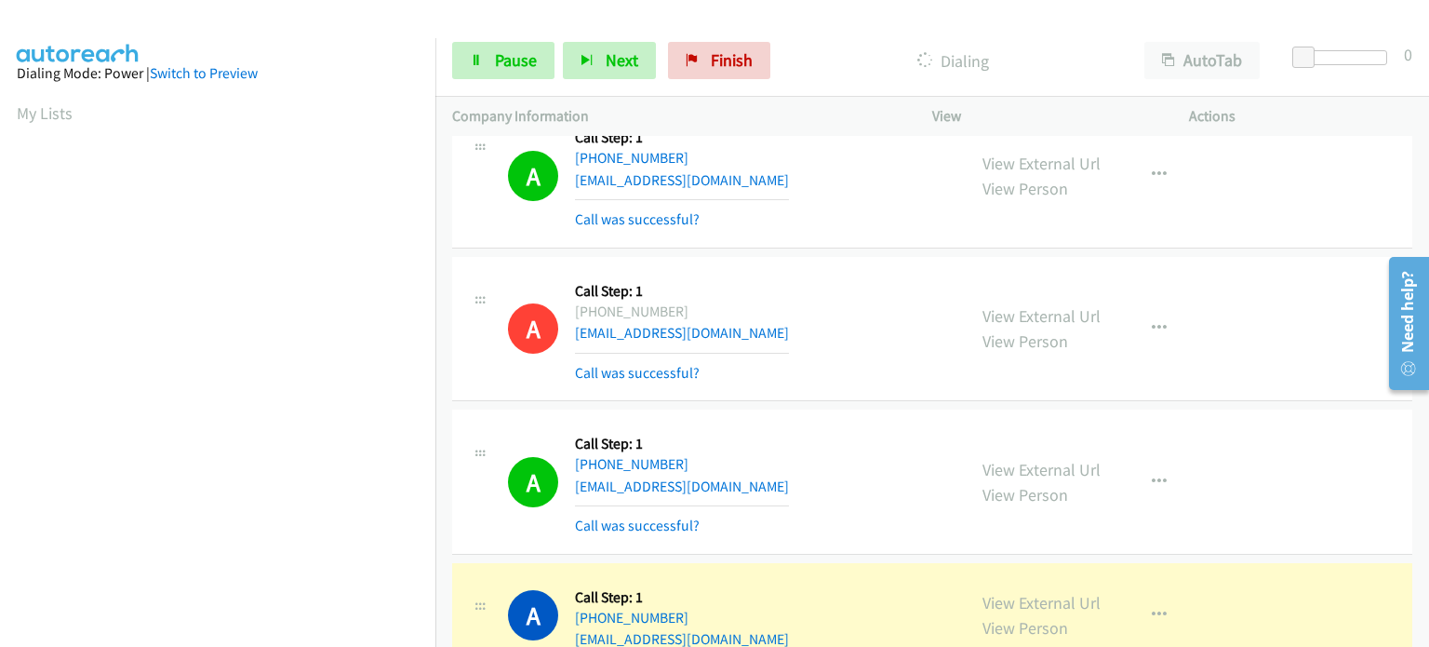
scroll to position [0, 0]
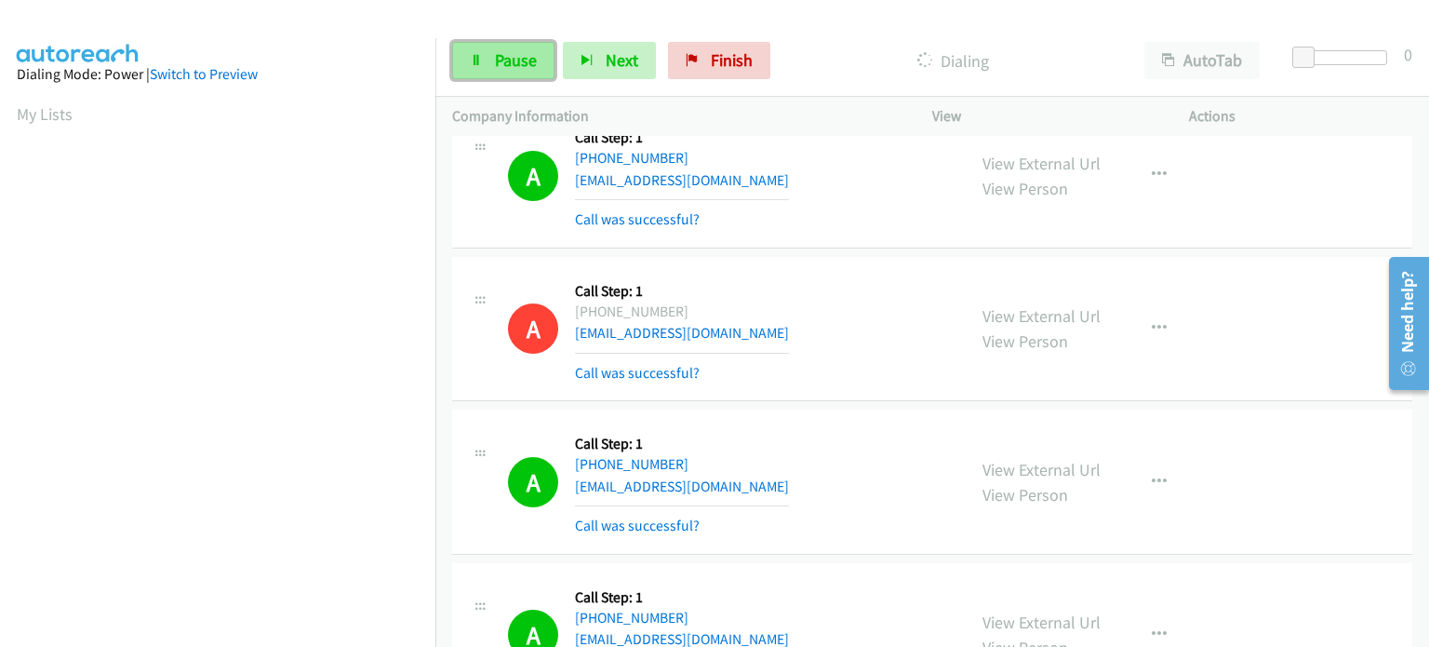
click at [473, 61] on icon at bounding box center [476, 61] width 13 height 13
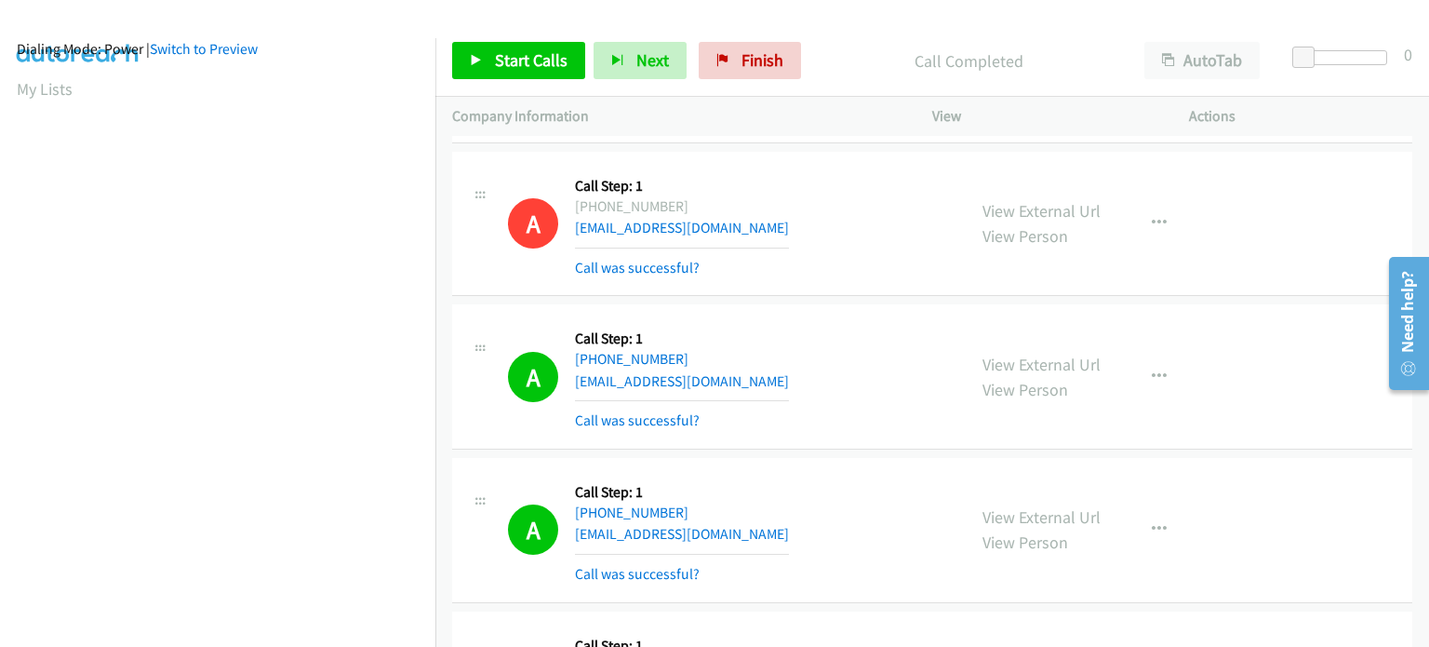
scroll to position [24484, 0]
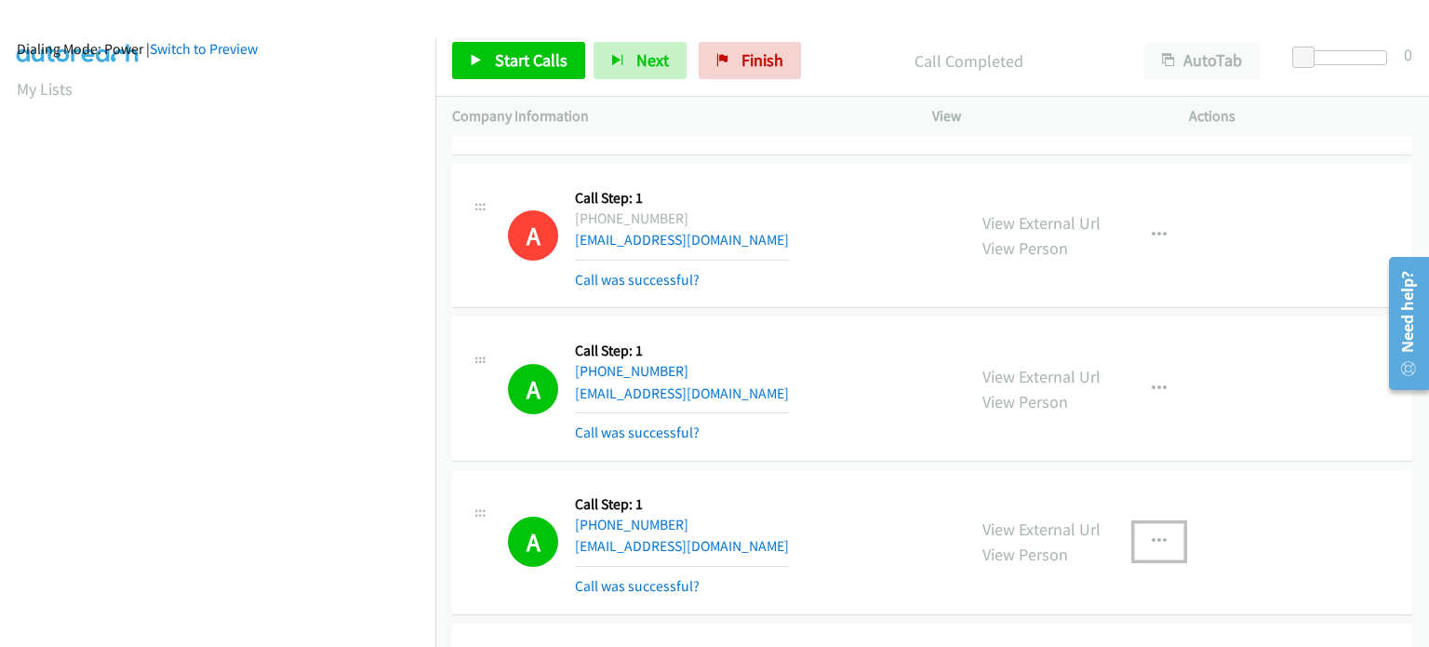
click at [1153, 534] on icon "button" at bounding box center [1159, 541] width 15 height 15
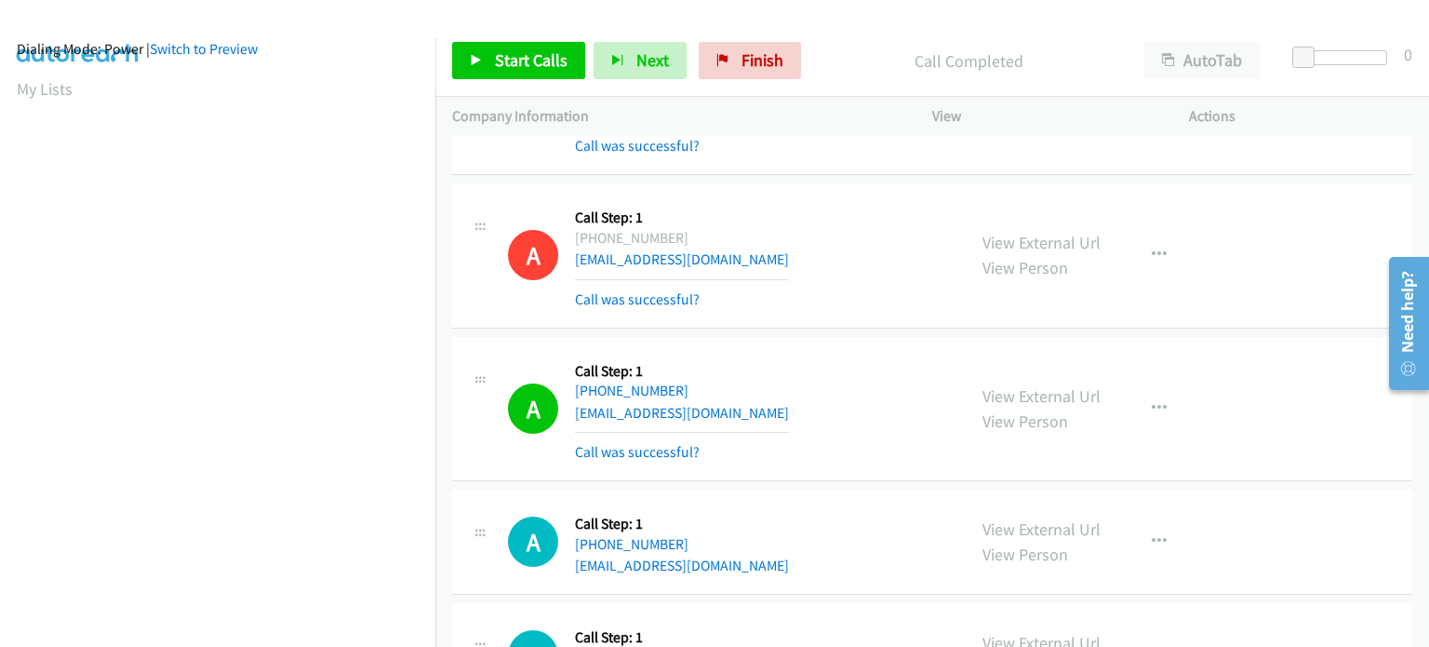
scroll to position [24763, 0]
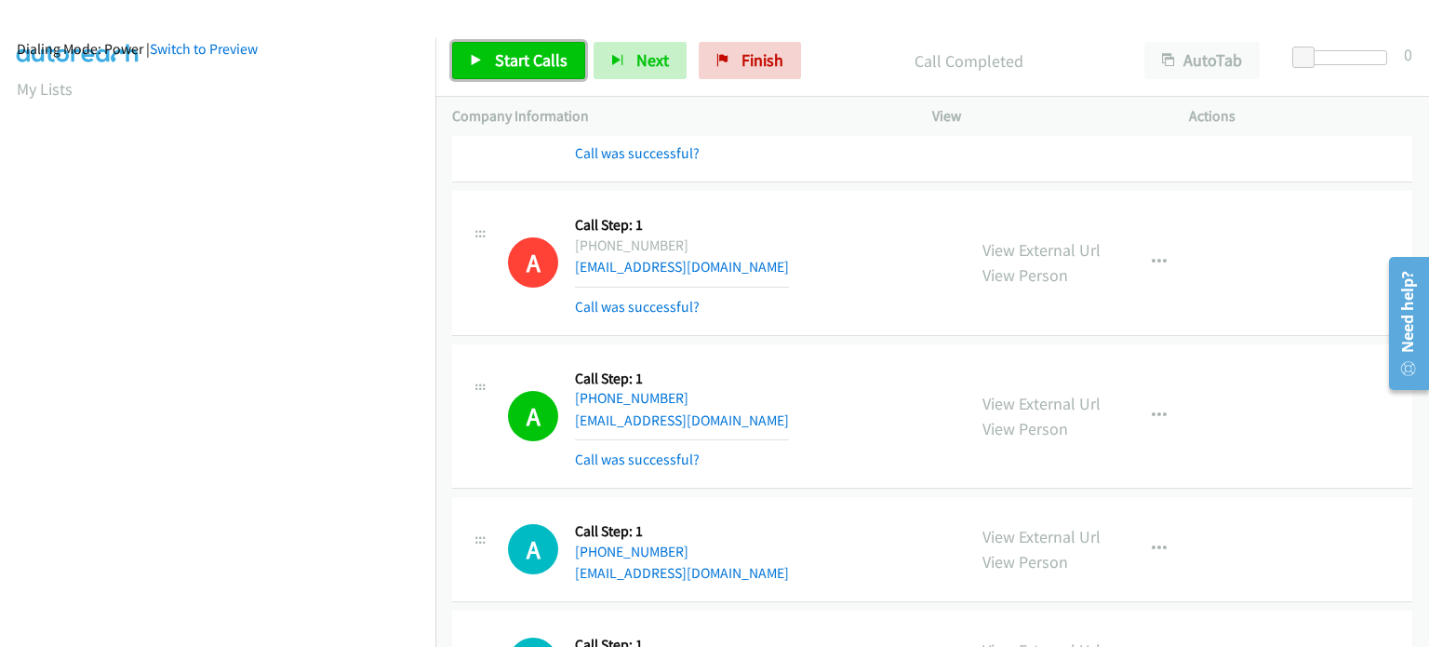
click at [511, 59] on span "Start Calls" at bounding box center [531, 59] width 73 height 21
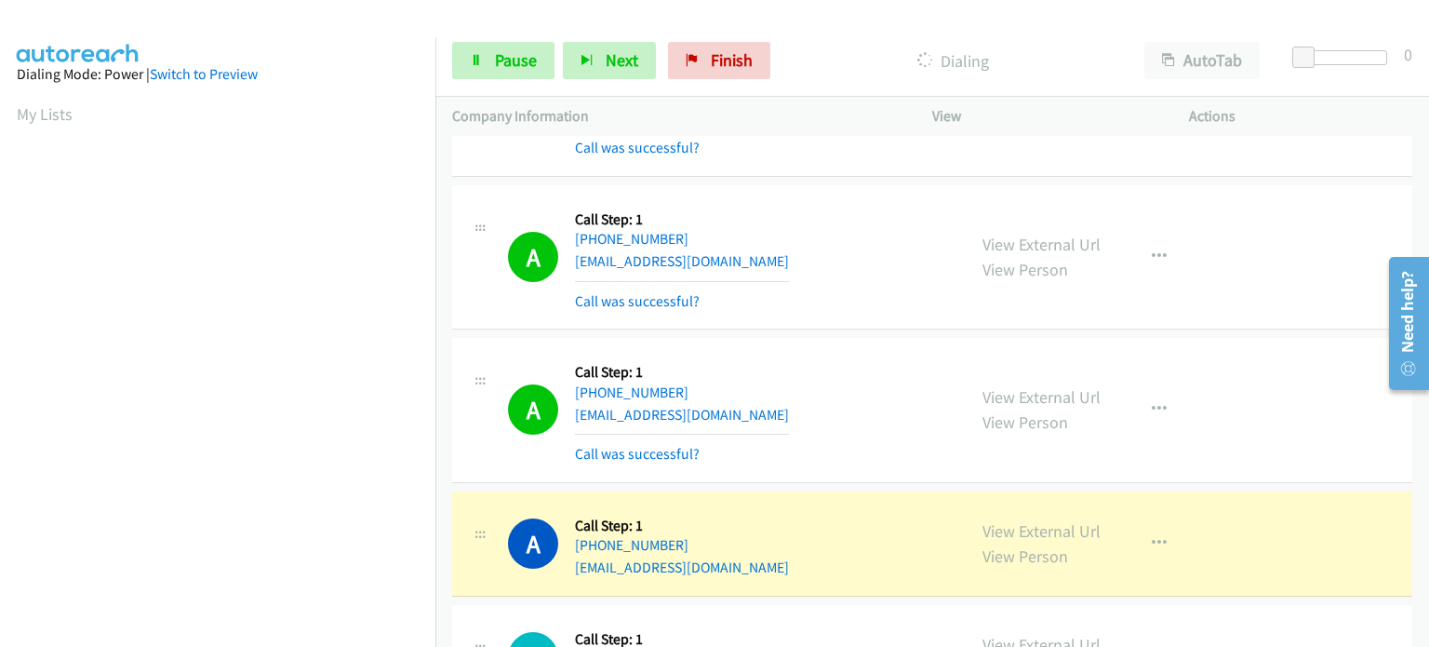
scroll to position [397, 0]
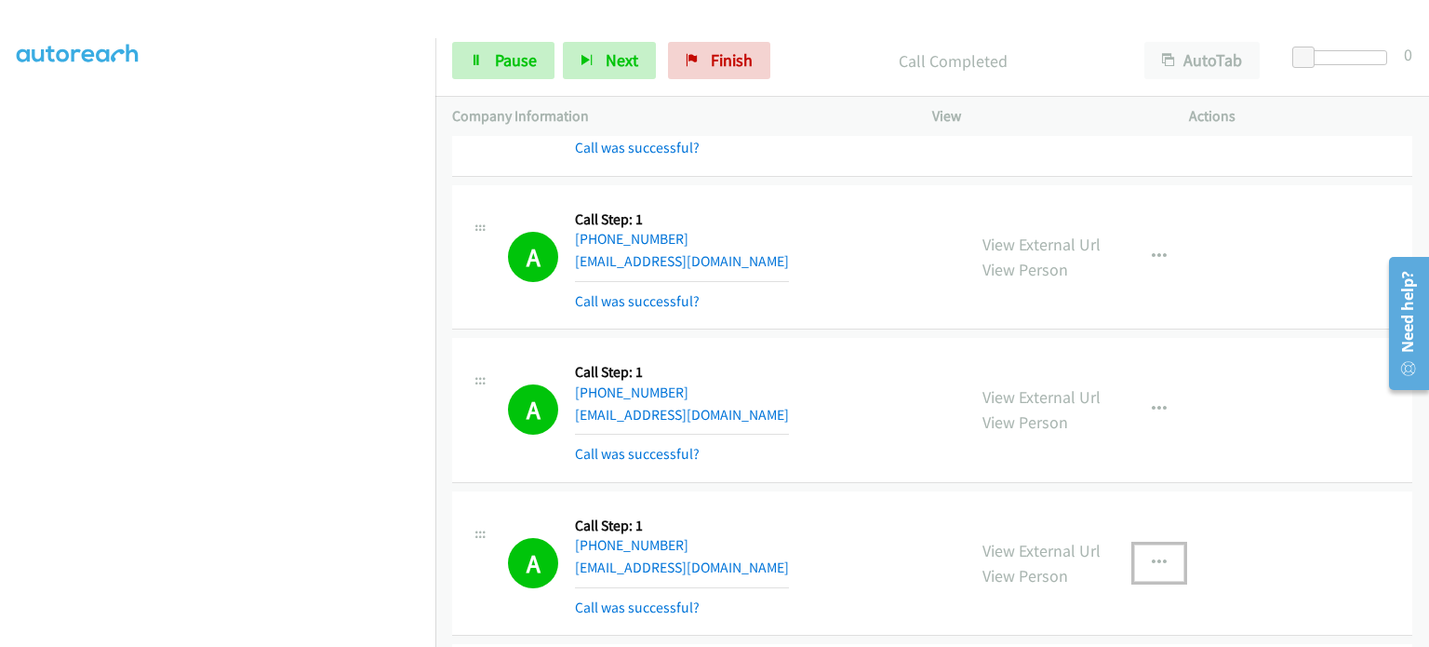
click at [1152, 556] on icon "button" at bounding box center [1159, 563] width 15 height 15
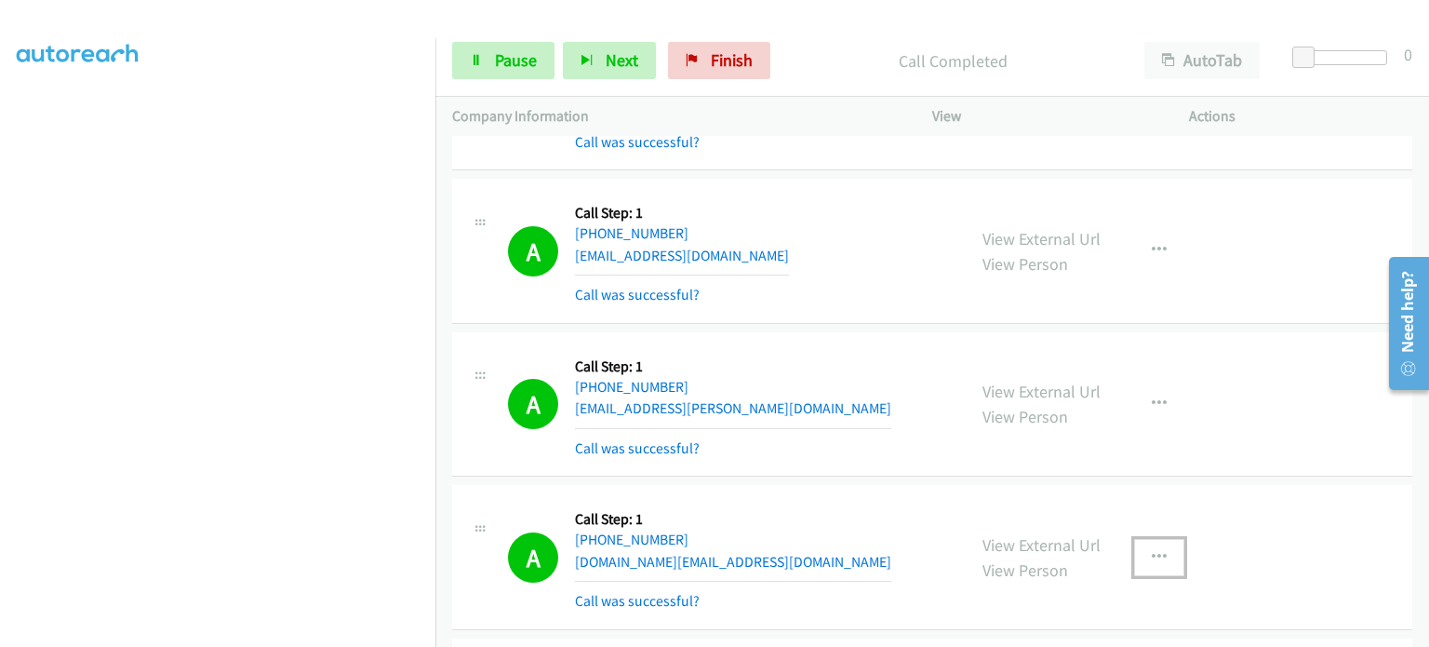
click at [1158, 550] on icon "button" at bounding box center [1159, 557] width 15 height 15
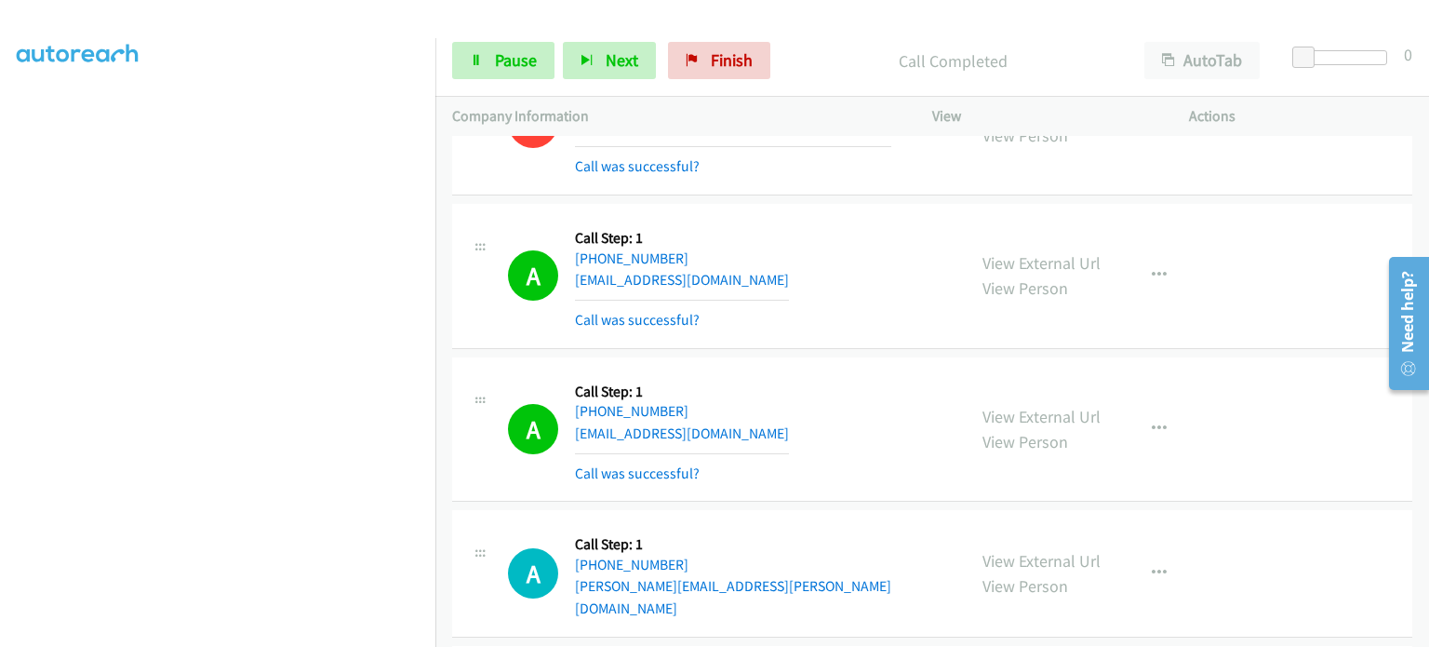
scroll to position [26092, 0]
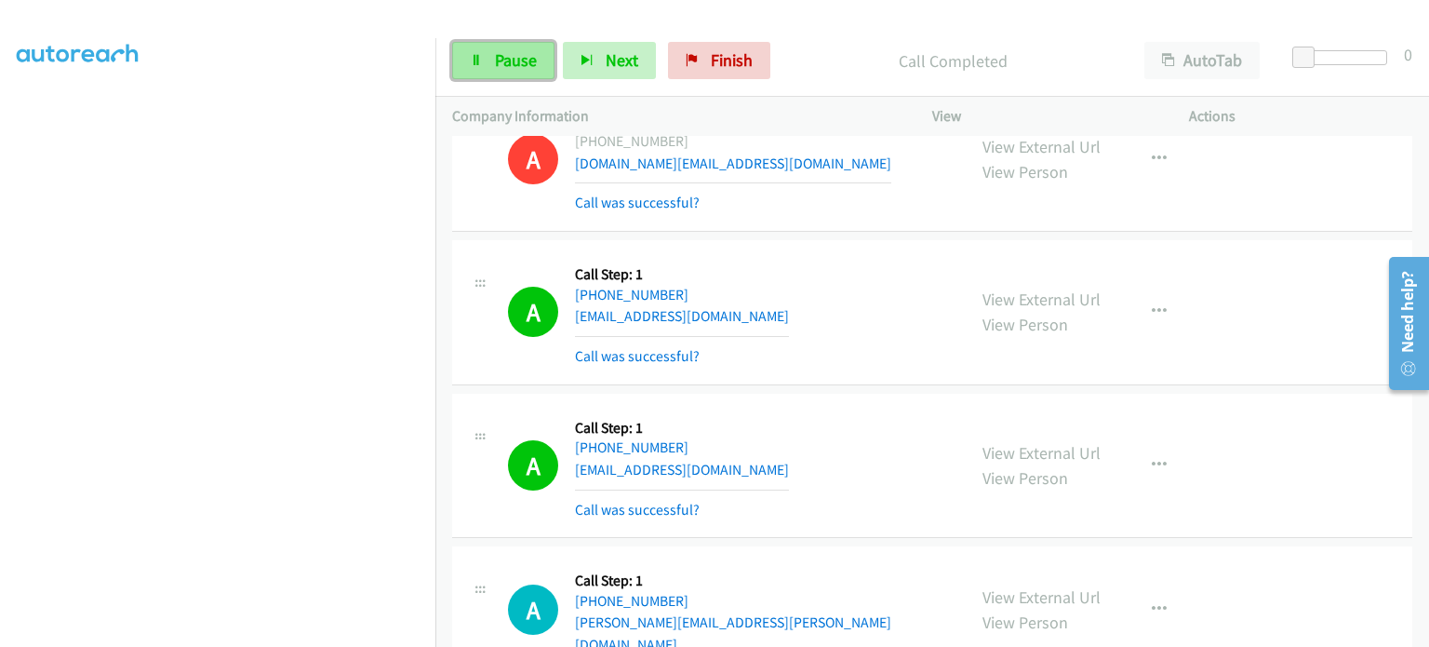
click at [491, 66] on link "Pause" at bounding box center [503, 60] width 102 height 37
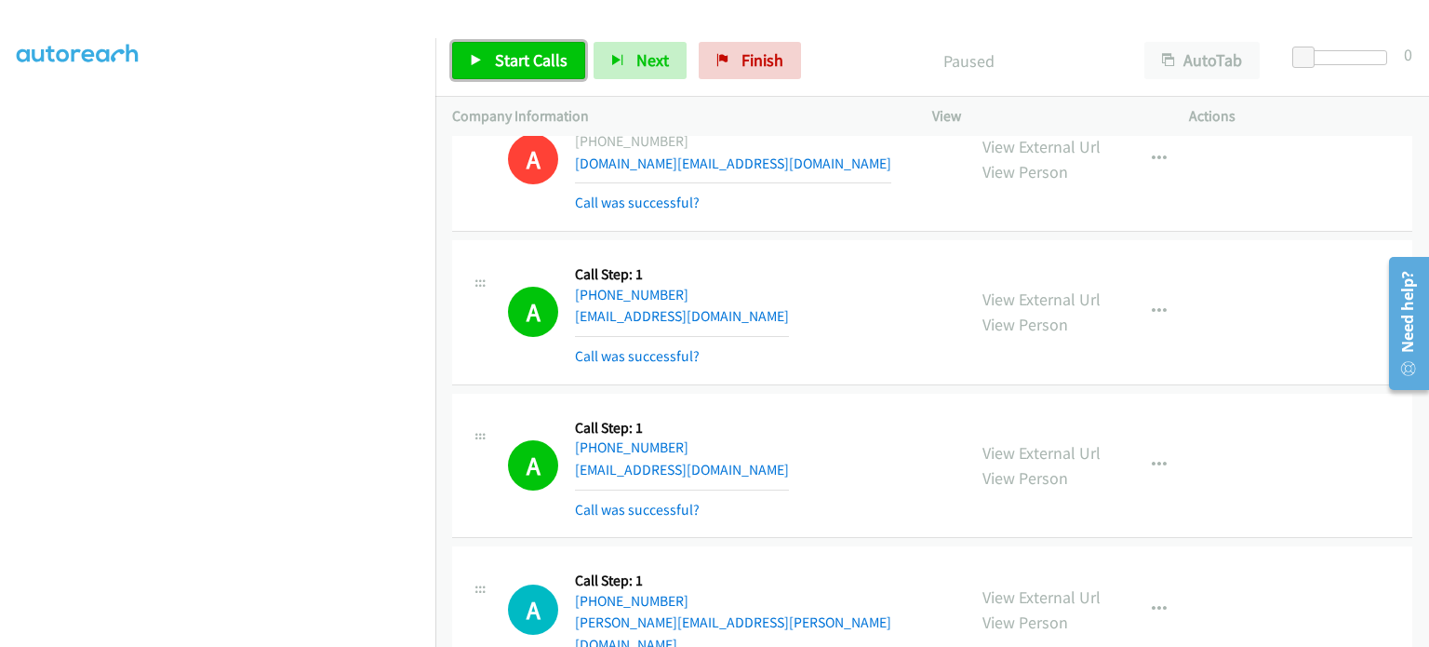
click at [491, 66] on link "Start Calls" at bounding box center [518, 60] width 133 height 37
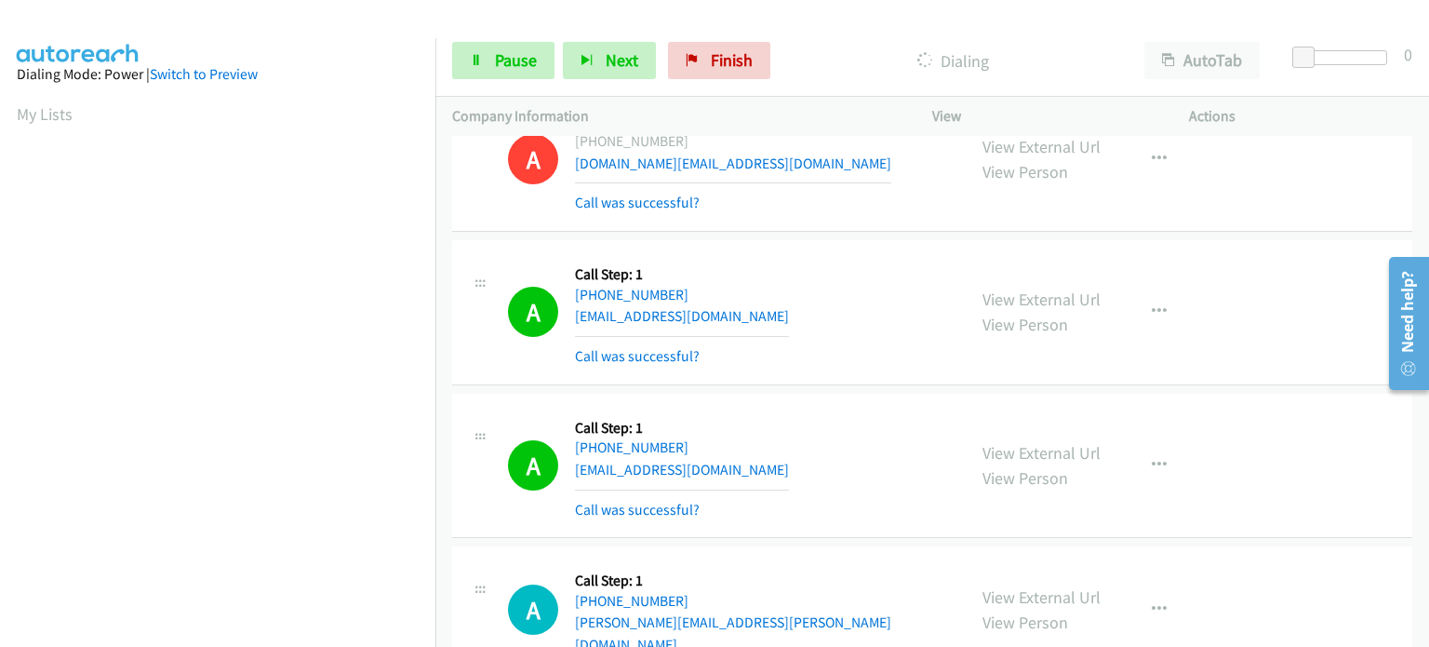
scroll to position [397, 0]
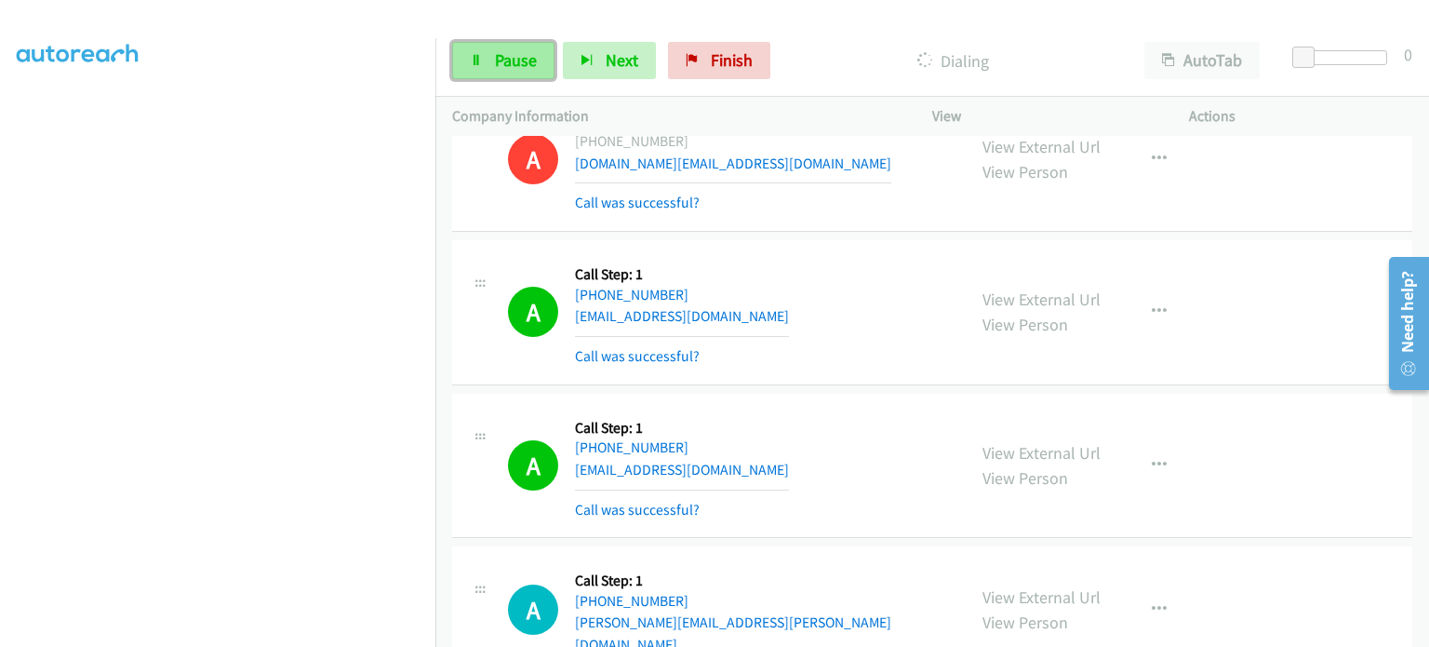
click at [491, 51] on link "Pause" at bounding box center [503, 60] width 102 height 37
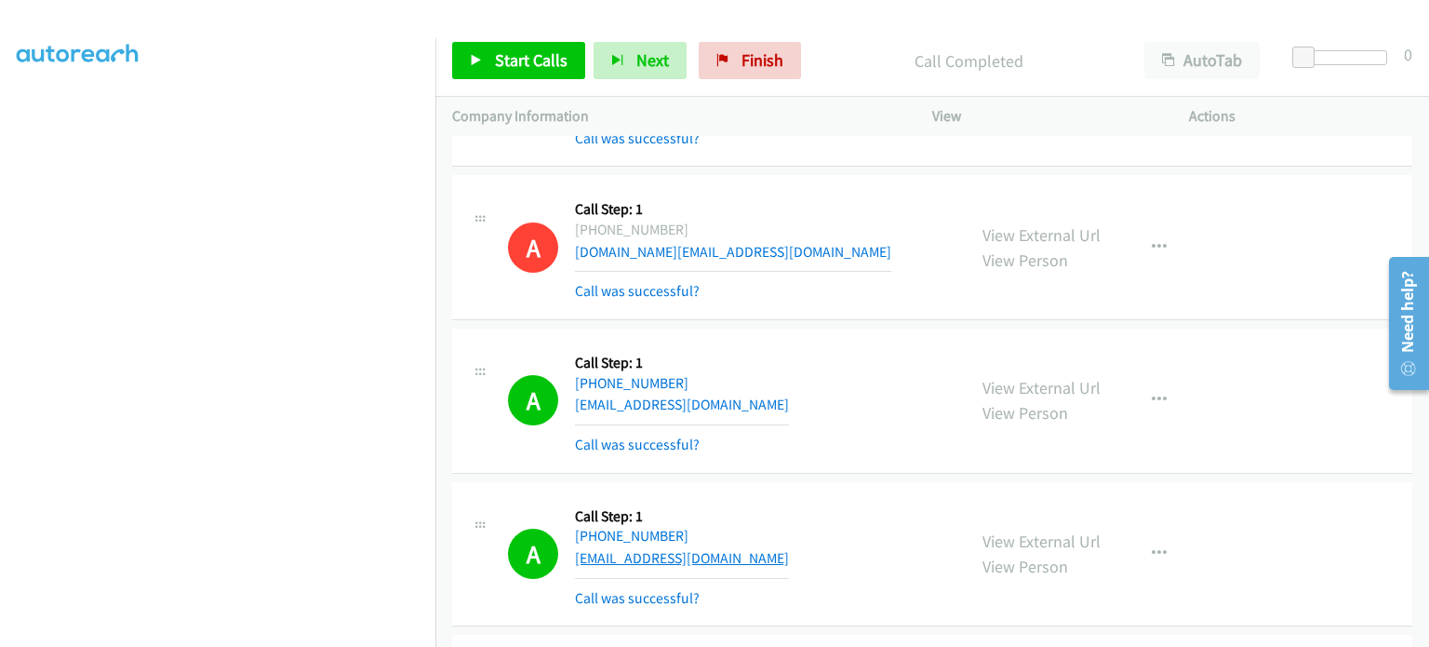
scroll to position [25999, 0]
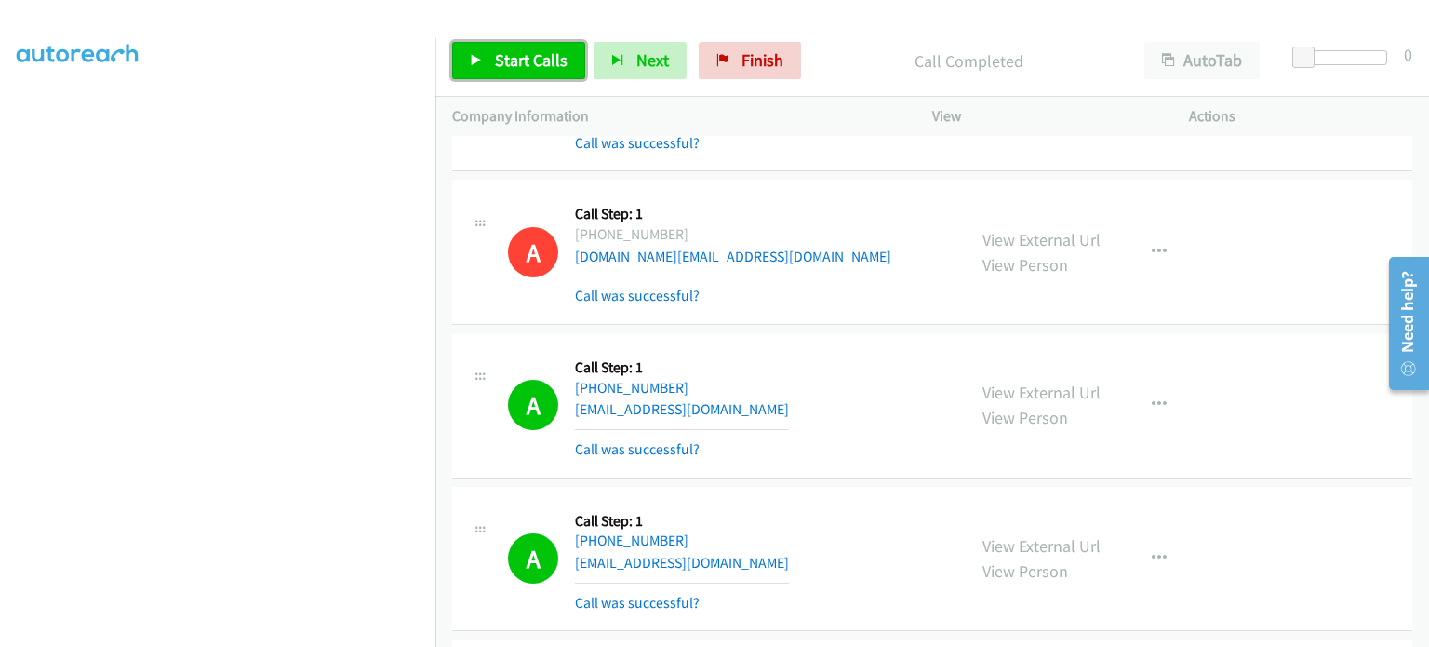
click at [507, 73] on link "Start Calls" at bounding box center [518, 60] width 133 height 37
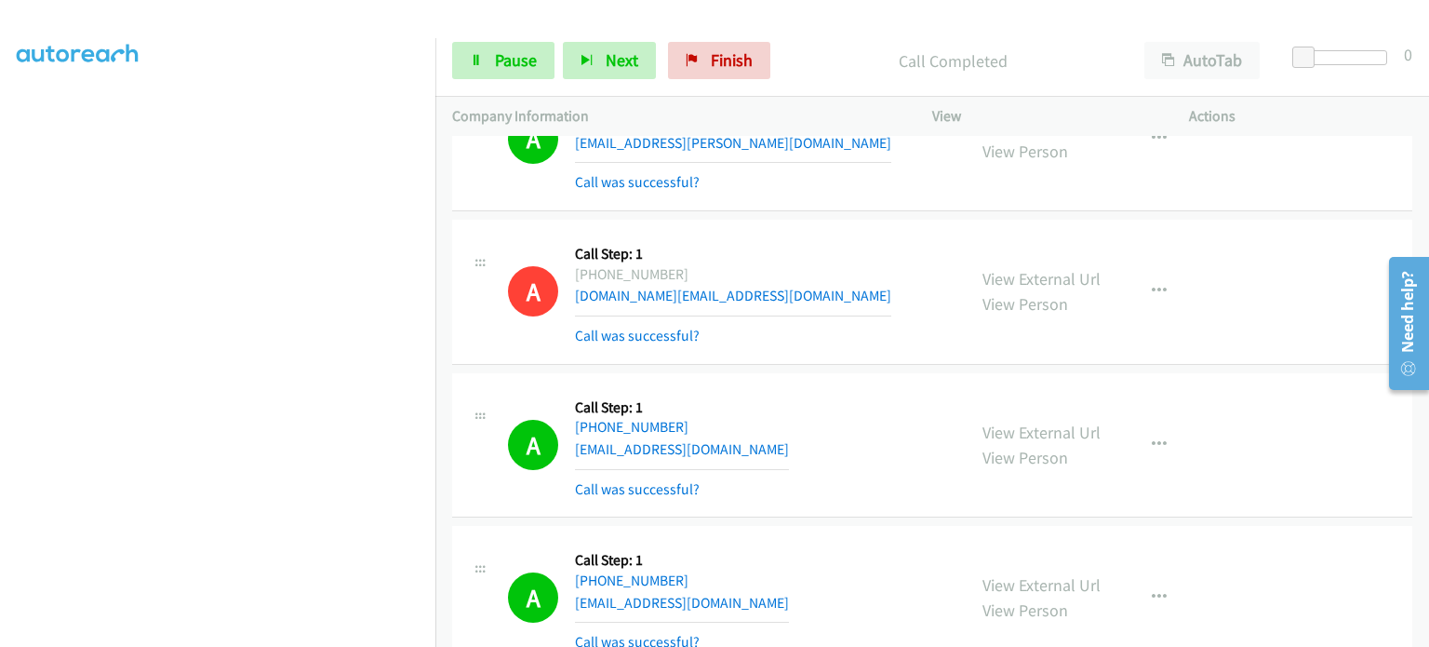
scroll to position [26038, 0]
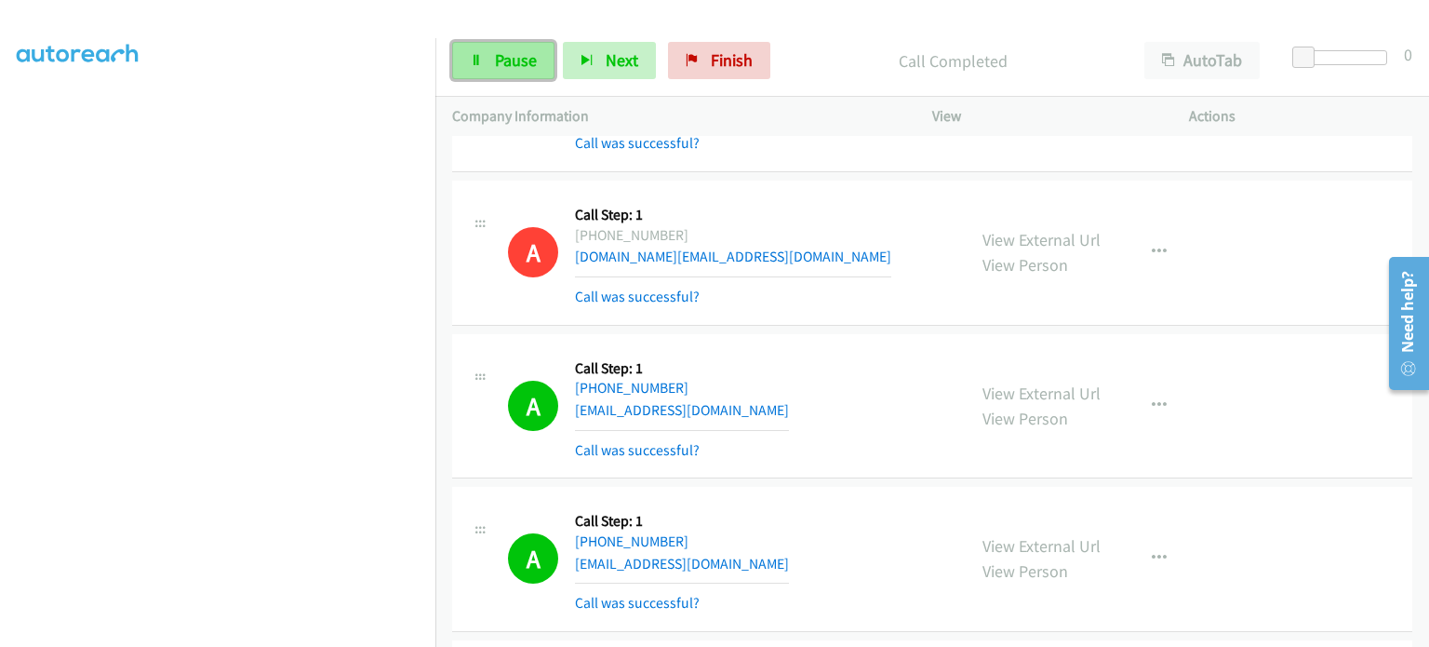
click at [507, 58] on span "Pause" at bounding box center [516, 59] width 42 height 21
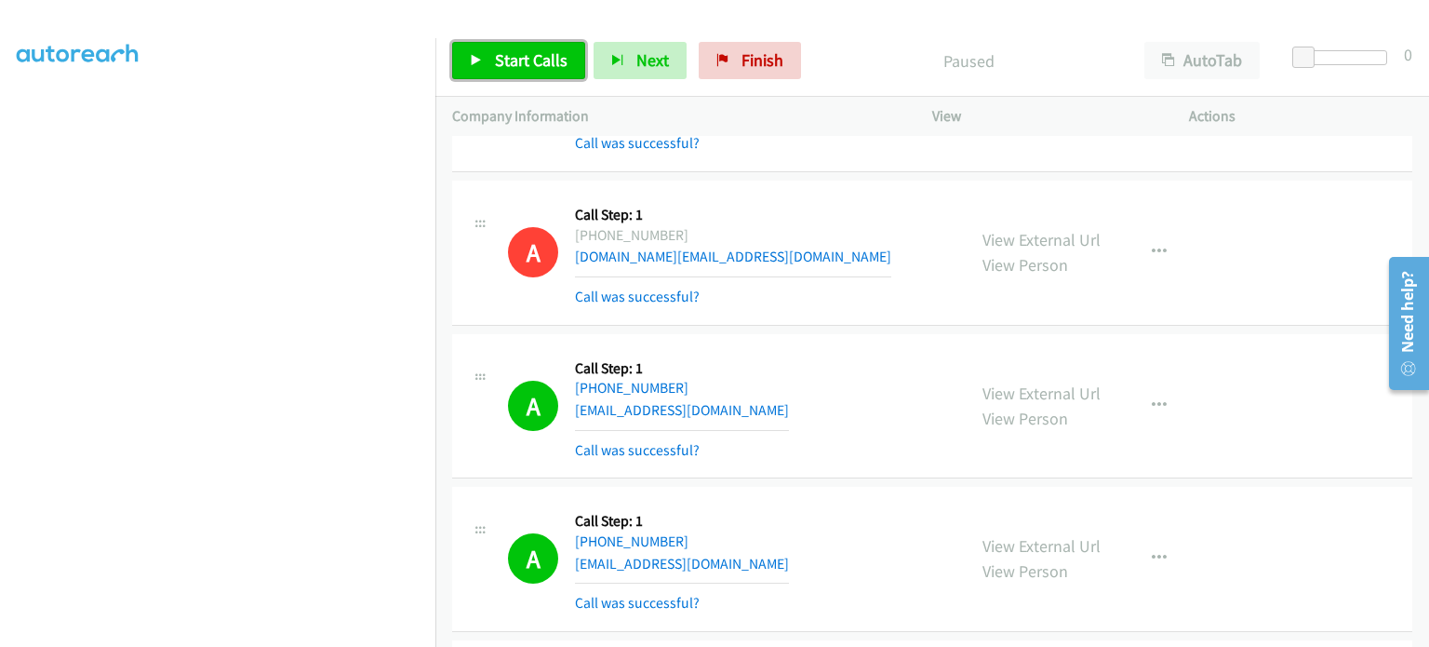
click at [508, 55] on span "Start Calls" at bounding box center [531, 59] width 73 height 21
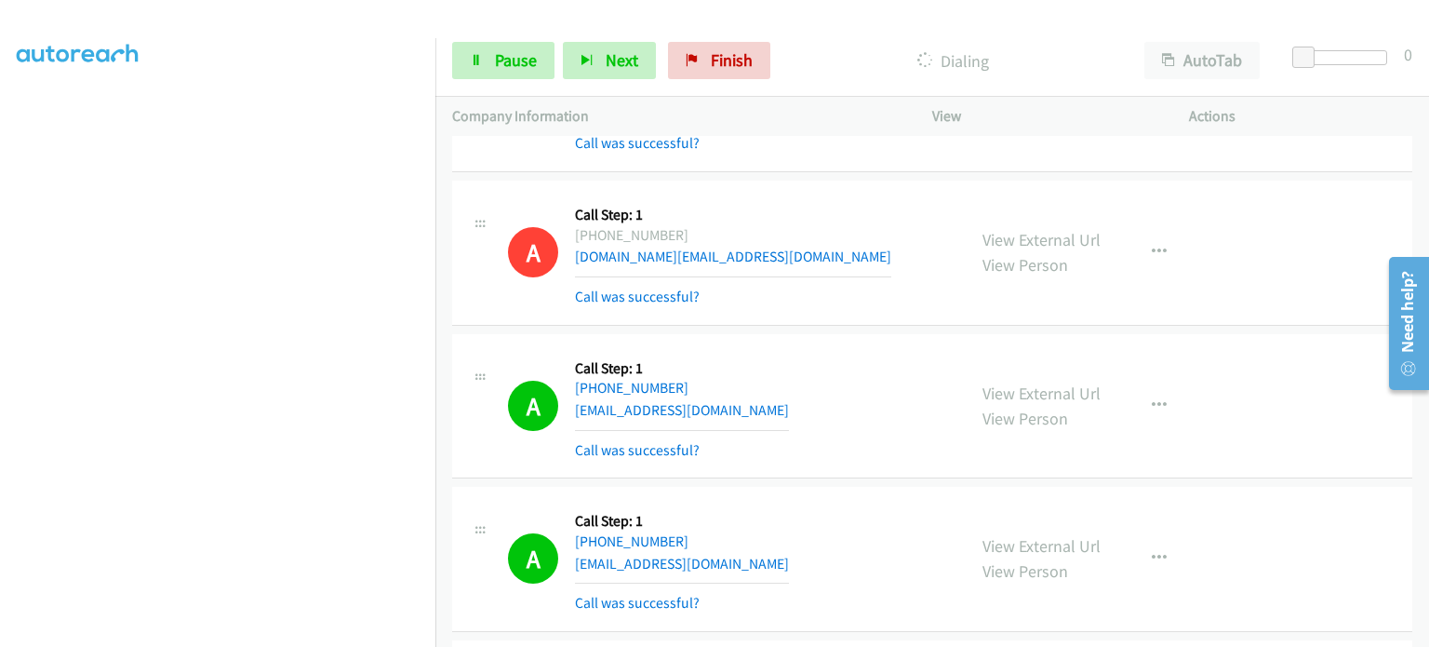
scroll to position [372, 0]
drag, startPoint x: 521, startPoint y: 58, endPoint x: 485, endPoint y: 82, distance: 43.6
click at [521, 58] on span "Pause" at bounding box center [516, 59] width 42 height 21
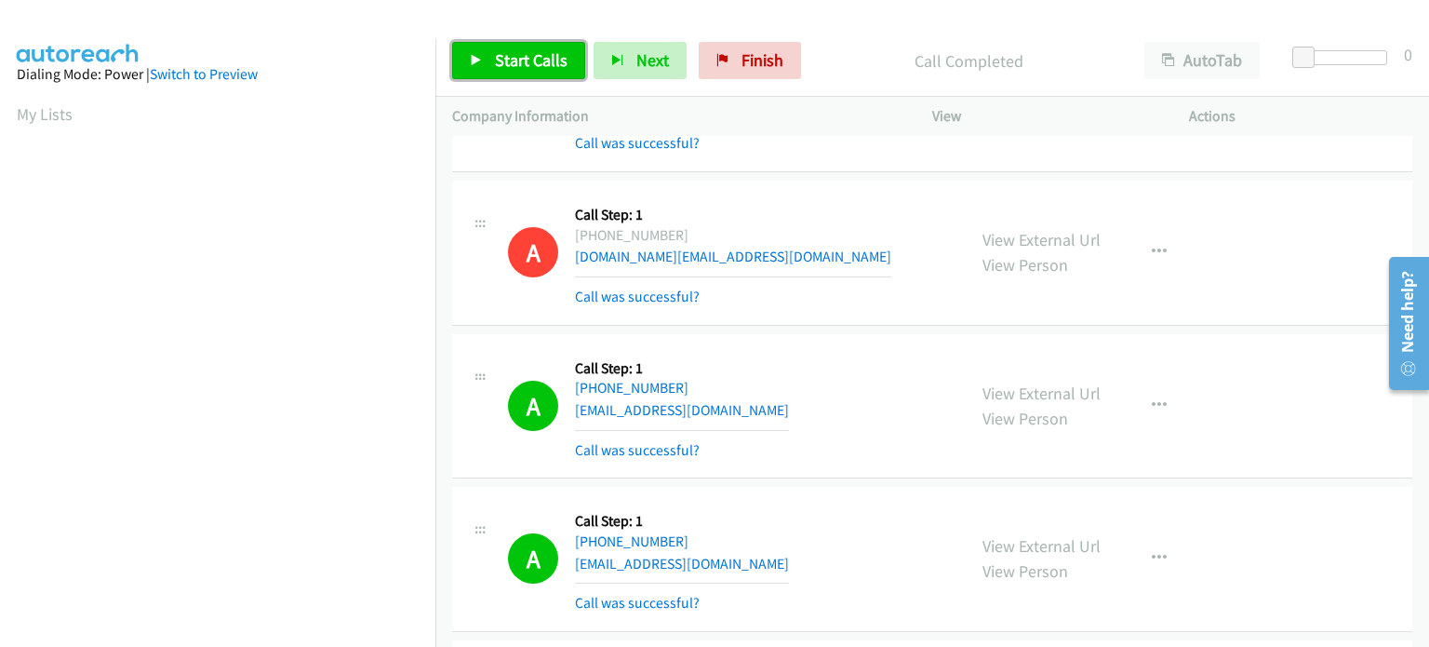
click at [476, 62] on icon at bounding box center [476, 61] width 13 height 13
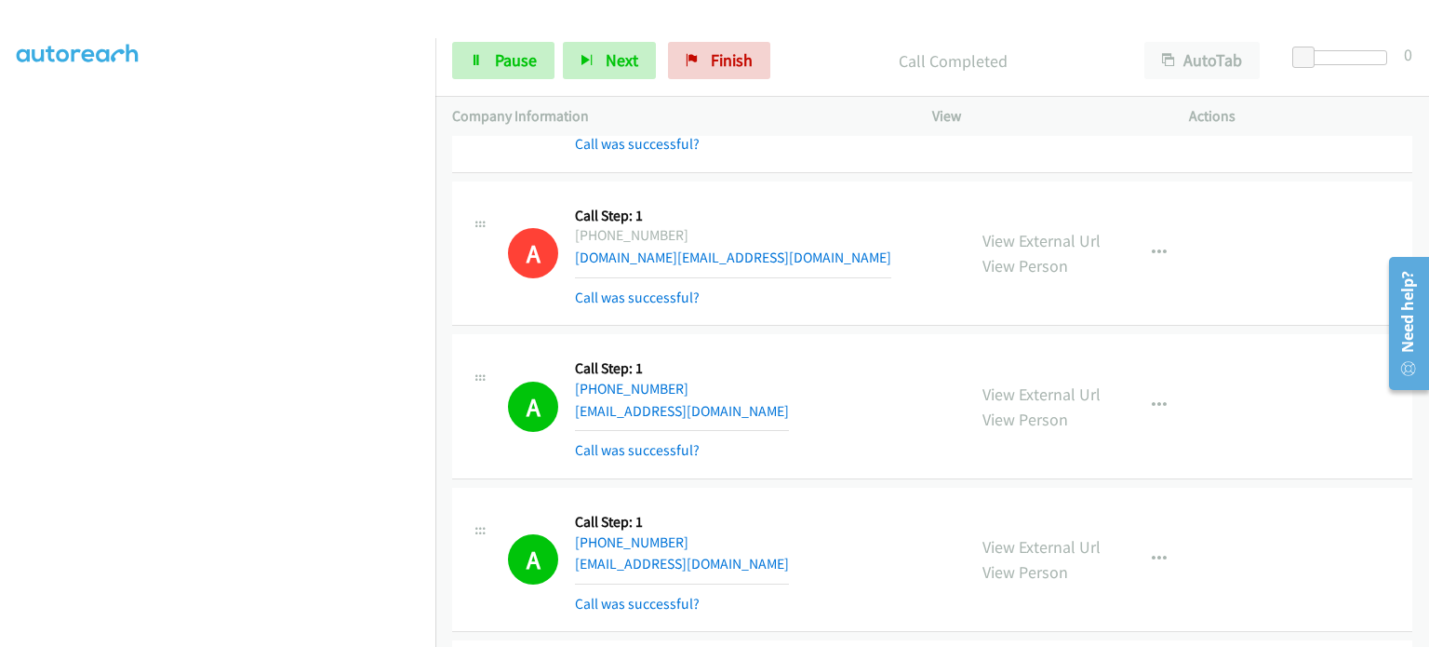
scroll to position [25, 0]
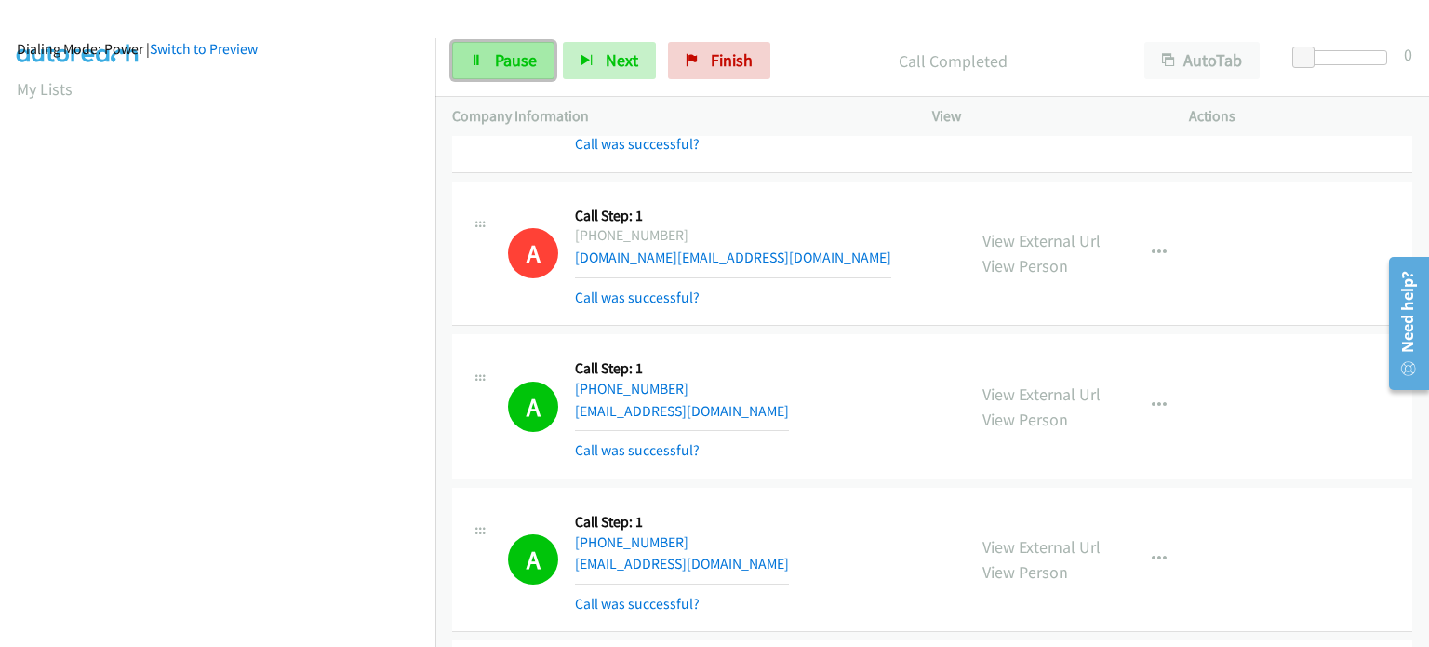
click at [482, 68] on link "Pause" at bounding box center [503, 60] width 102 height 37
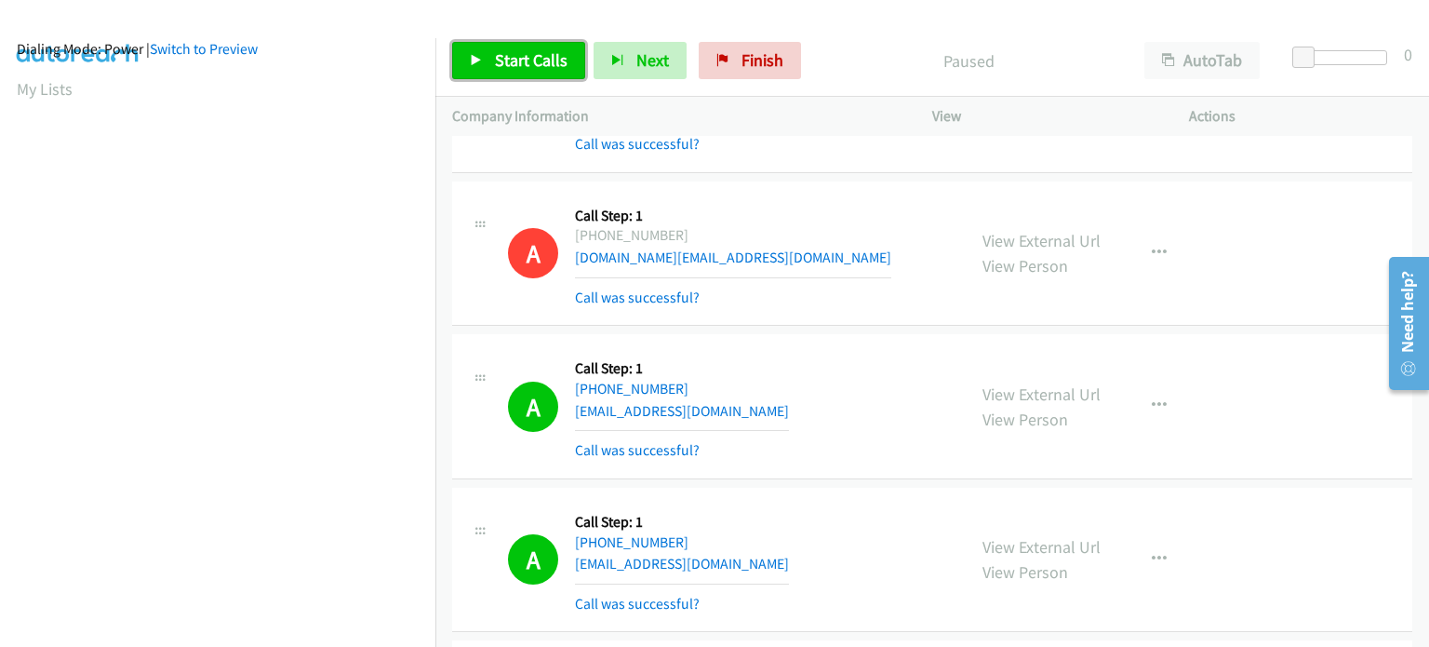
click at [482, 68] on link "Start Calls" at bounding box center [518, 60] width 133 height 37
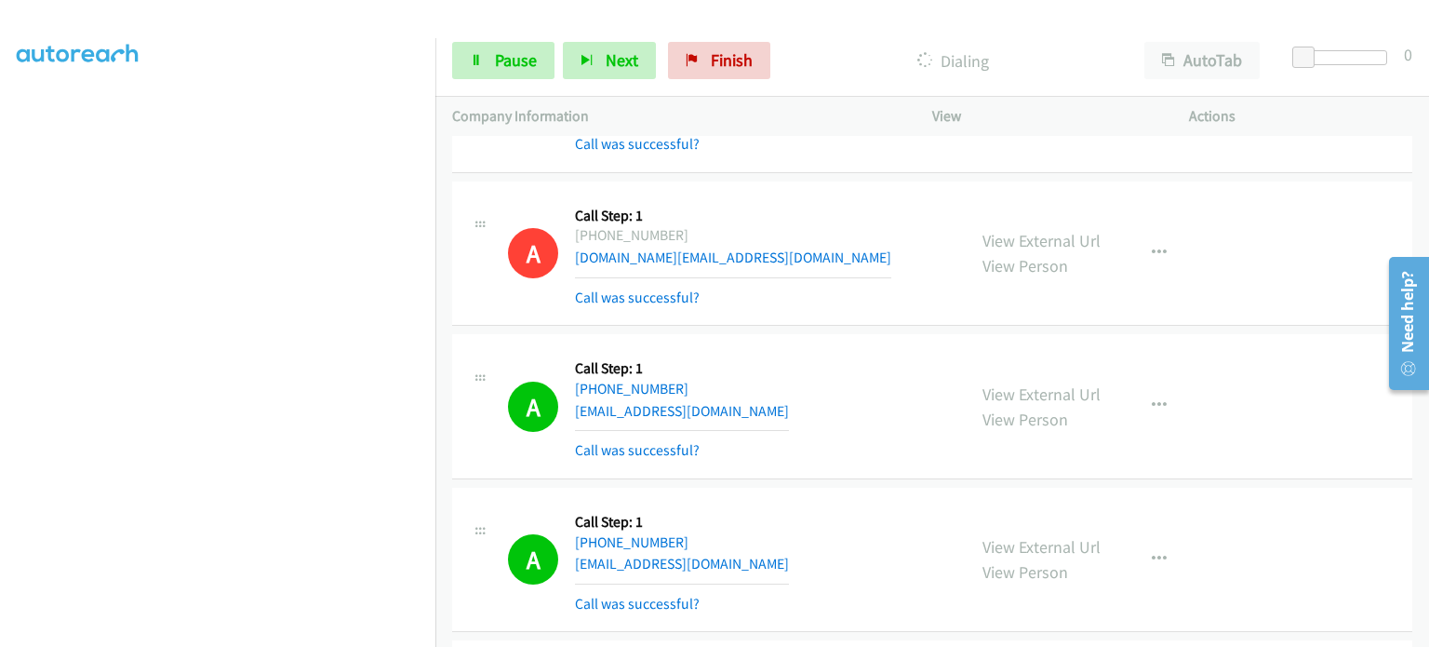
scroll to position [0, 0]
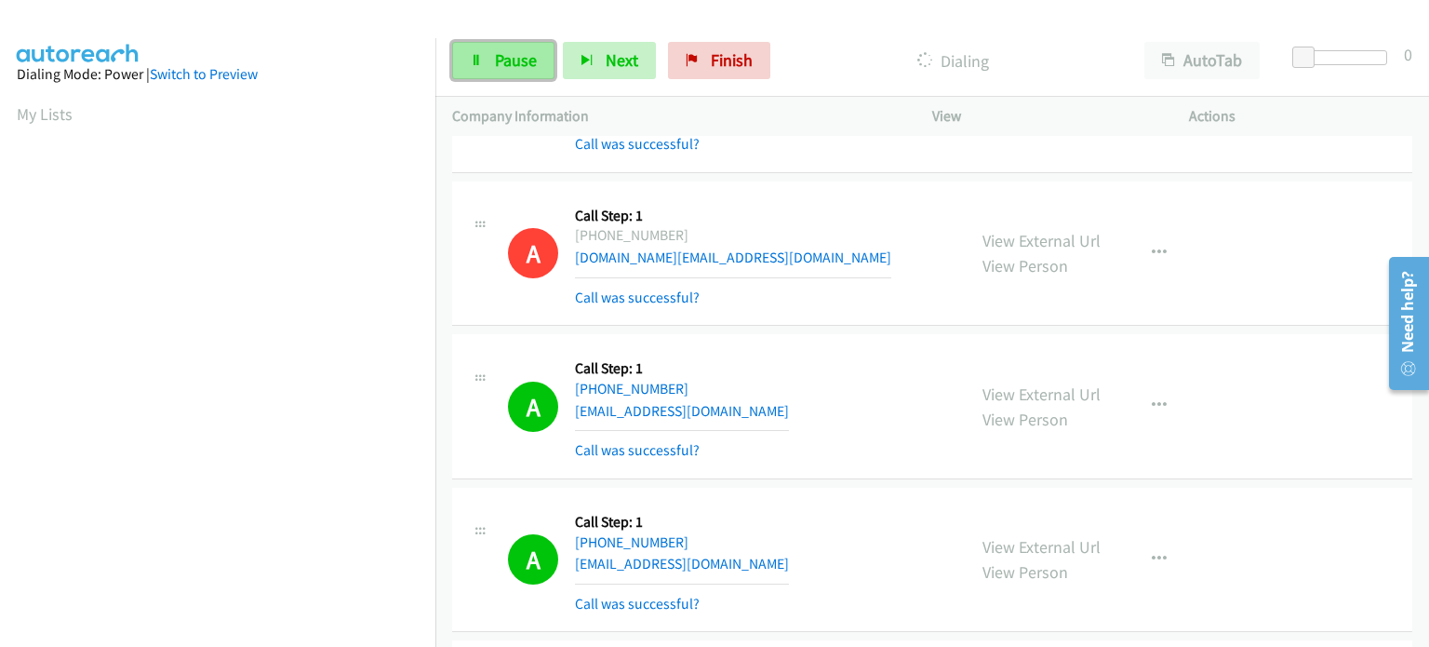
click at [492, 53] on link "Pause" at bounding box center [503, 60] width 102 height 37
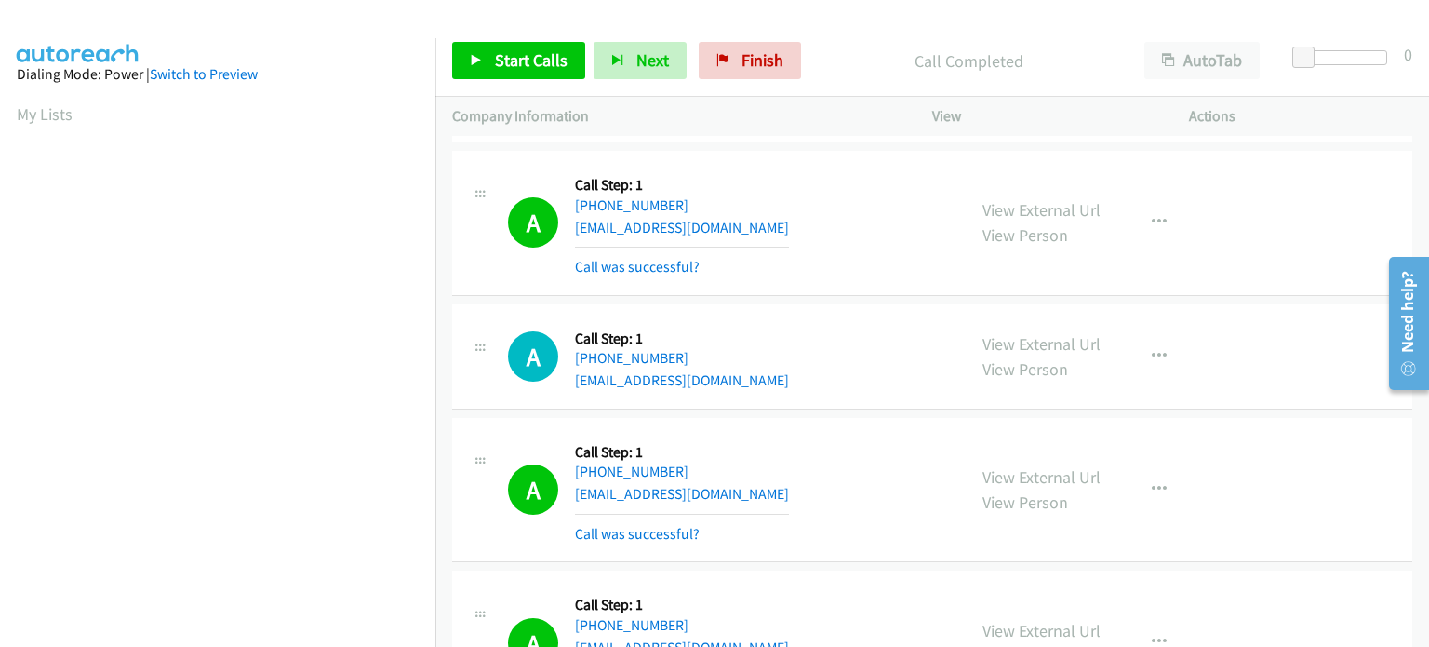
scroll to position [28801, 0]
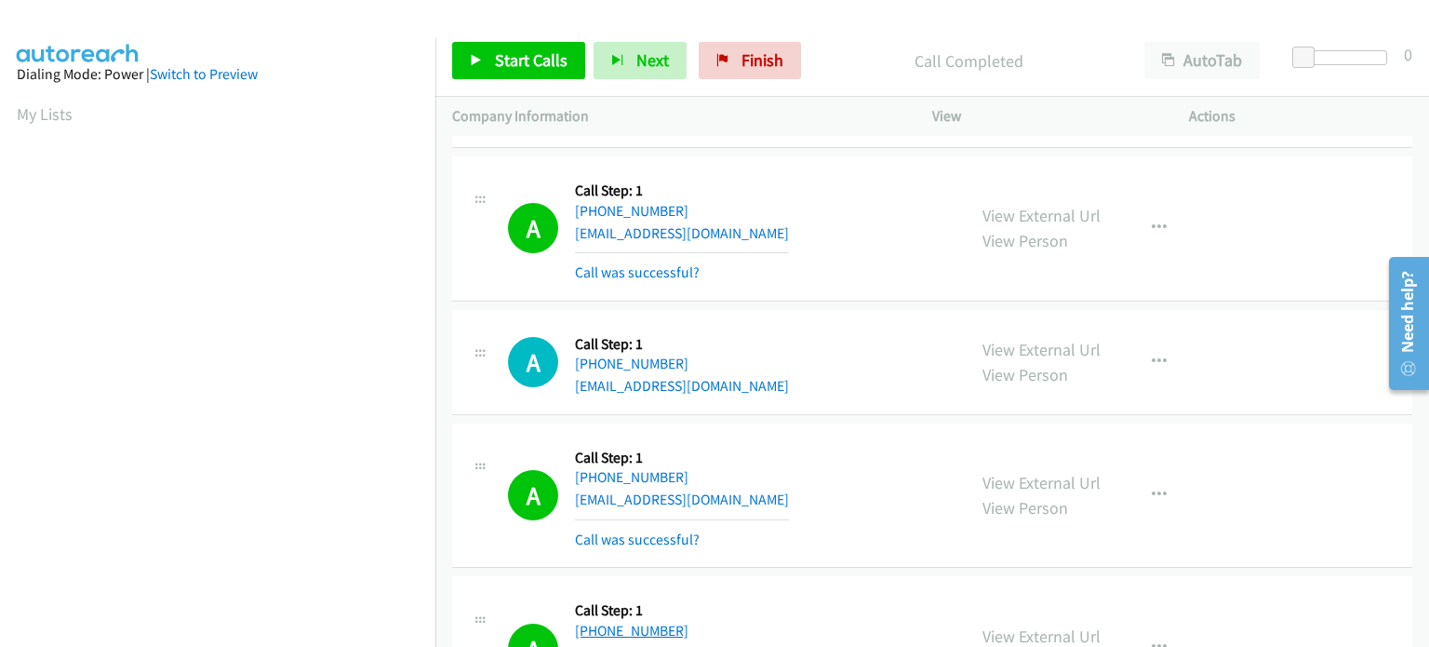
drag, startPoint x: 713, startPoint y: 427, endPoint x: 585, endPoint y: 426, distance: 127.5
click at [585, 593] on div "A Callback Scheduled Call Step: 1 America/New_York +1 856-899-6929 uwg9364@gmai…" at bounding box center [728, 648] width 441 height 111
copy link "856-899-6929"
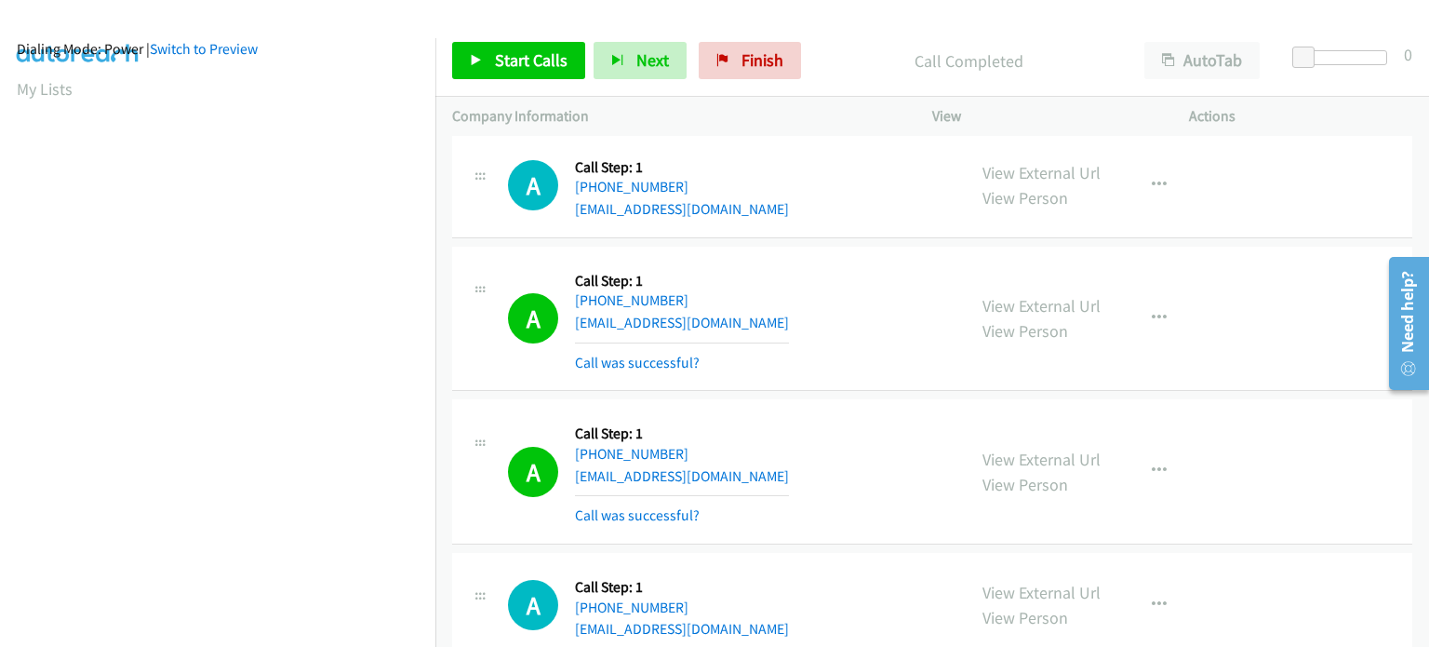
scroll to position [28987, 0]
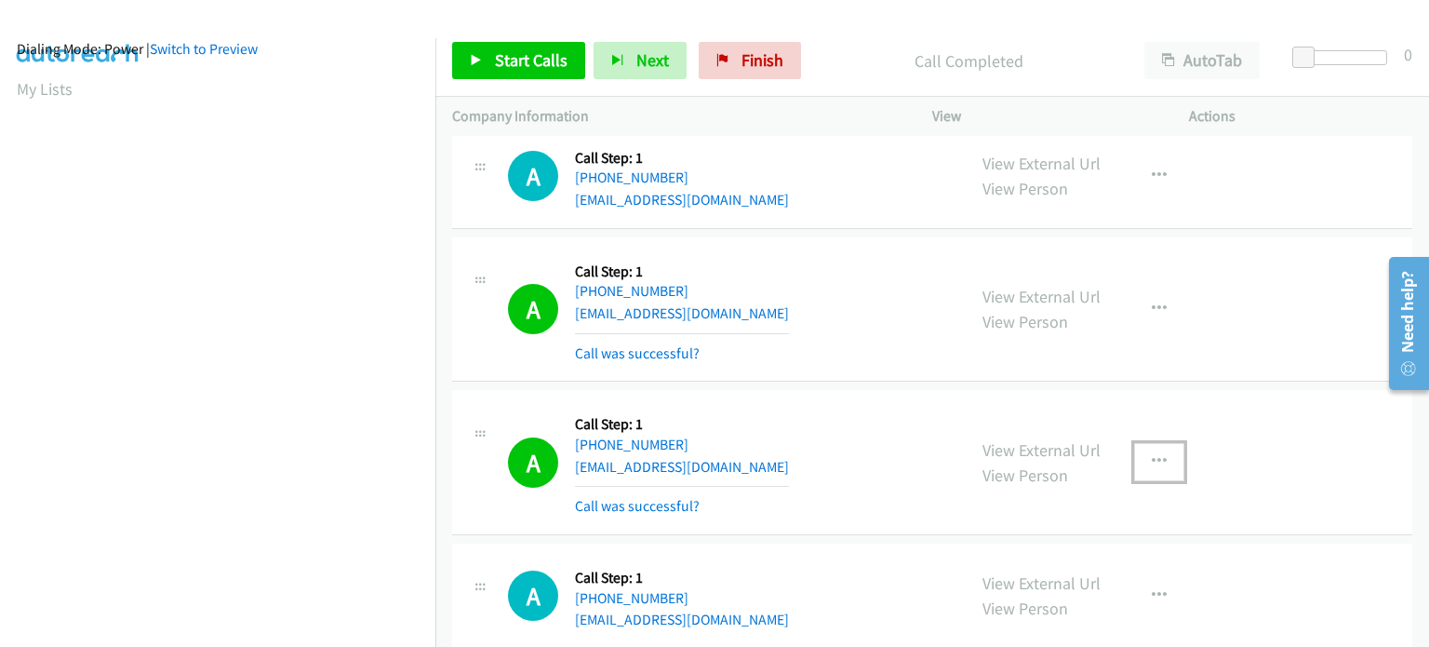
click at [1152, 454] on icon "button" at bounding box center [1159, 461] width 15 height 15
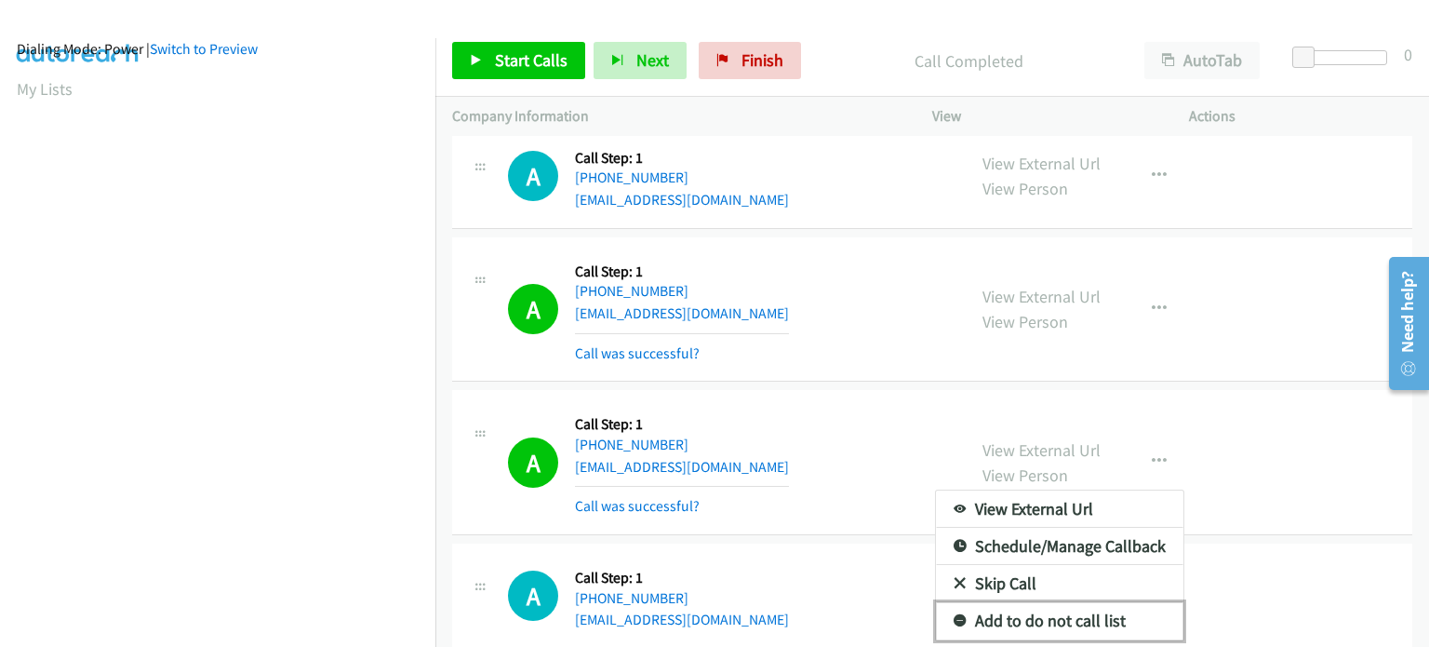
click at [973, 602] on link "Add to do not call list" at bounding box center [1060, 620] width 248 height 37
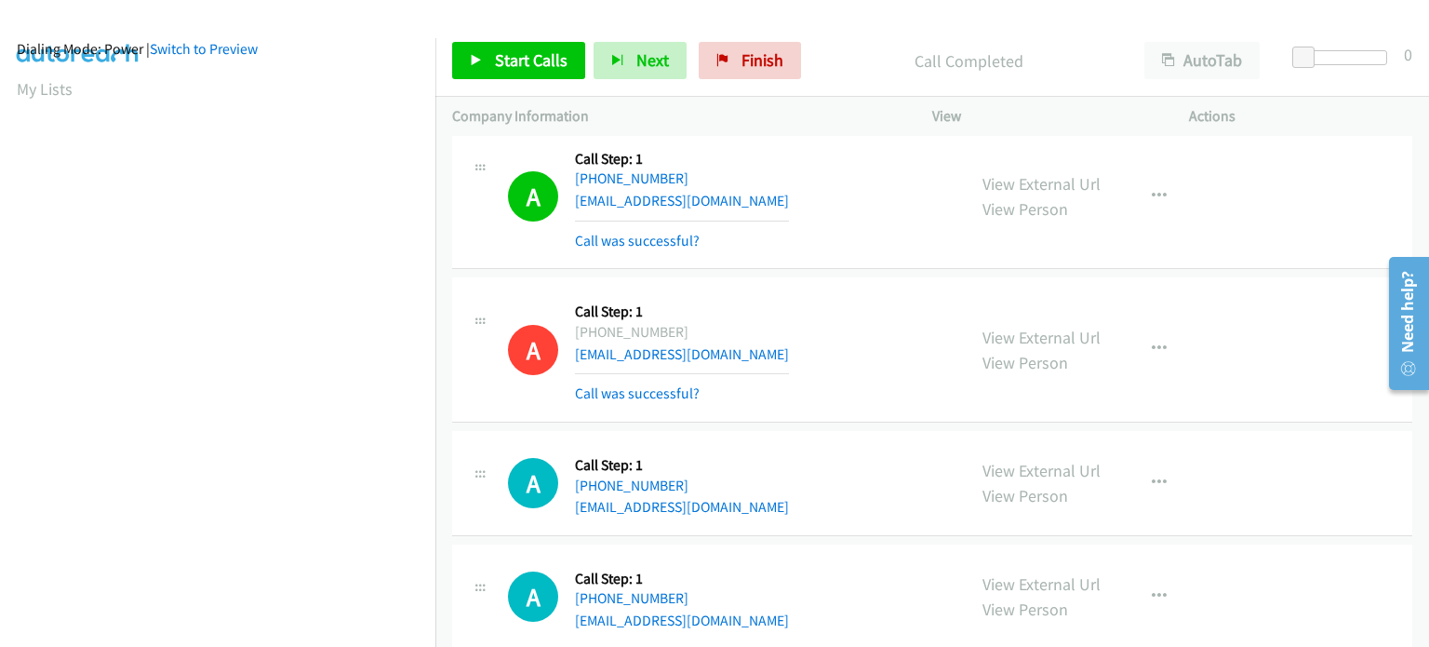
scroll to position [29080, 0]
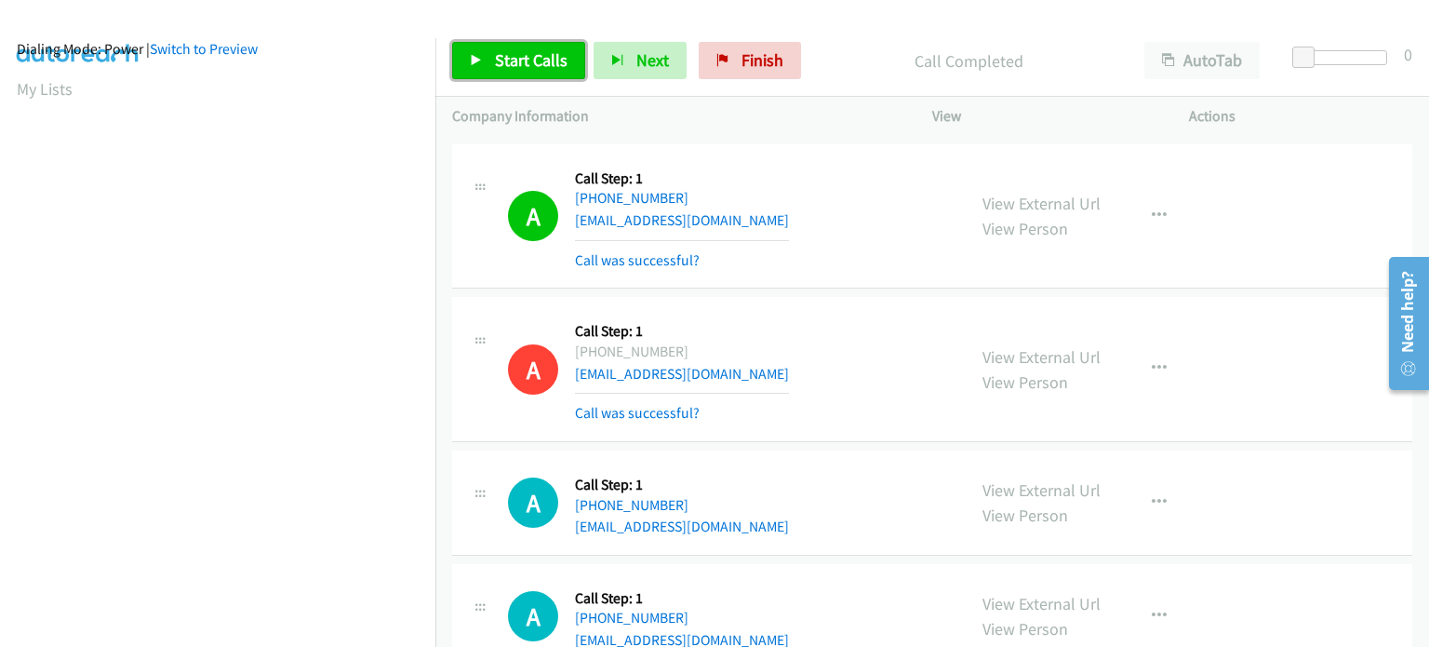
click at [544, 75] on link "Start Calls" at bounding box center [518, 60] width 133 height 37
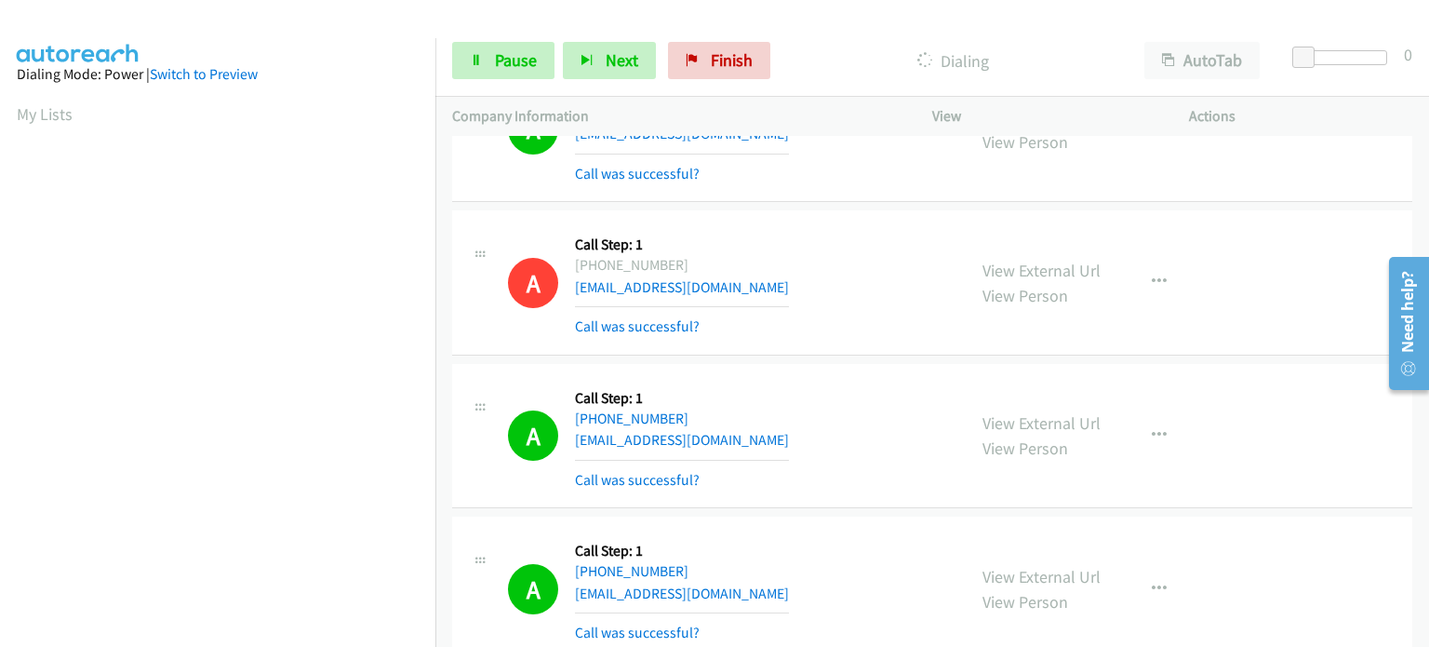
scroll to position [29173, 0]
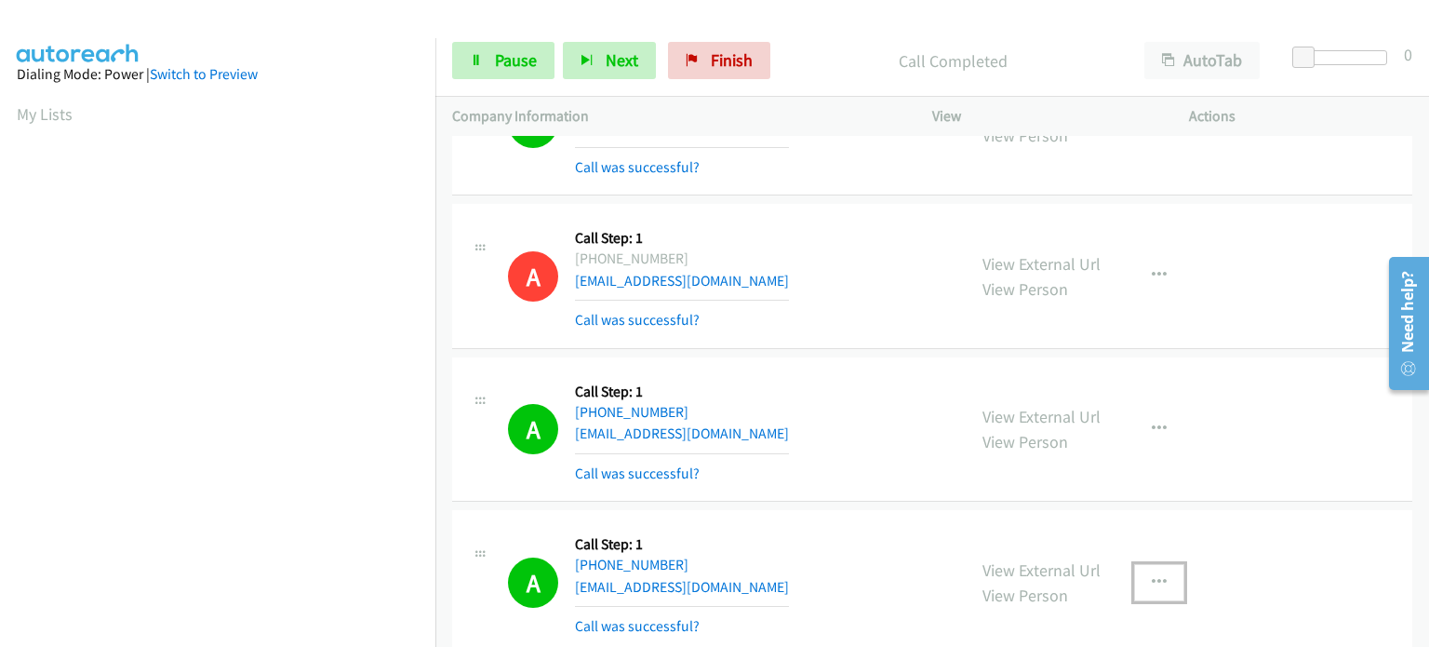
click at [1143, 564] on button "button" at bounding box center [1159, 582] width 50 height 37
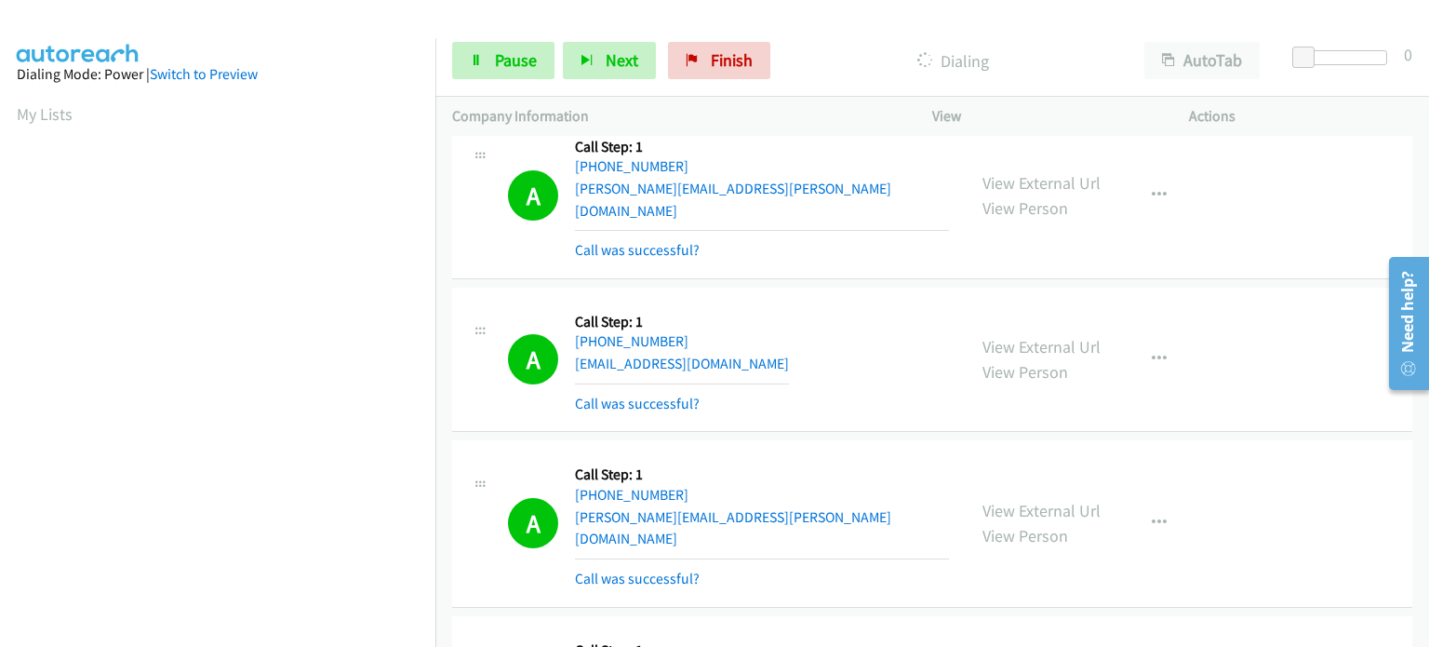
scroll to position [29771, 0]
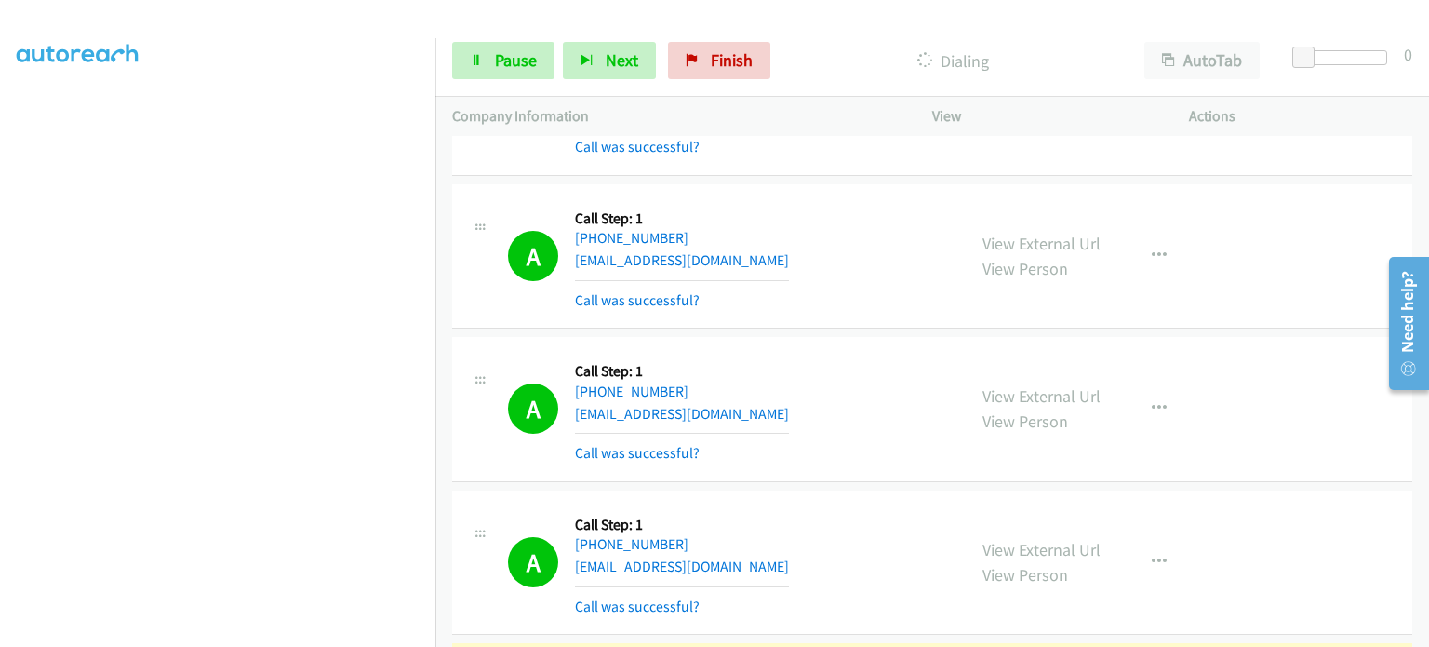
scroll to position [30515, 0]
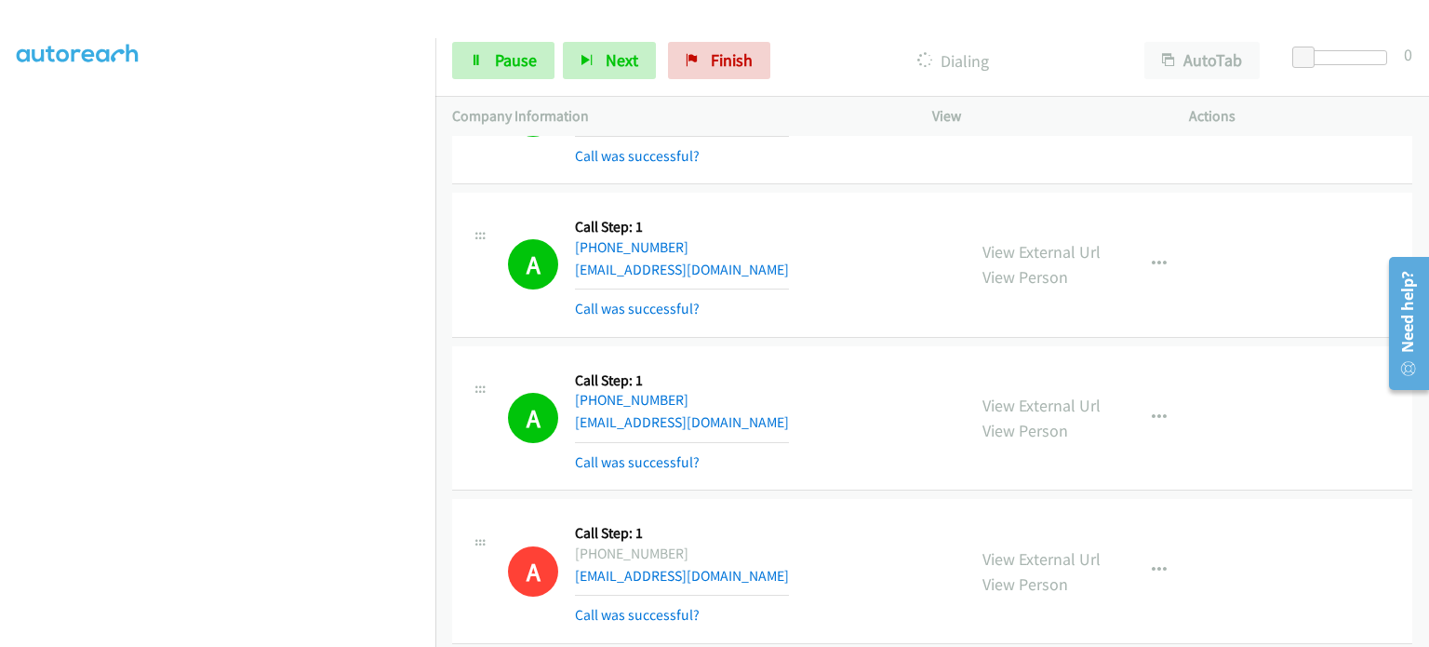
scroll to position [0, 0]
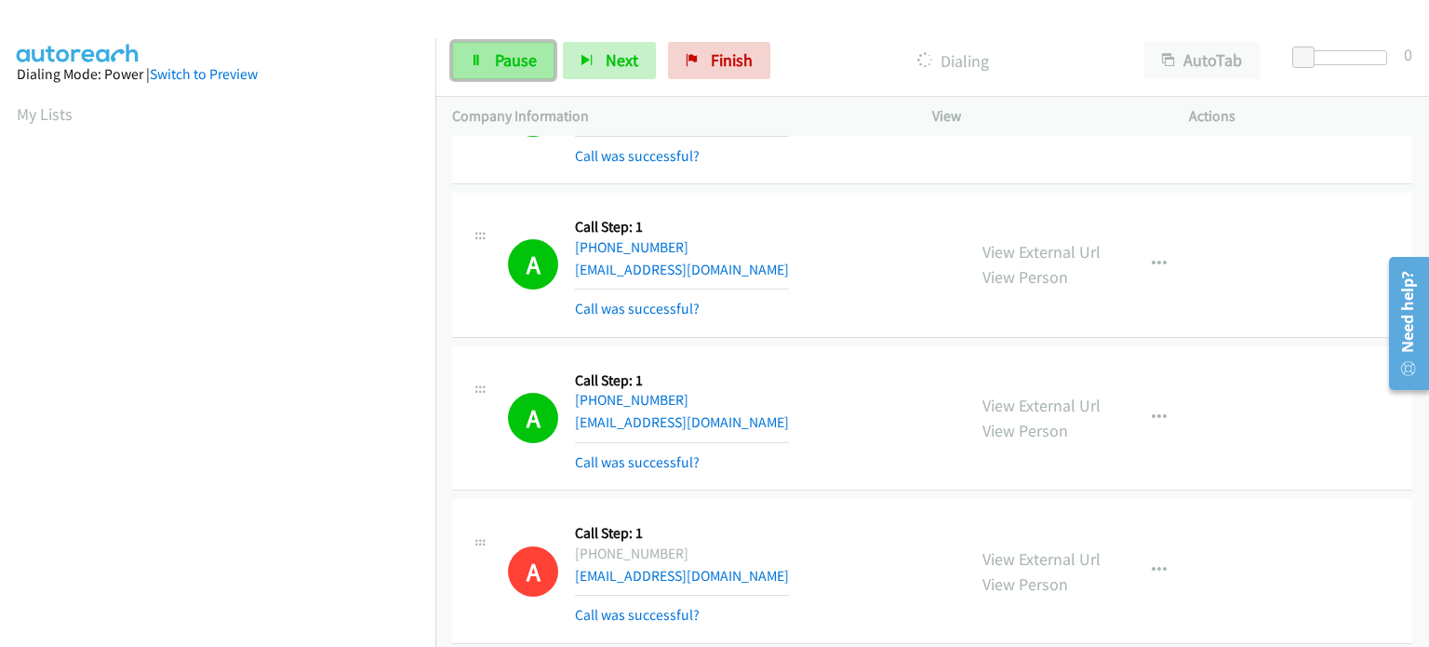
drag, startPoint x: 500, startPoint y: 57, endPoint x: 482, endPoint y: 59, distance: 17.8
click at [501, 57] on span "Pause" at bounding box center [516, 59] width 42 height 21
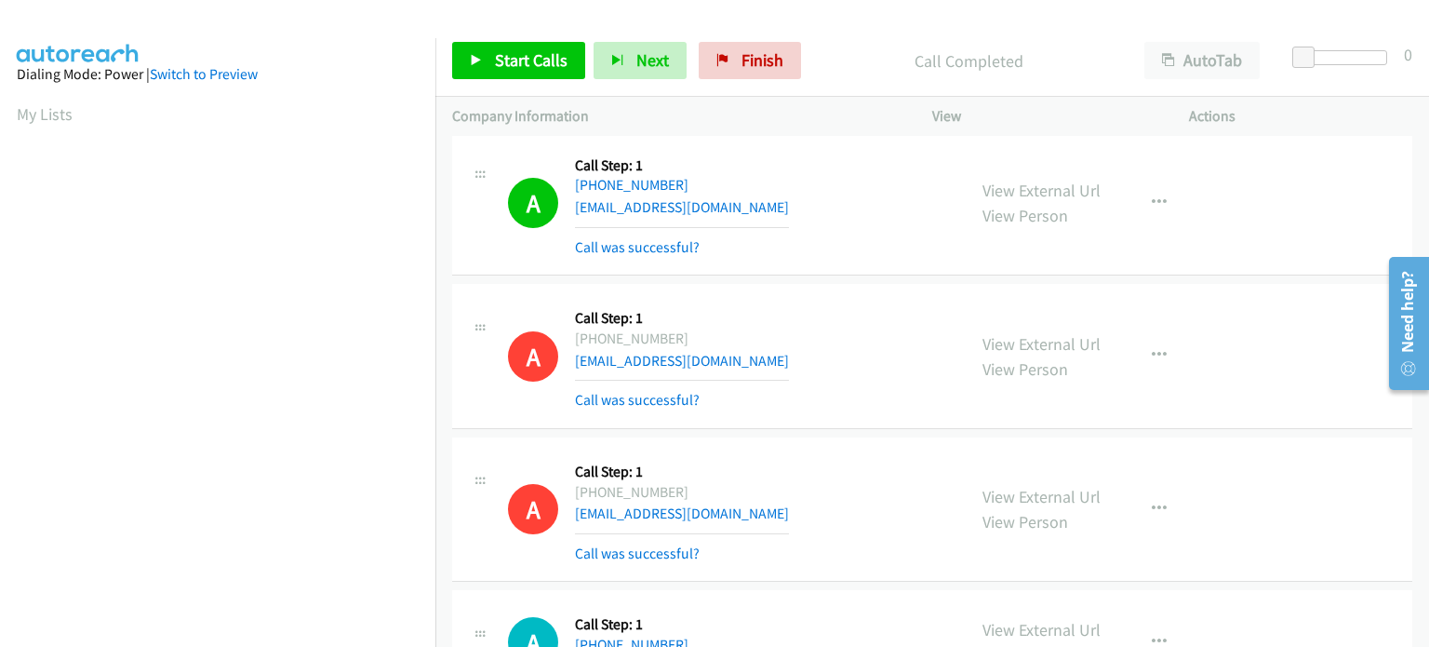
scroll to position [30833, 0]
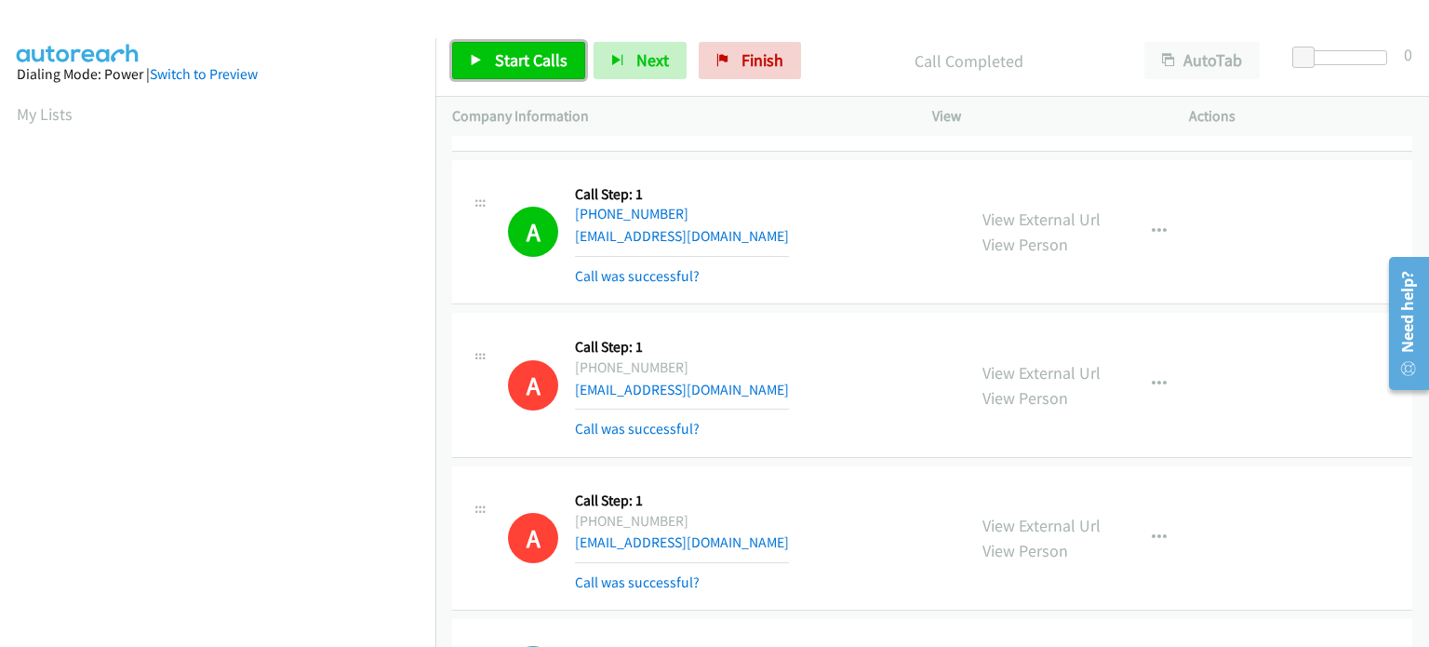
click at [503, 51] on span "Start Calls" at bounding box center [531, 59] width 73 height 21
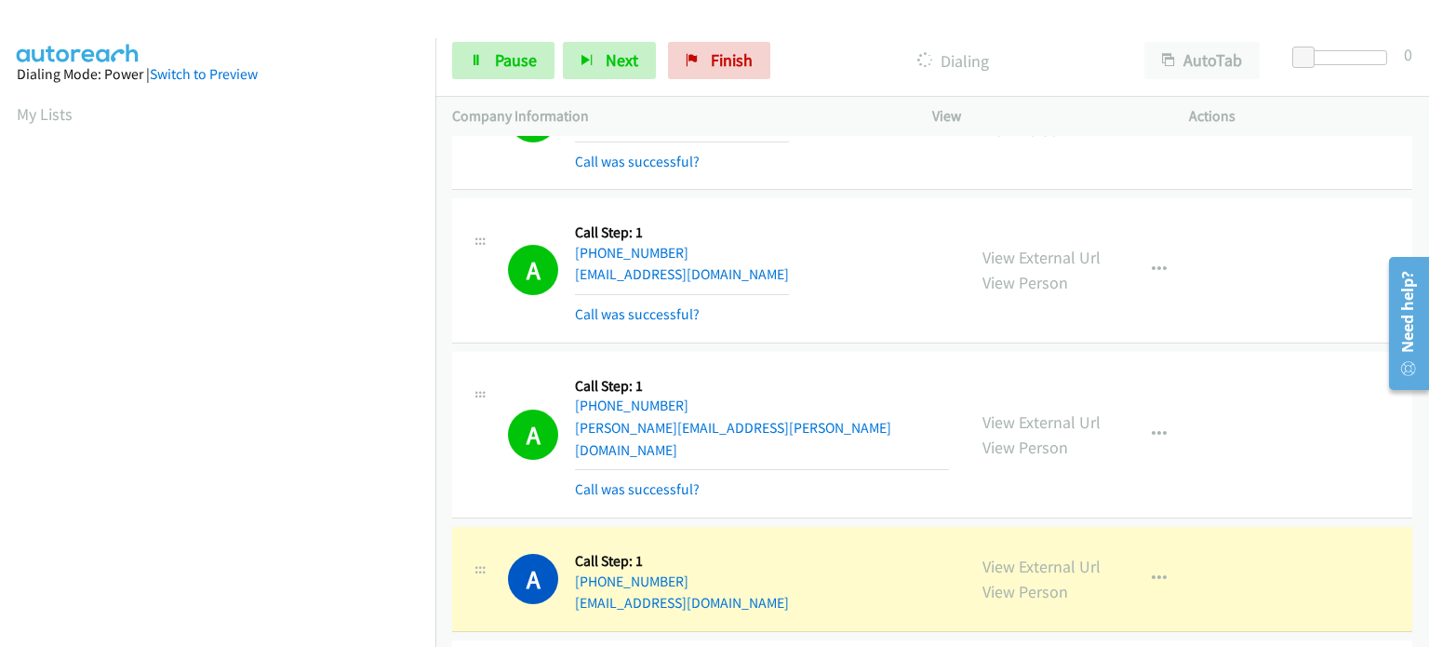
scroll to position [31577, 0]
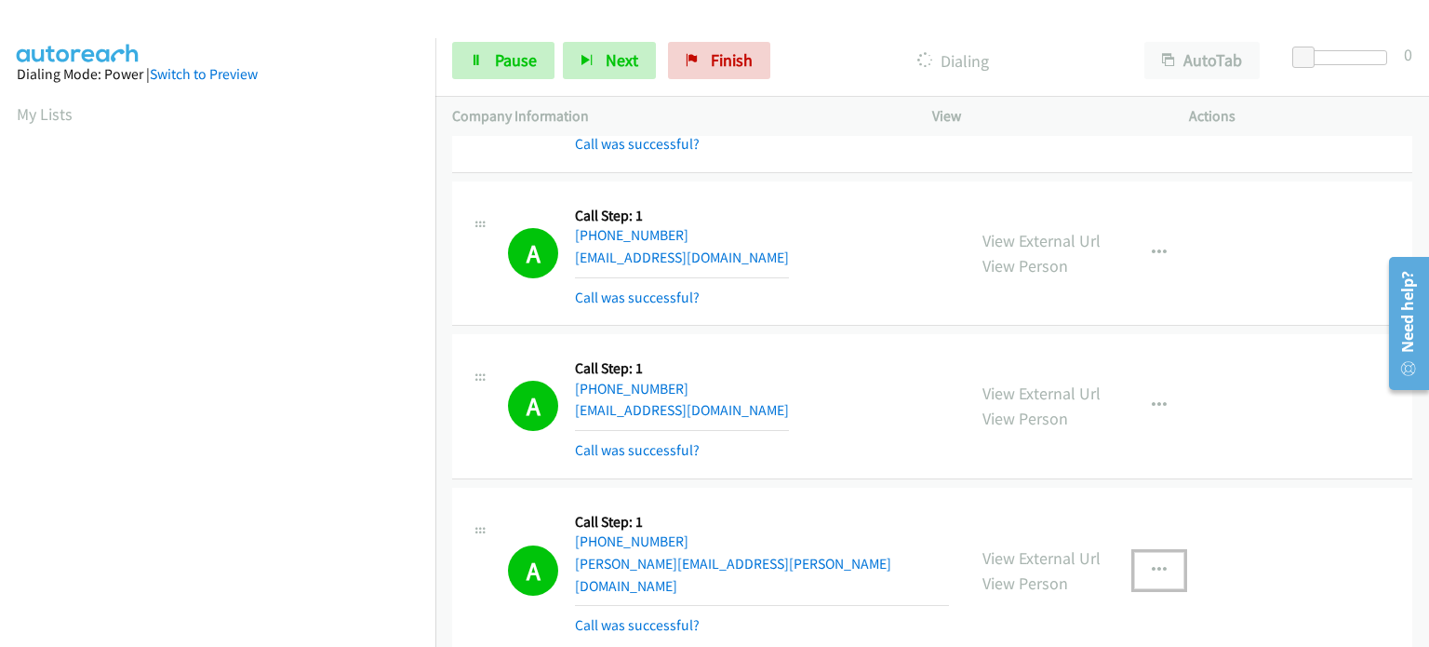
click at [1152, 563] on icon "button" at bounding box center [1159, 570] width 15 height 15
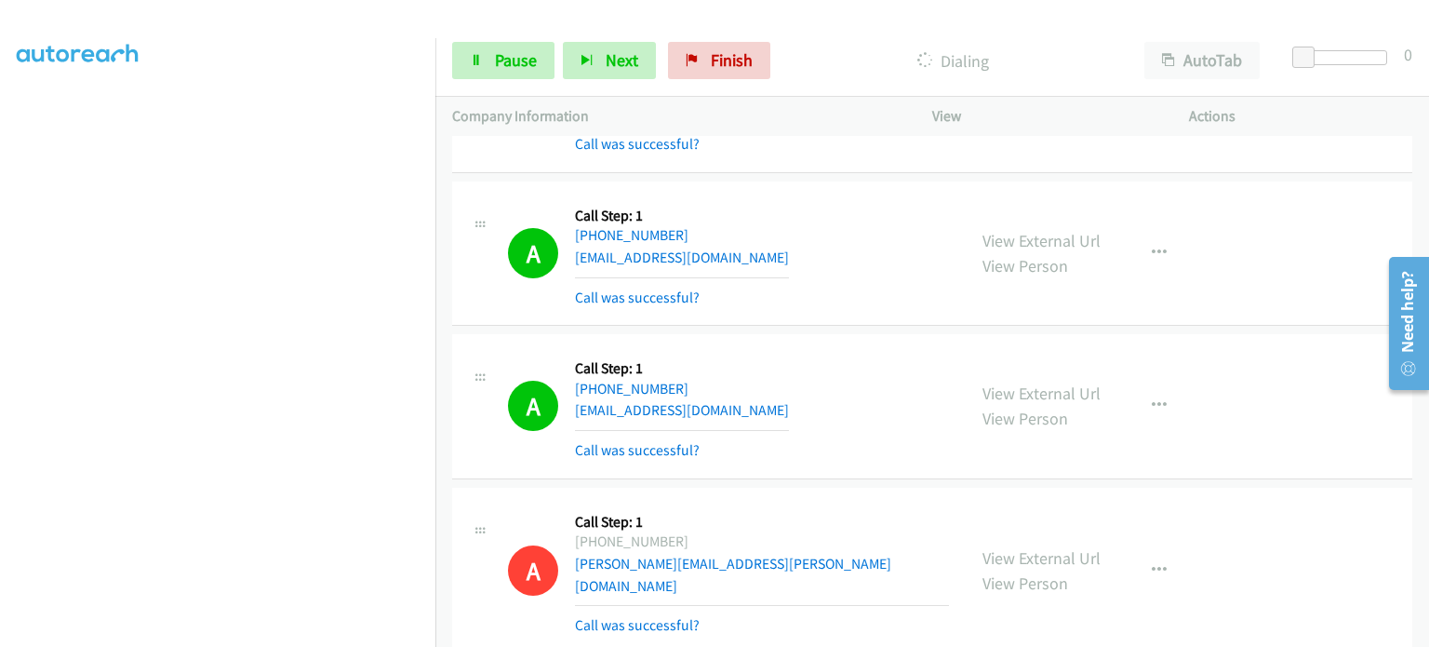
scroll to position [0, 0]
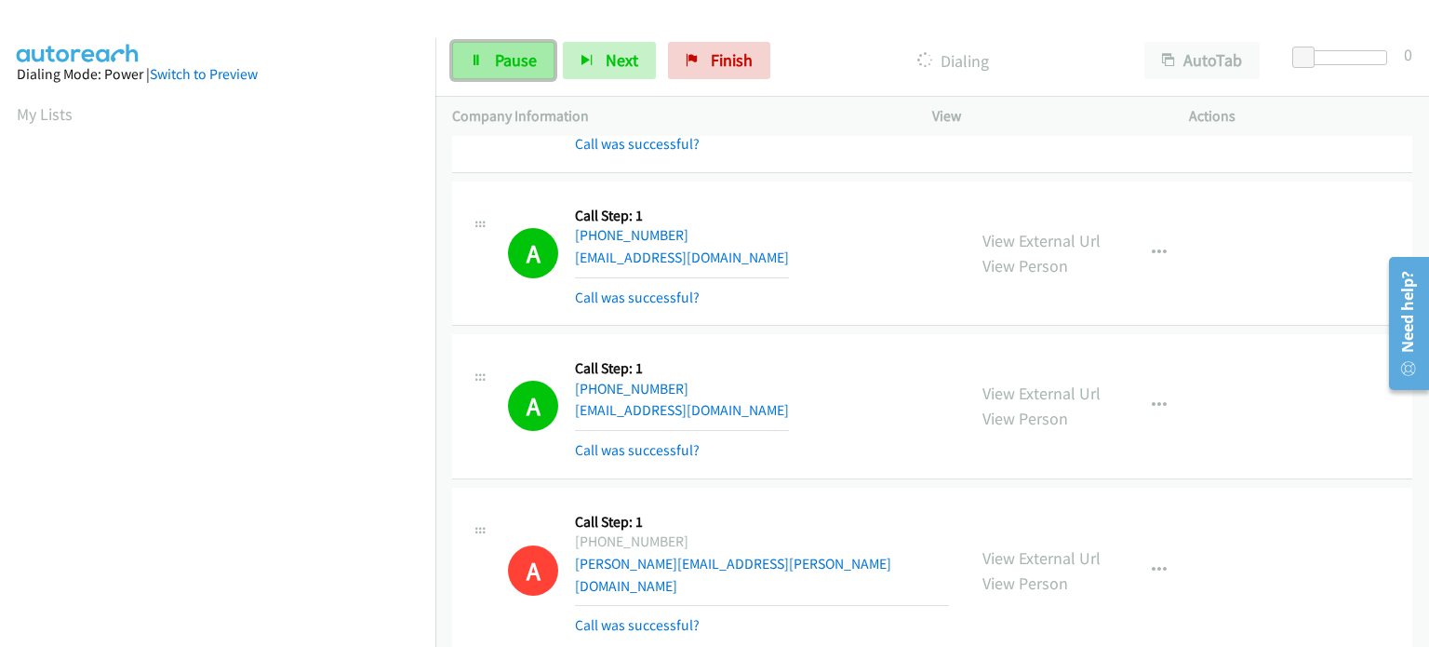
click at [528, 54] on span "Pause" at bounding box center [516, 59] width 42 height 21
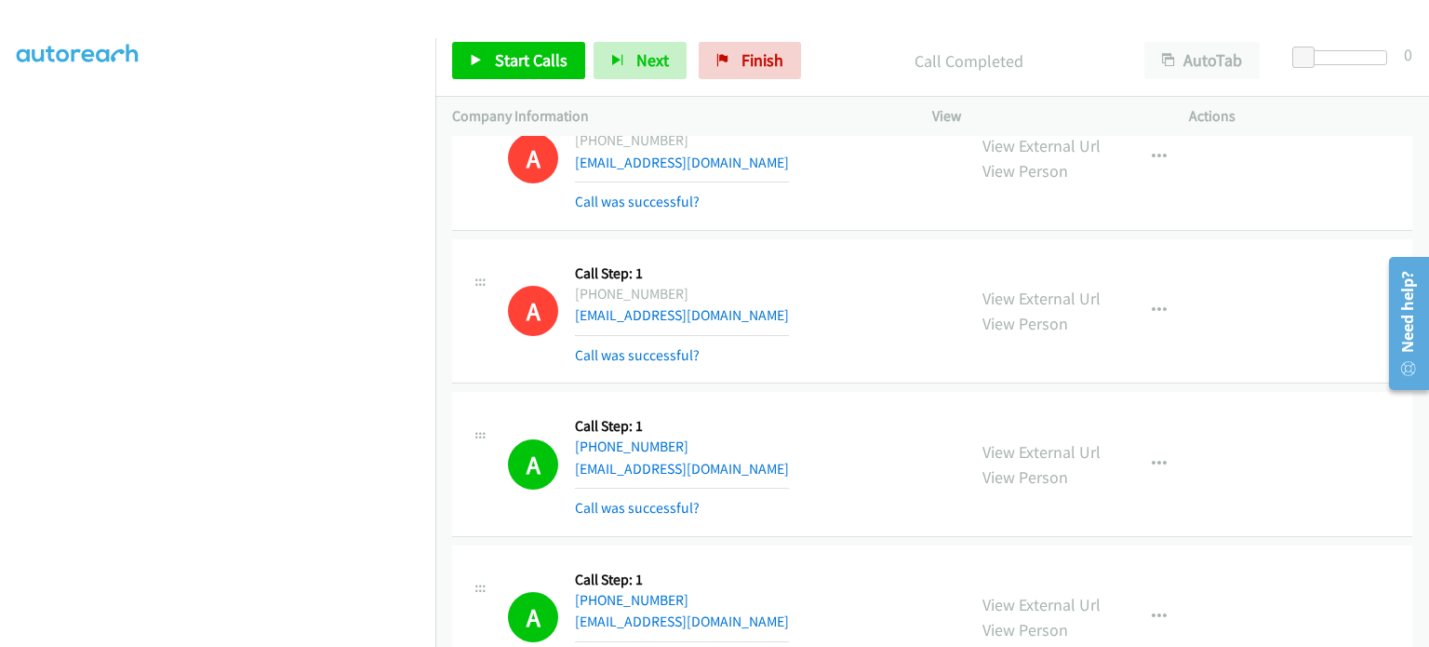
scroll to position [31058, 0]
click at [1220, 485] on div at bounding box center [714, 323] width 1429 height 647
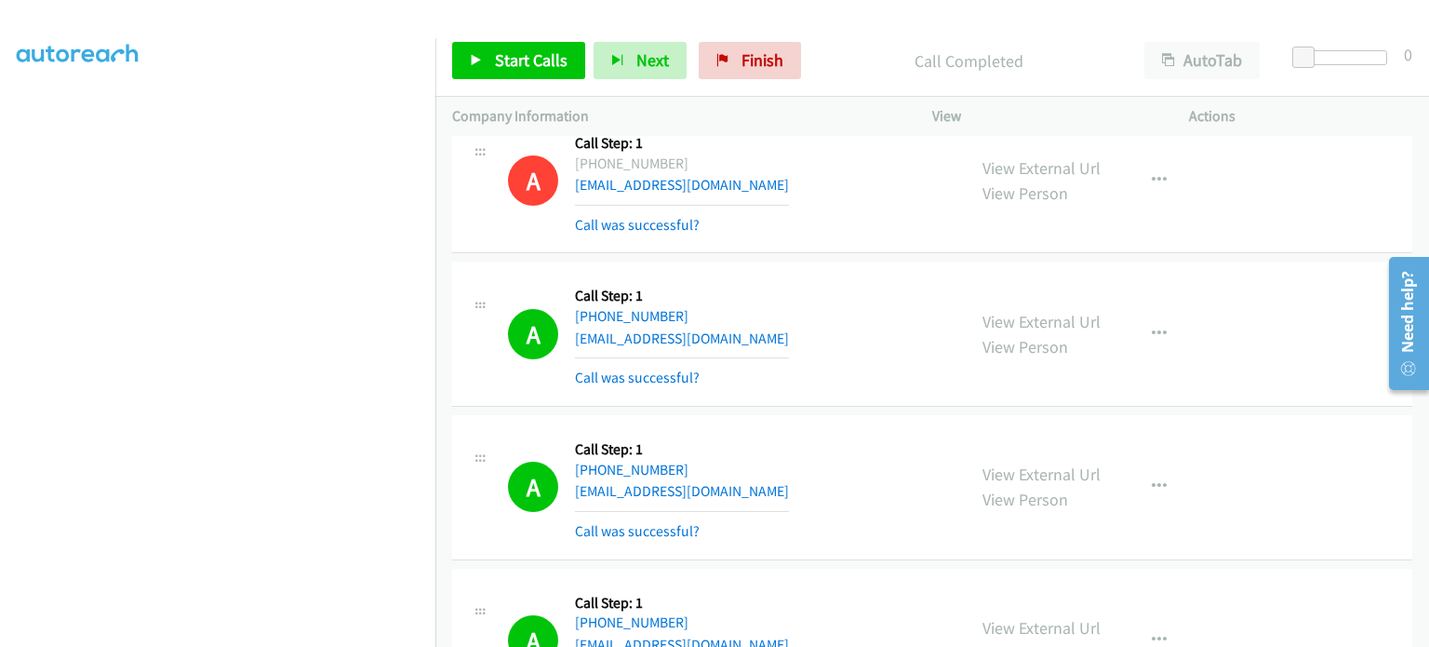
scroll to position [31244, 0]
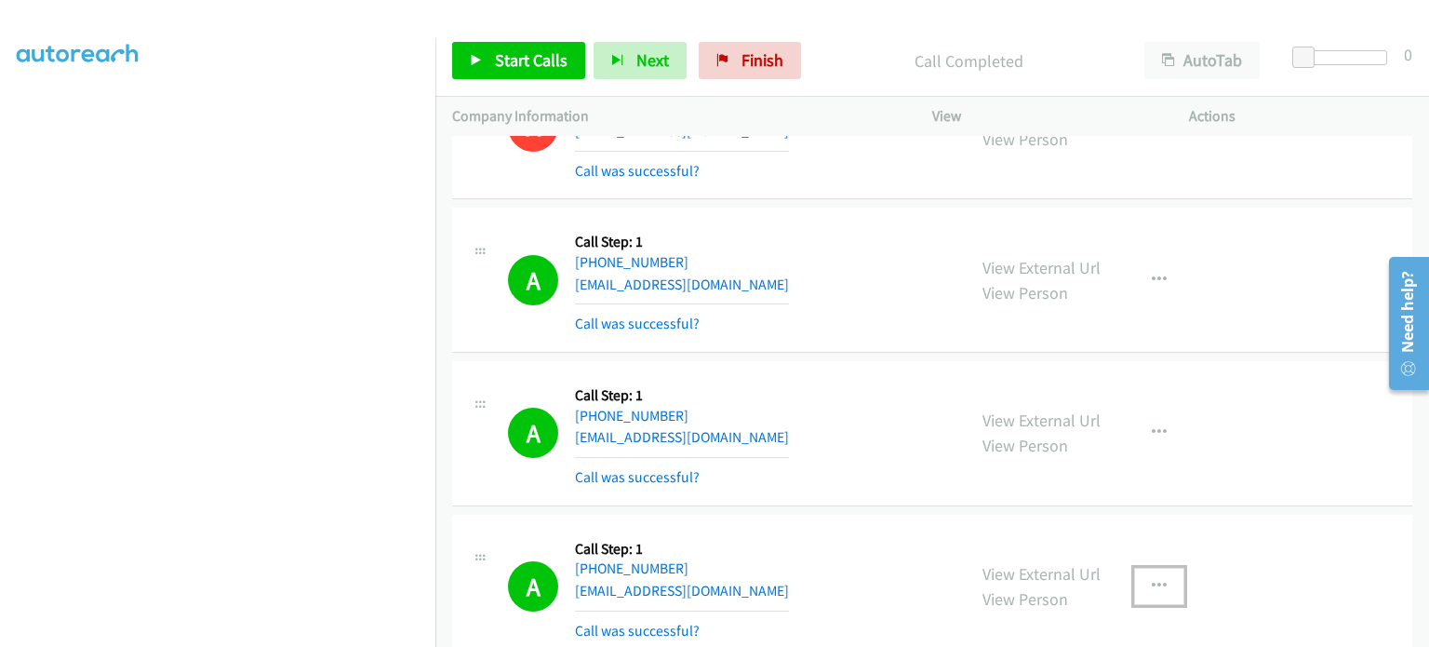
click at [1154, 579] on icon "button" at bounding box center [1159, 586] width 15 height 15
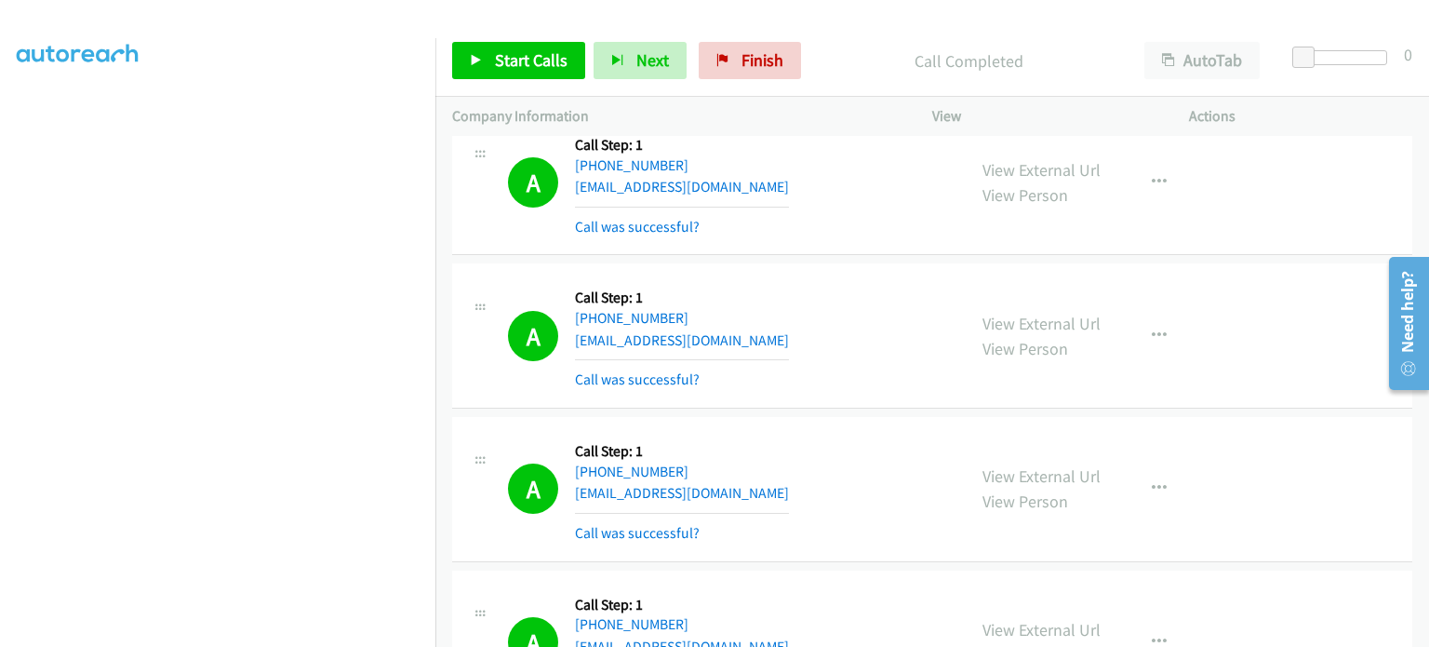
scroll to position [33291, 0]
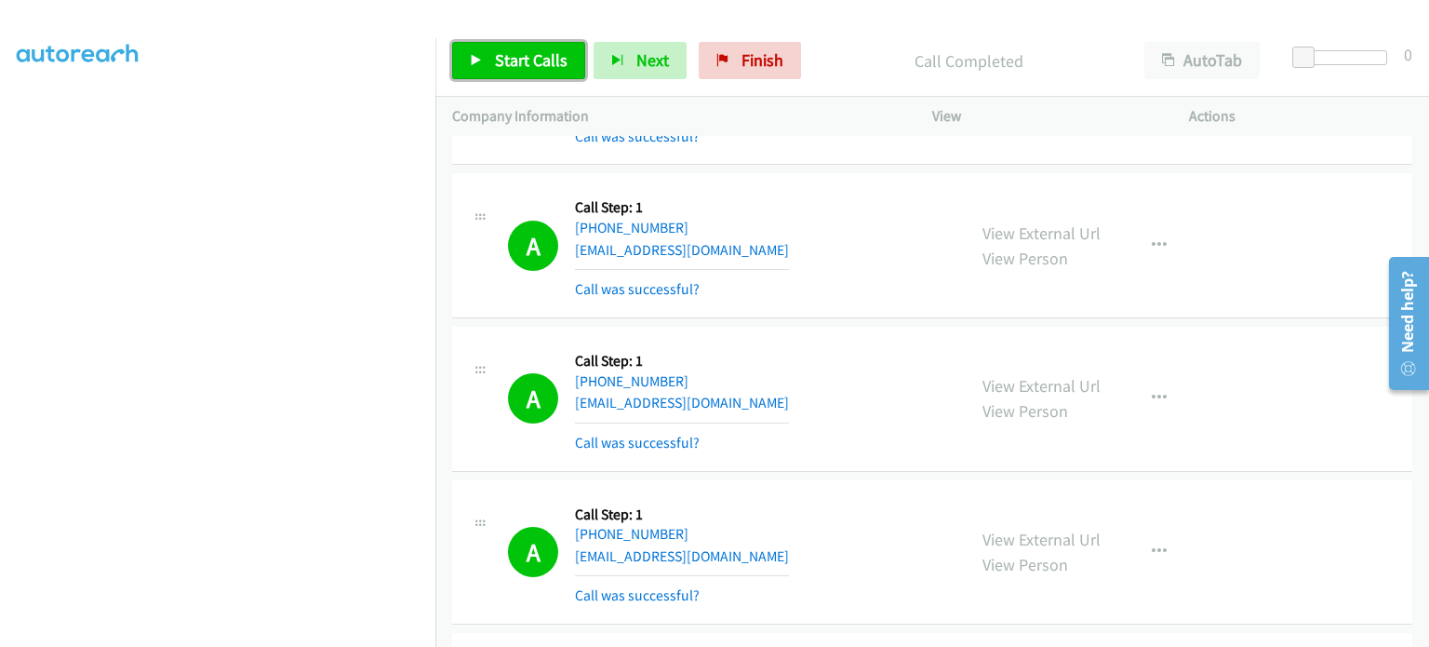
click at [495, 45] on link "Start Calls" at bounding box center [518, 60] width 133 height 37
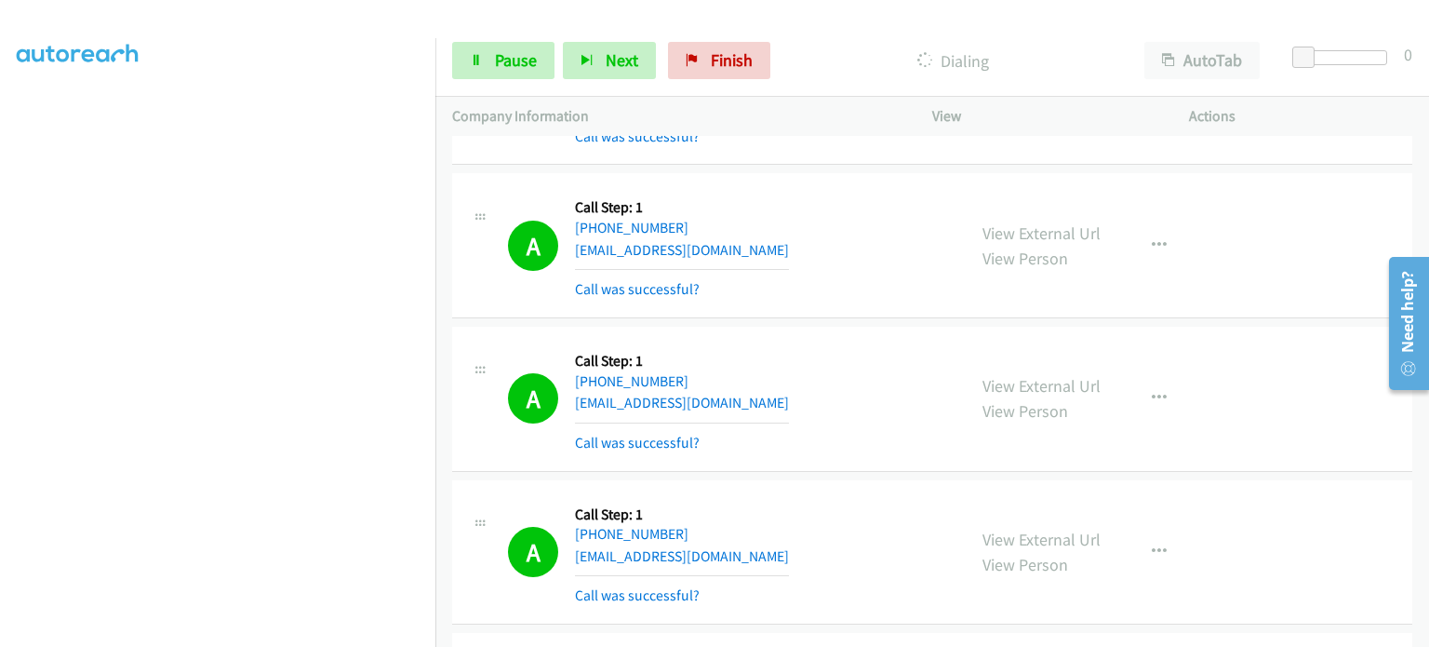
scroll to position [0, 0]
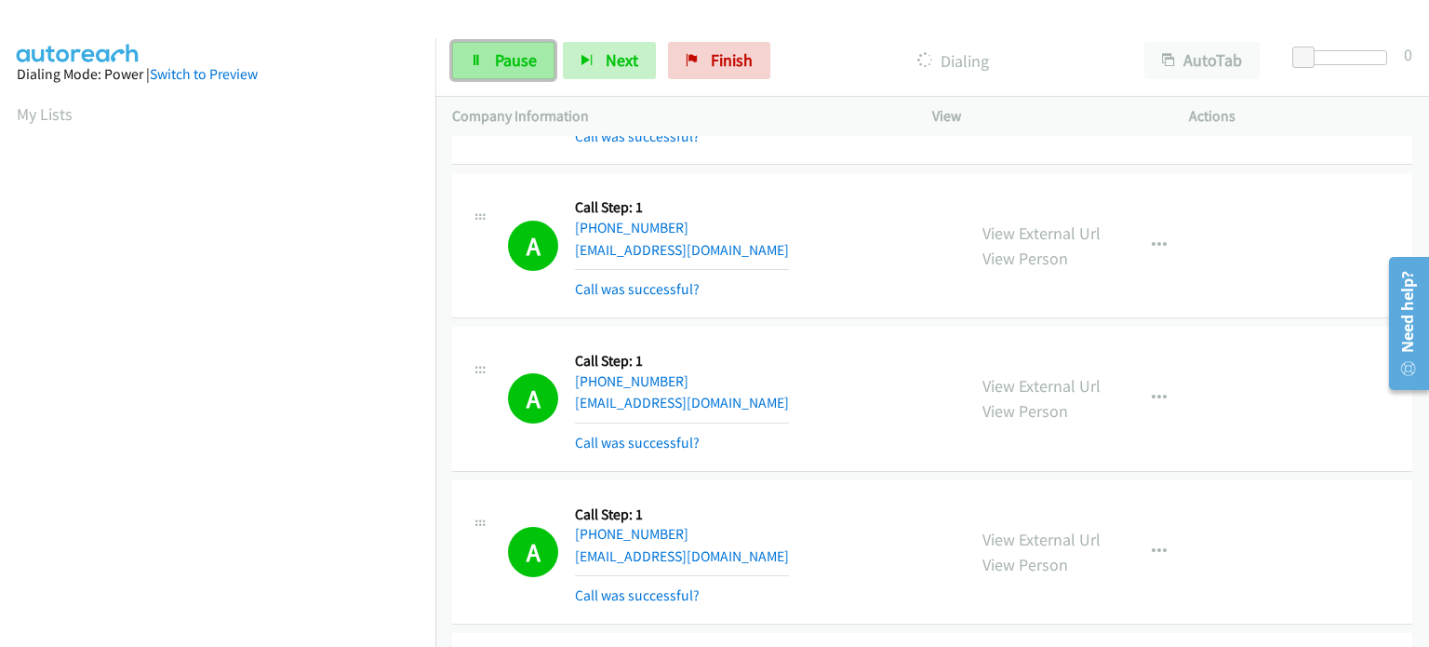
click at [509, 70] on span "Pause" at bounding box center [516, 59] width 42 height 21
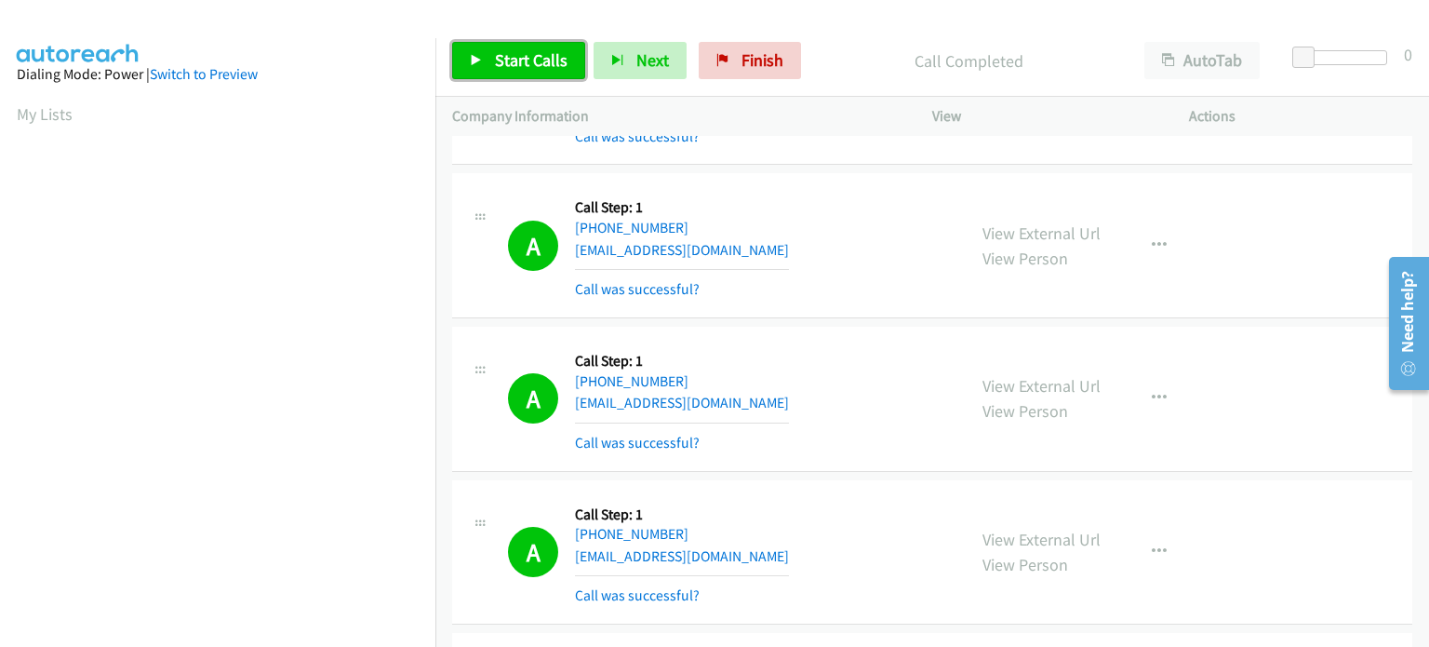
click at [499, 63] on span "Start Calls" at bounding box center [531, 59] width 73 height 21
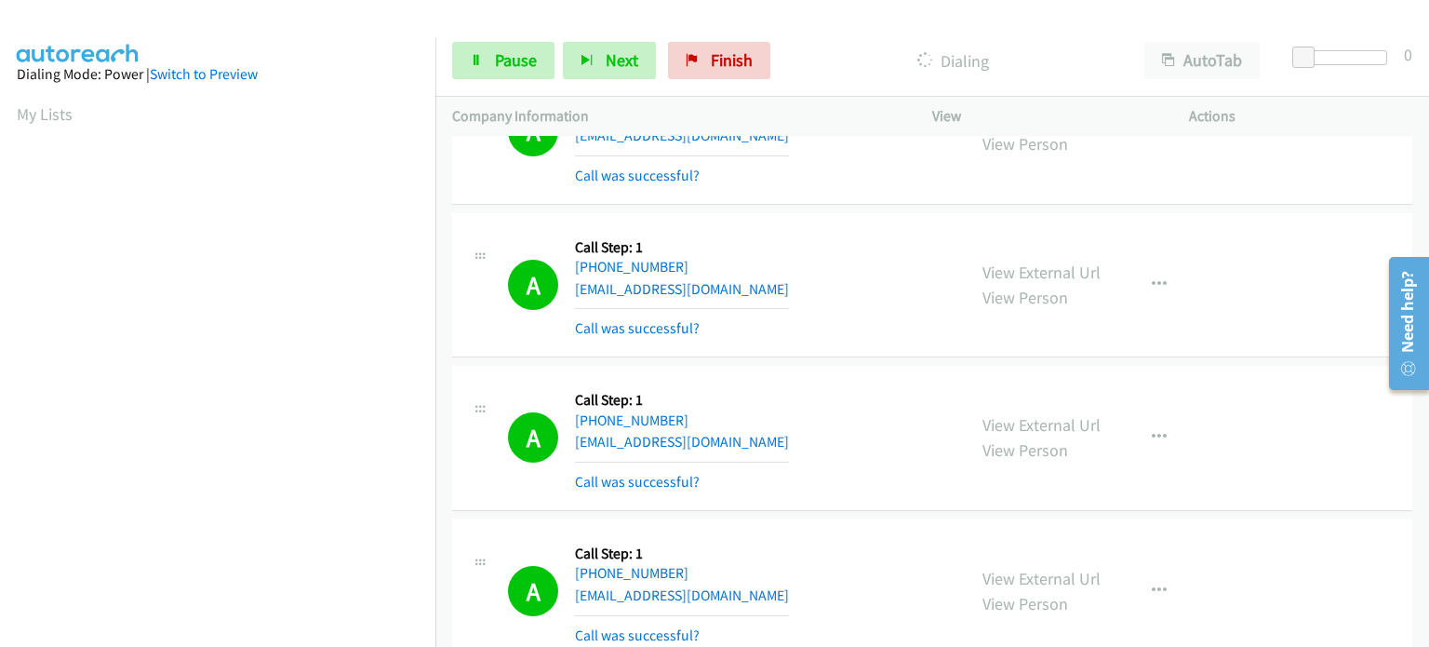
scroll to position [33571, 0]
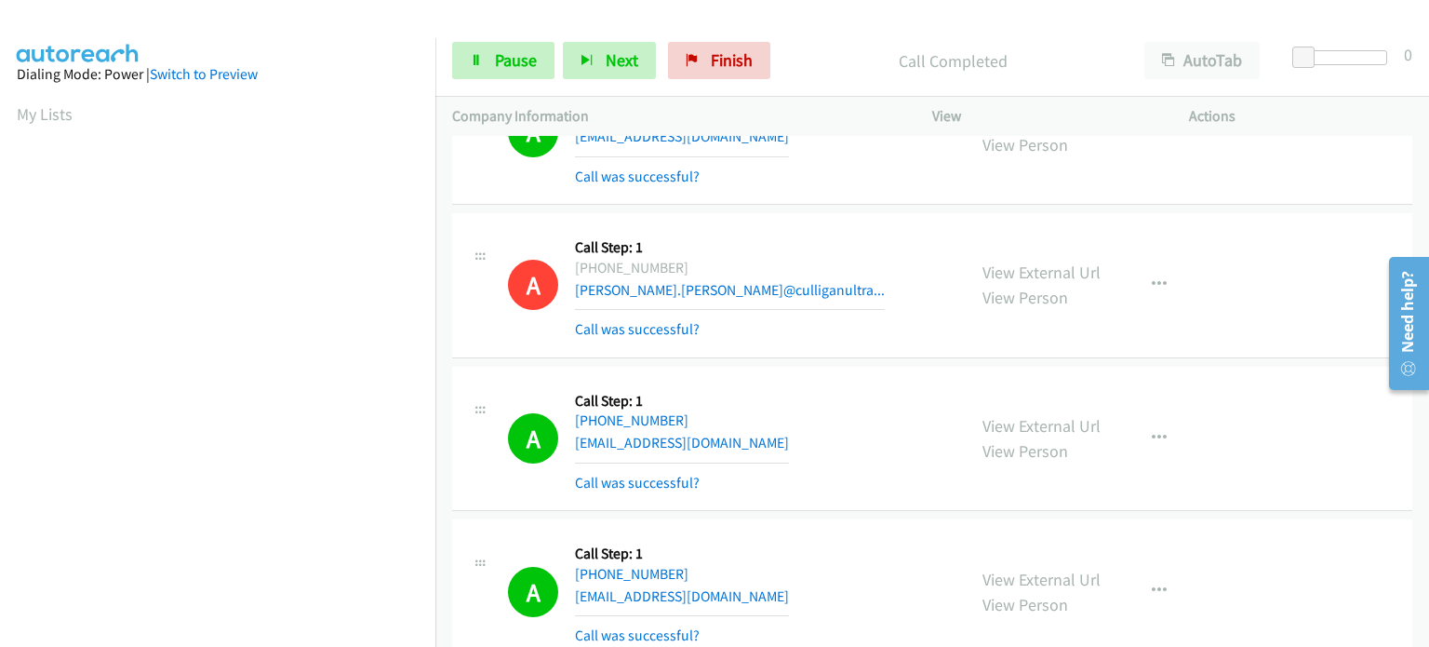
scroll to position [34056, 0]
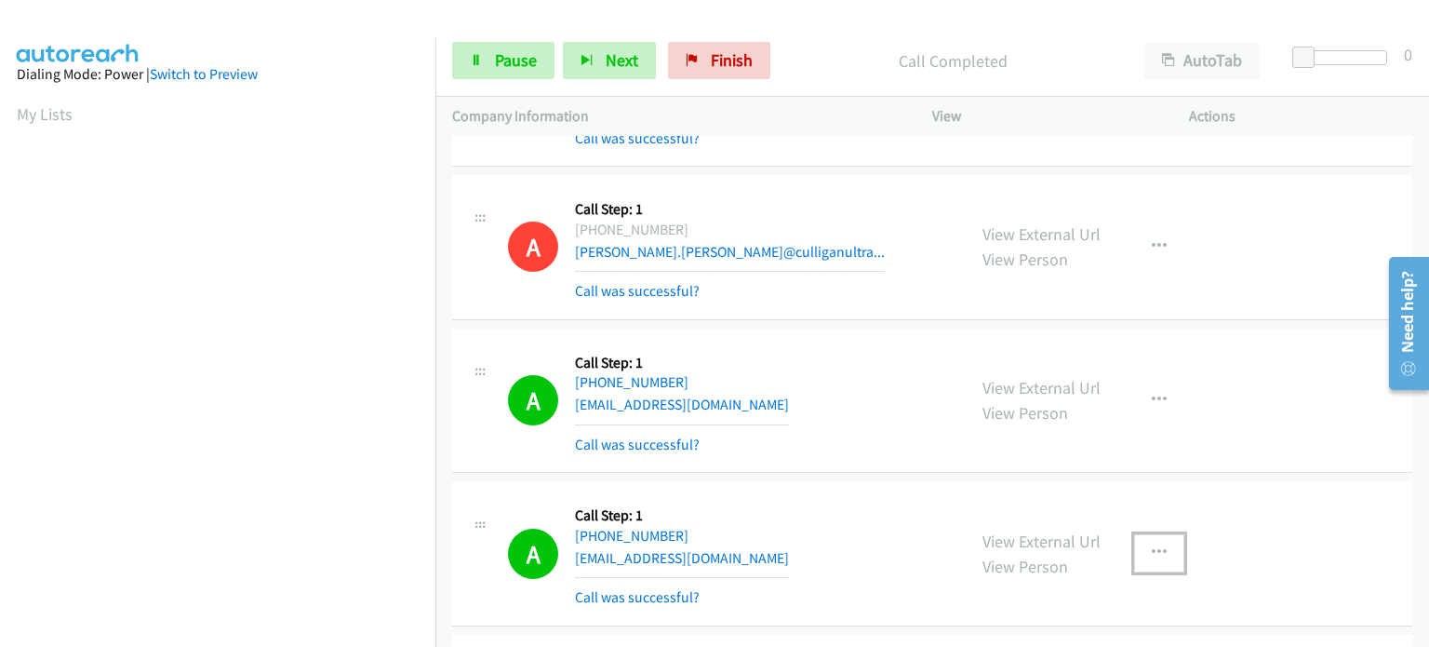
click at [1152, 545] on icon "button" at bounding box center [1159, 552] width 15 height 15
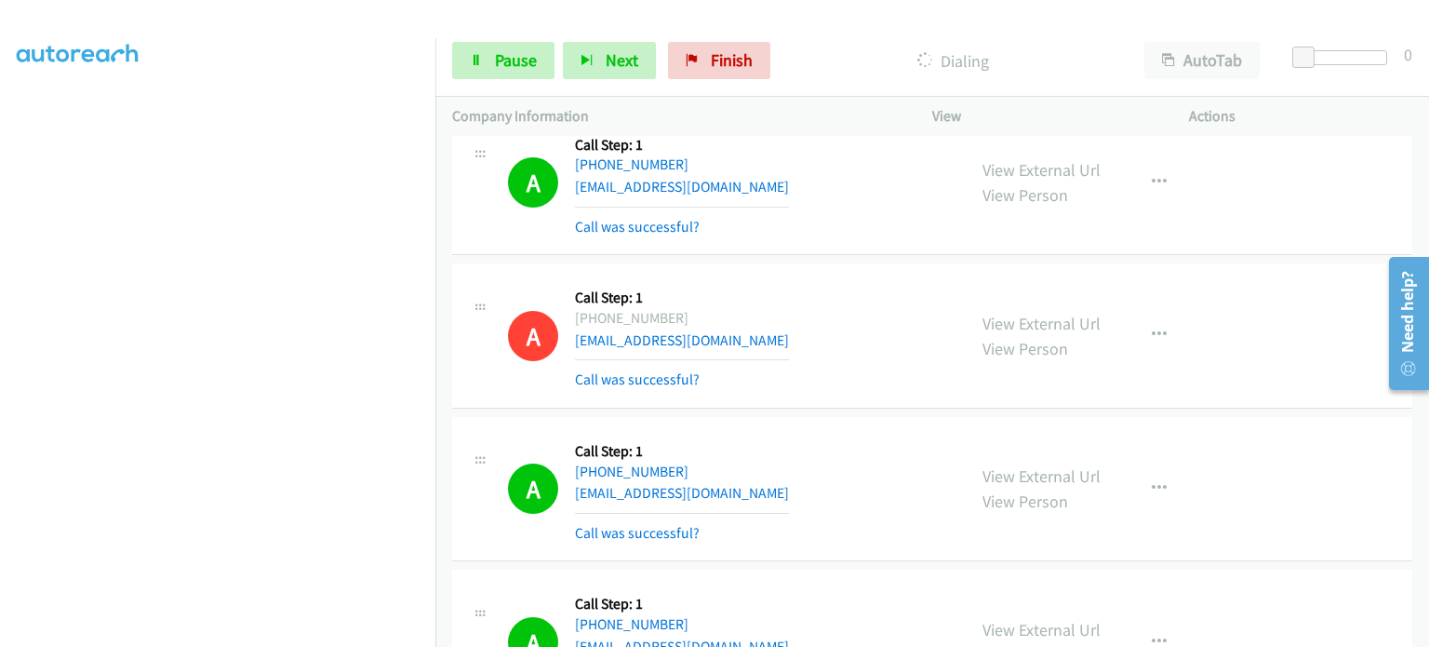
scroll to position [0, 0]
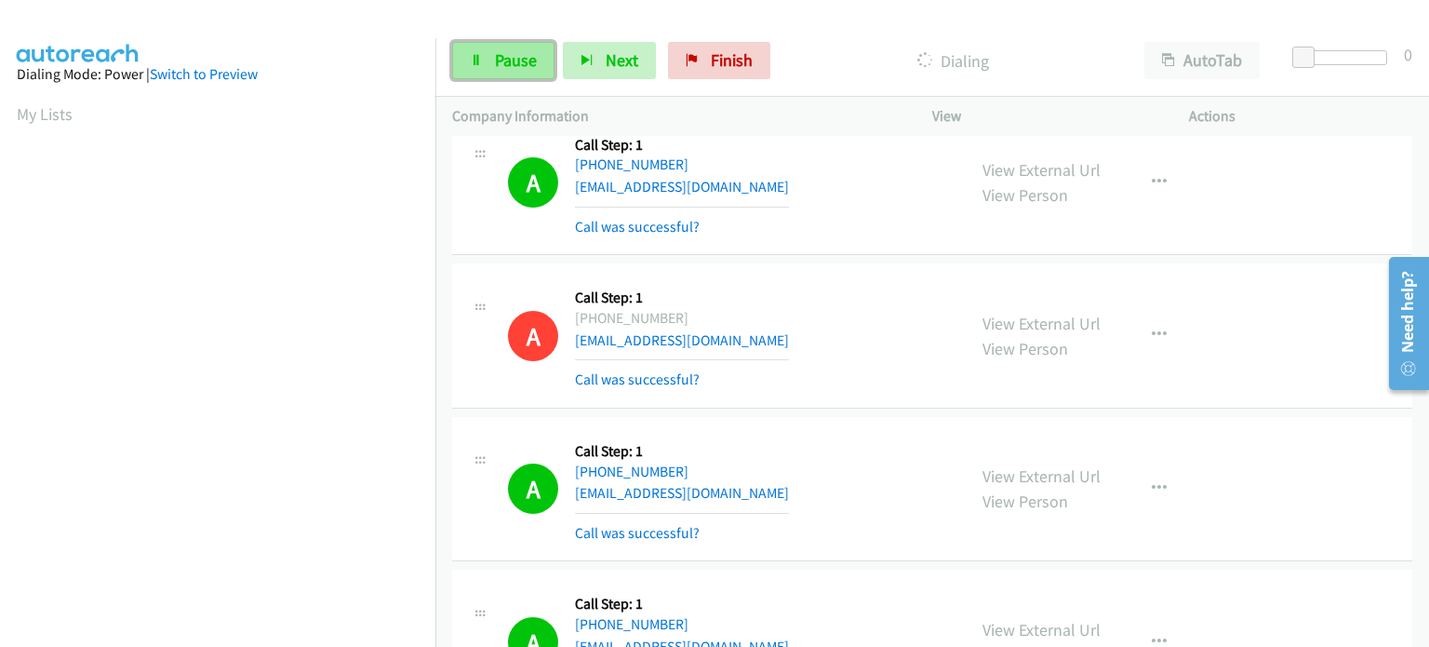
click at [491, 55] on link "Pause" at bounding box center [503, 60] width 102 height 37
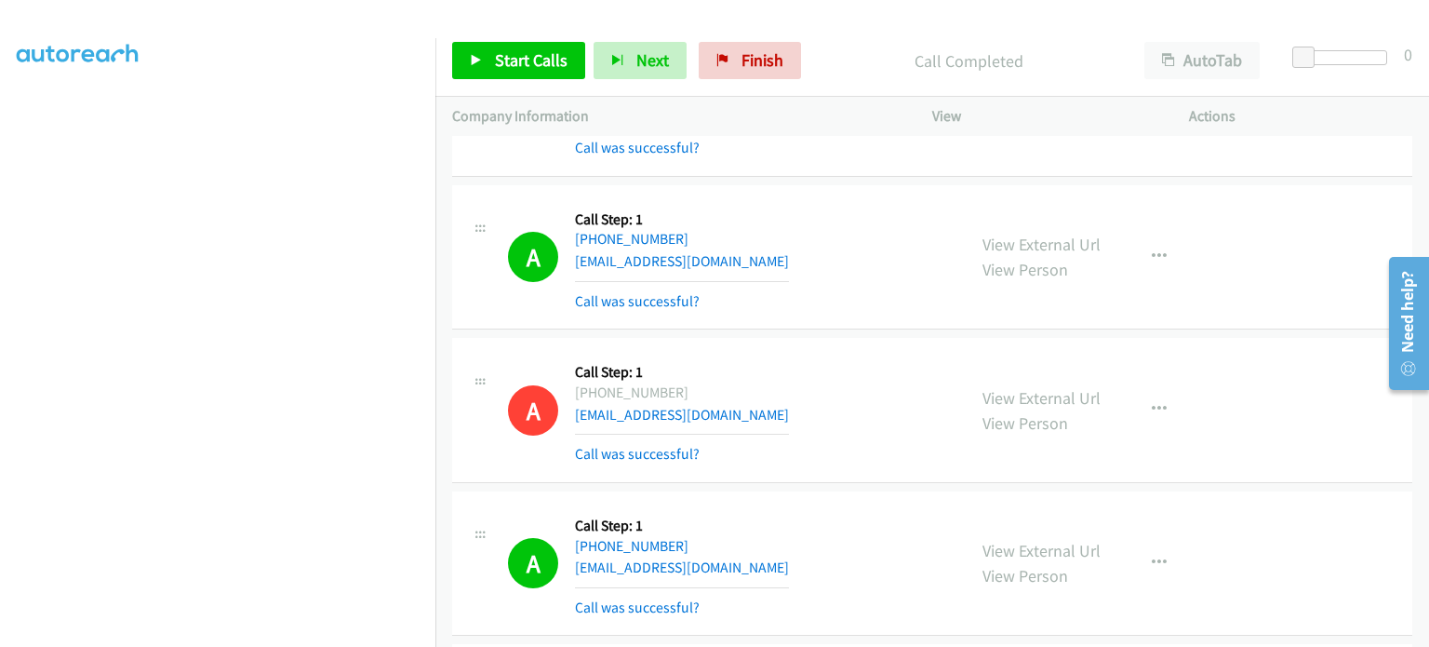
scroll to position [34180, 0]
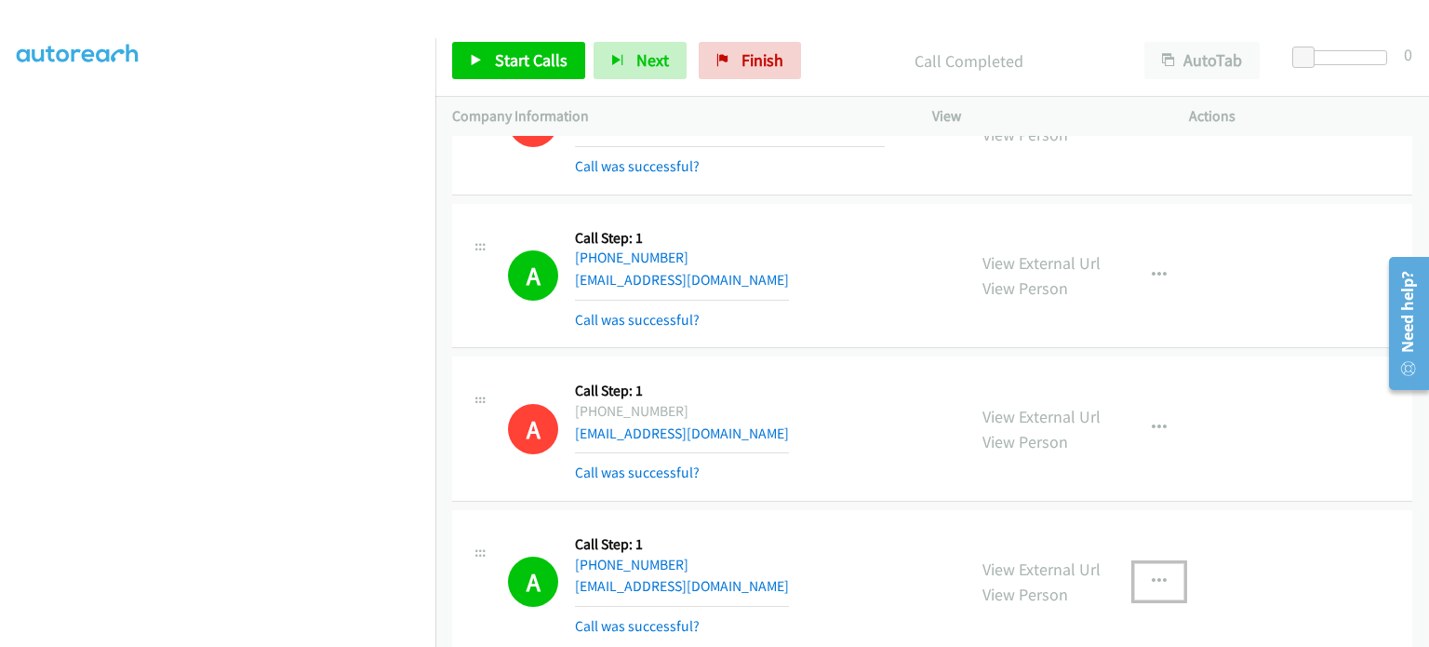
click at [1140, 563] on button "button" at bounding box center [1159, 581] width 50 height 37
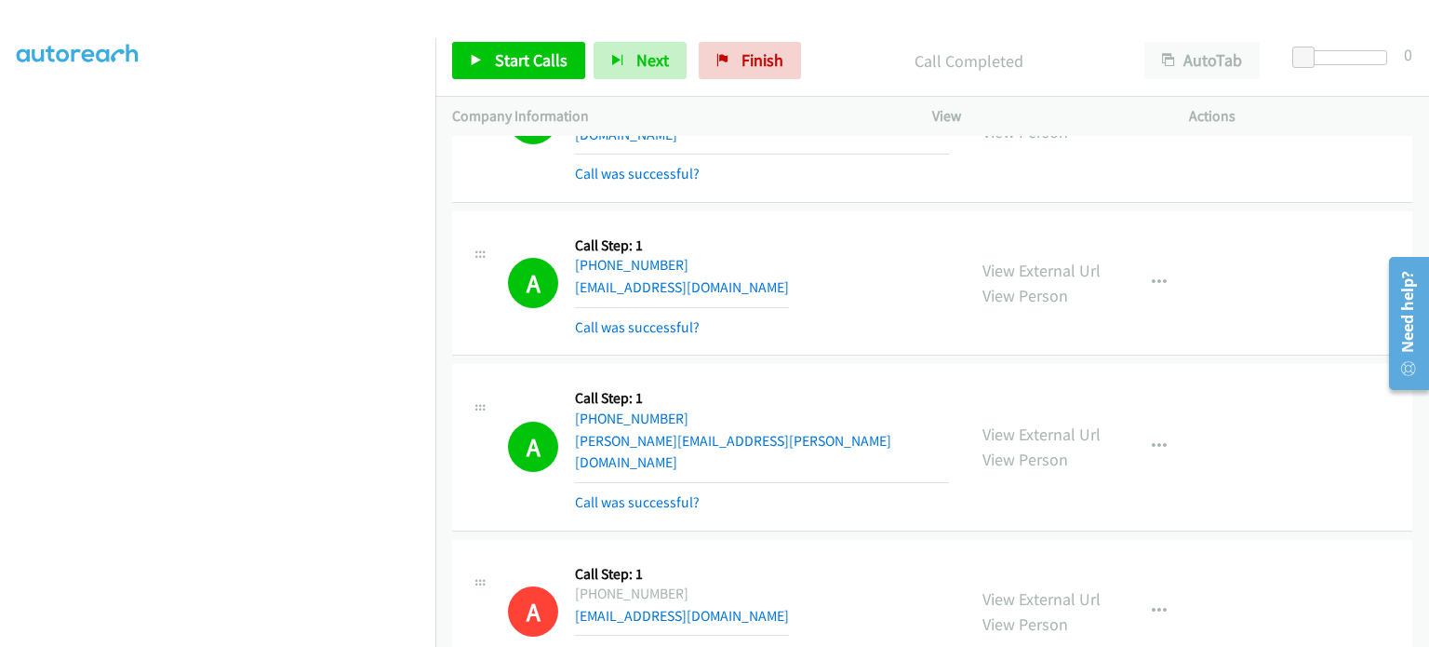
scroll to position [29899, 0]
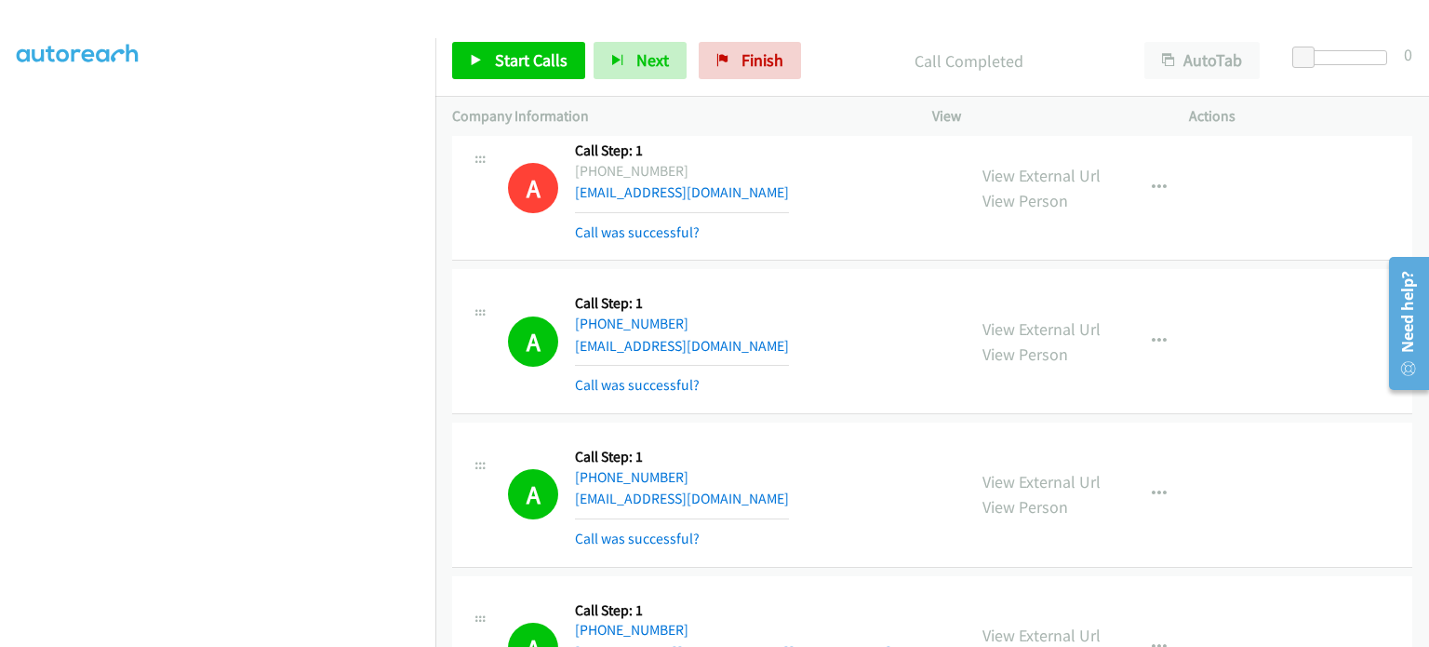
scroll to position [34646, 0]
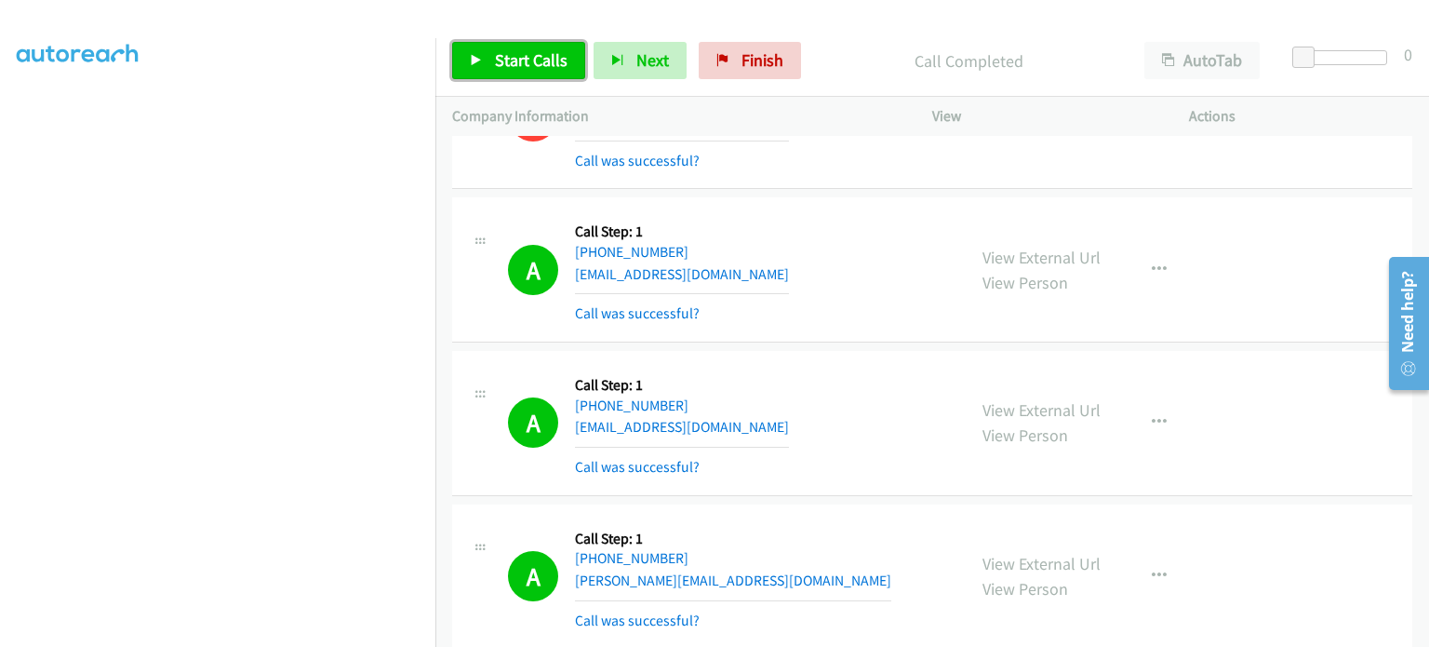
click at [531, 54] on span "Start Calls" at bounding box center [531, 59] width 73 height 21
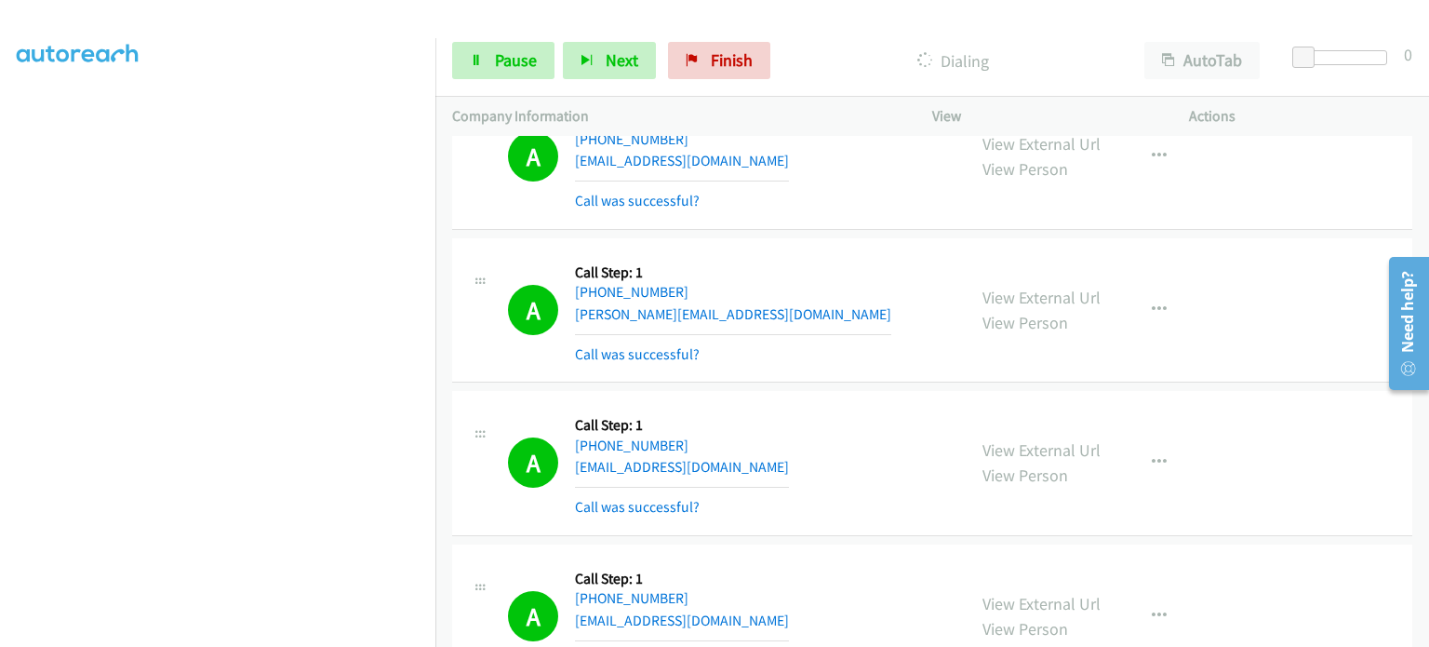
scroll to position [0, 0]
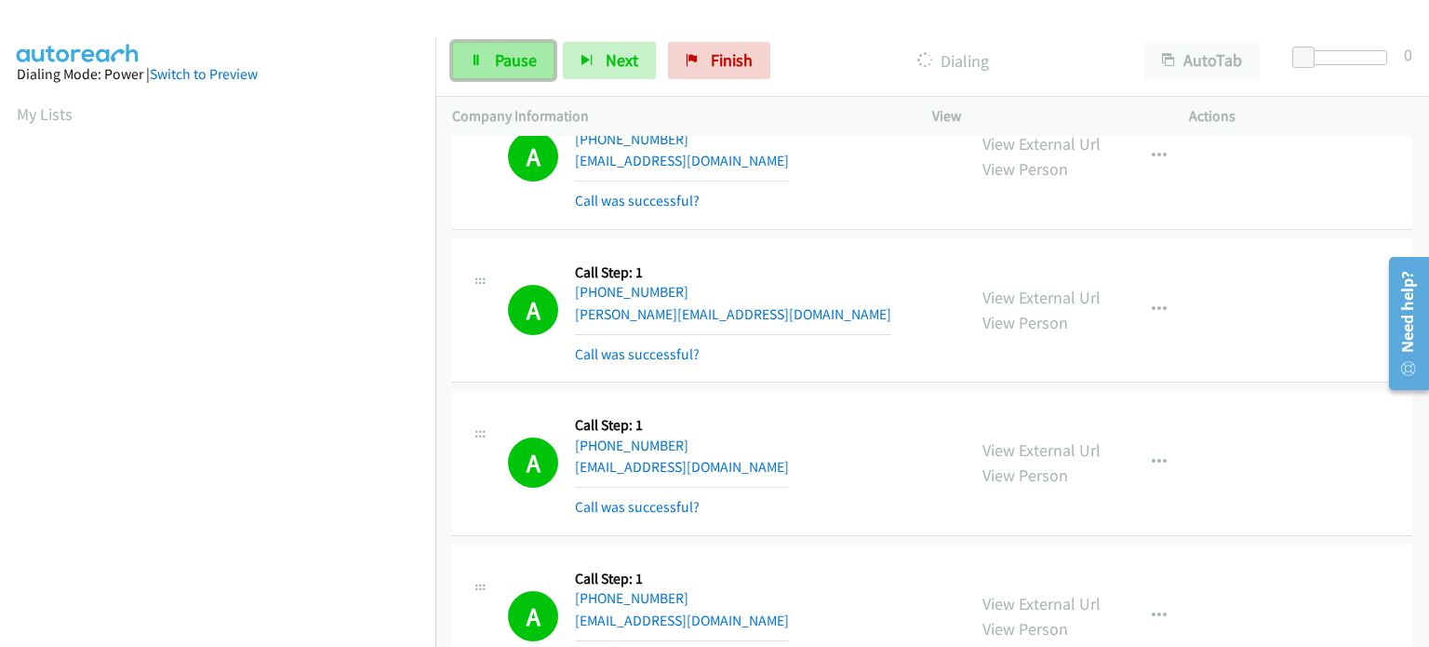
click at [510, 57] on span "Pause" at bounding box center [516, 59] width 42 height 21
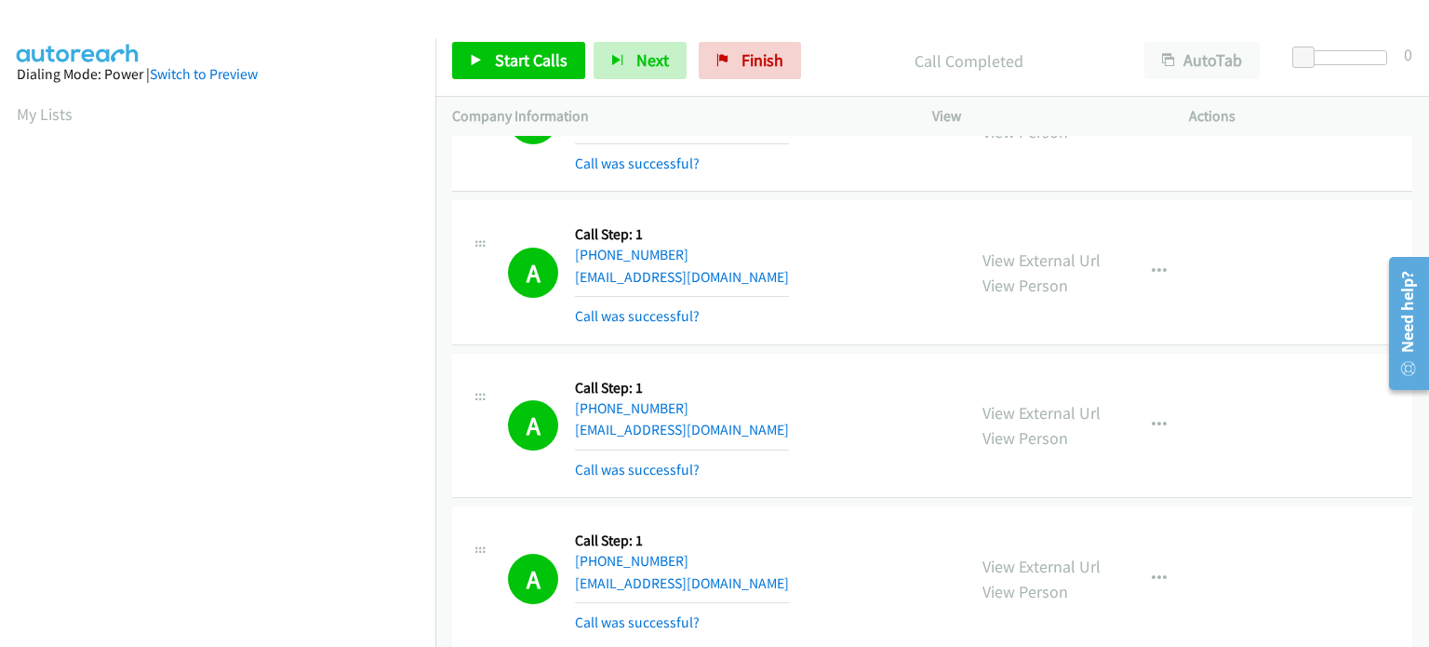
scroll to position [35402, 0]
